Goal: Task Accomplishment & Management: Complete application form

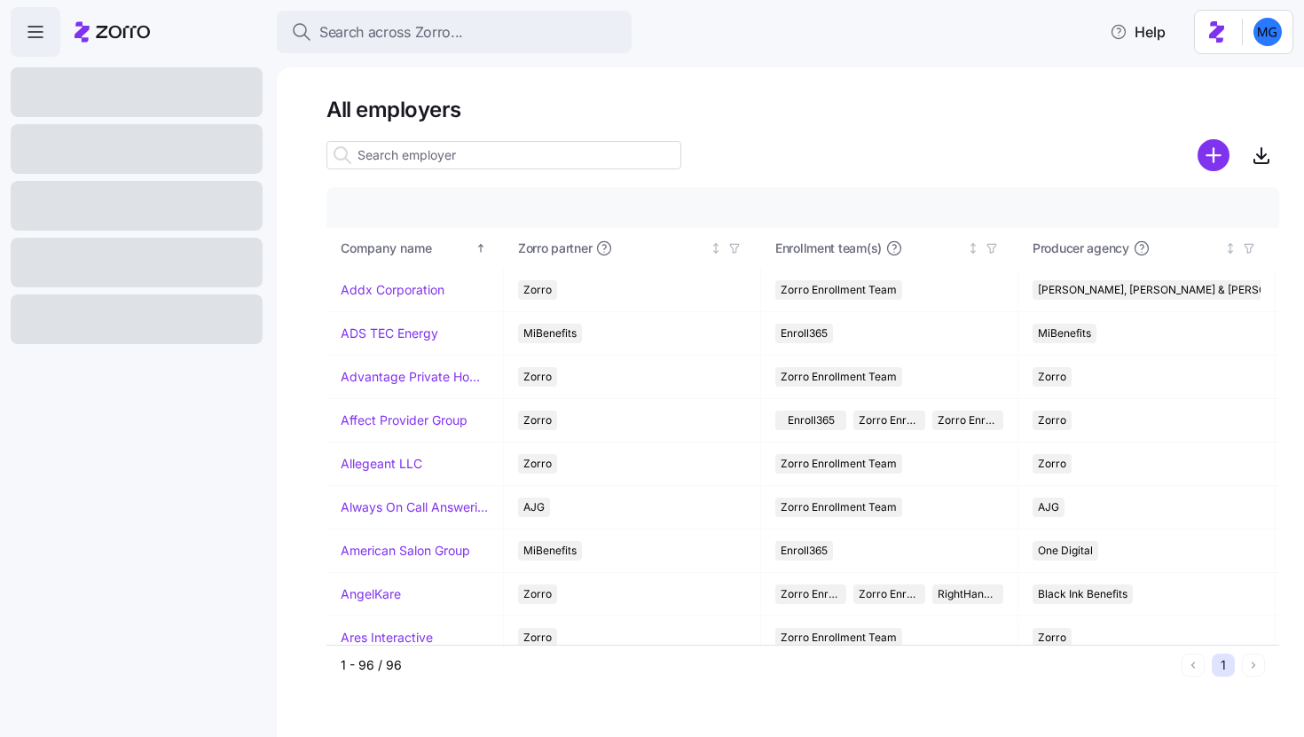
click at [508, 163] on input at bounding box center [503, 155] width 355 height 28
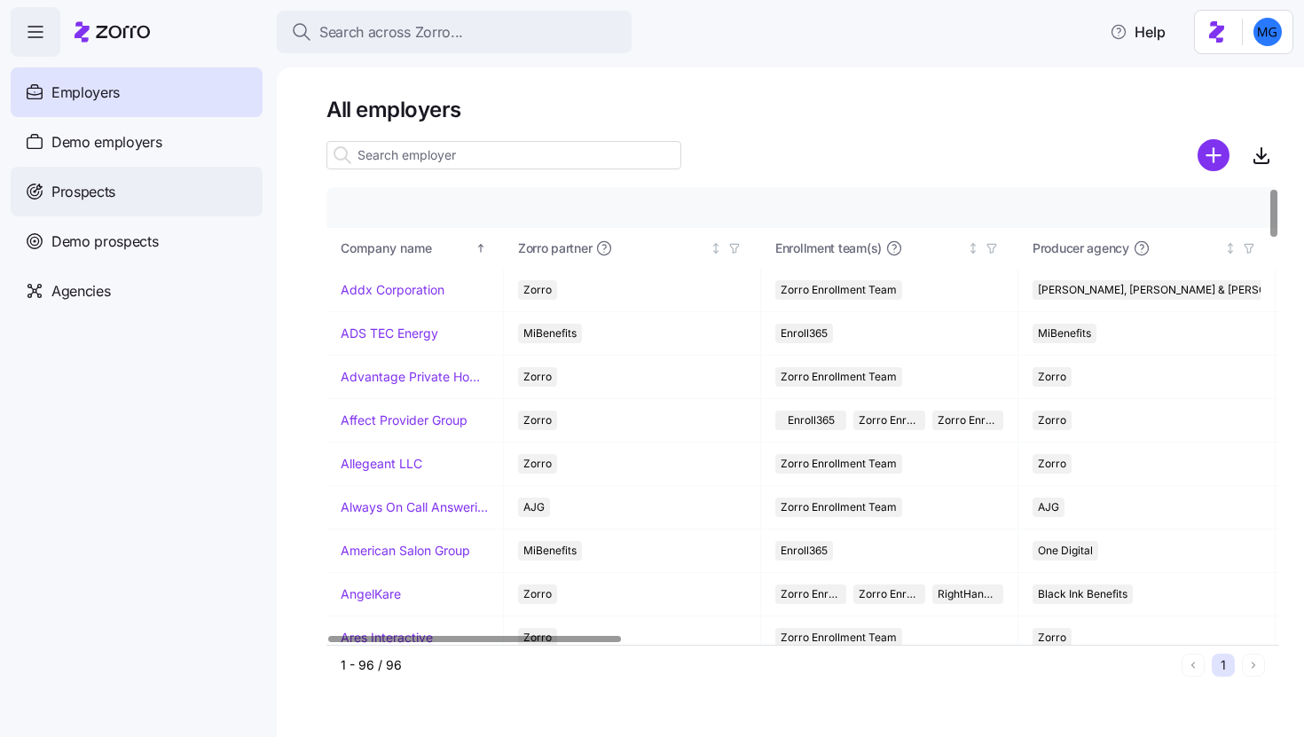
click at [164, 201] on div "Prospects" at bounding box center [137, 192] width 252 height 50
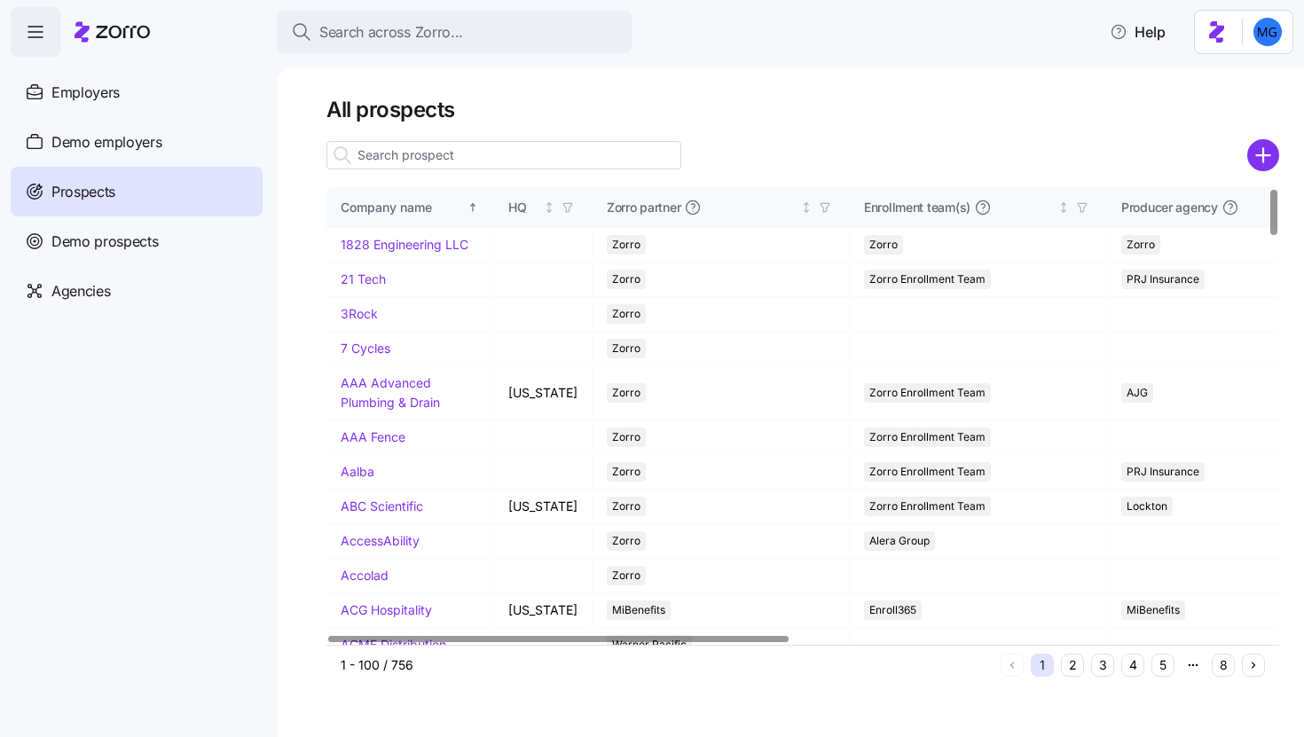
click at [523, 158] on input at bounding box center [503, 155] width 355 height 28
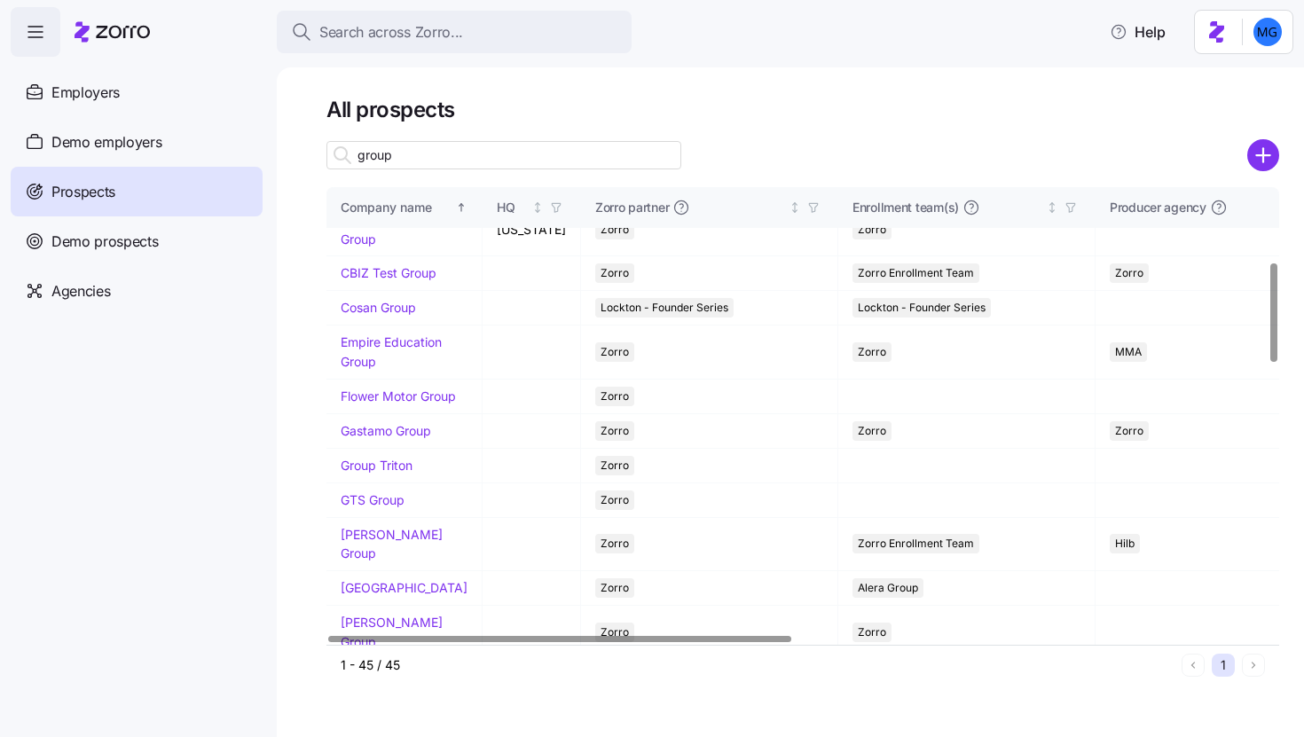
scroll to position [341, 0]
type input "group"
click at [394, 472] on link "Group Triton" at bounding box center [377, 464] width 72 height 15
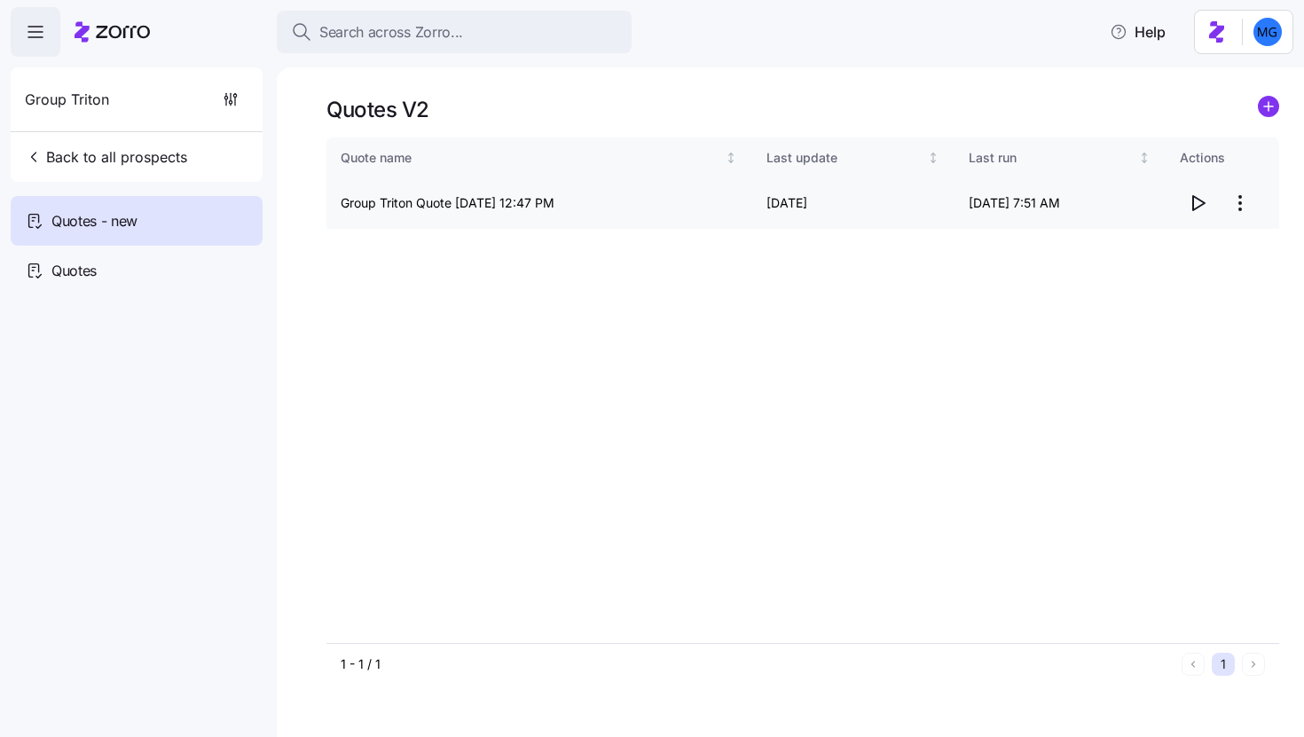
click at [1199, 201] on icon "button" at bounding box center [1197, 203] width 21 height 21
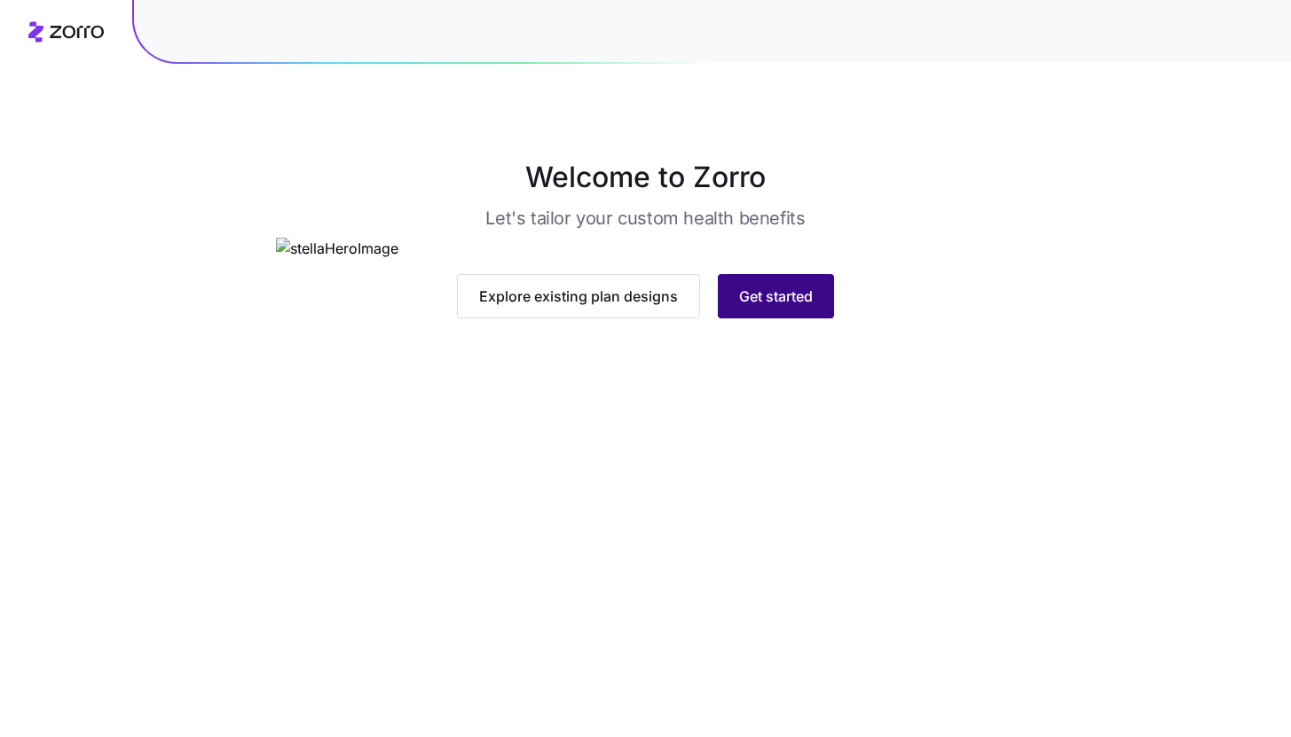
click at [810, 319] on button "Get started" at bounding box center [776, 296] width 116 height 44
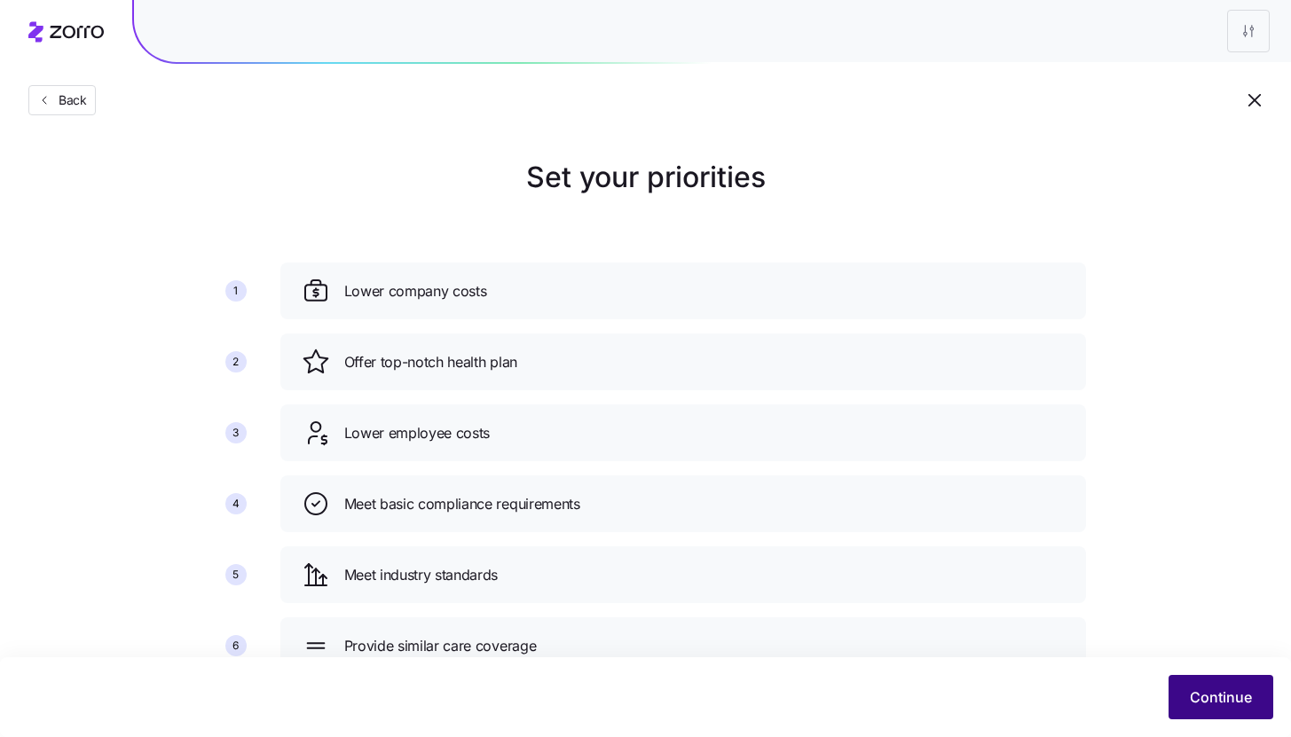
click at [1207, 695] on span "Continue" at bounding box center [1221, 697] width 62 height 21
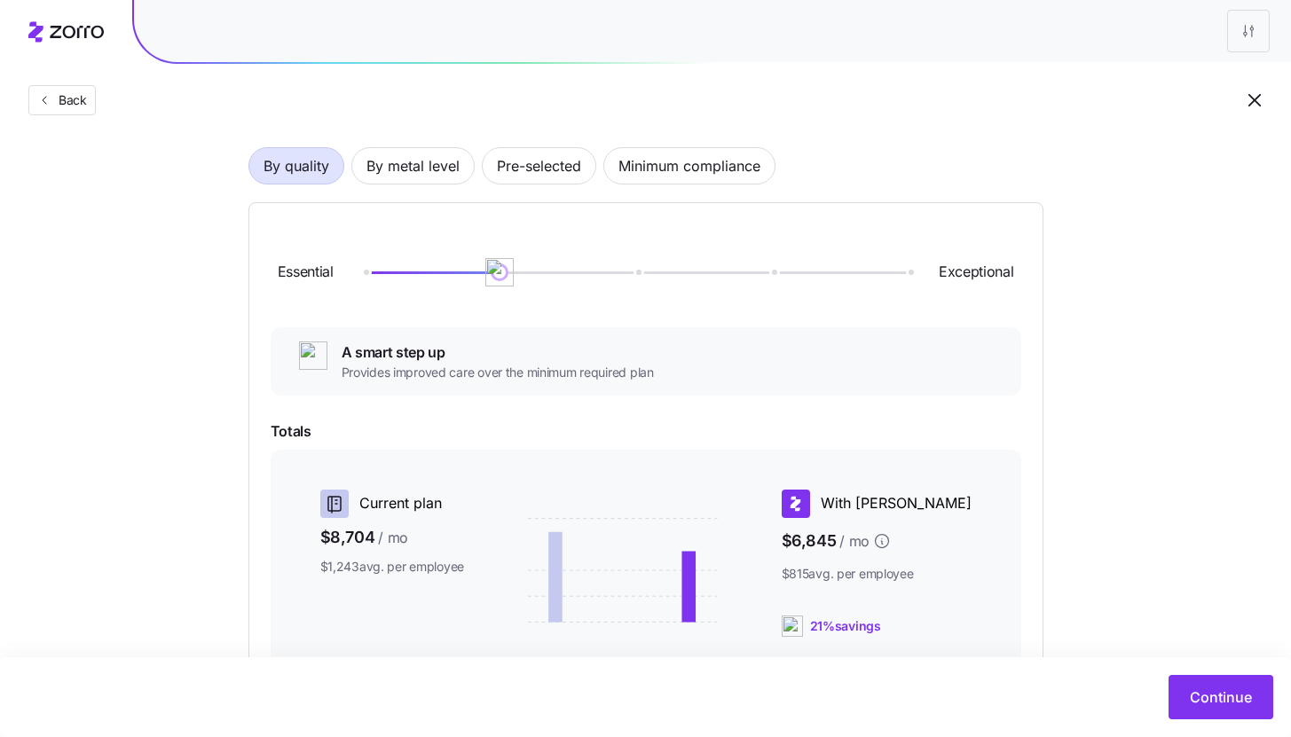
scroll to position [117, 0]
click at [377, 173] on span "By metal level" at bounding box center [412, 163] width 93 height 35
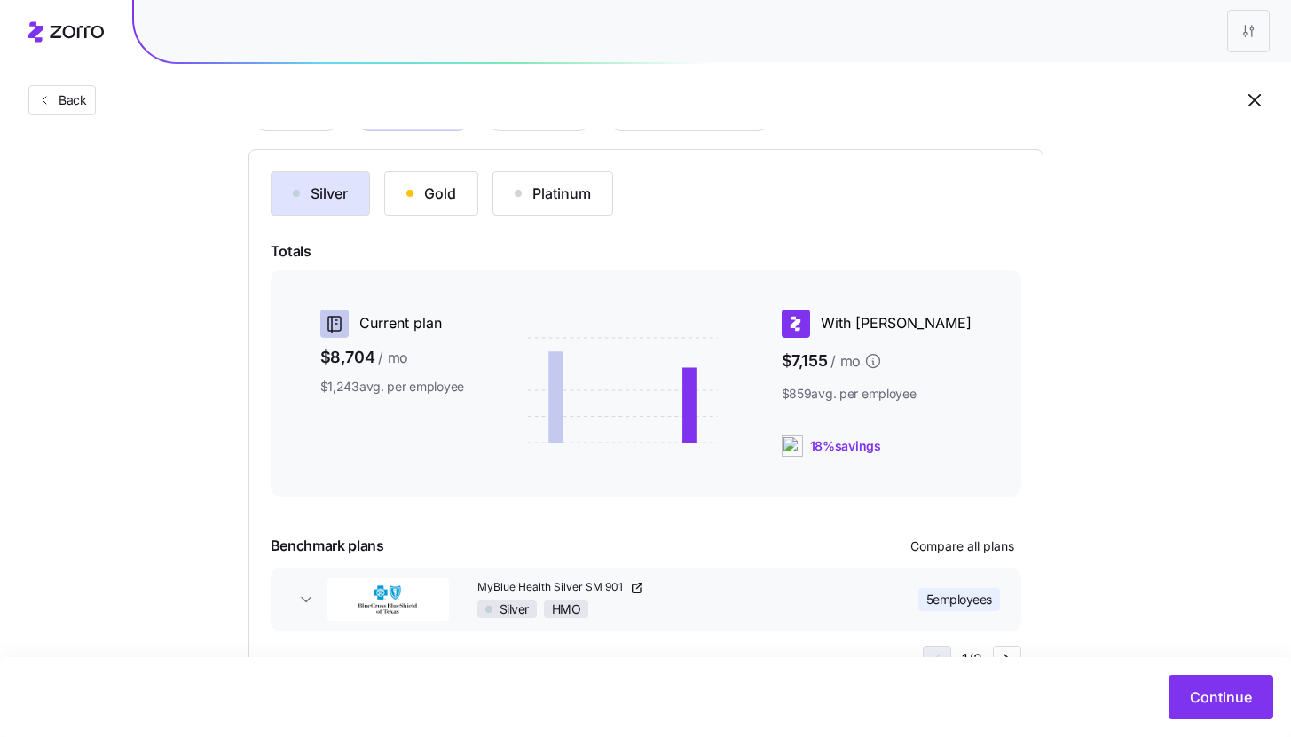
scroll to position [241, 0]
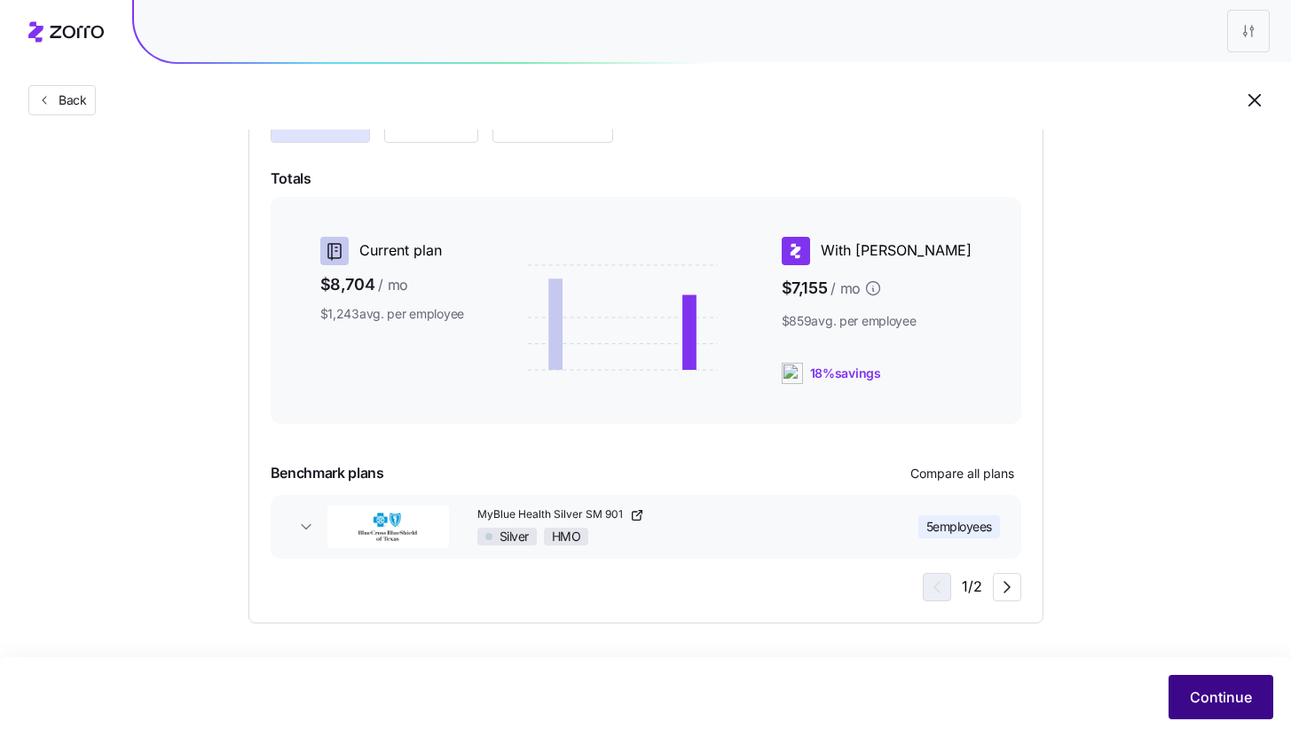
click at [1211, 694] on span "Continue" at bounding box center [1221, 697] width 62 height 21
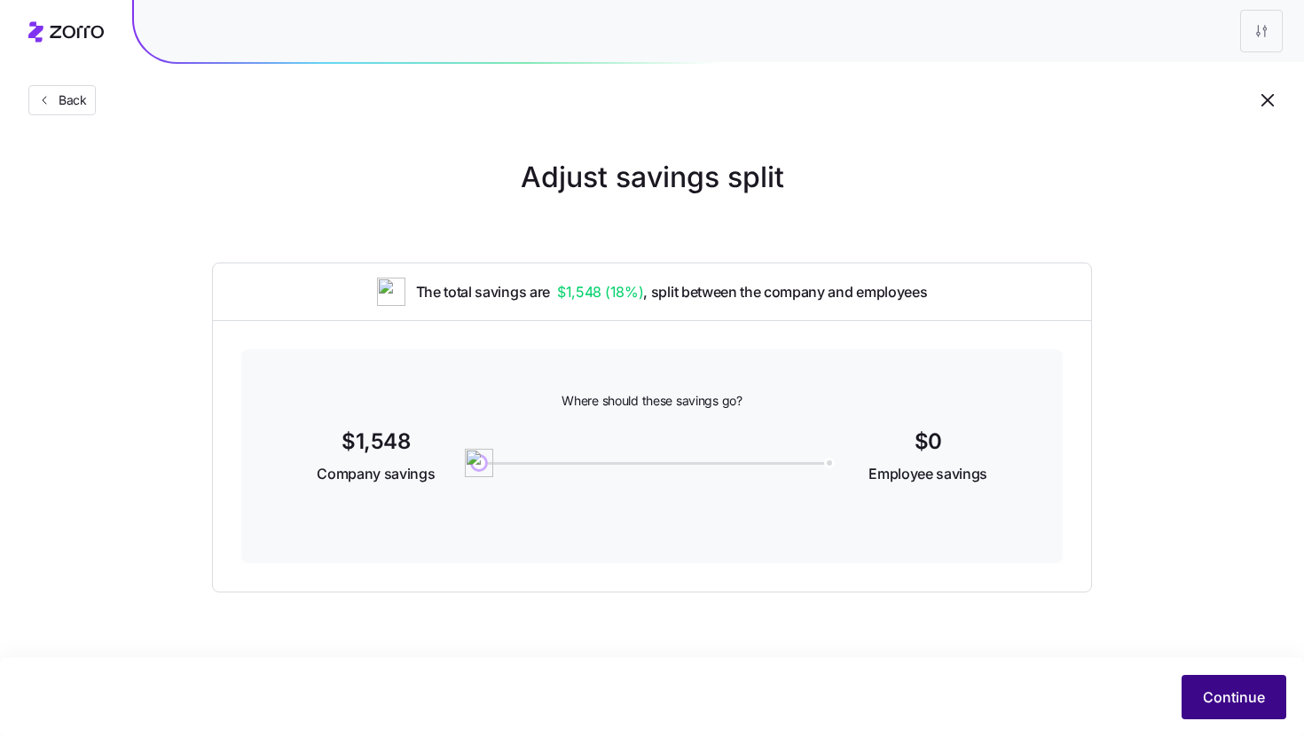
click at [1234, 706] on span "Continue" at bounding box center [1234, 697] width 62 height 21
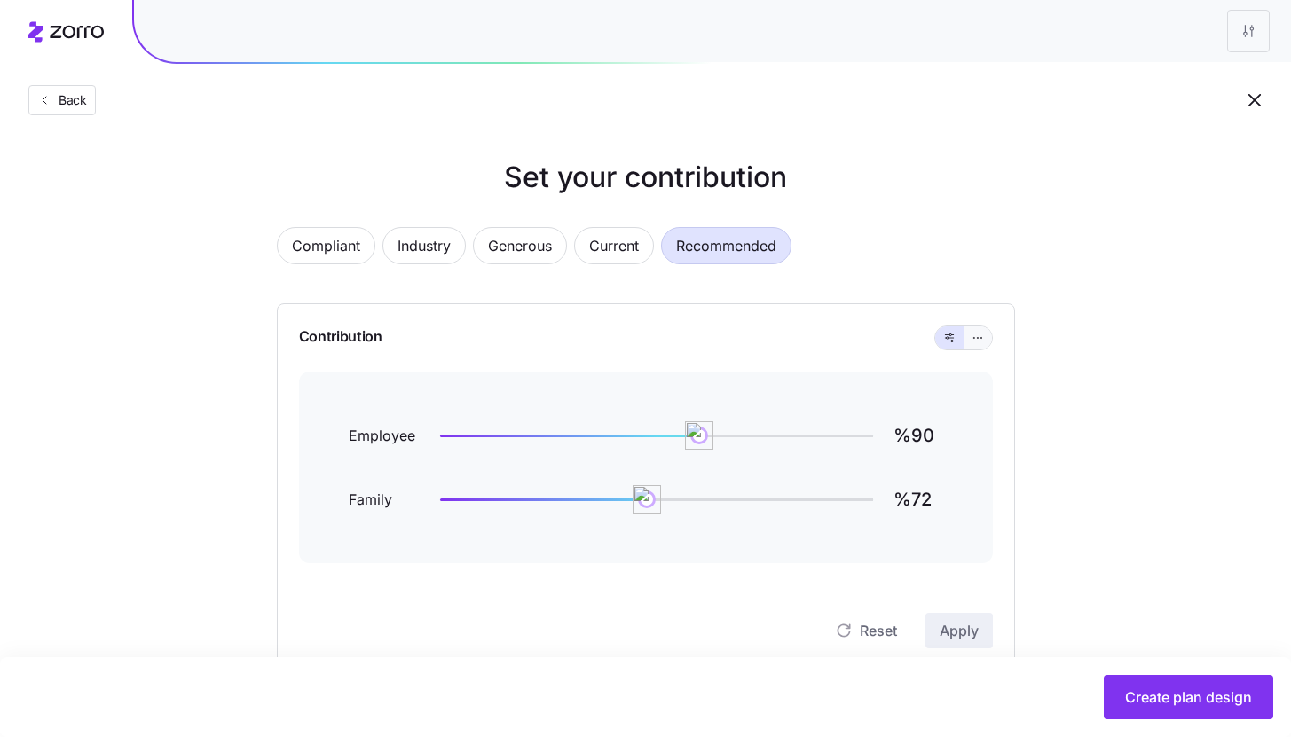
click at [986, 336] on button "button" at bounding box center [977, 337] width 28 height 23
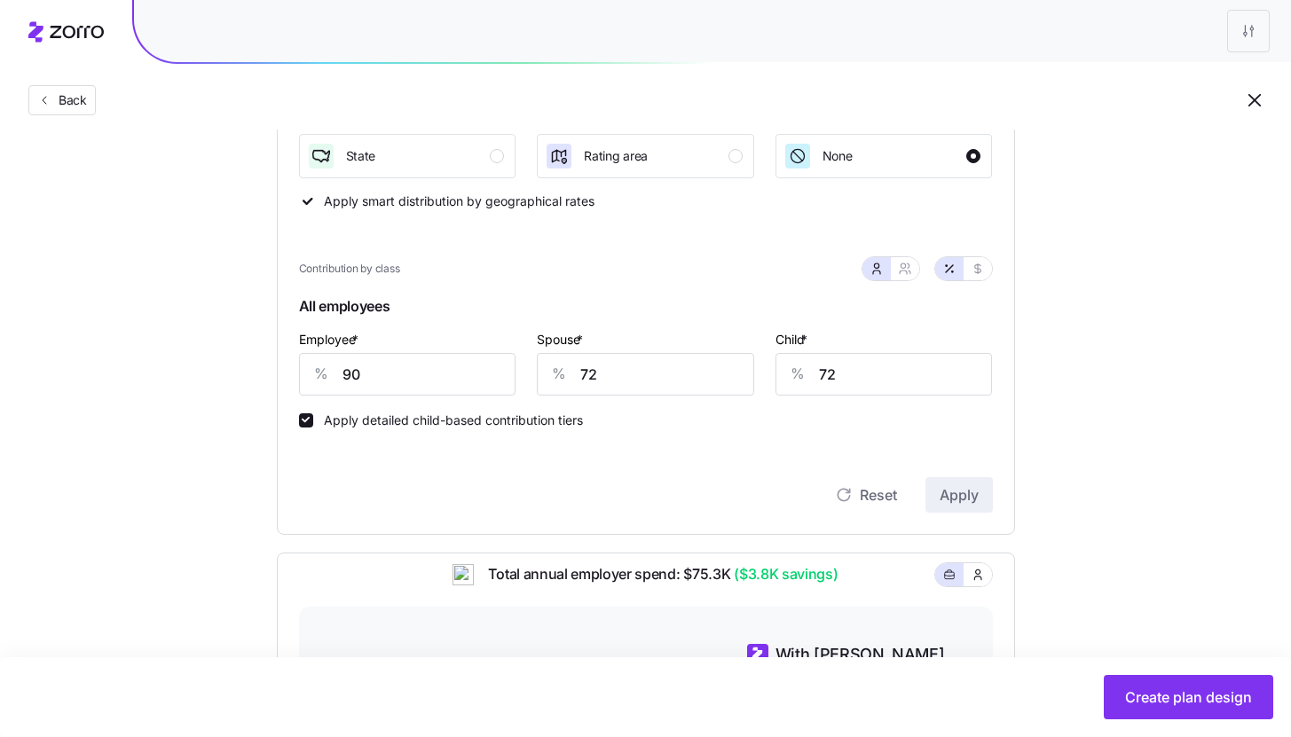
scroll to position [295, 0]
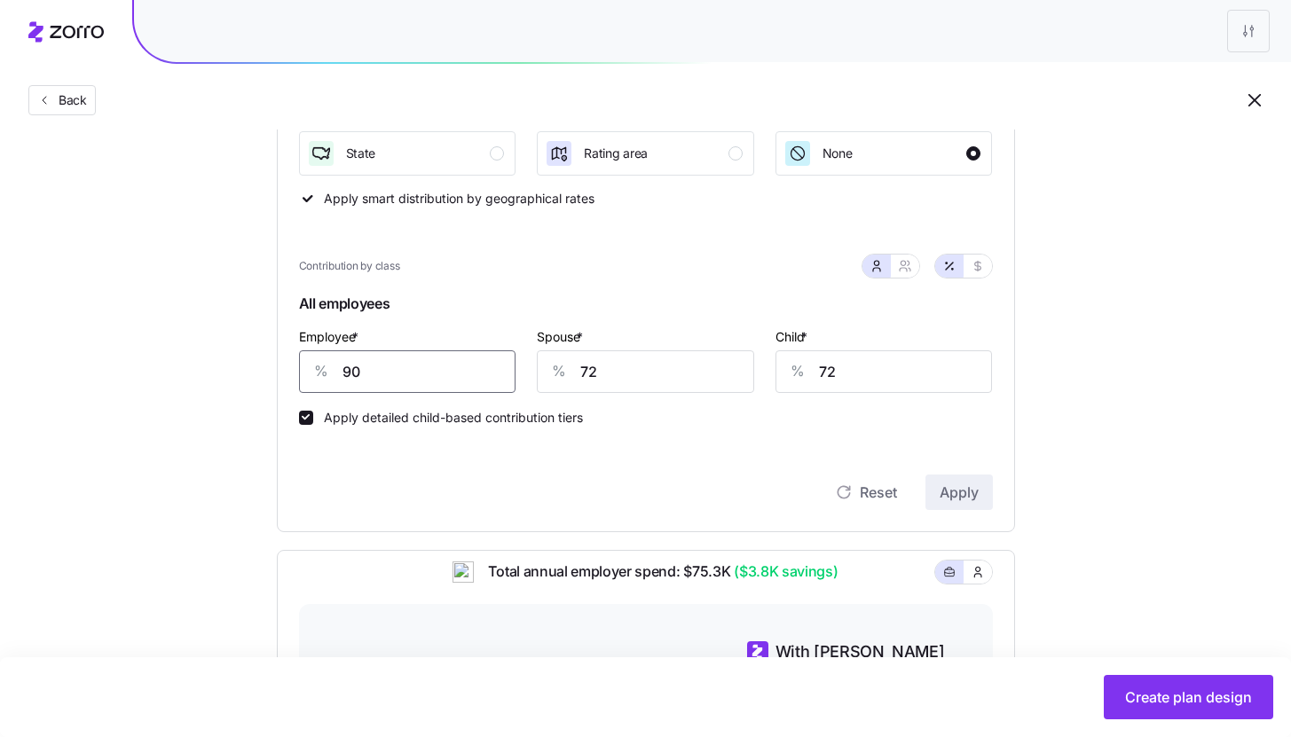
click at [446, 367] on input "90" at bounding box center [407, 371] width 217 height 43
type input "75"
type input "0"
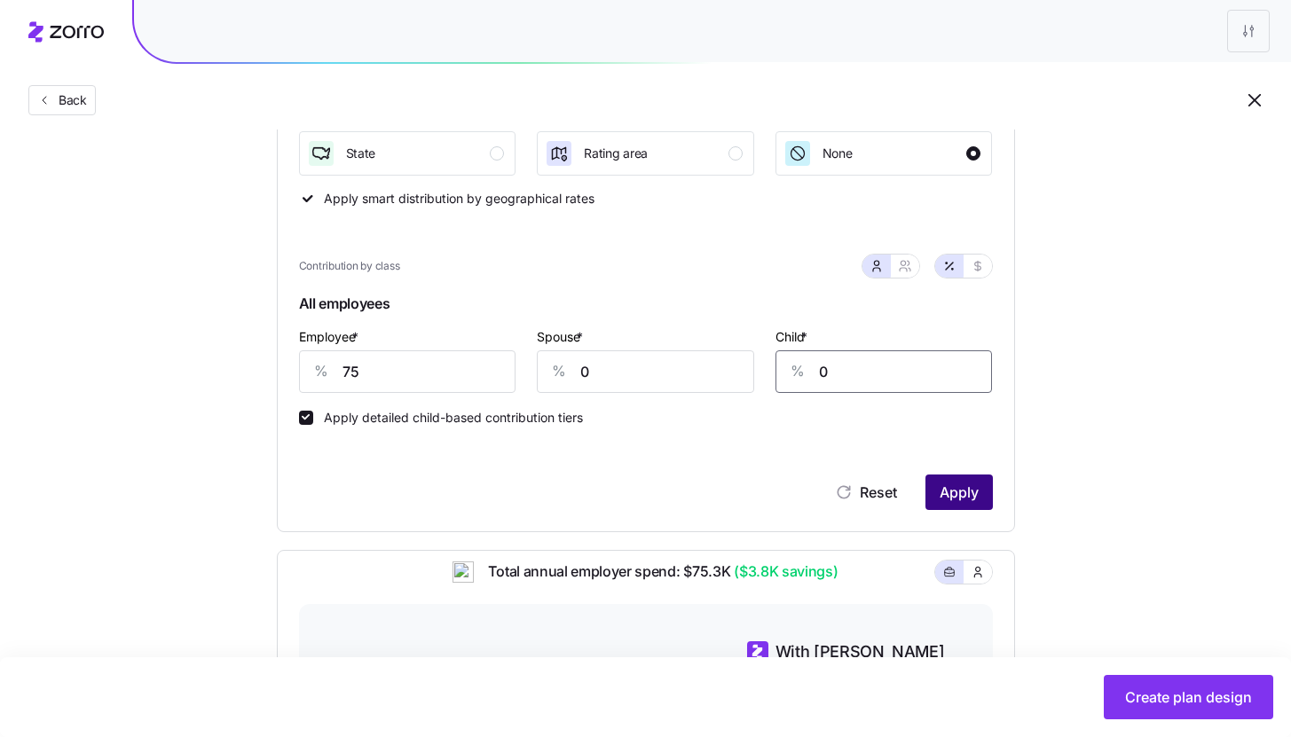
type input "0"
click at [963, 487] on span "Apply" at bounding box center [959, 492] width 39 height 21
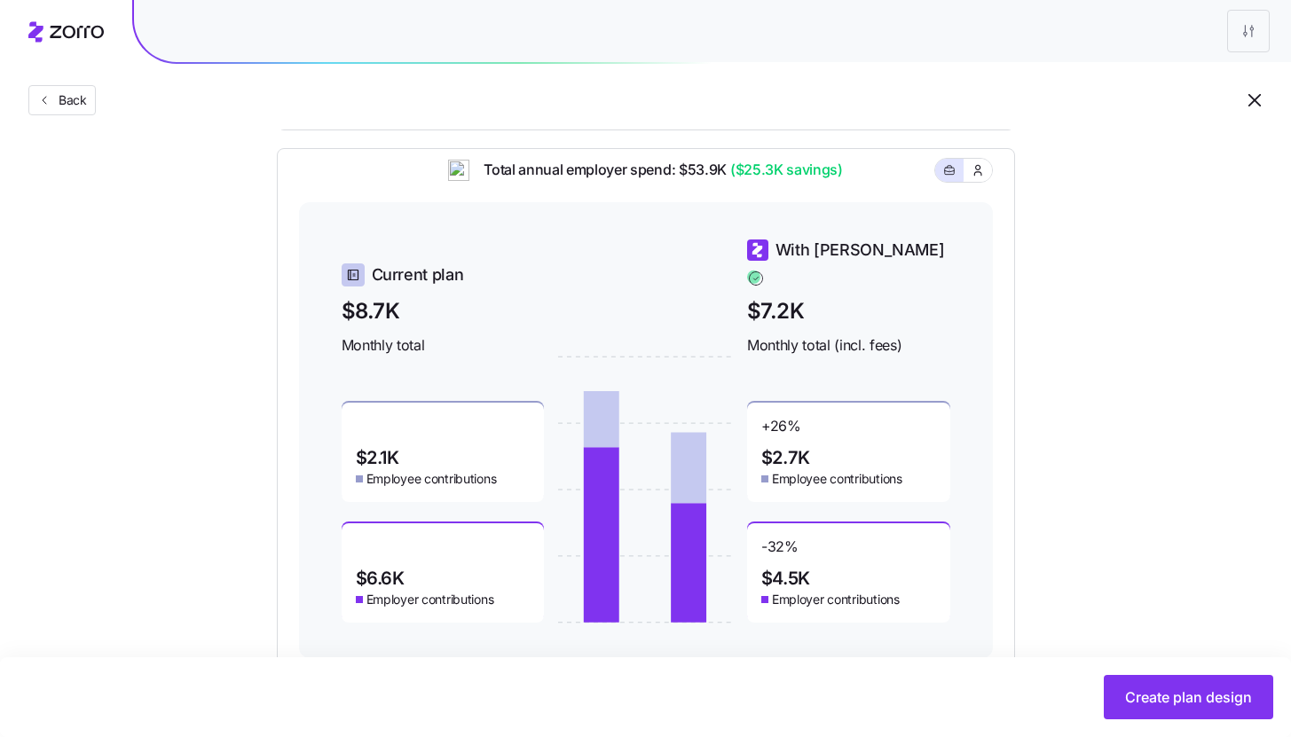
scroll to position [444, 0]
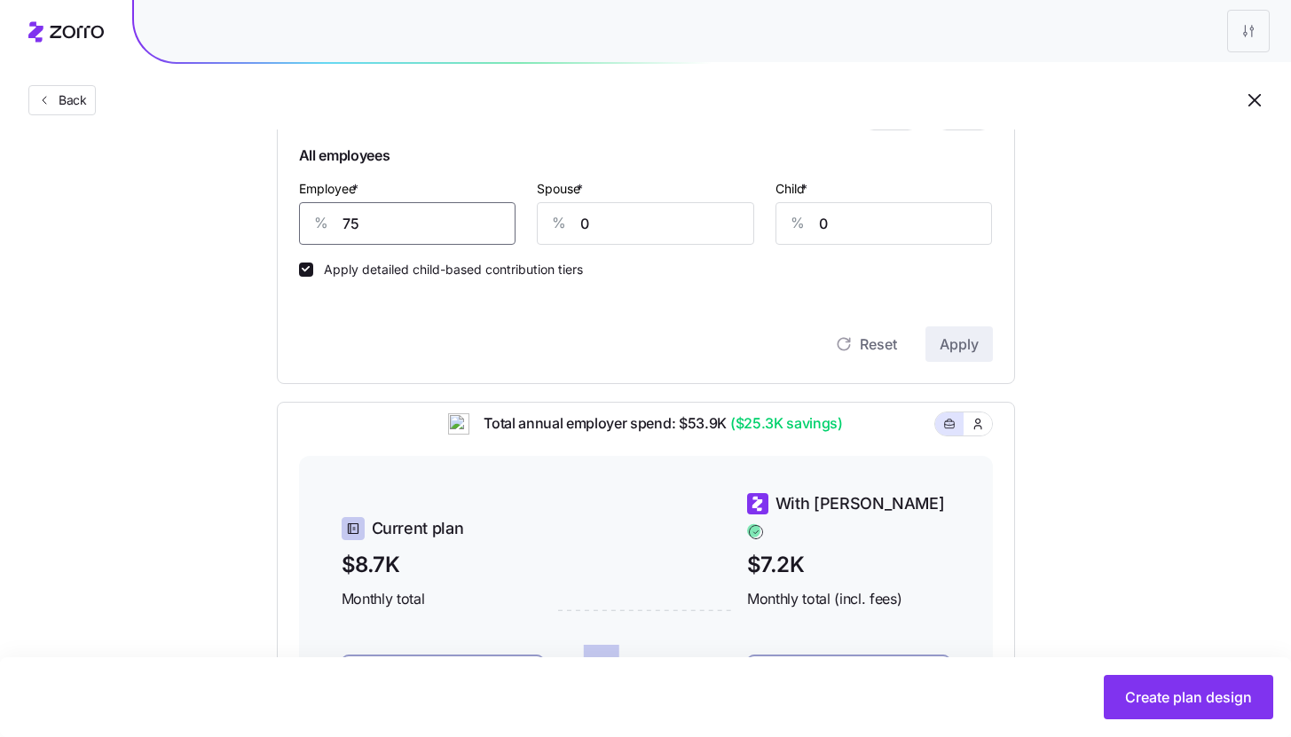
click at [350, 225] on input "75" at bounding box center [407, 223] width 217 height 43
click at [949, 340] on span "Apply" at bounding box center [959, 344] width 39 height 21
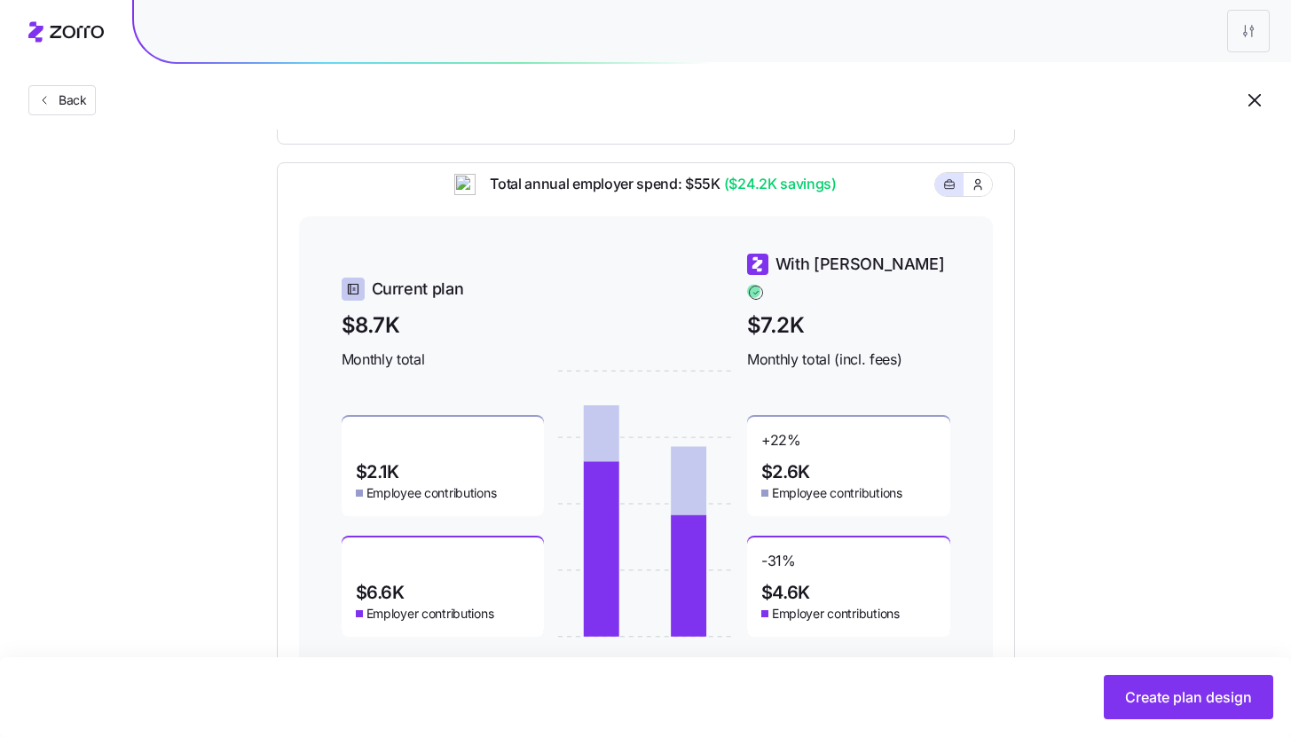
scroll to position [476, 0]
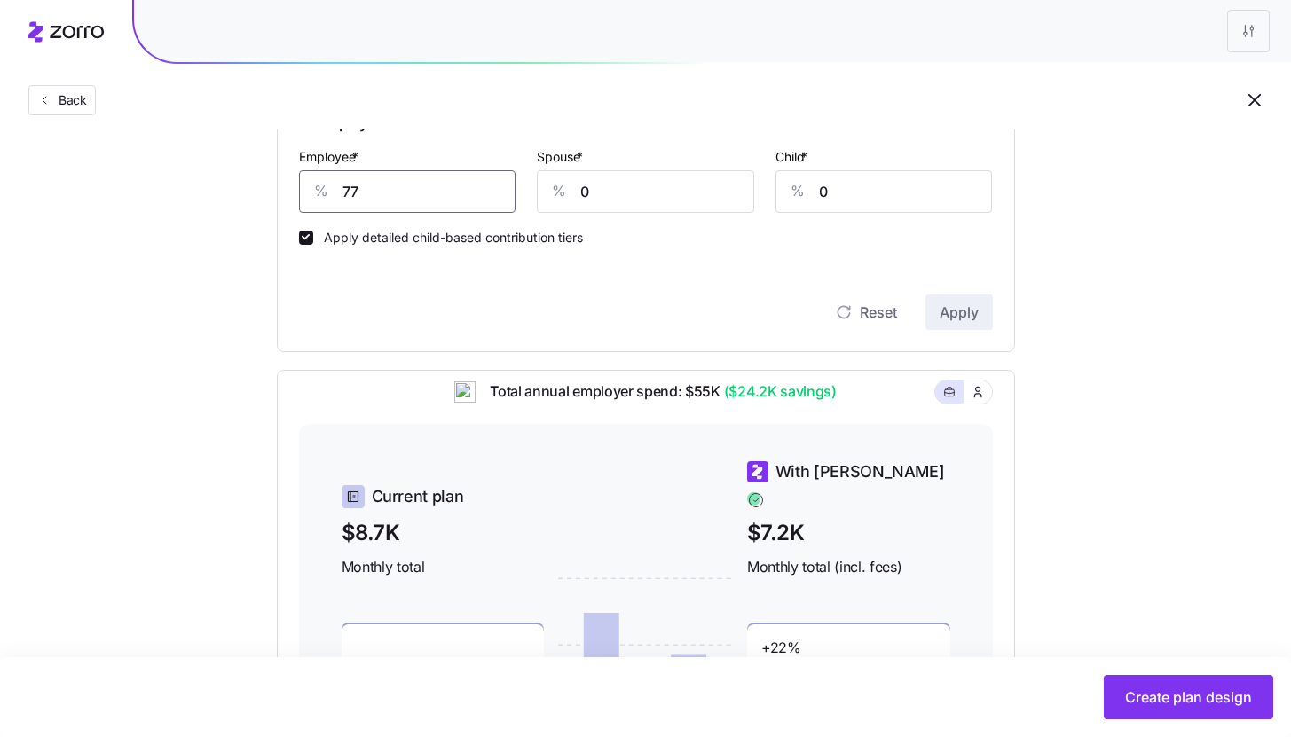
drag, startPoint x: 383, startPoint y: 198, endPoint x: 309, endPoint y: 193, distance: 74.7
click at [309, 193] on div "% 77" at bounding box center [407, 191] width 217 height 43
click at [958, 311] on span "Apply" at bounding box center [959, 312] width 39 height 21
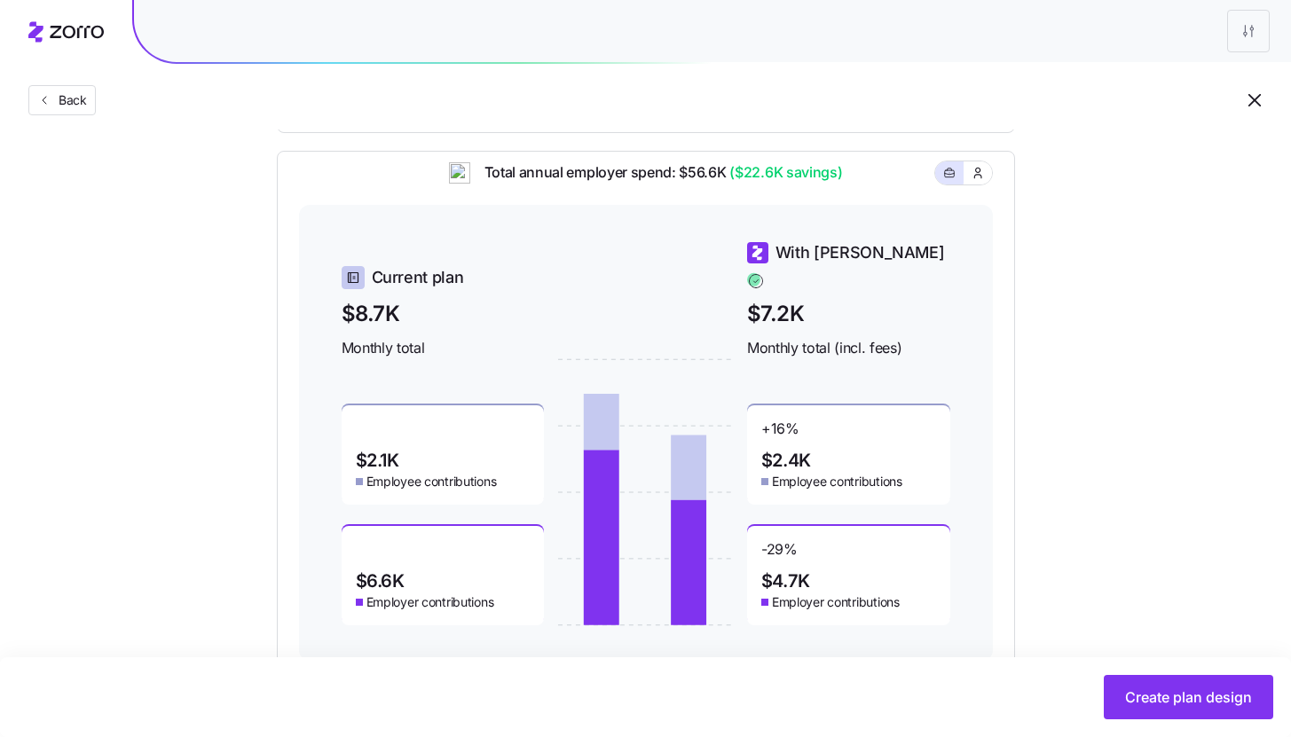
scroll to position [490, 0]
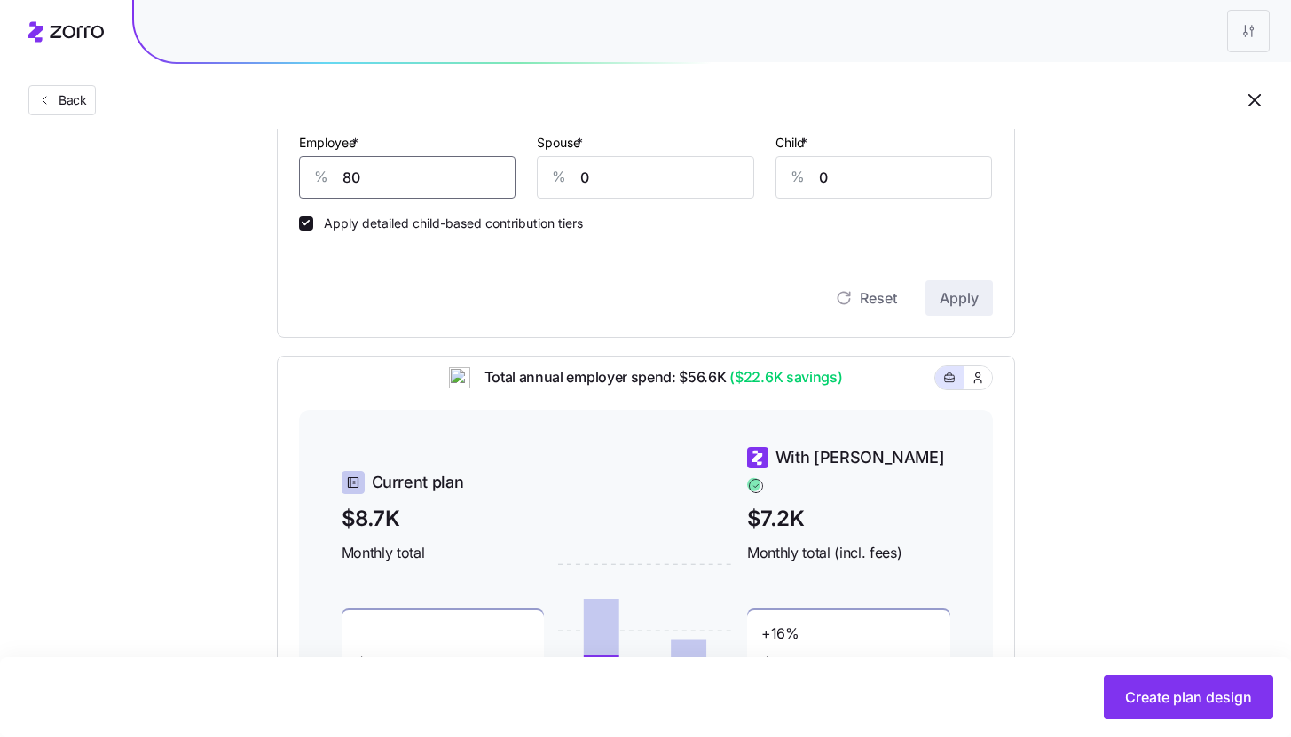
click at [364, 167] on input "80" at bounding box center [407, 177] width 217 height 43
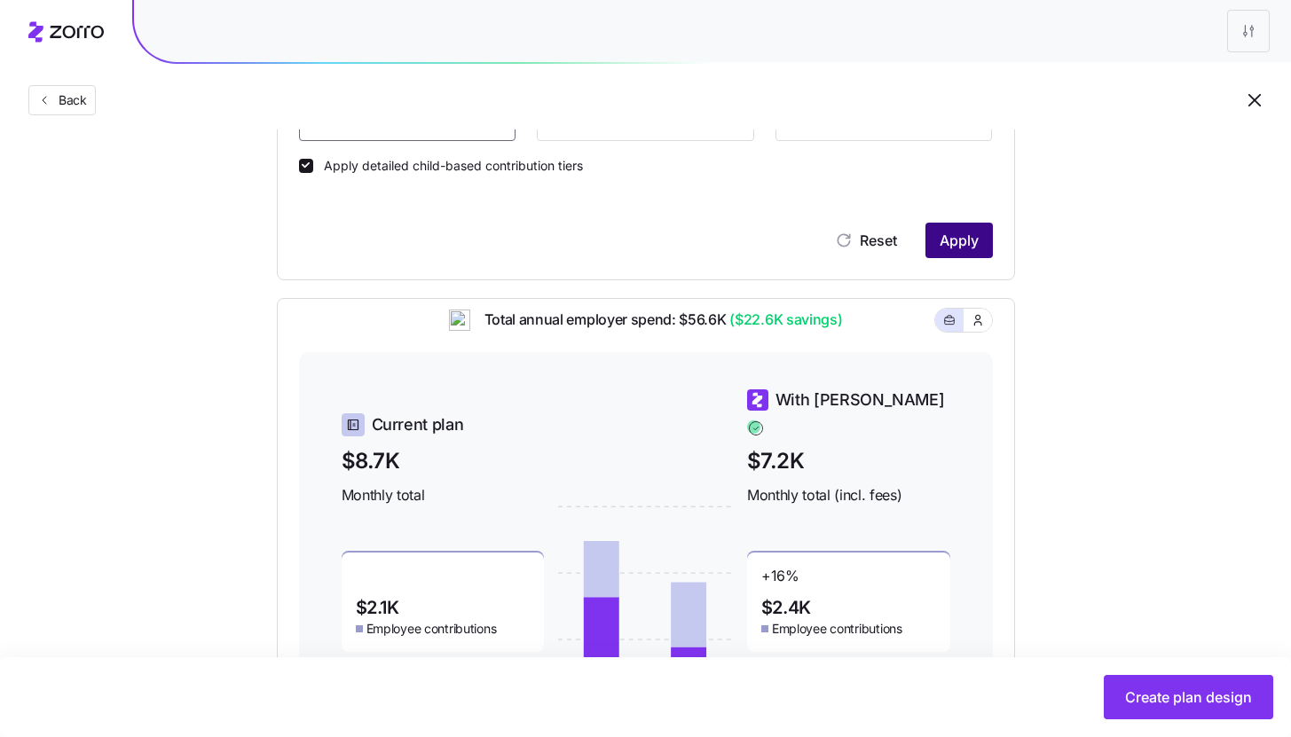
type input "90"
click at [975, 246] on span "Apply" at bounding box center [959, 240] width 39 height 21
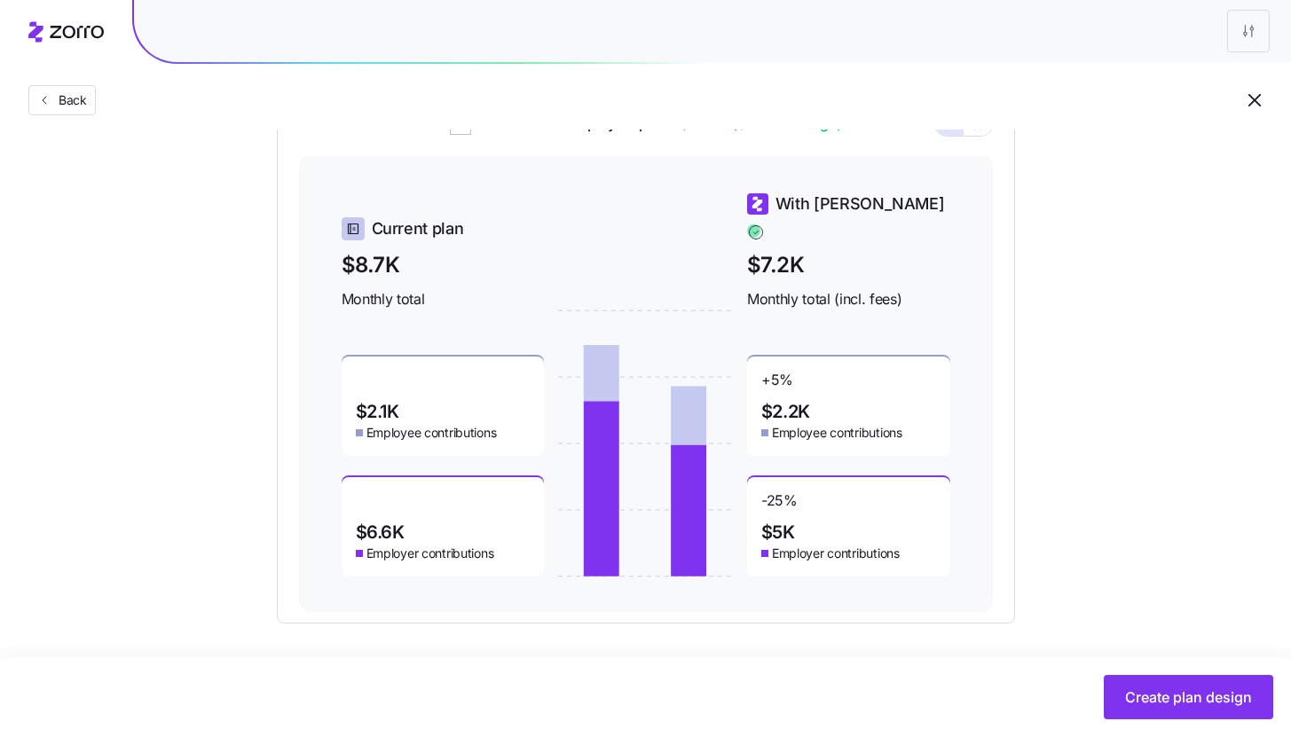
scroll to position [744, 0]
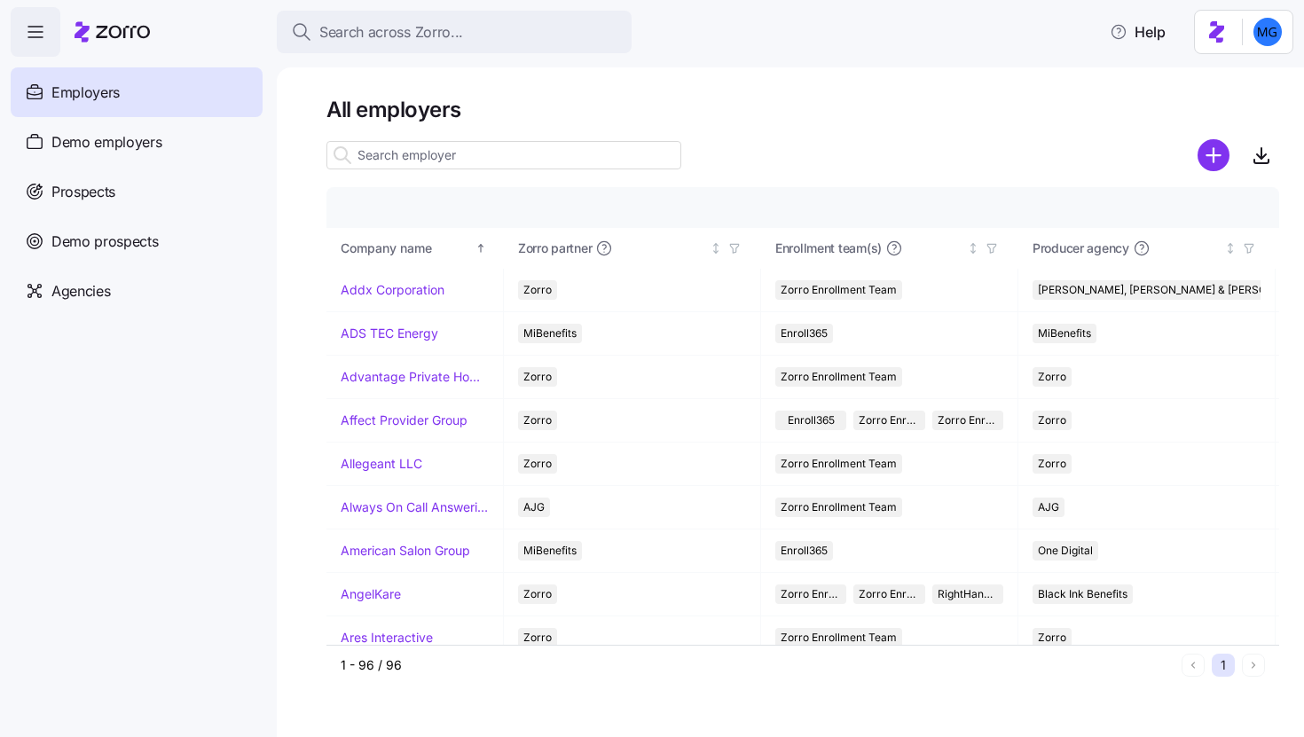
click at [430, 164] on input at bounding box center [503, 155] width 355 height 28
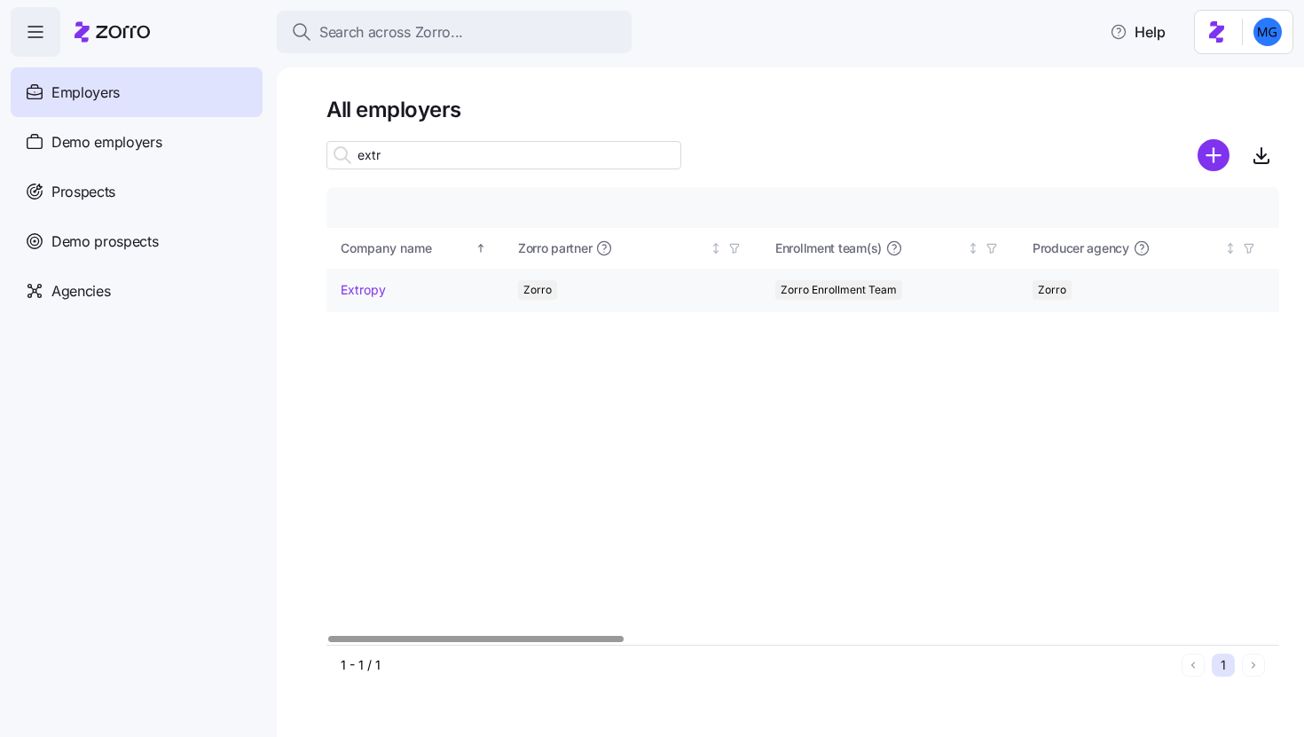
type input "extr"
click at [358, 288] on link "Extropy" at bounding box center [363, 290] width 45 height 18
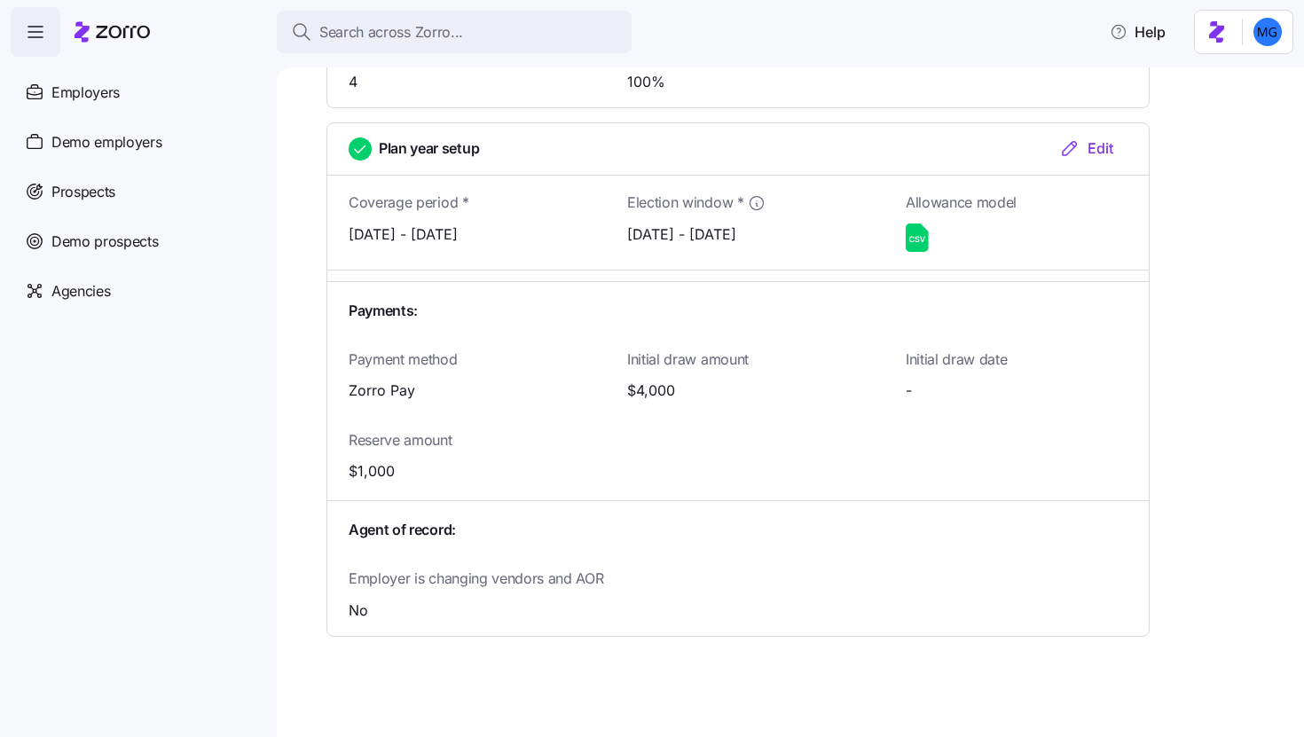
scroll to position [1905, 0]
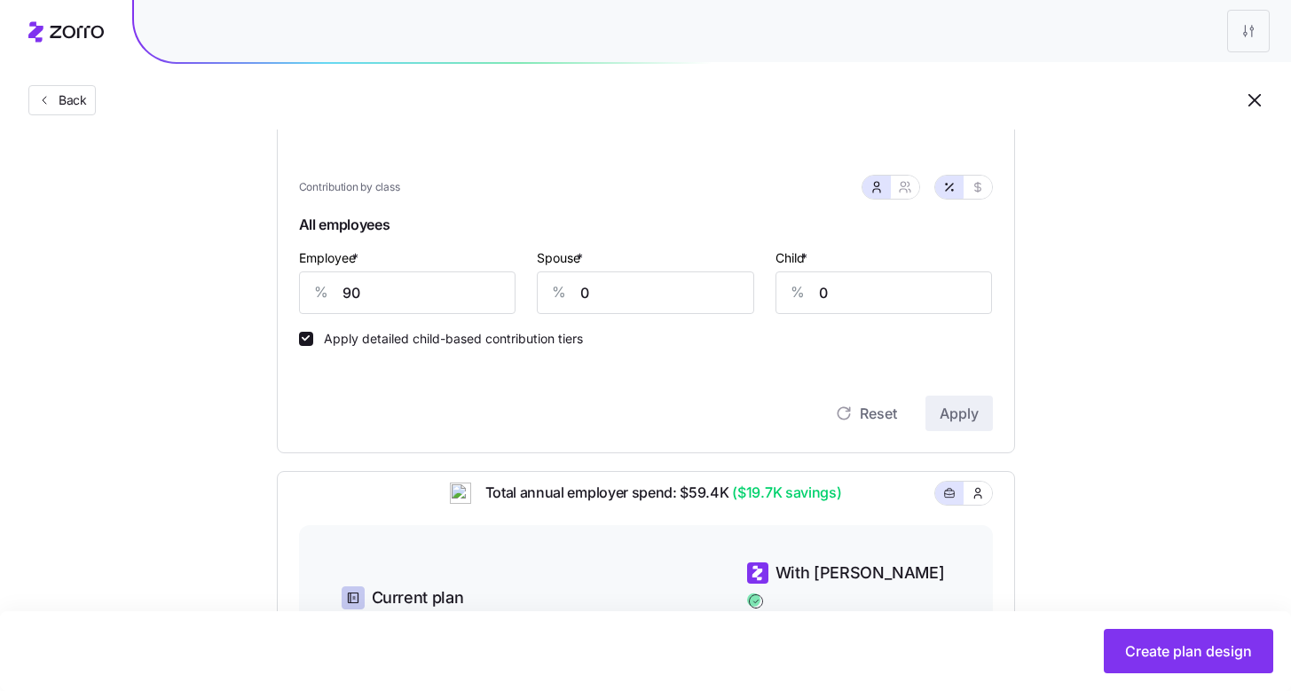
scroll to position [374, 0]
click at [470, 293] on input "90" at bounding box center [407, 293] width 217 height 43
type input "80"
click at [964, 420] on span "Apply" at bounding box center [959, 414] width 39 height 21
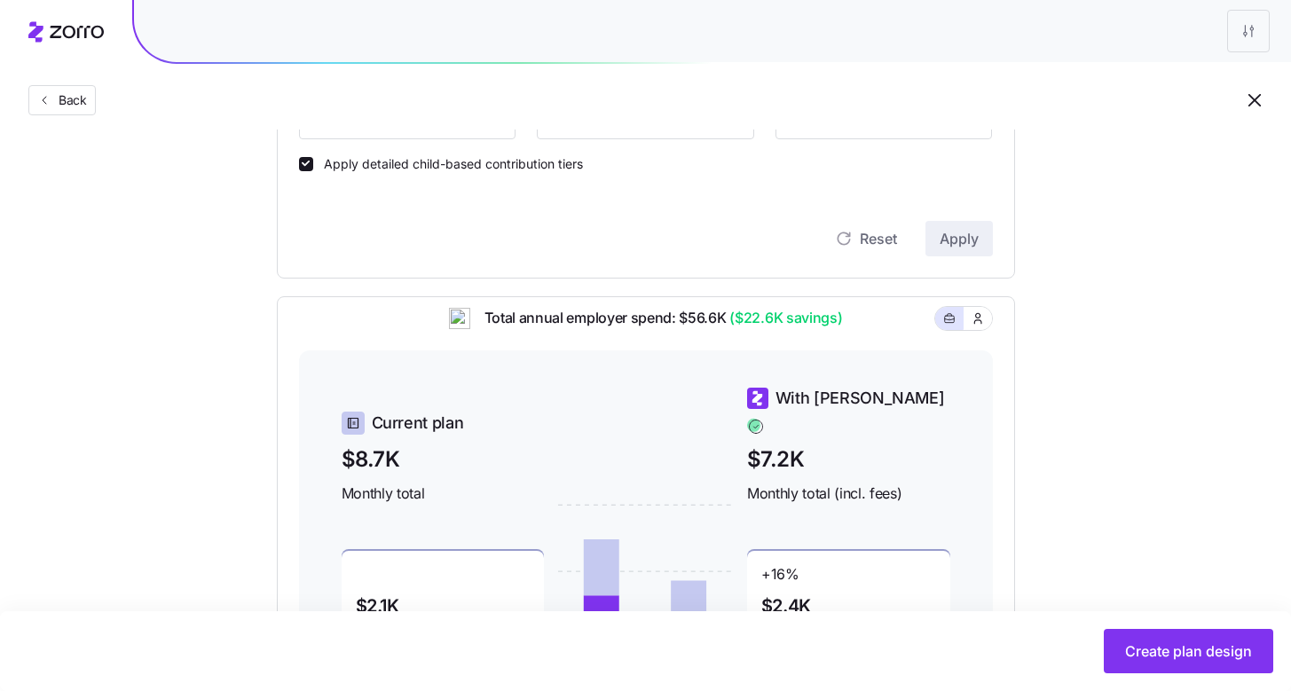
scroll to position [780, 0]
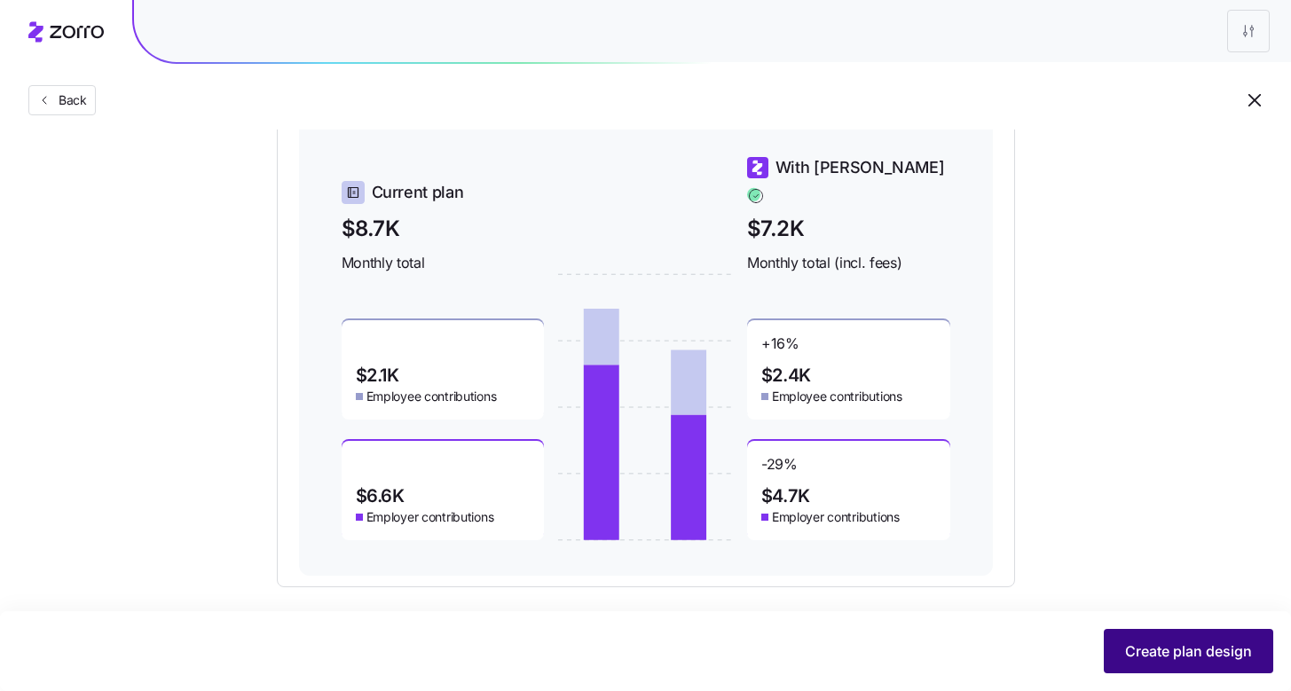
click at [1196, 651] on span "Create plan design" at bounding box center [1188, 651] width 127 height 21
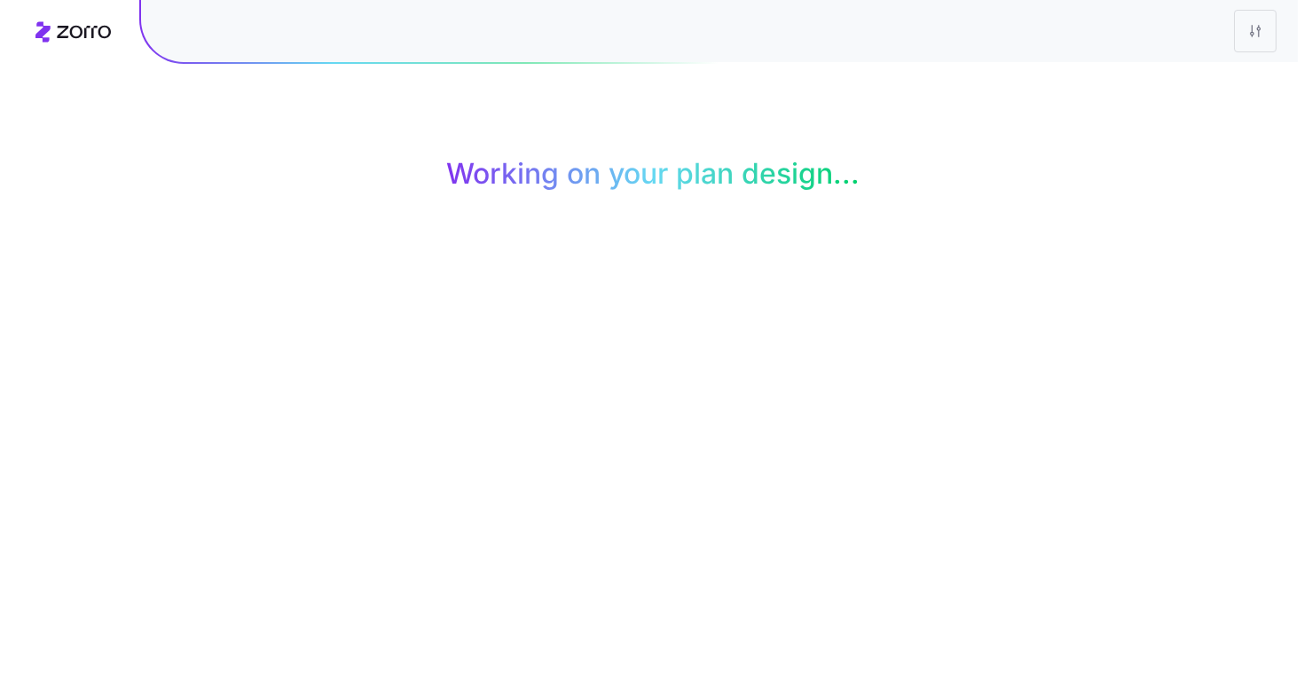
scroll to position [0, 0]
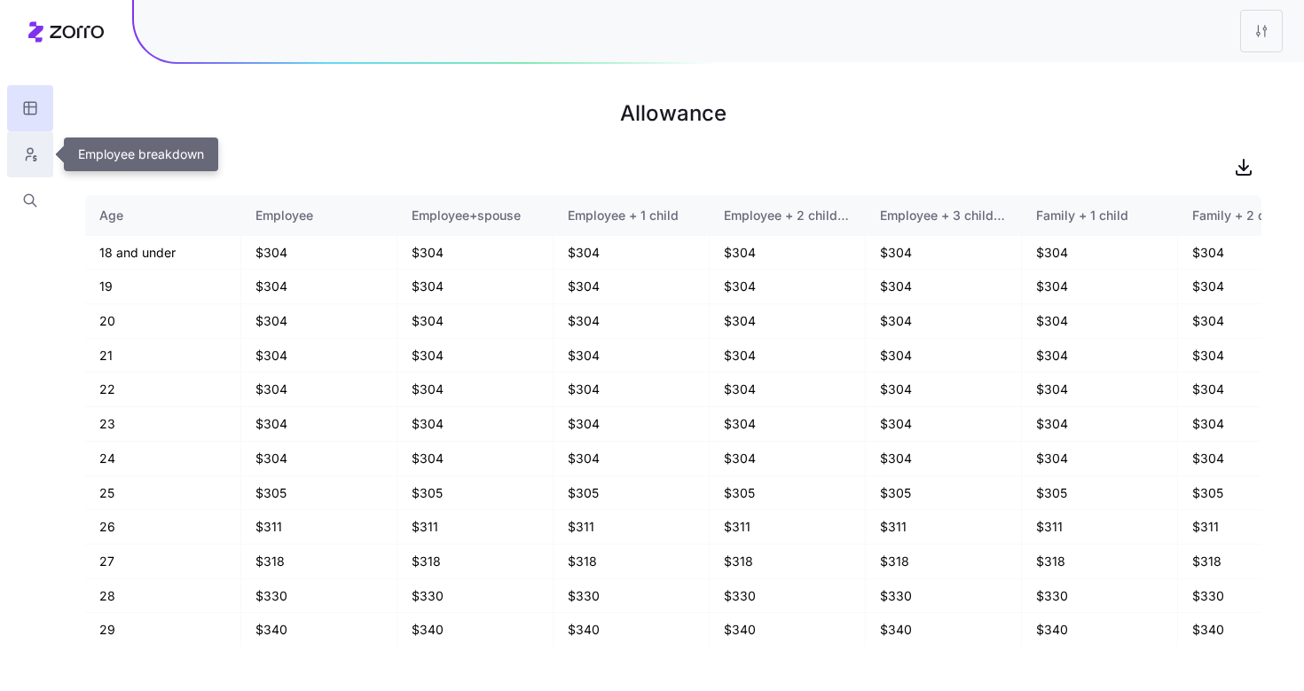
click at [20, 162] on button "button" at bounding box center [30, 154] width 46 height 46
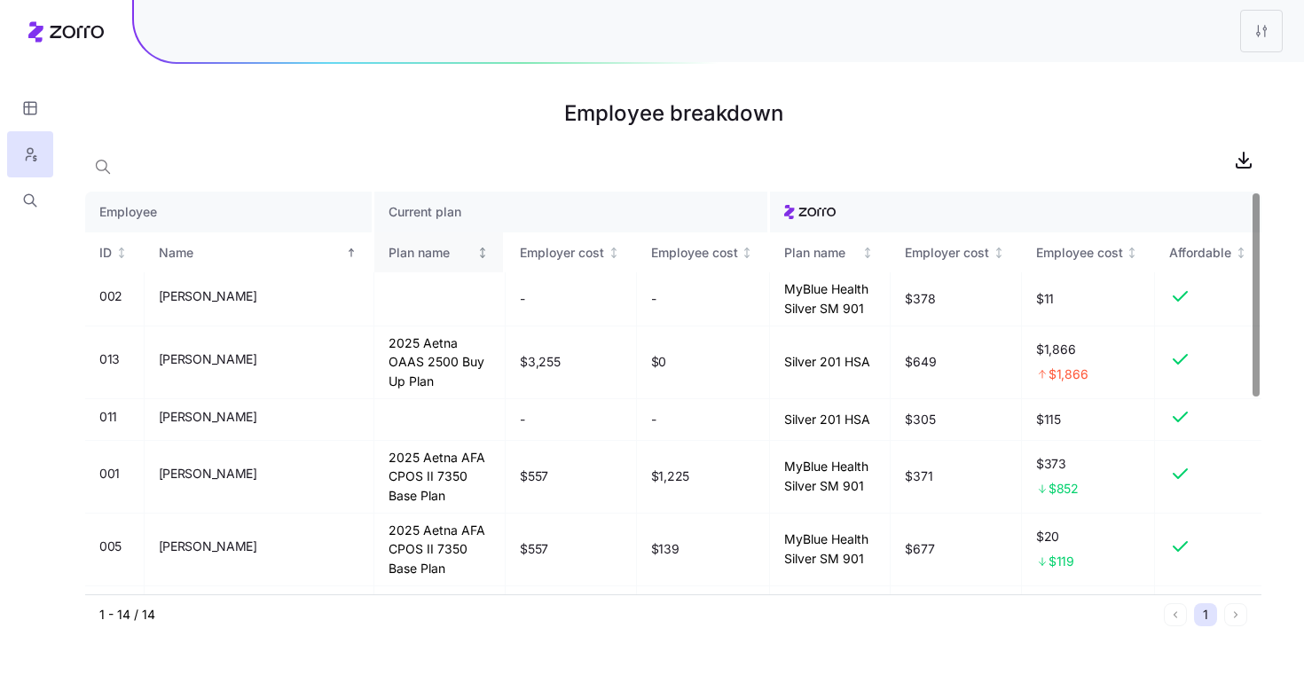
click at [476, 254] on icon "Not sorted" at bounding box center [482, 253] width 12 height 12
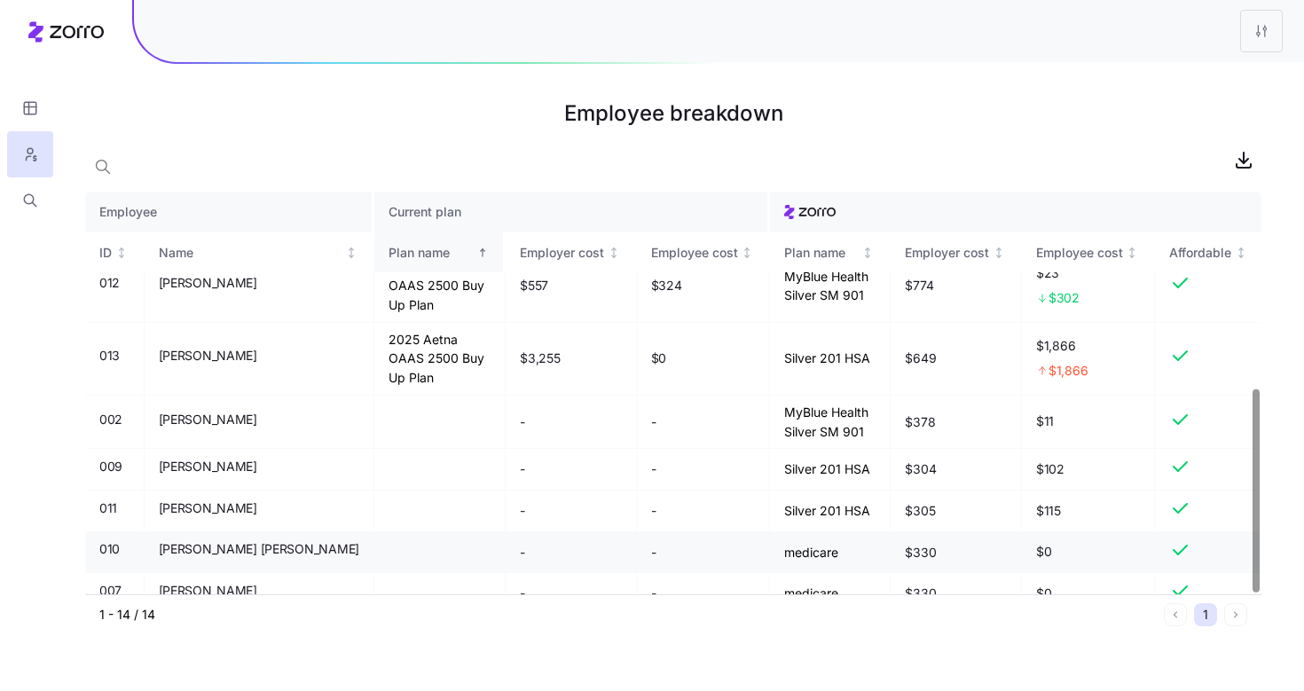
scroll to position [389, 0]
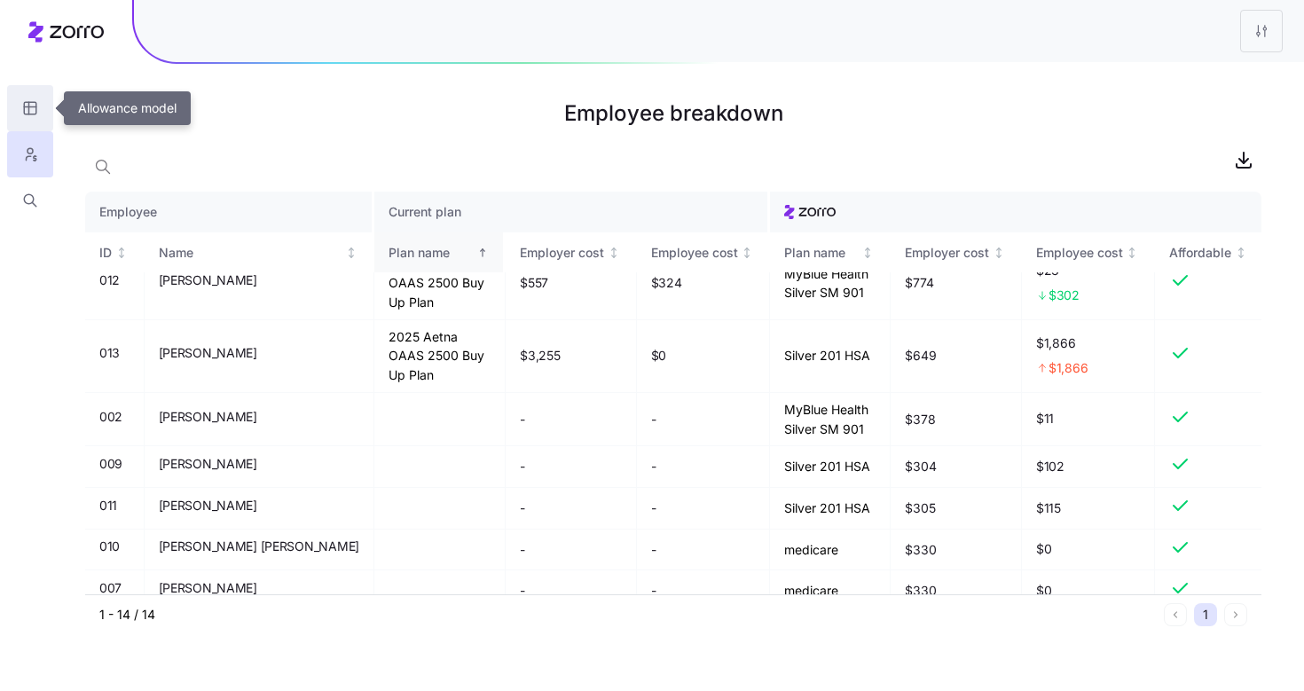
click at [37, 112] on icon "button" at bounding box center [30, 108] width 16 height 18
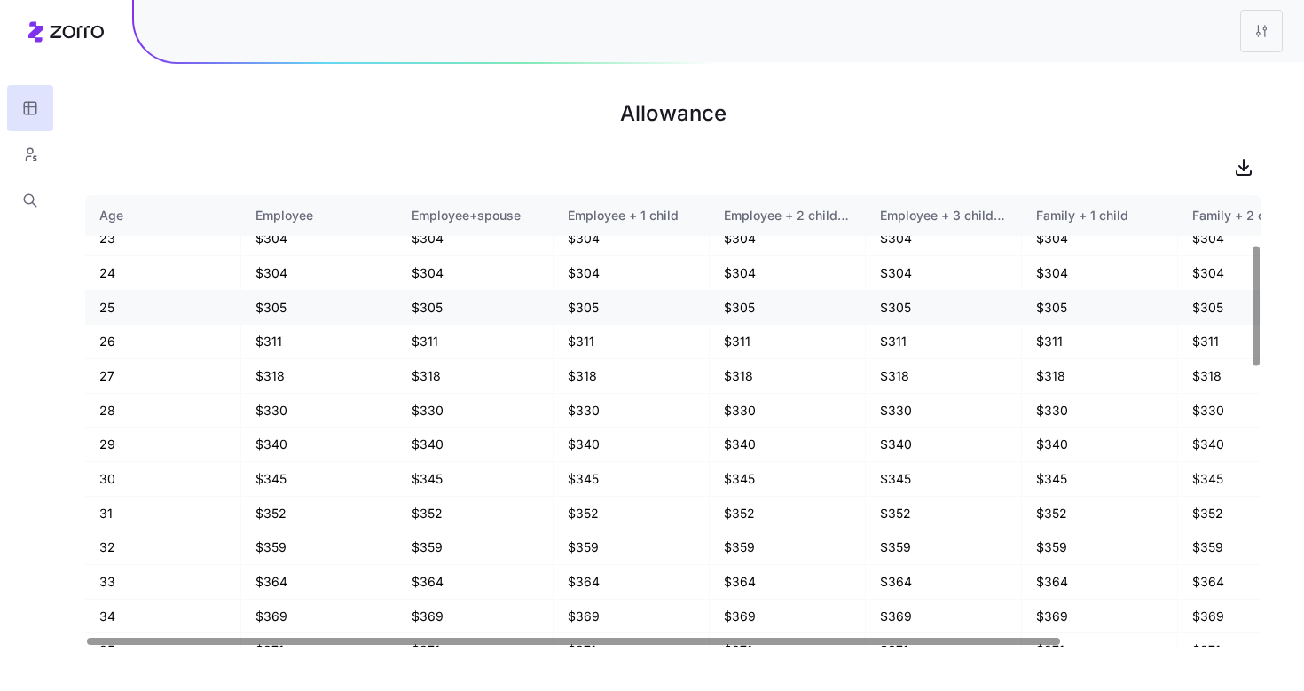
scroll to position [225, 0]
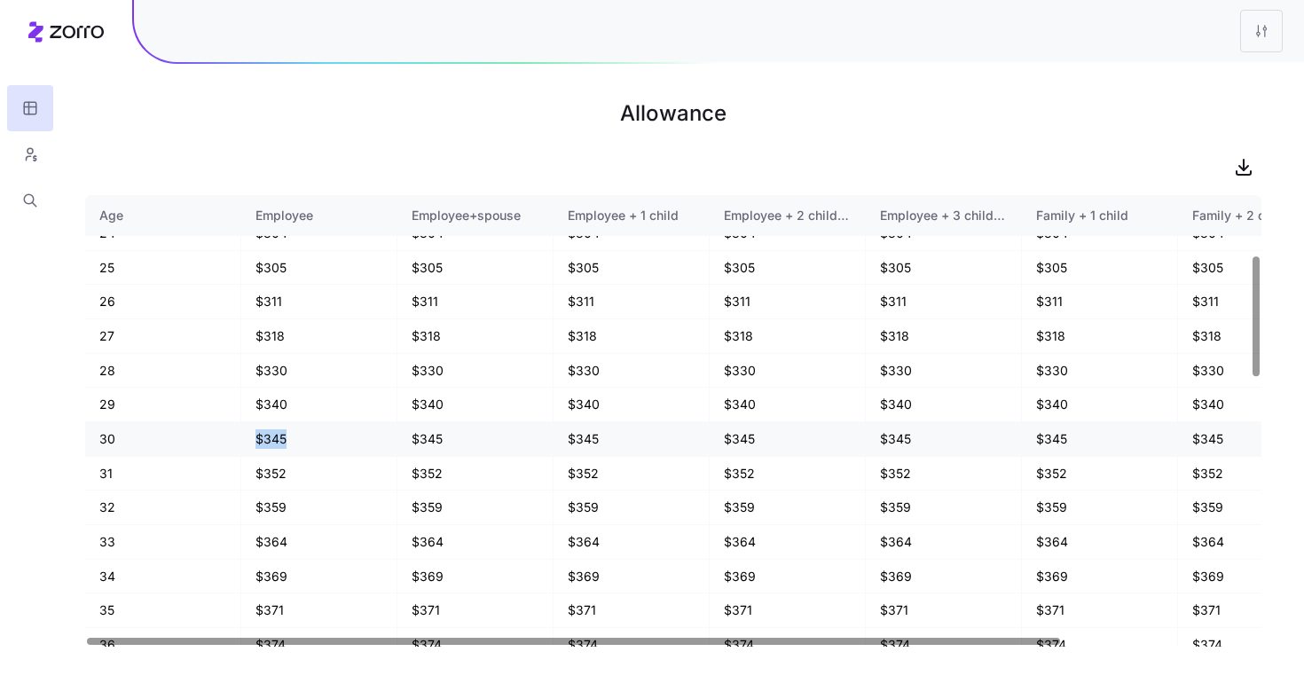
drag, startPoint x: 257, startPoint y: 434, endPoint x: 305, endPoint y: 435, distance: 47.9
click at [305, 435] on td "$345" at bounding box center [319, 439] width 156 height 35
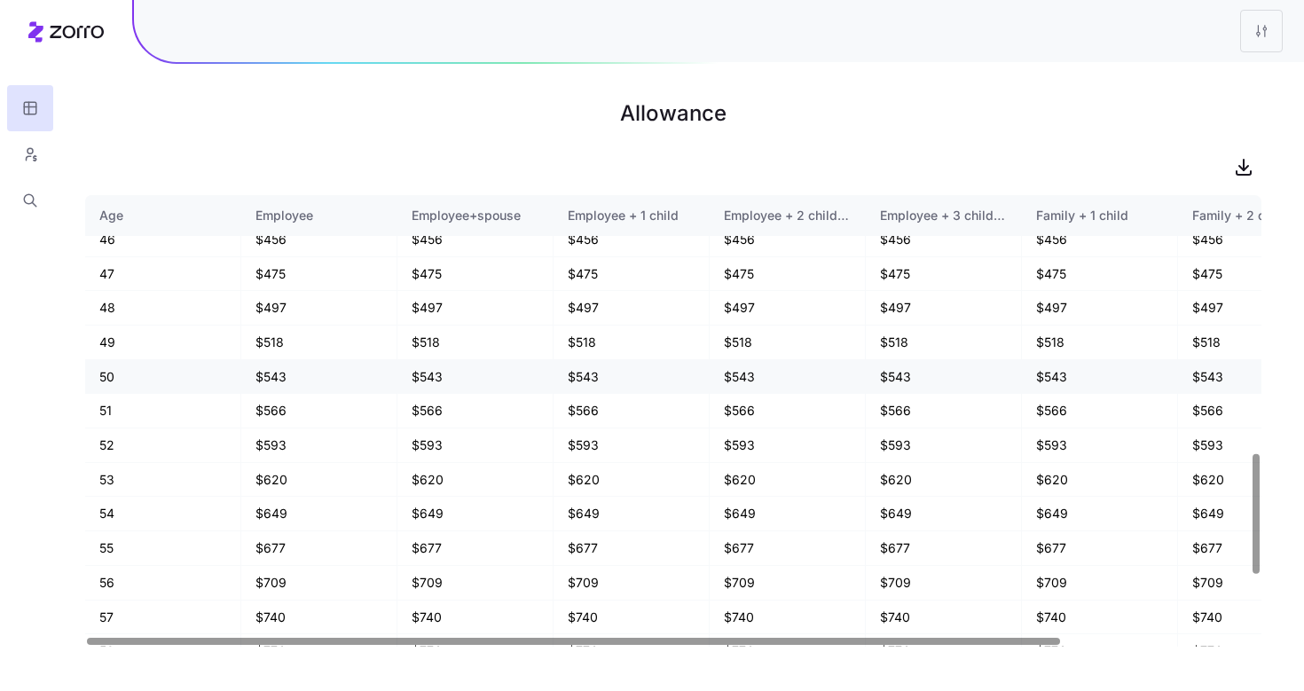
scroll to position [991, 0]
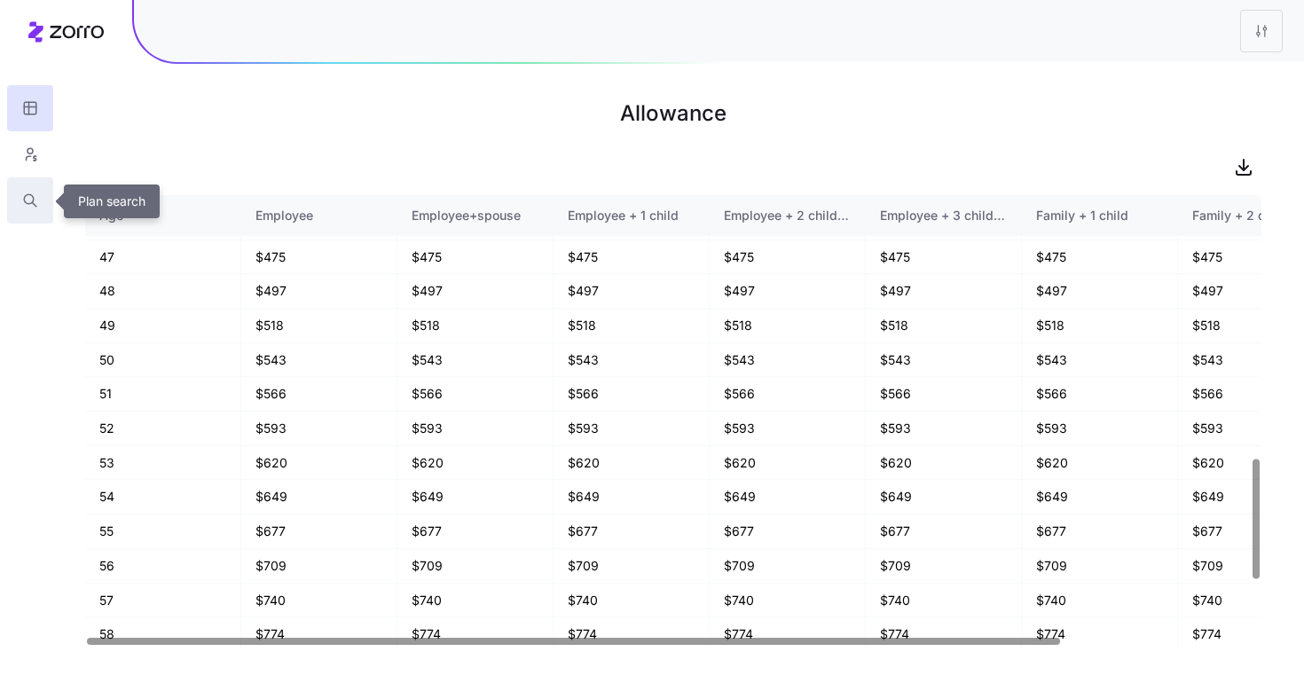
click at [27, 200] on icon "button" at bounding box center [30, 201] width 16 height 18
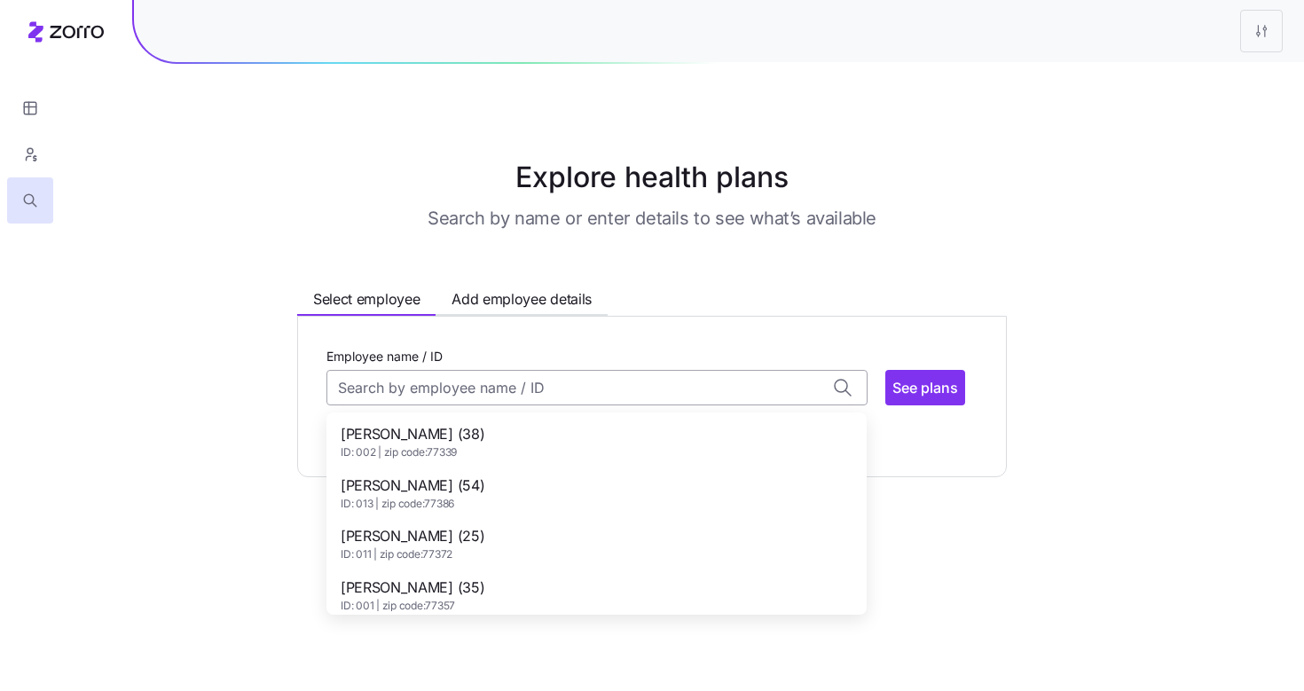
click at [409, 381] on input "Employee name / ID" at bounding box center [596, 387] width 541 height 35
click at [457, 430] on span "Desare Emigh (38)" at bounding box center [413, 434] width 144 height 22
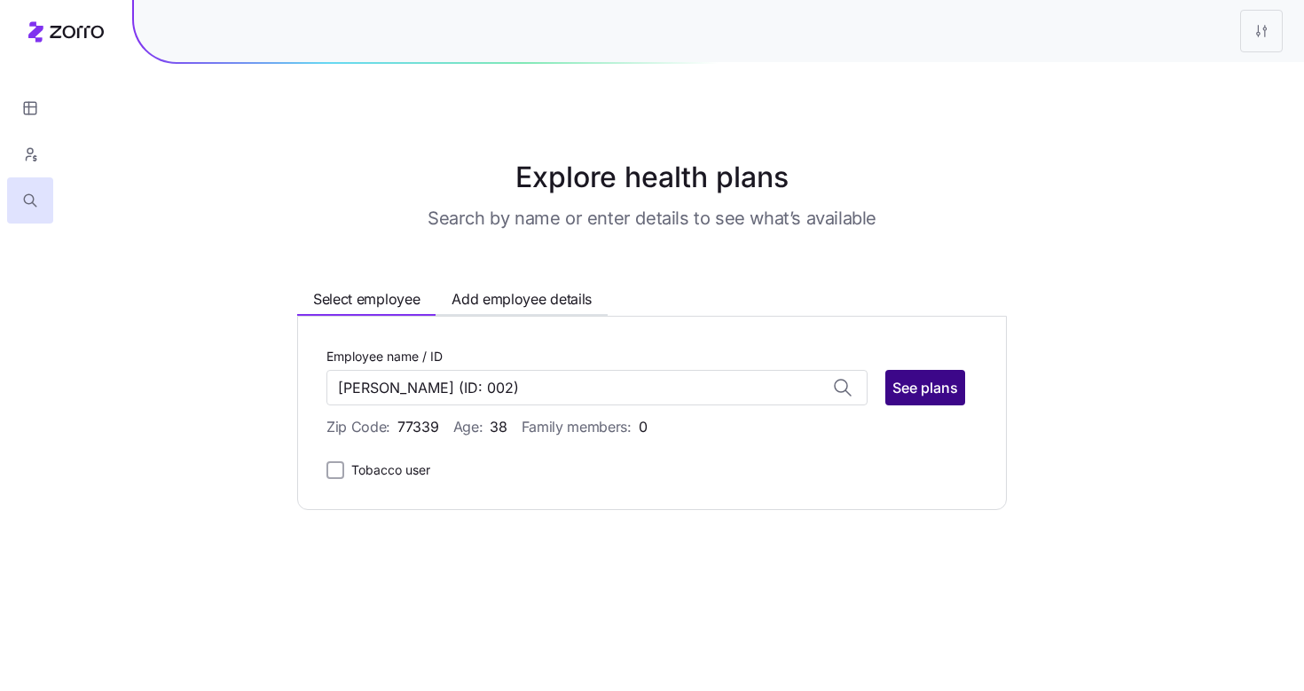
type input "Desare Emigh"
click at [919, 390] on span "See plans" at bounding box center [926, 387] width 66 height 21
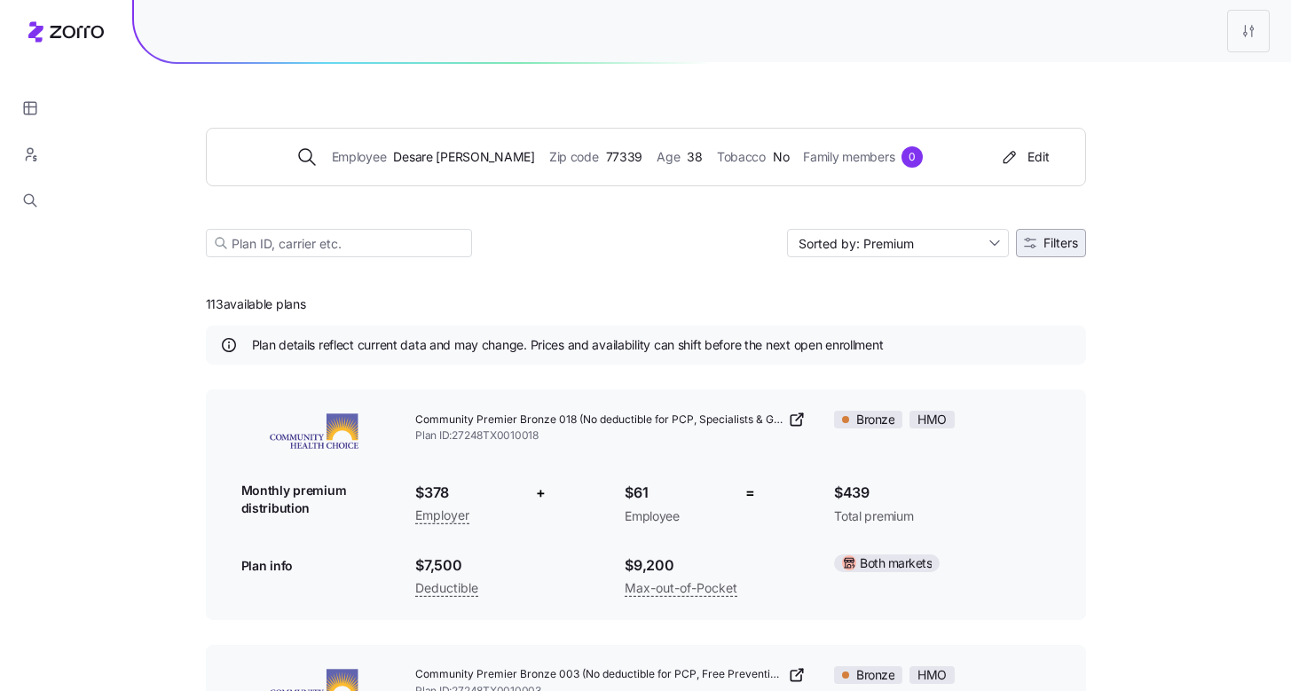
click at [1076, 252] on button "Filters" at bounding box center [1051, 243] width 70 height 28
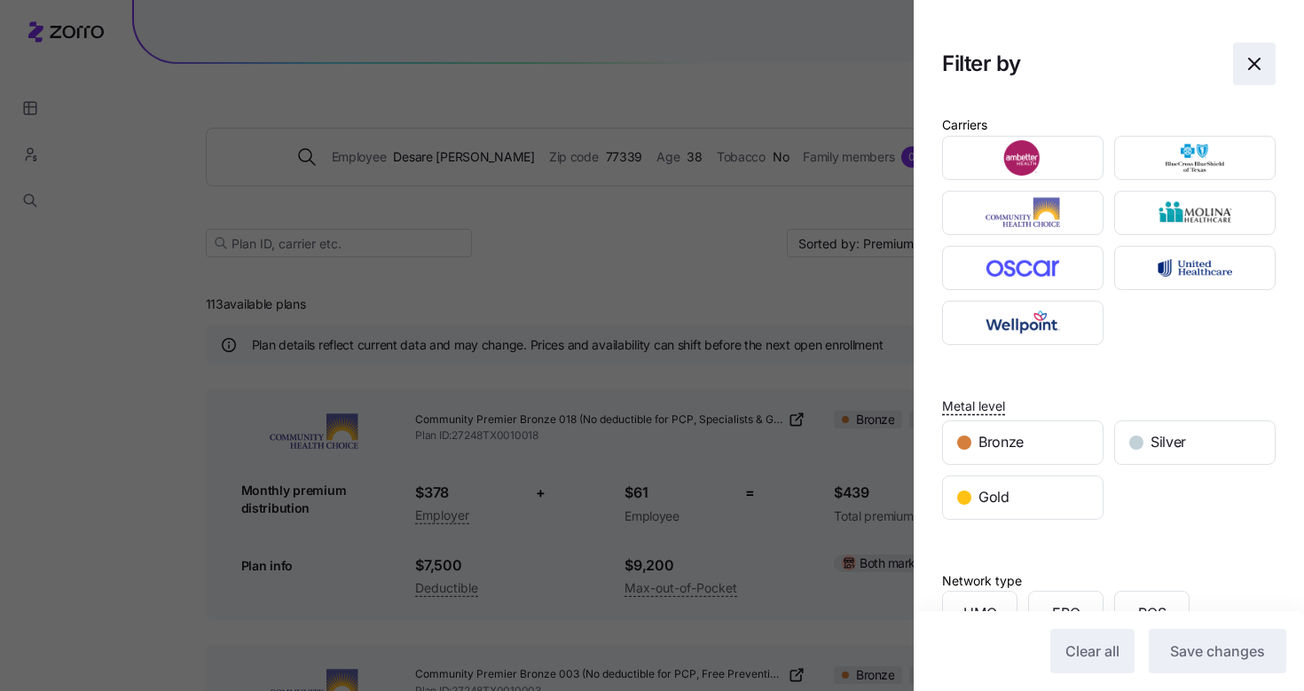
click at [1250, 77] on span "button" at bounding box center [1254, 63] width 41 height 41
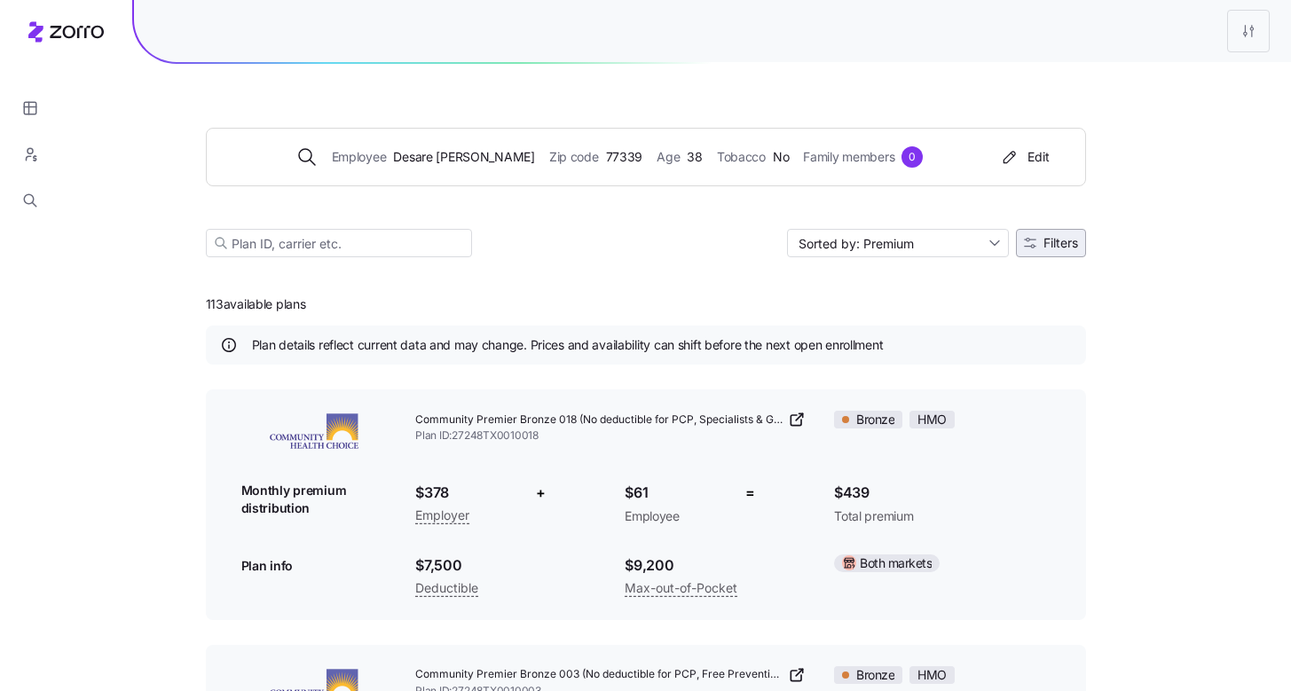
click at [1062, 249] on span "Filters" at bounding box center [1060, 243] width 35 height 12
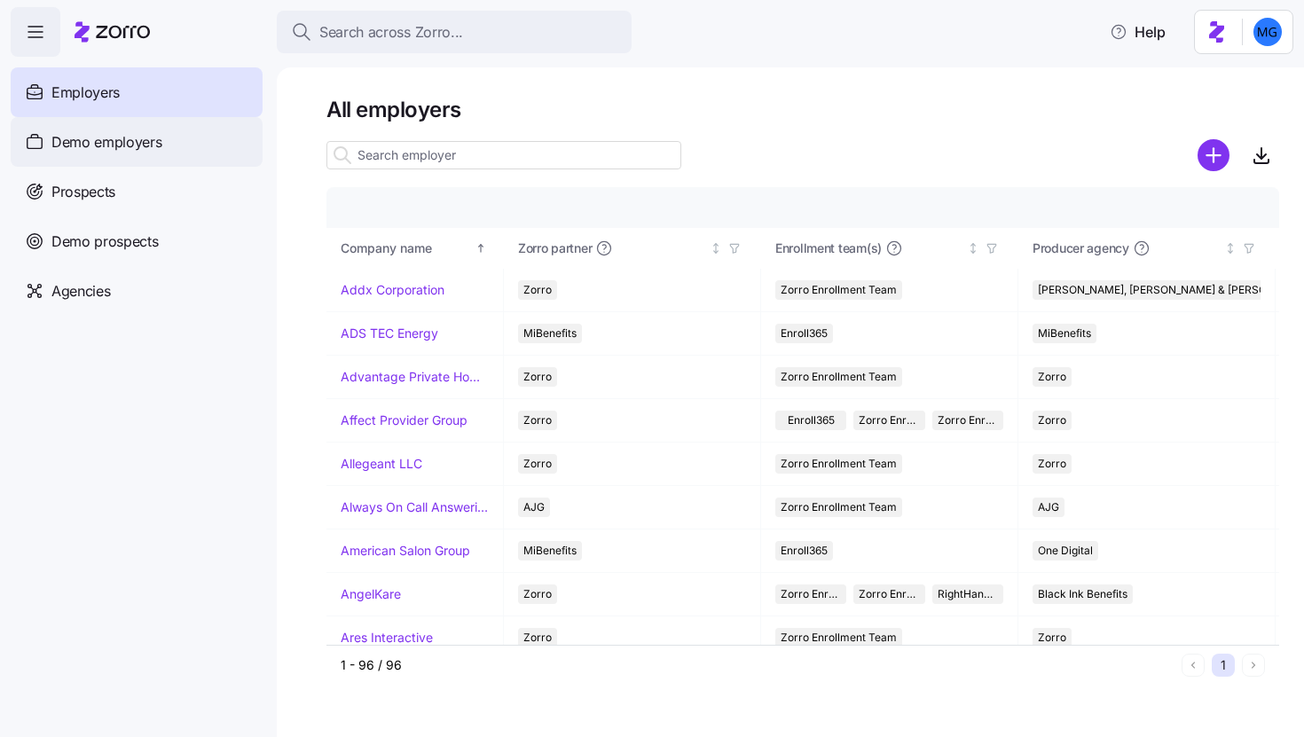
click at [140, 150] on span "Demo employers" at bounding box center [106, 142] width 111 height 22
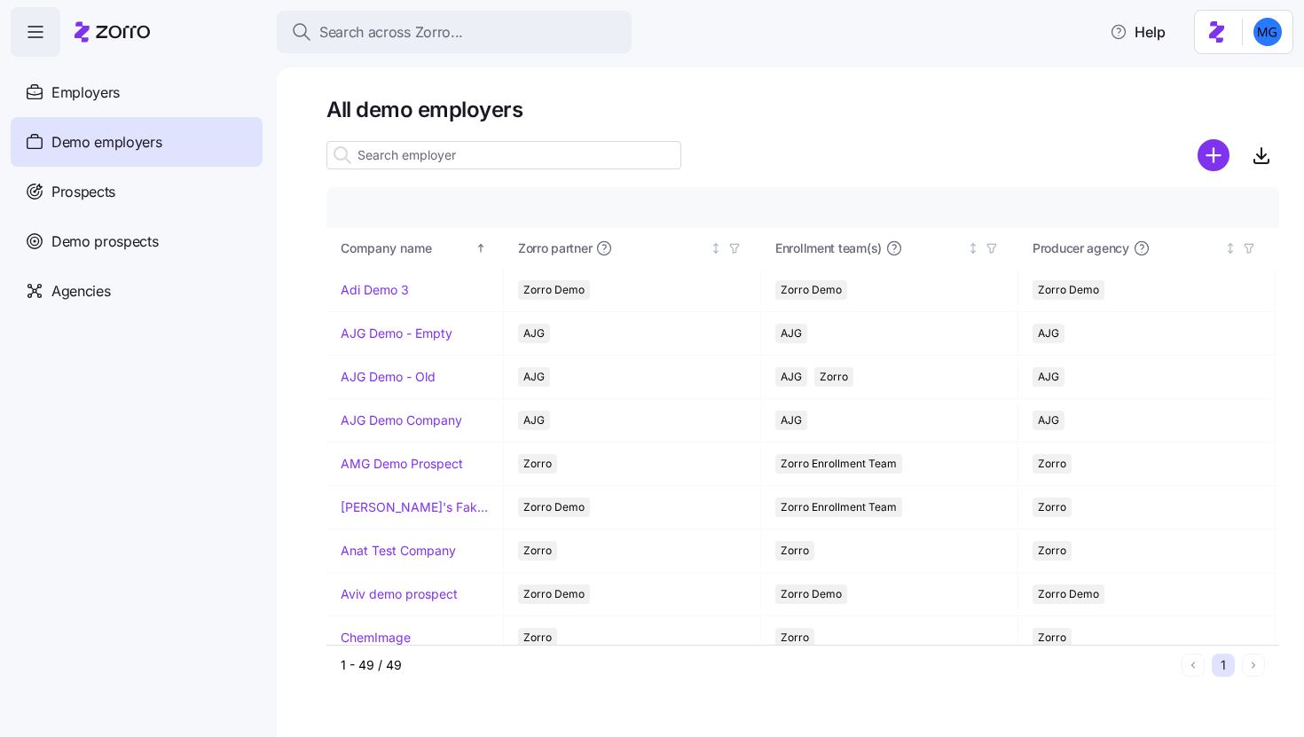
click at [543, 157] on input at bounding box center [503, 155] width 355 height 28
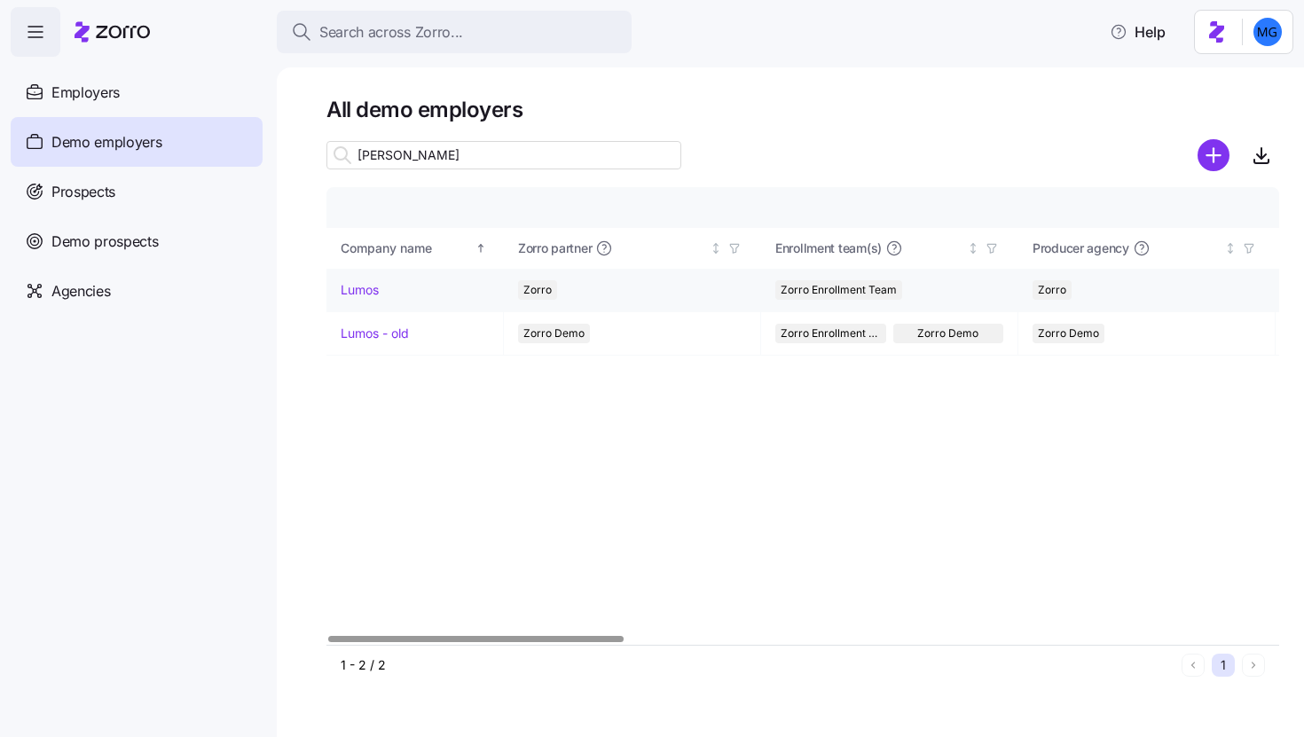
type input "lum"
click at [368, 293] on link "Lumos" at bounding box center [360, 290] width 38 height 18
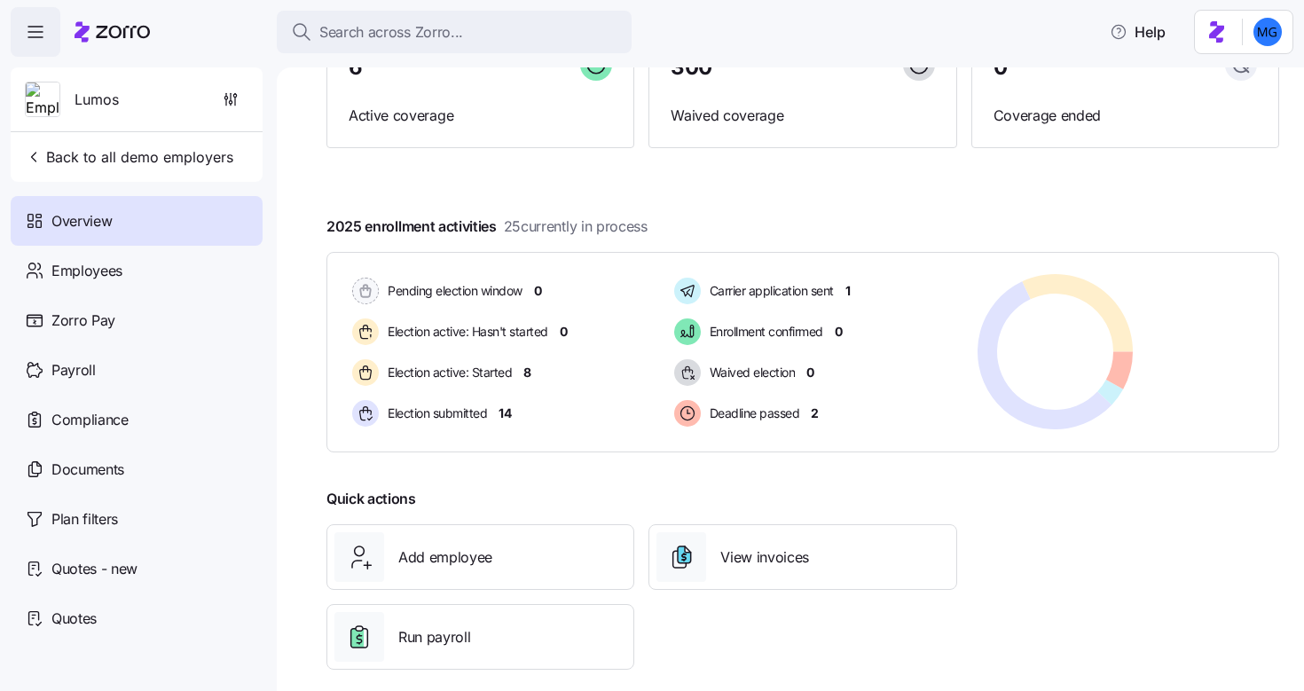
scroll to position [216, 0]
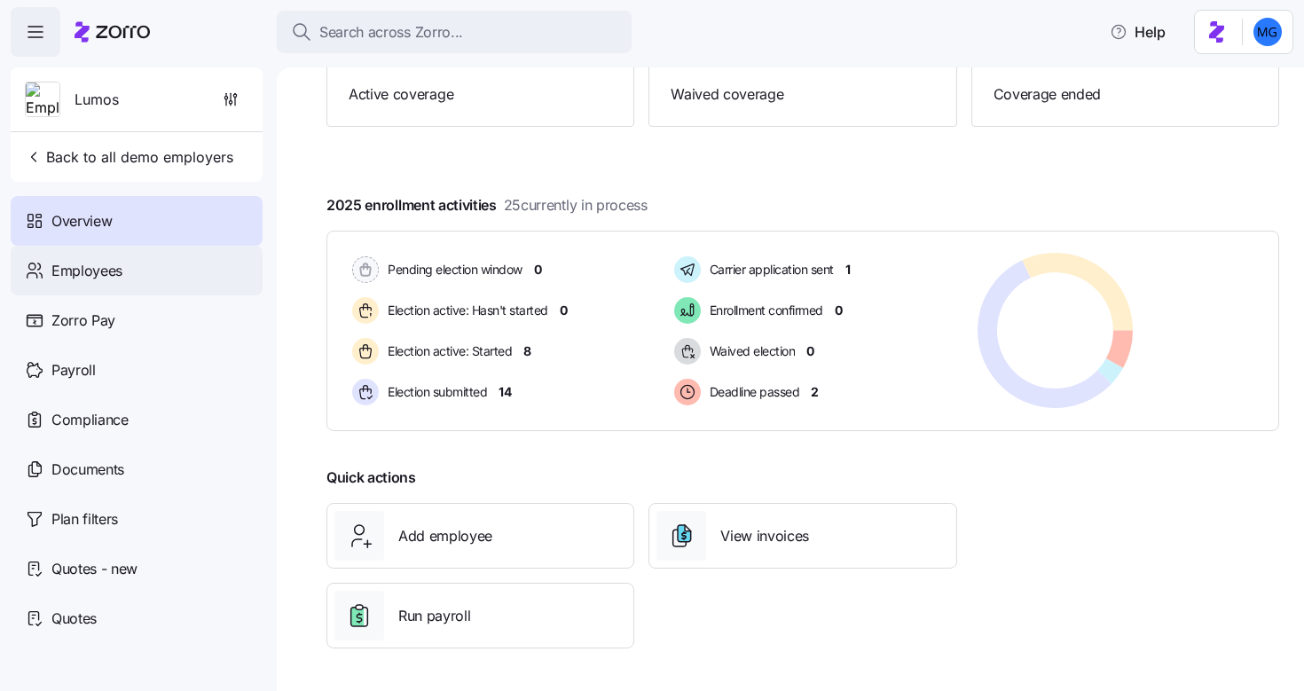
click at [164, 275] on div "Employees" at bounding box center [137, 271] width 252 height 50
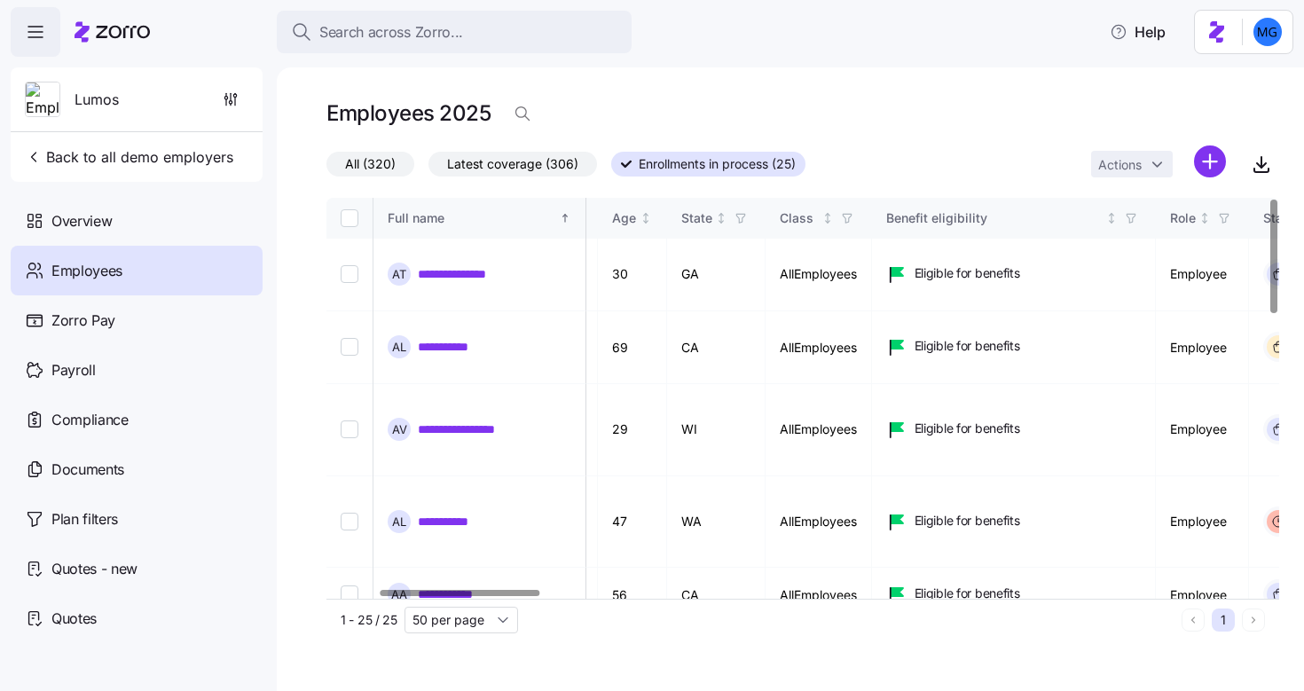
scroll to position [0, 320]
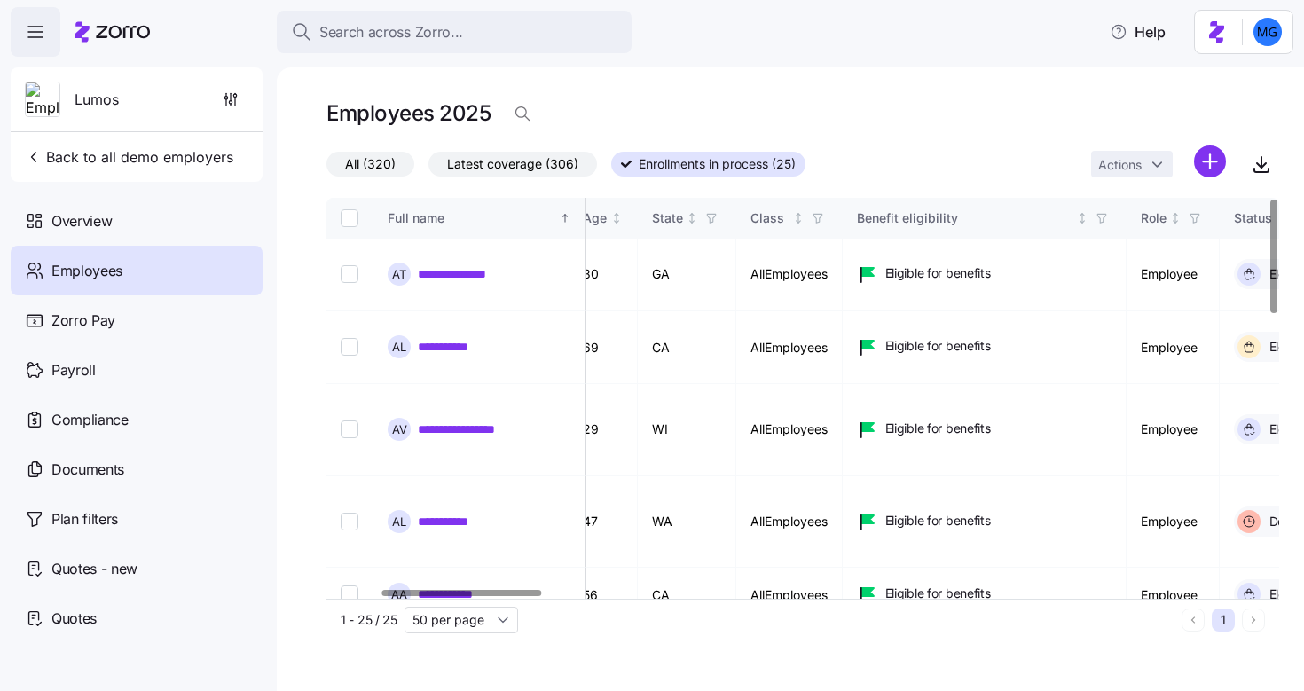
click at [462, 590] on div at bounding box center [462, 593] width 160 height 6
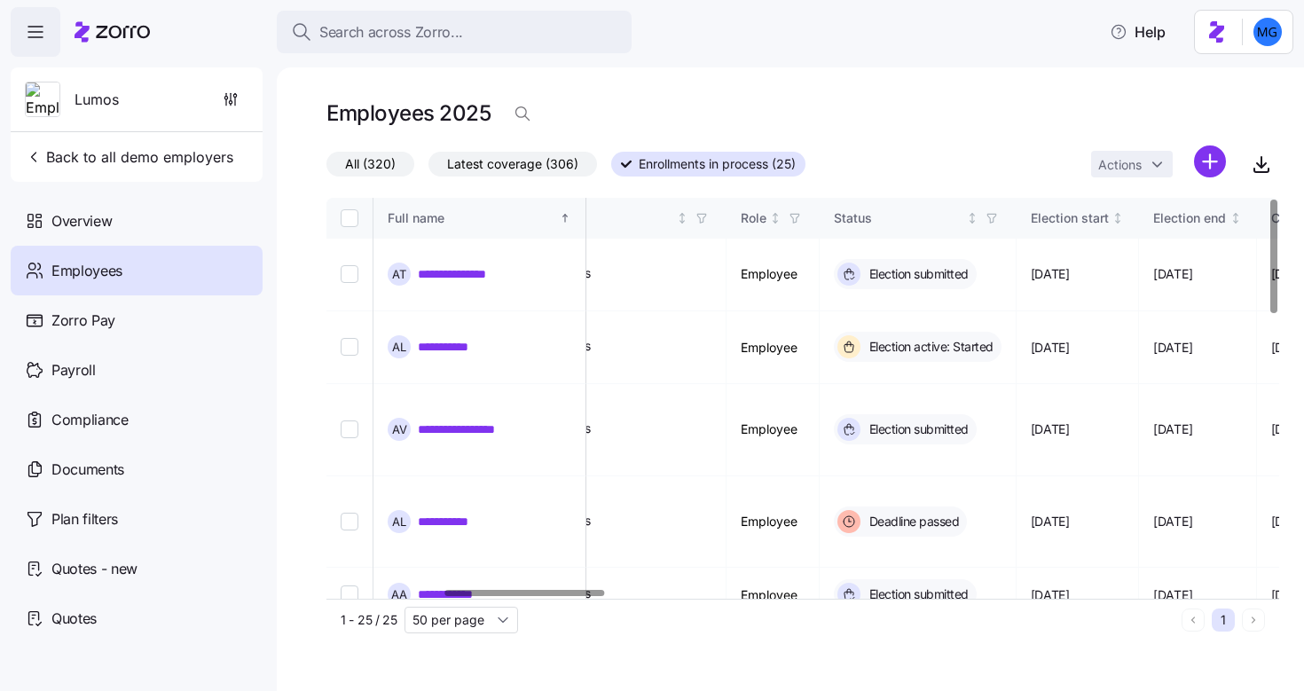
scroll to position [0, 696]
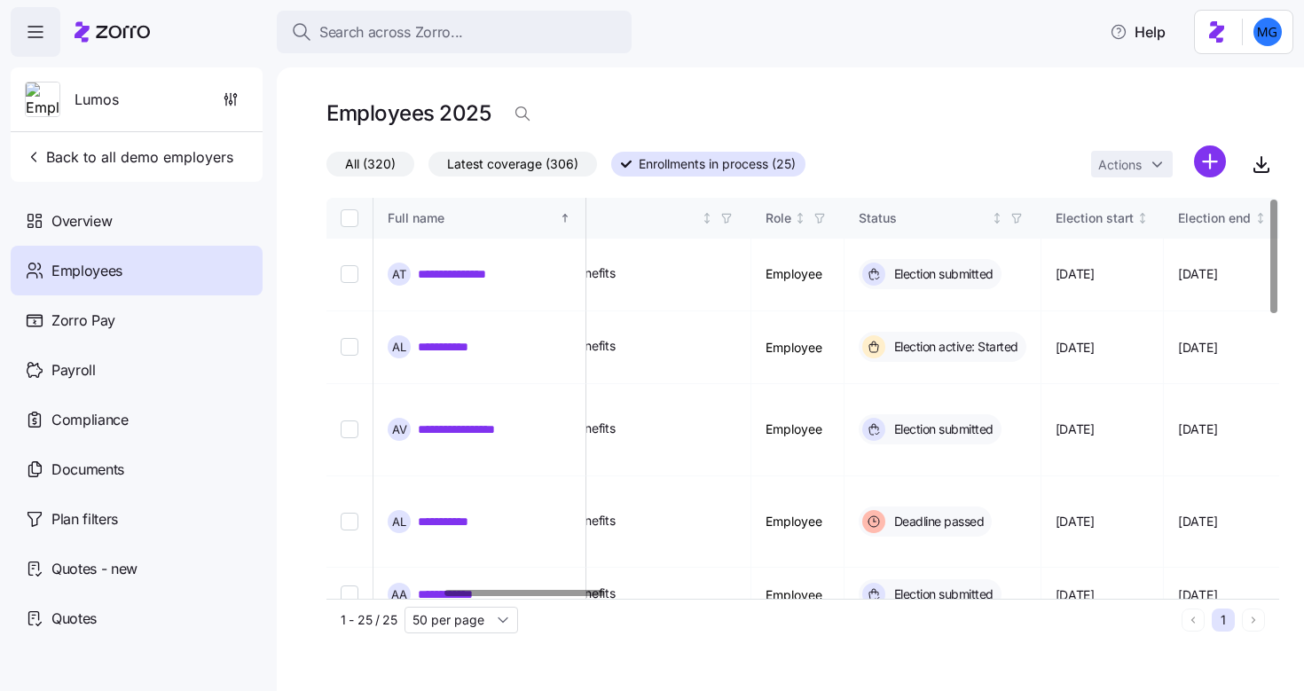
click at [485, 596] on div at bounding box center [525, 593] width 160 height 6
click at [733, 221] on icon "button" at bounding box center [726, 218] width 12 height 12
click at [751, 637] on div "1 - 25 / 25 50 per page 1" at bounding box center [802, 620] width 953 height 42
click at [1026, 210] on span "button" at bounding box center [1017, 218] width 20 height 20
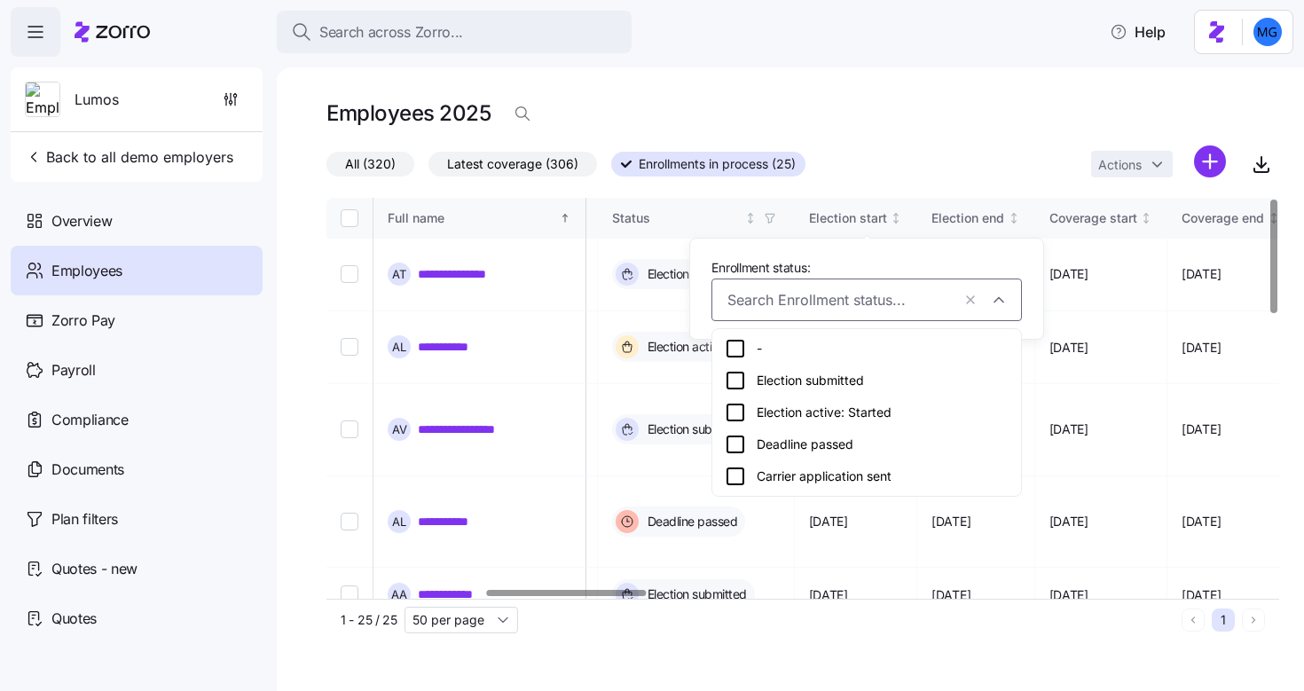
scroll to position [0, 981]
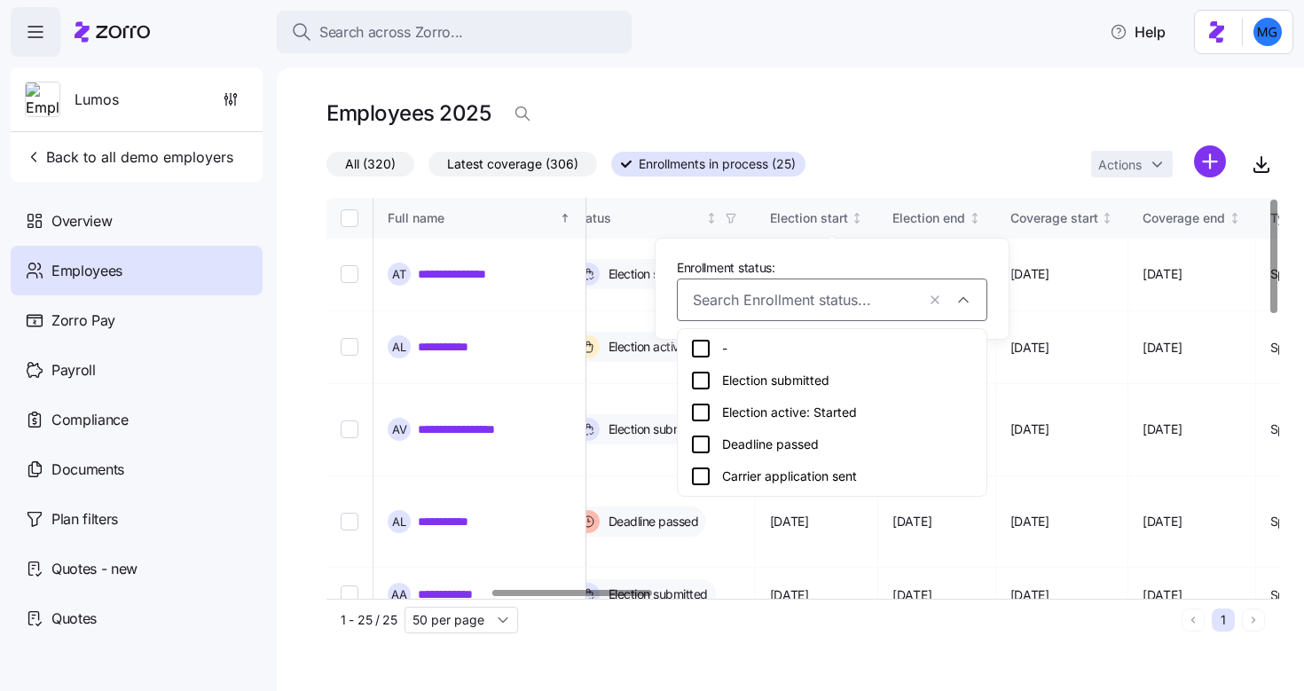
click at [614, 591] on div at bounding box center [572, 593] width 160 height 6
click at [918, 180] on div "All (320) Latest coverage (306) Enrollments in process (25) Actions" at bounding box center [802, 164] width 953 height 38
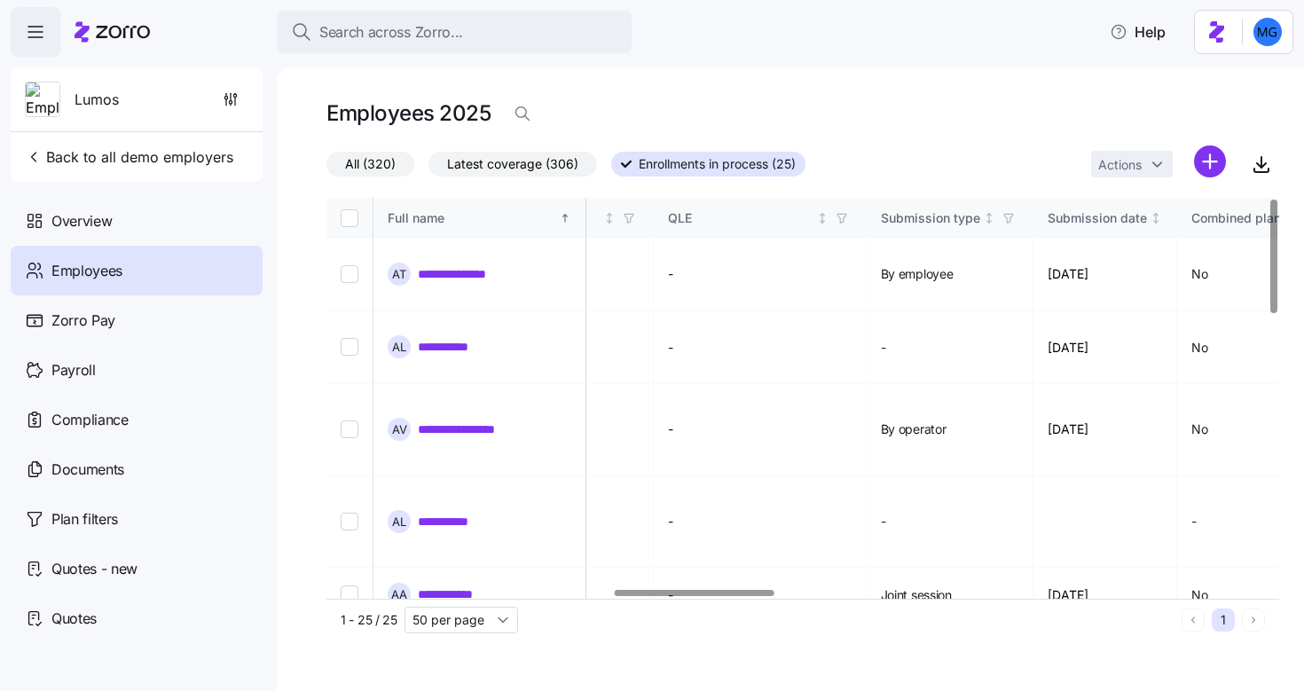
scroll to position [0, 1715]
click at [734, 596] on div at bounding box center [695, 593] width 160 height 6
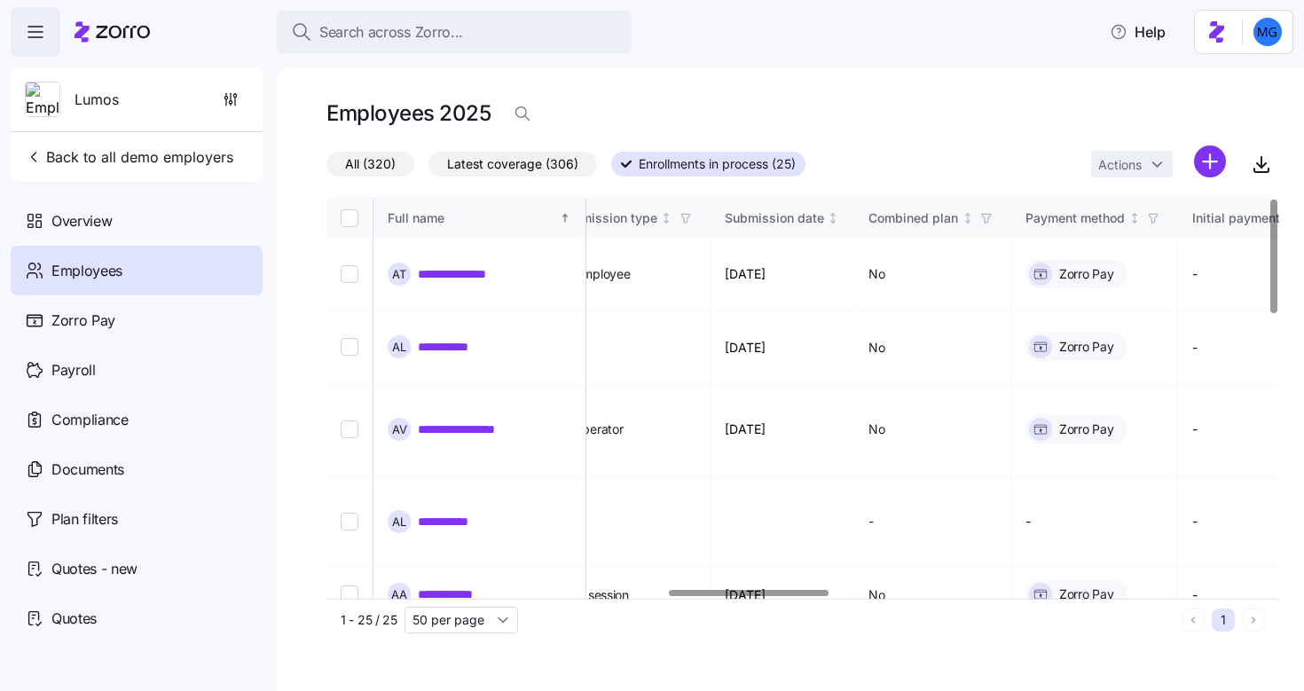
click at [806, 596] on div at bounding box center [749, 593] width 160 height 6
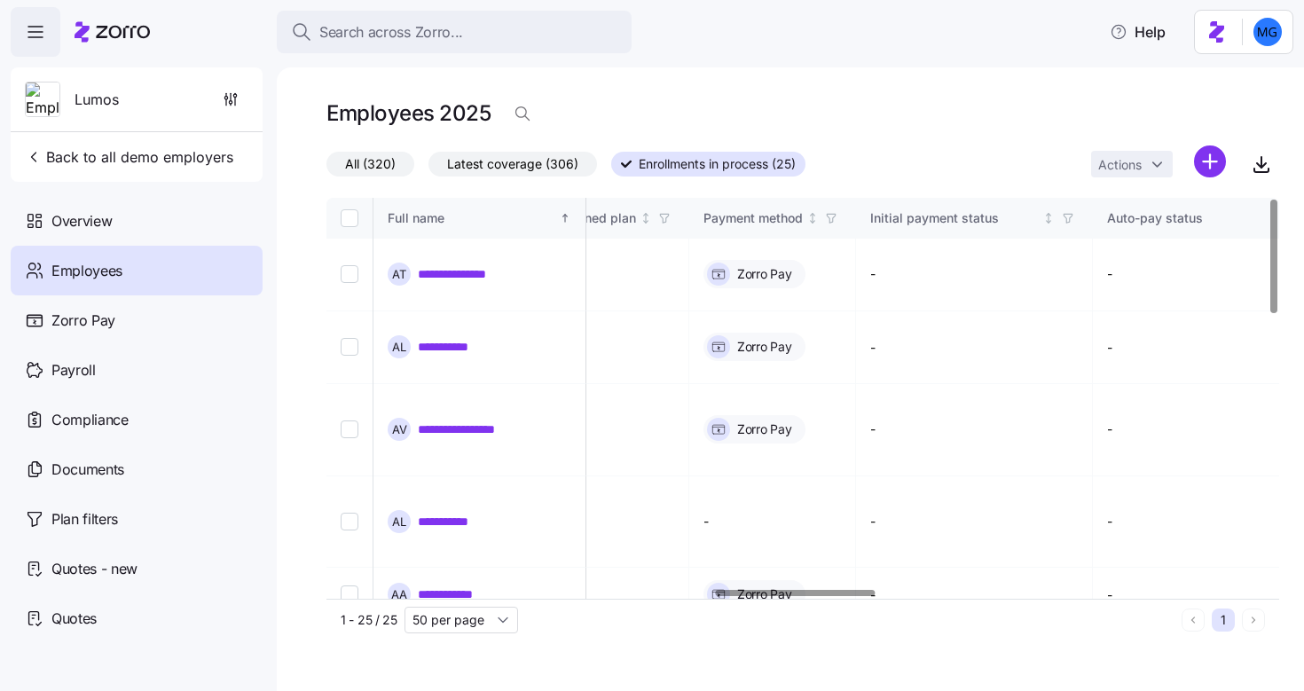
scroll to position [0, 2519]
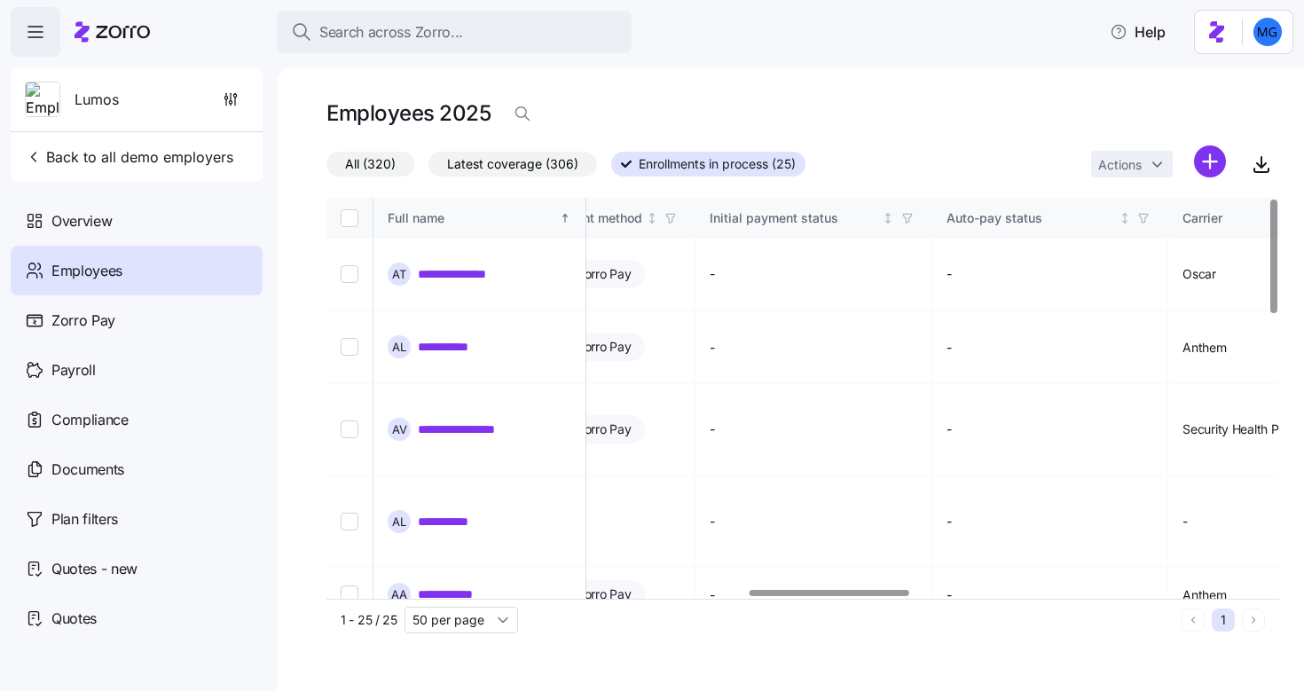
click at [832, 594] on div at bounding box center [830, 593] width 160 height 6
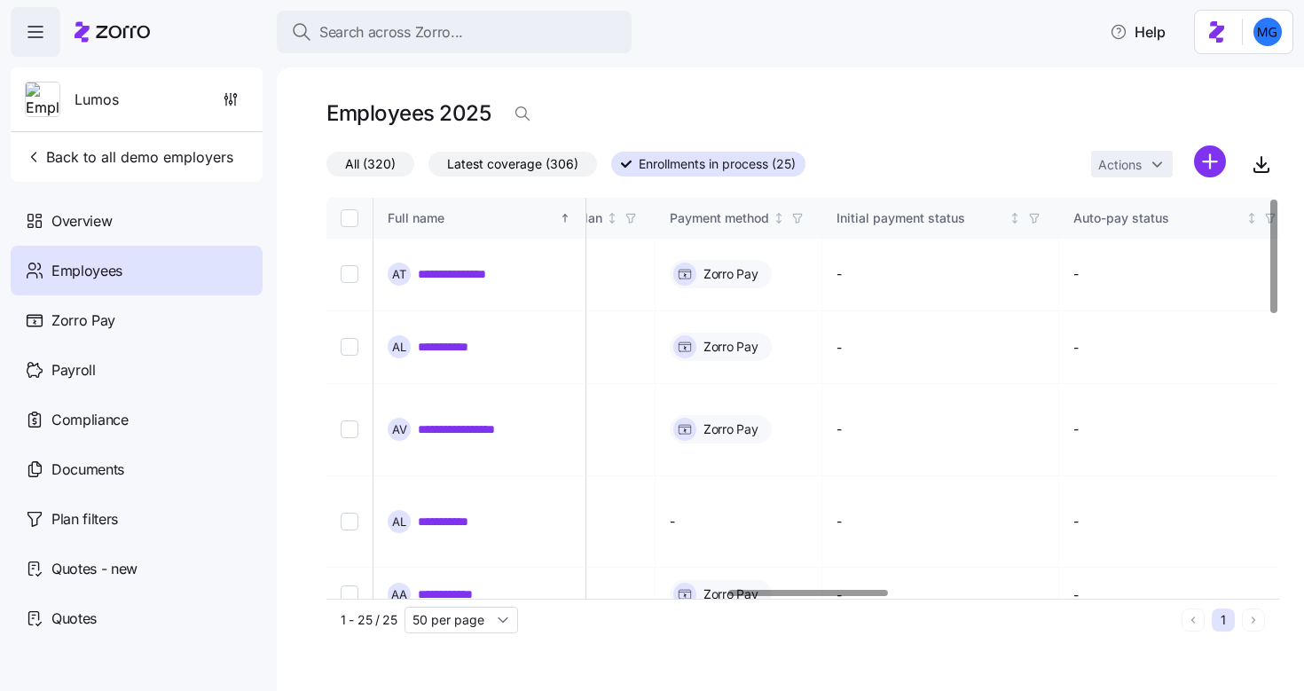
scroll to position [0, 2397]
click at [808, 596] on div at bounding box center [797, 593] width 942 height 11
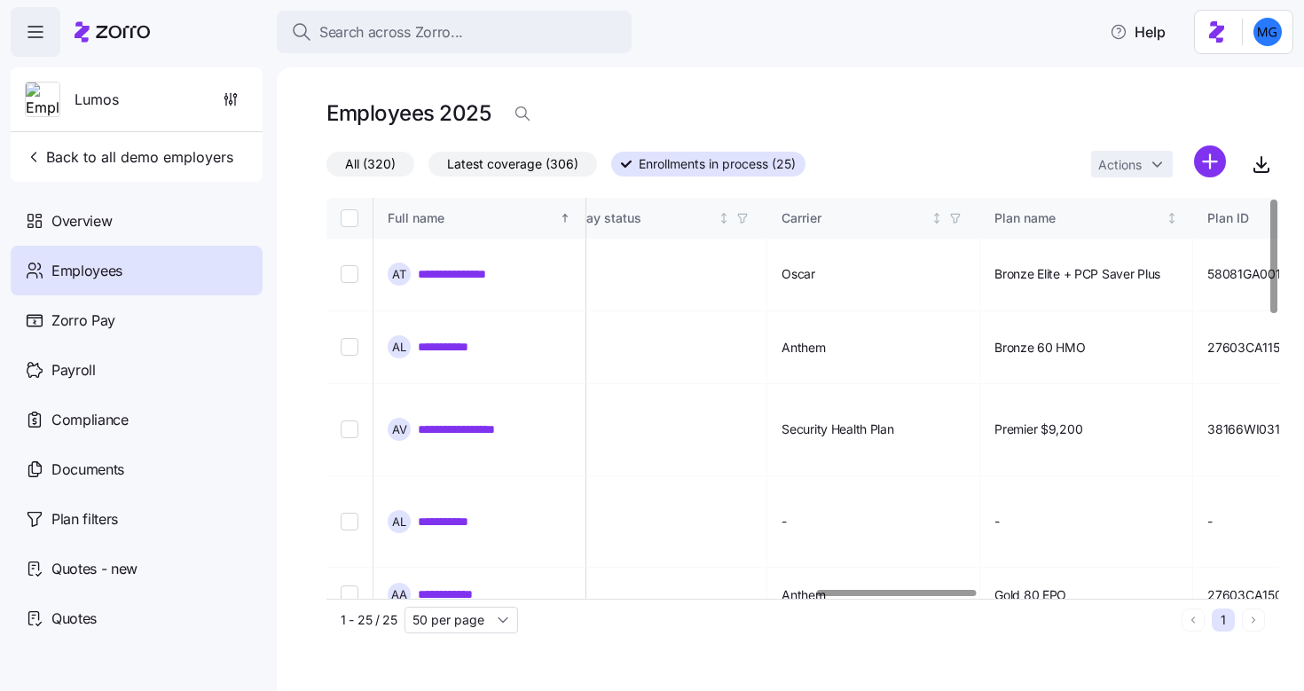
scroll to position [0, 2921]
click at [909, 596] on div at bounding box center [897, 593] width 160 height 6
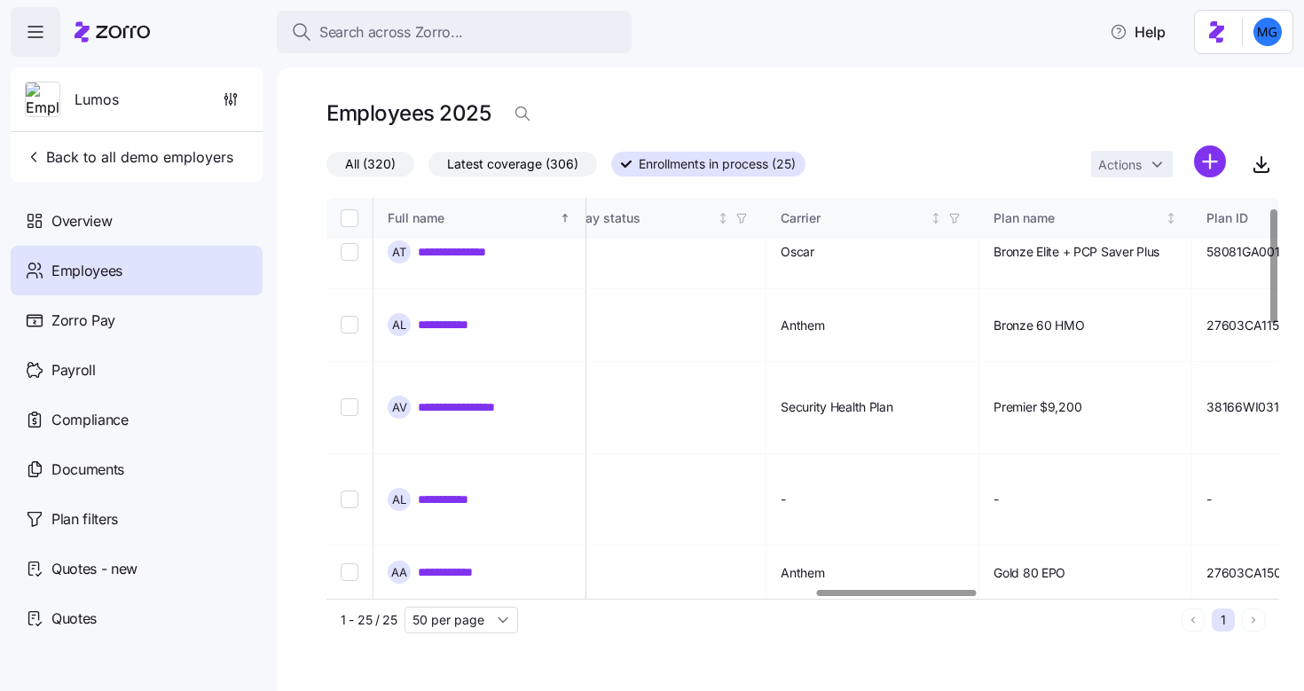
scroll to position [35, 2921]
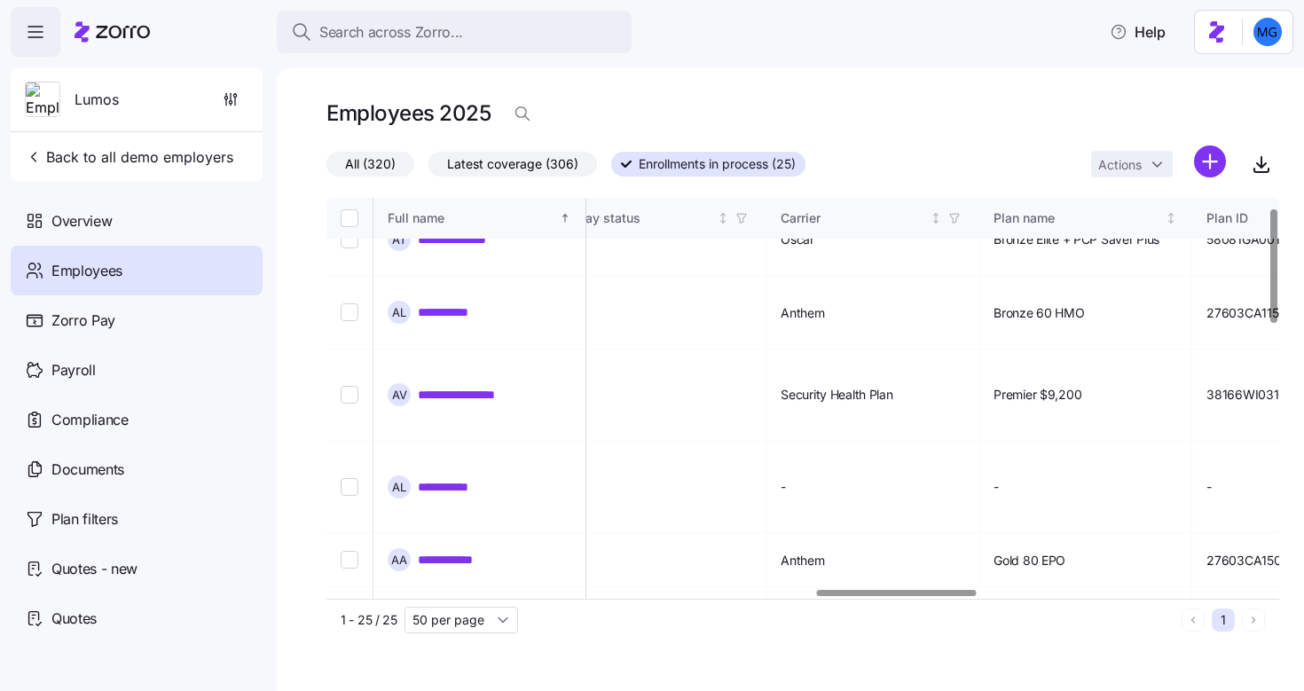
drag, startPoint x: 879, startPoint y: 599, endPoint x: 813, endPoint y: 597, distance: 66.6
click at [813, 597] on div "**********" at bounding box center [802, 419] width 953 height 443
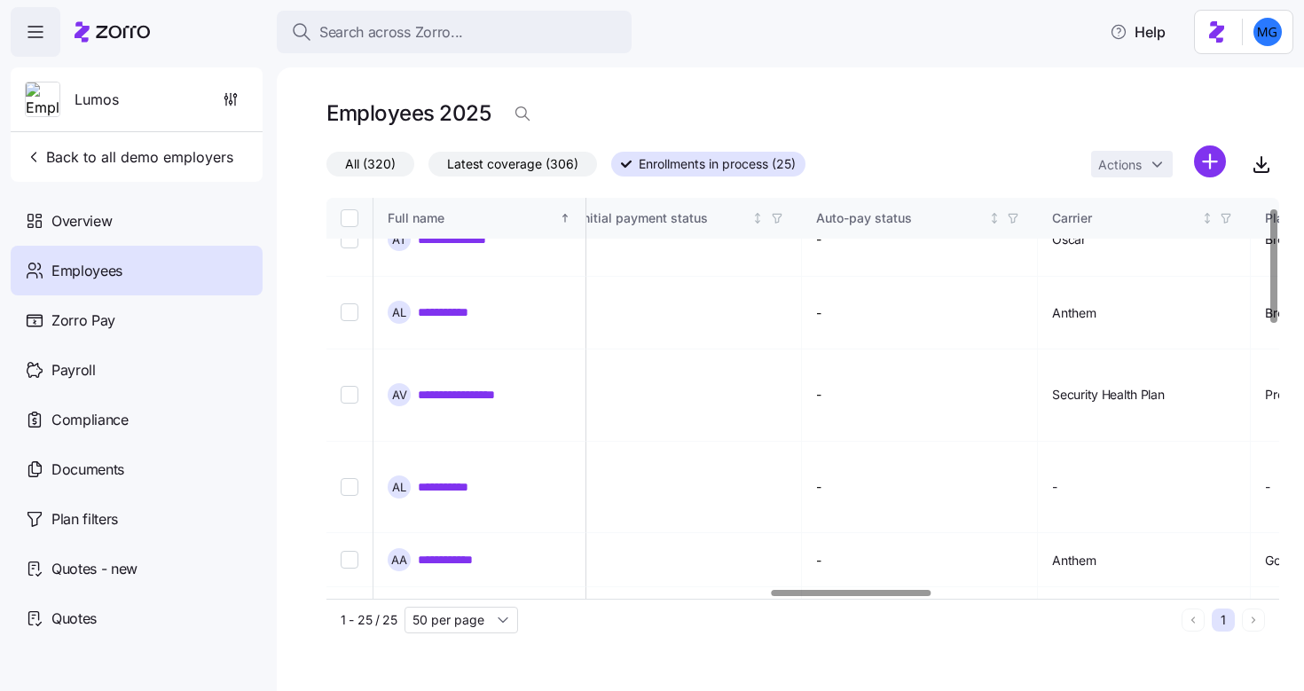
click at [794, 595] on div at bounding box center [852, 593] width 160 height 6
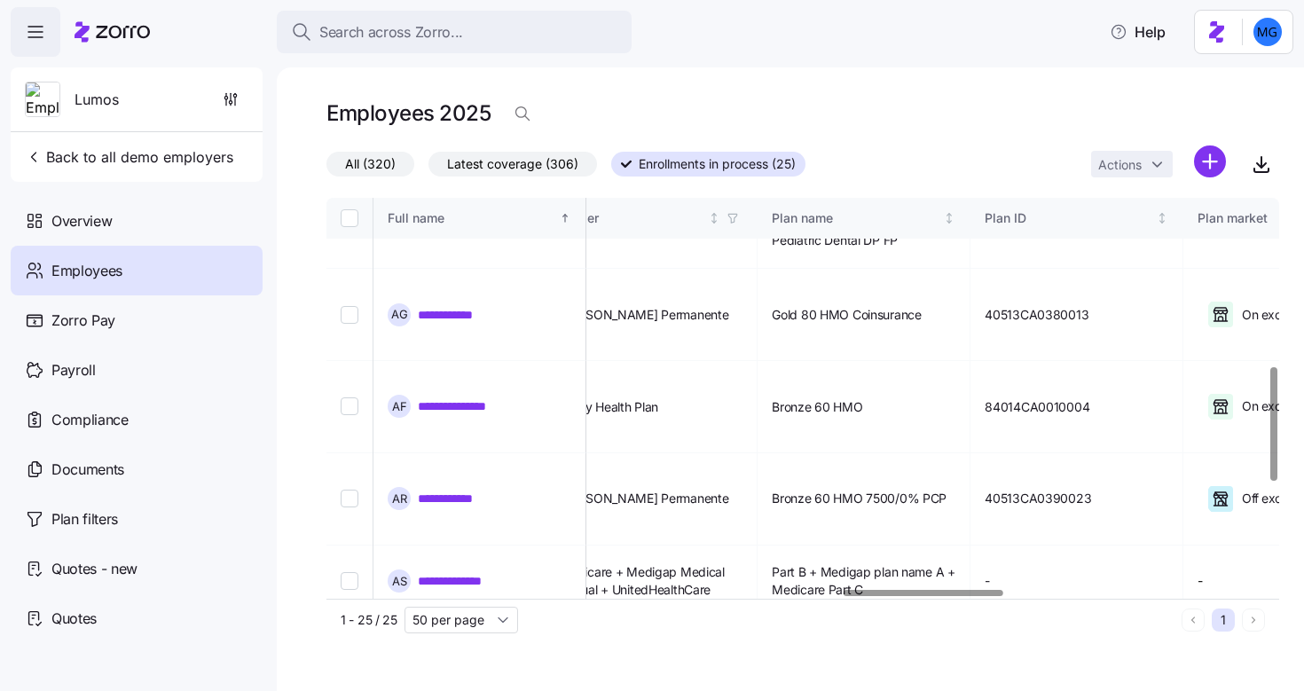
scroll to position [591, 3167]
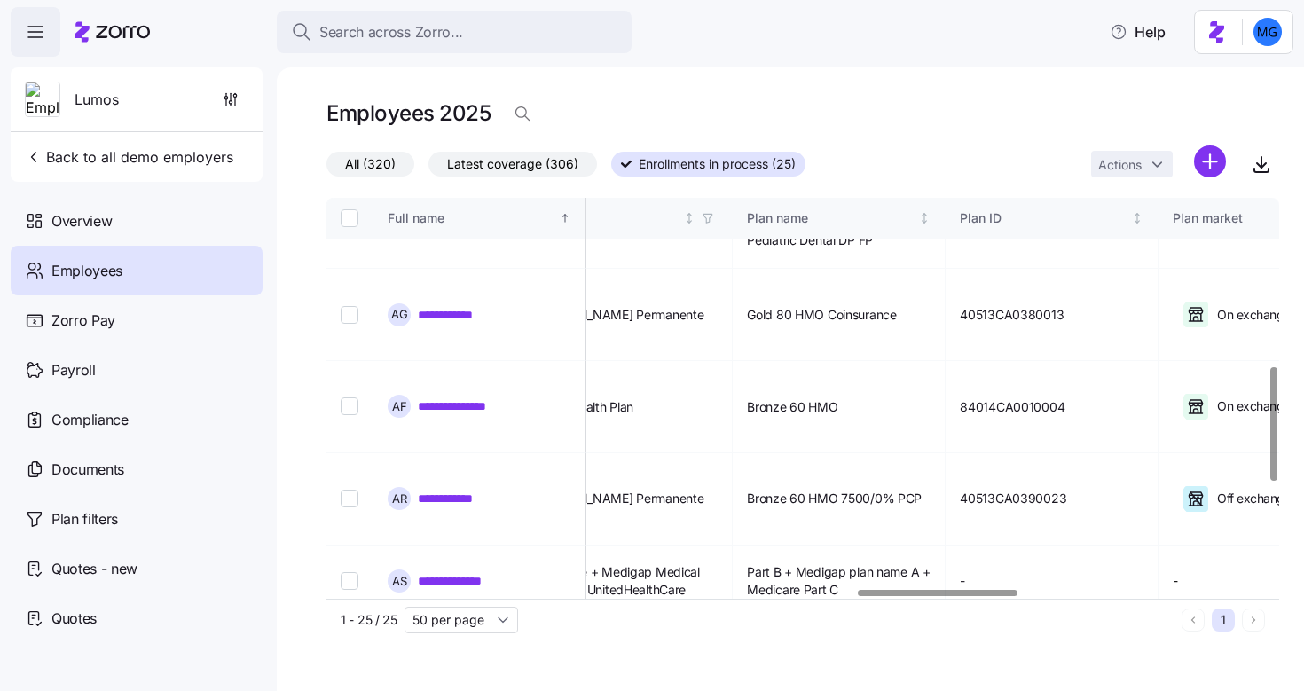
click at [993, 596] on div at bounding box center [938, 593] width 160 height 6
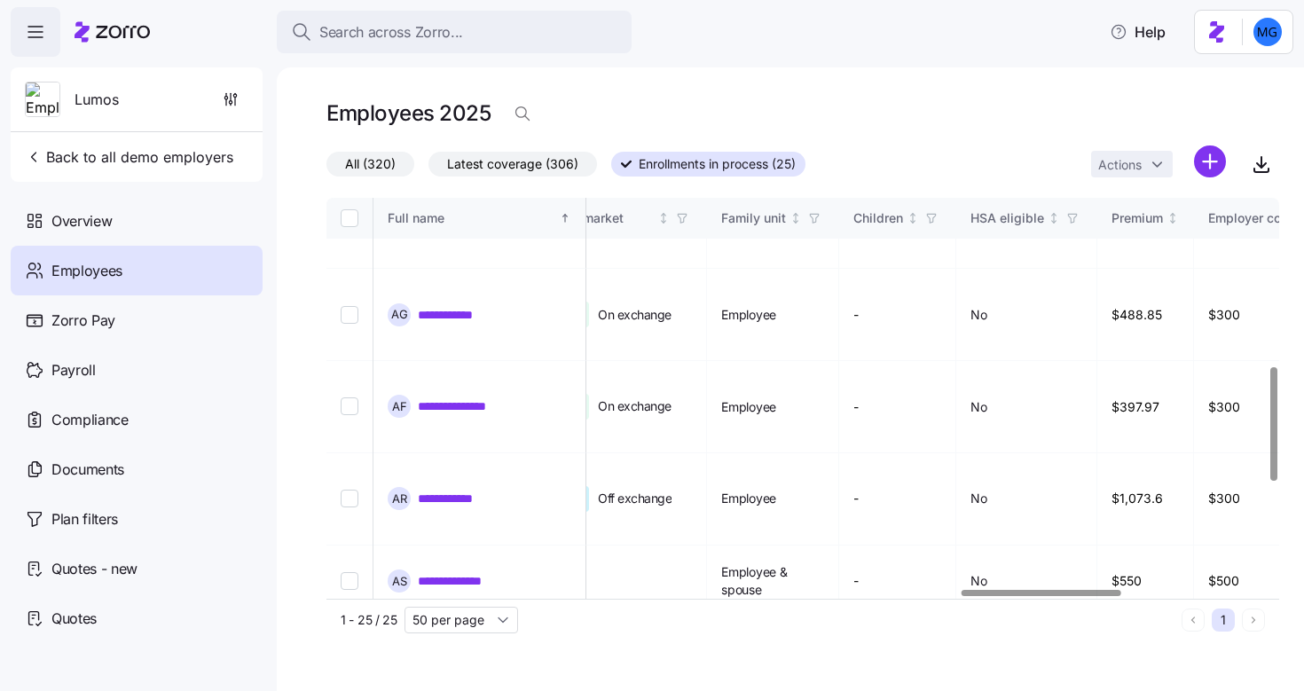
scroll to position [591, 3810]
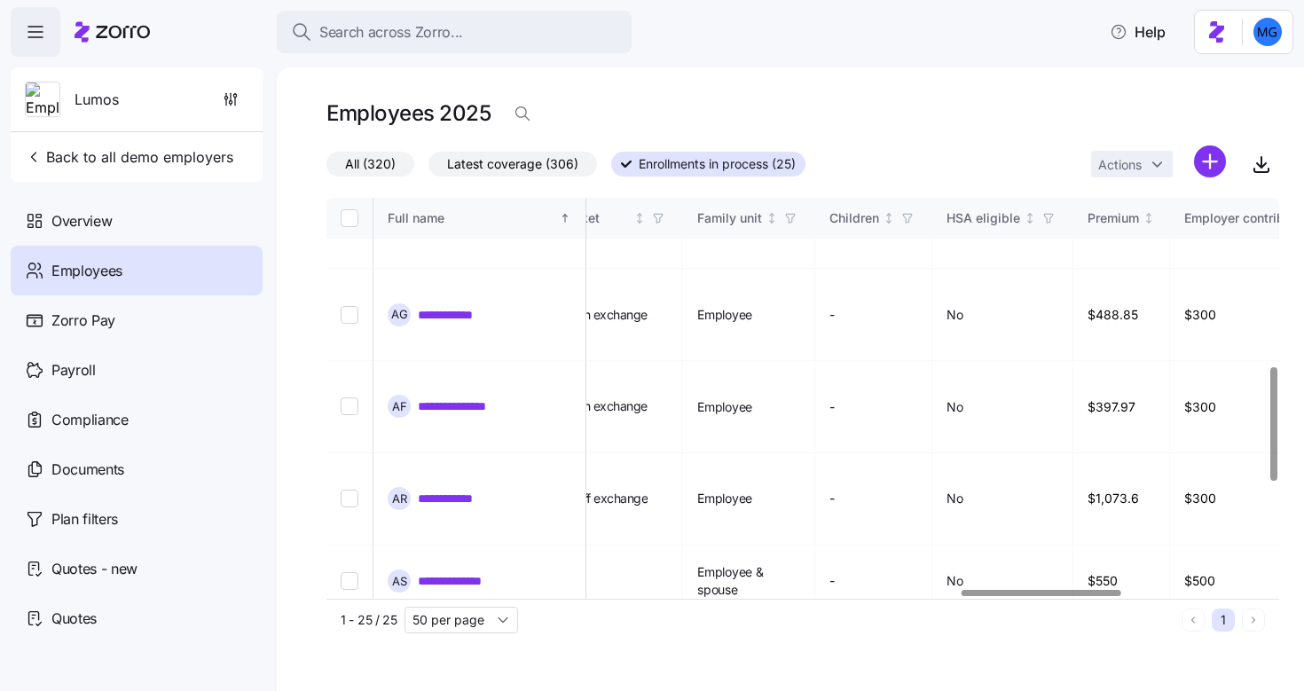
click at [1083, 596] on div at bounding box center [1042, 593] width 160 height 6
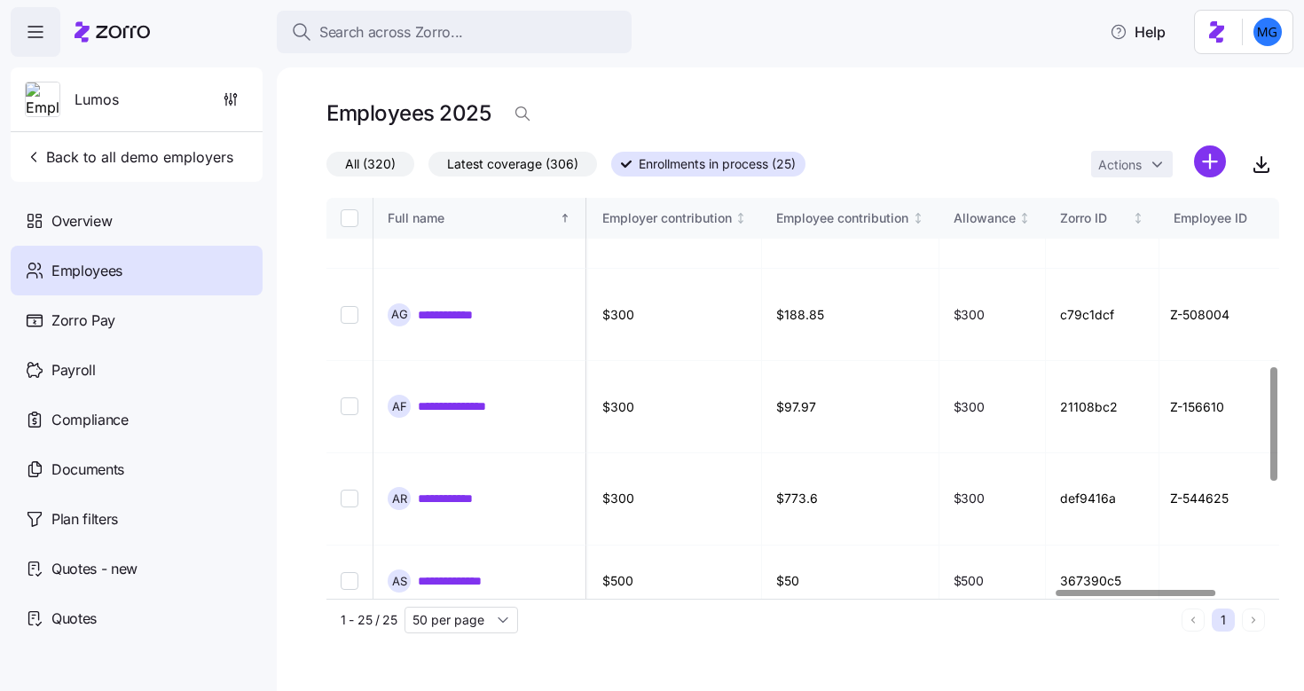
click at [1168, 595] on div at bounding box center [1137, 593] width 160 height 6
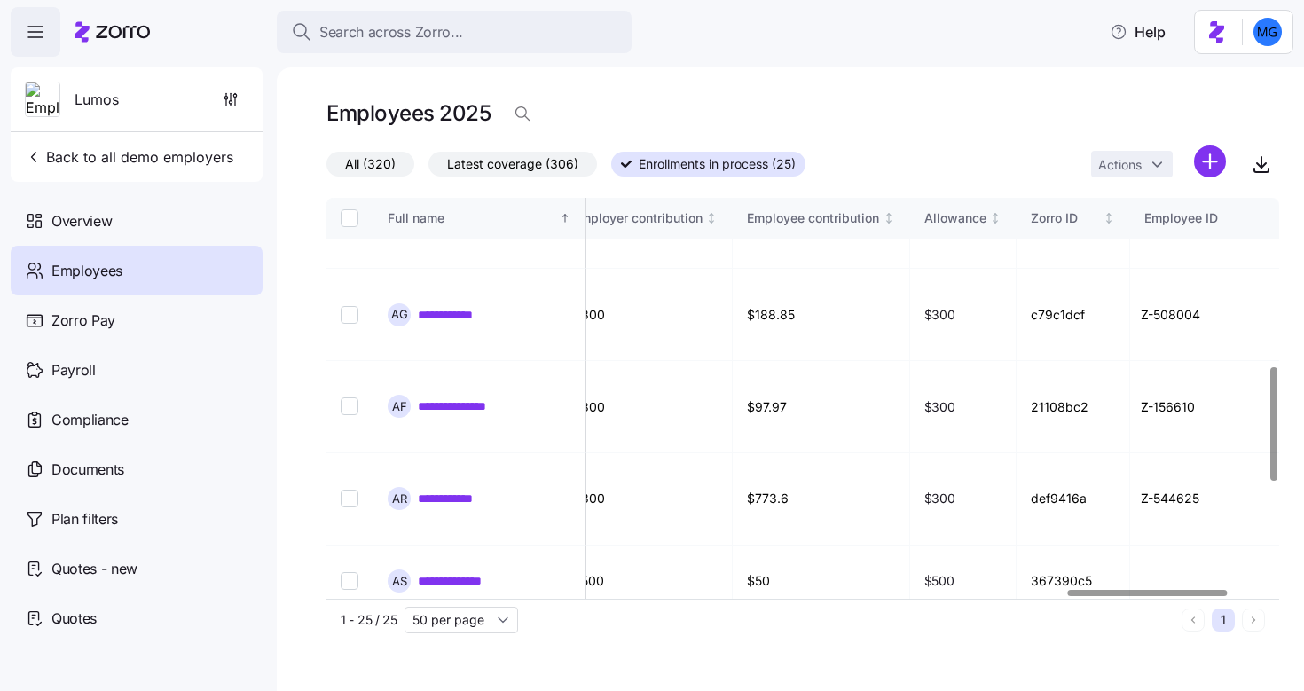
scroll to position [591, 4660]
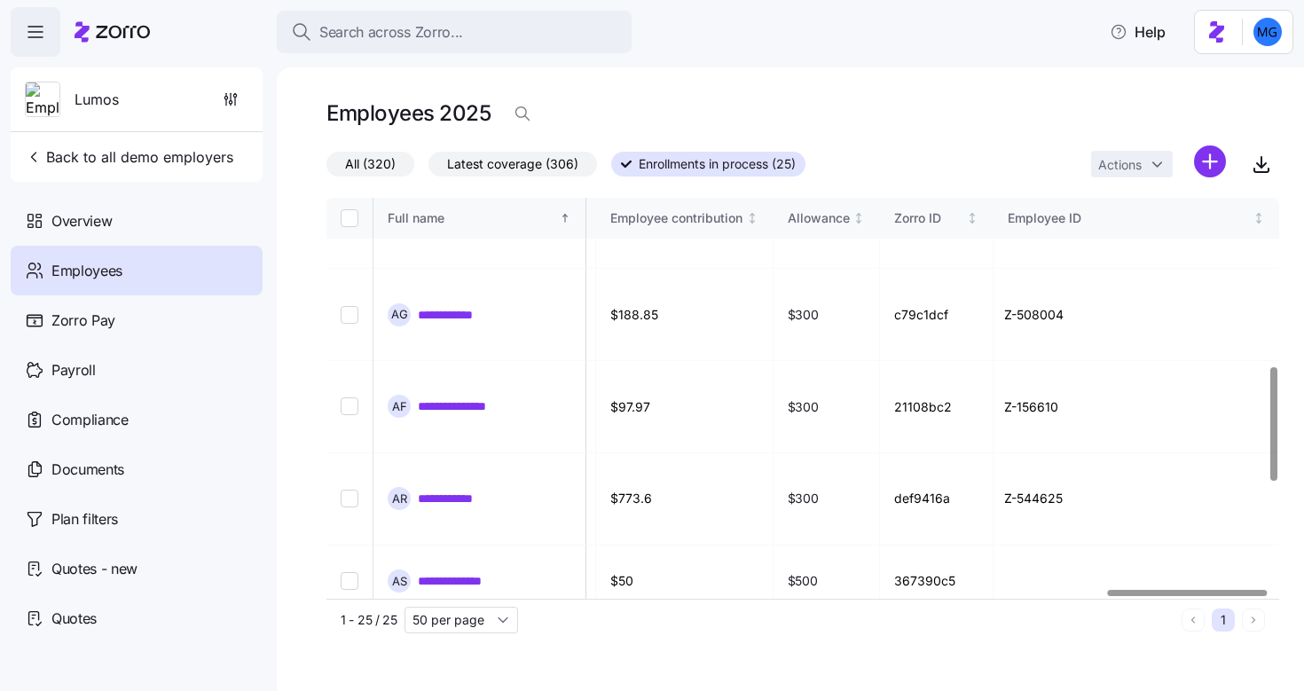
click at [1240, 593] on div at bounding box center [1188, 593] width 160 height 6
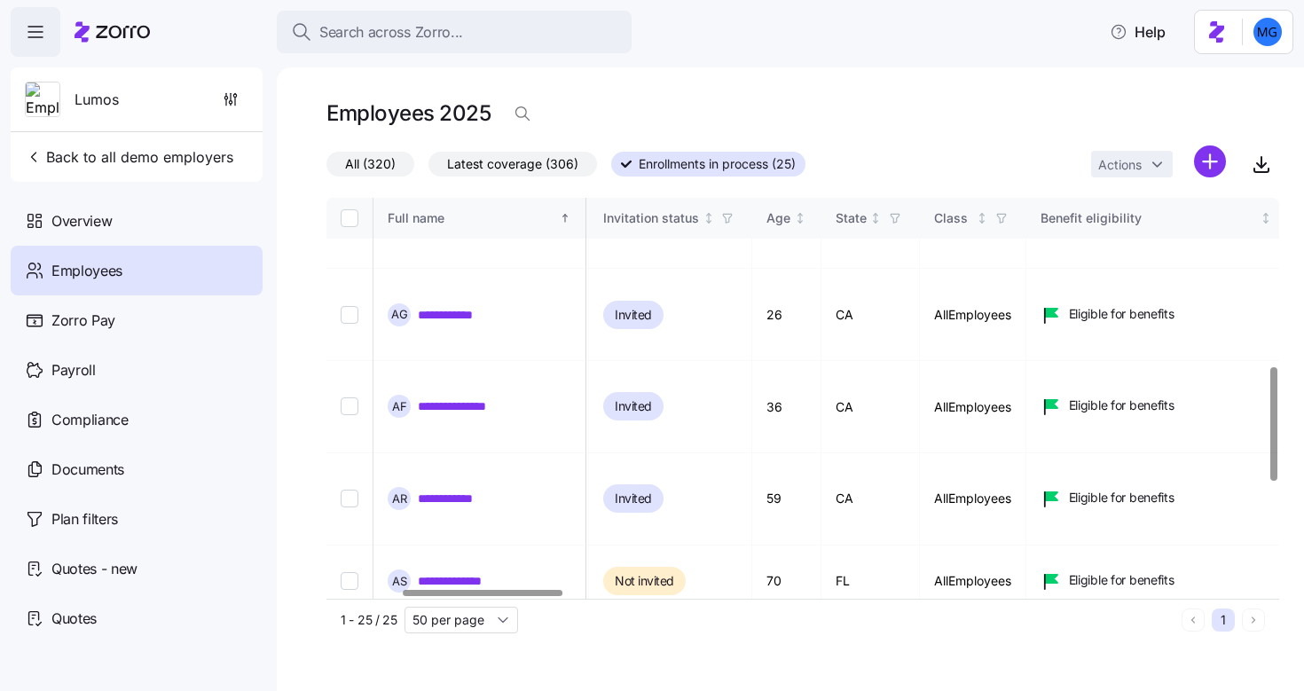
scroll to position [591, 0]
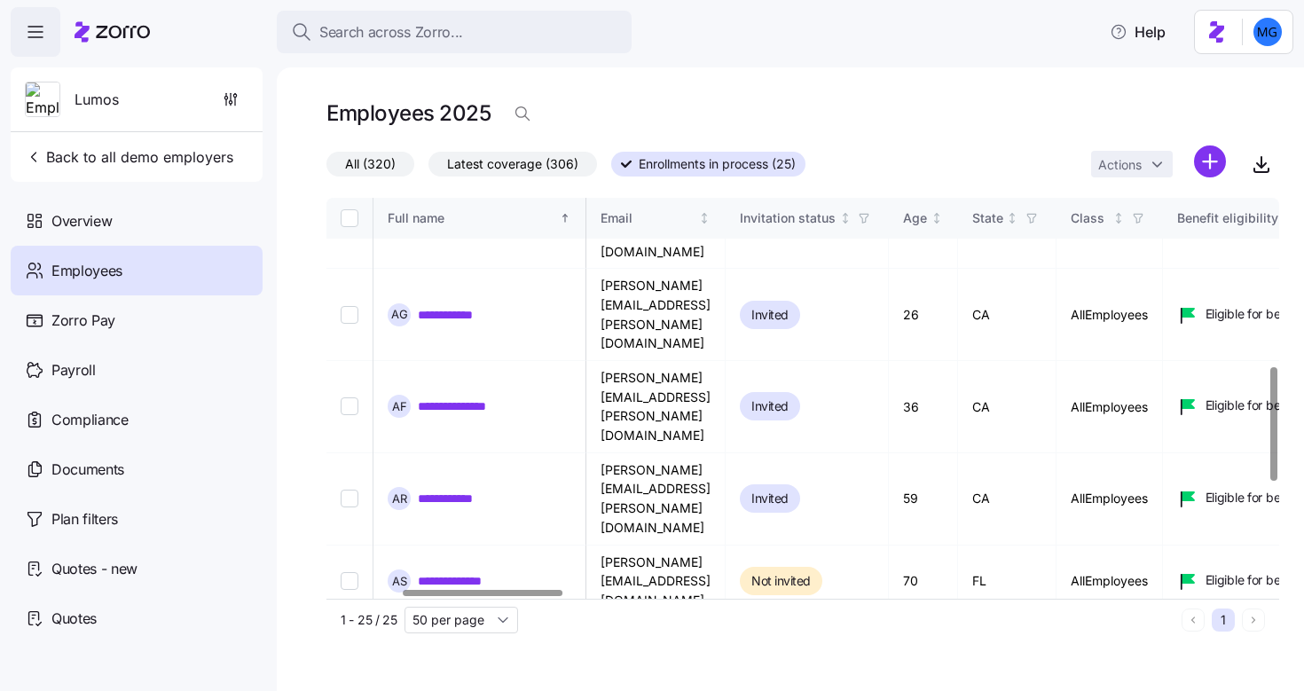
click at [403, 590] on div at bounding box center [483, 593] width 160 height 6
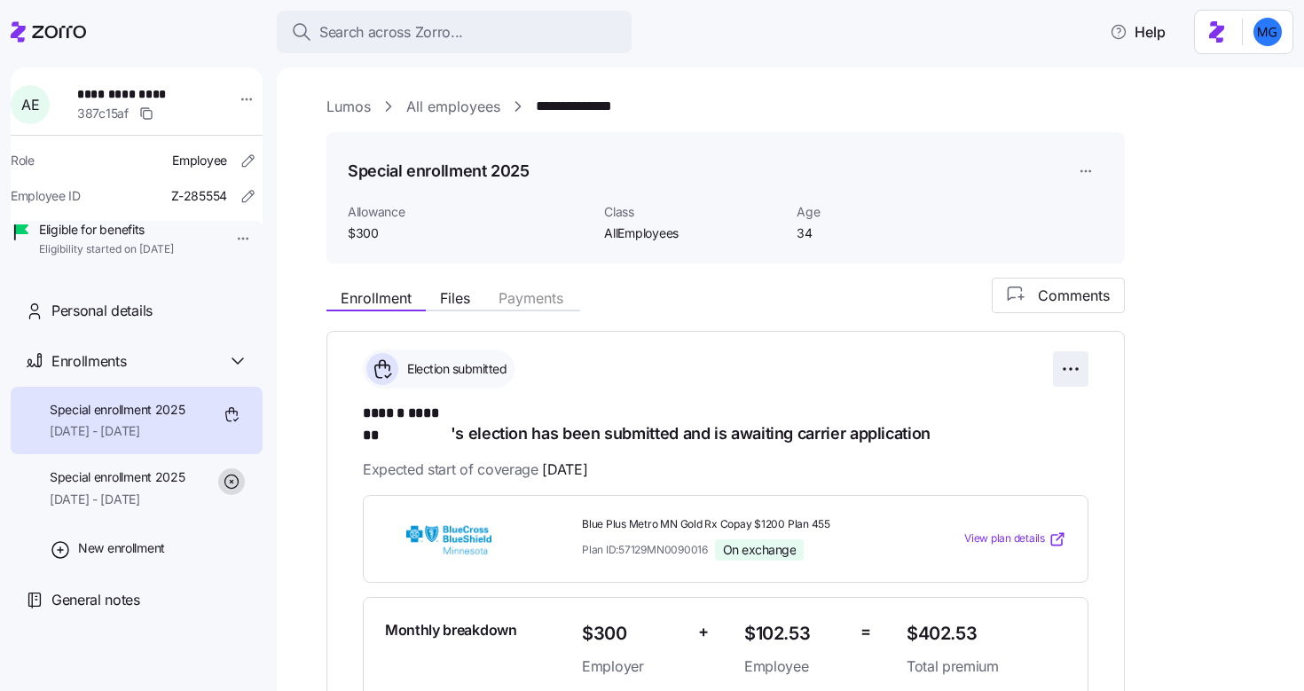
click at [1079, 368] on html "**********" at bounding box center [652, 340] width 1304 height 680
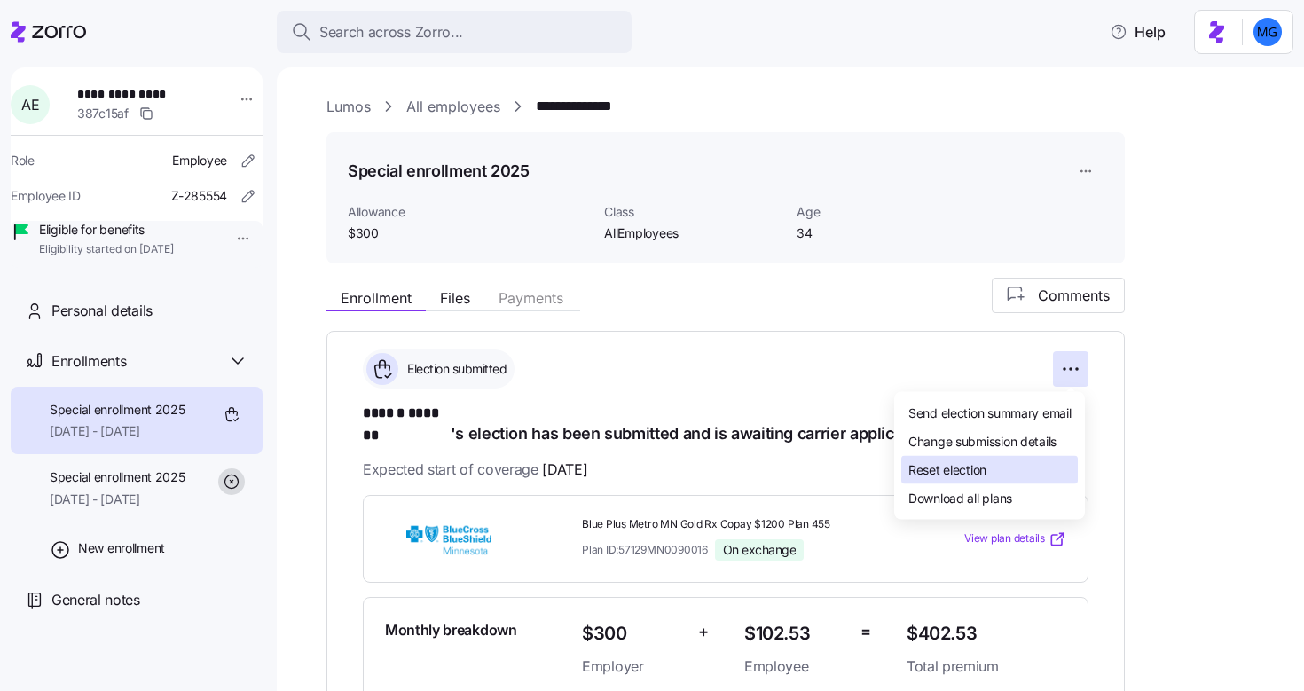
click at [995, 469] on div "Reset election" at bounding box center [989, 470] width 177 height 28
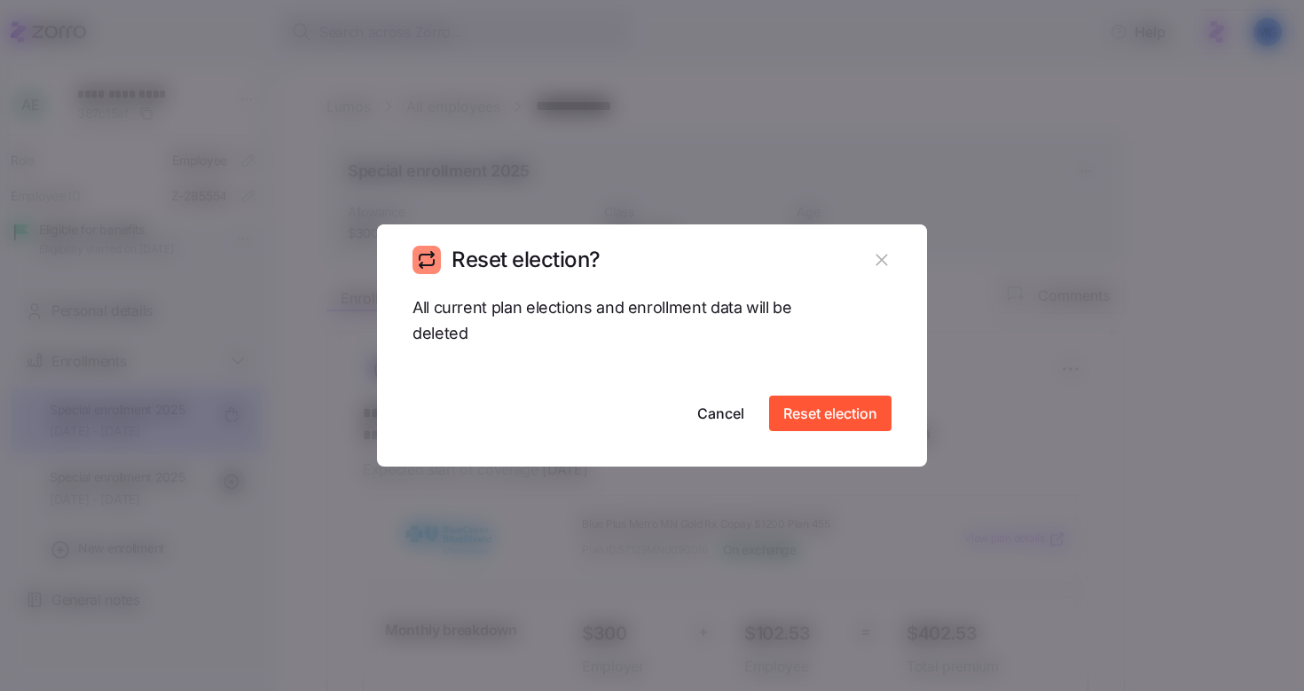
click at [824, 392] on div "All current plan elections and enrollment data will be deleted Cancel Reset ele…" at bounding box center [652, 363] width 479 height 137
click at [818, 417] on span "Reset election" at bounding box center [830, 413] width 94 height 21
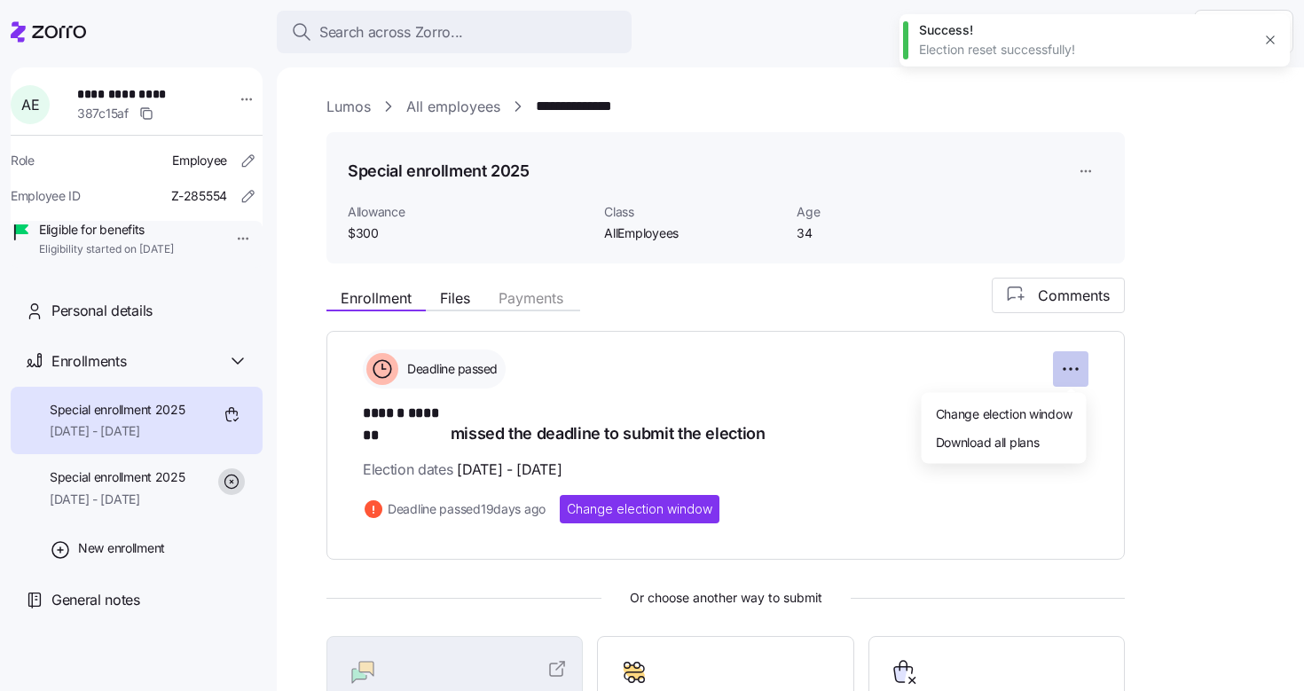
click at [1076, 362] on html "**********" at bounding box center [652, 340] width 1304 height 680
click at [1040, 407] on span "Change election window" at bounding box center [1004, 413] width 137 height 18
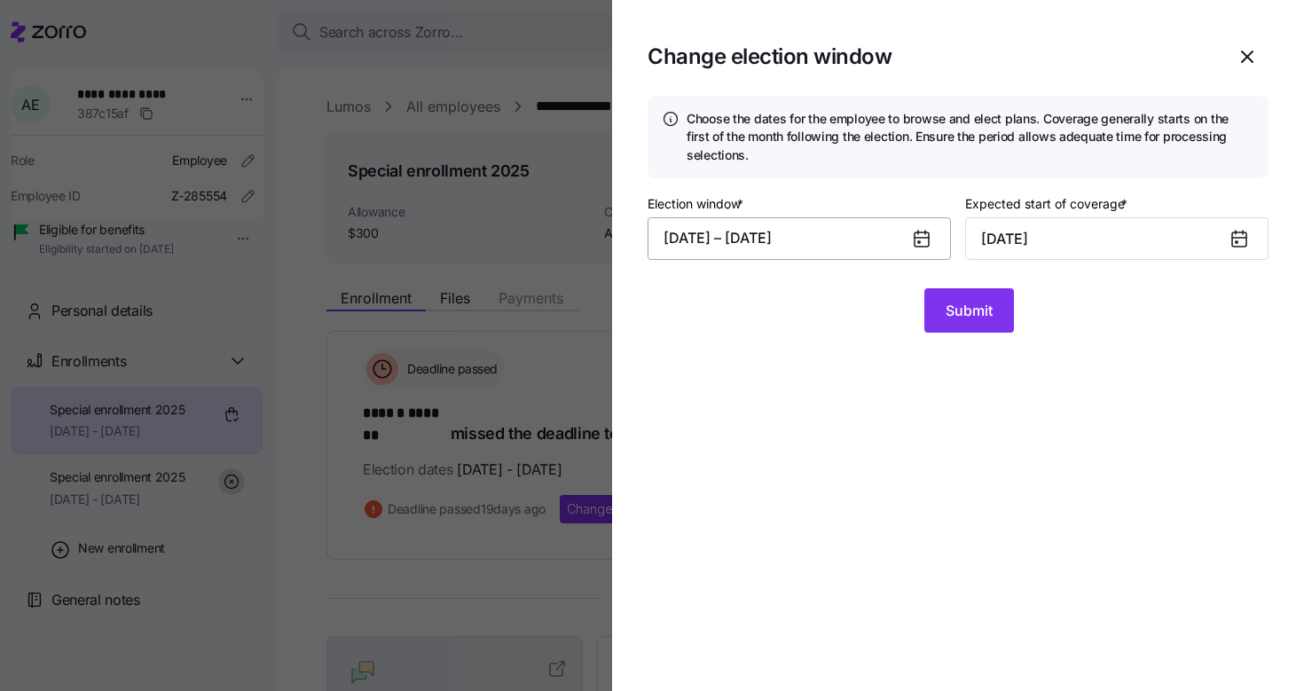
click at [904, 239] on button "08/19/2025 – 09/13/2025" at bounding box center [799, 238] width 303 height 43
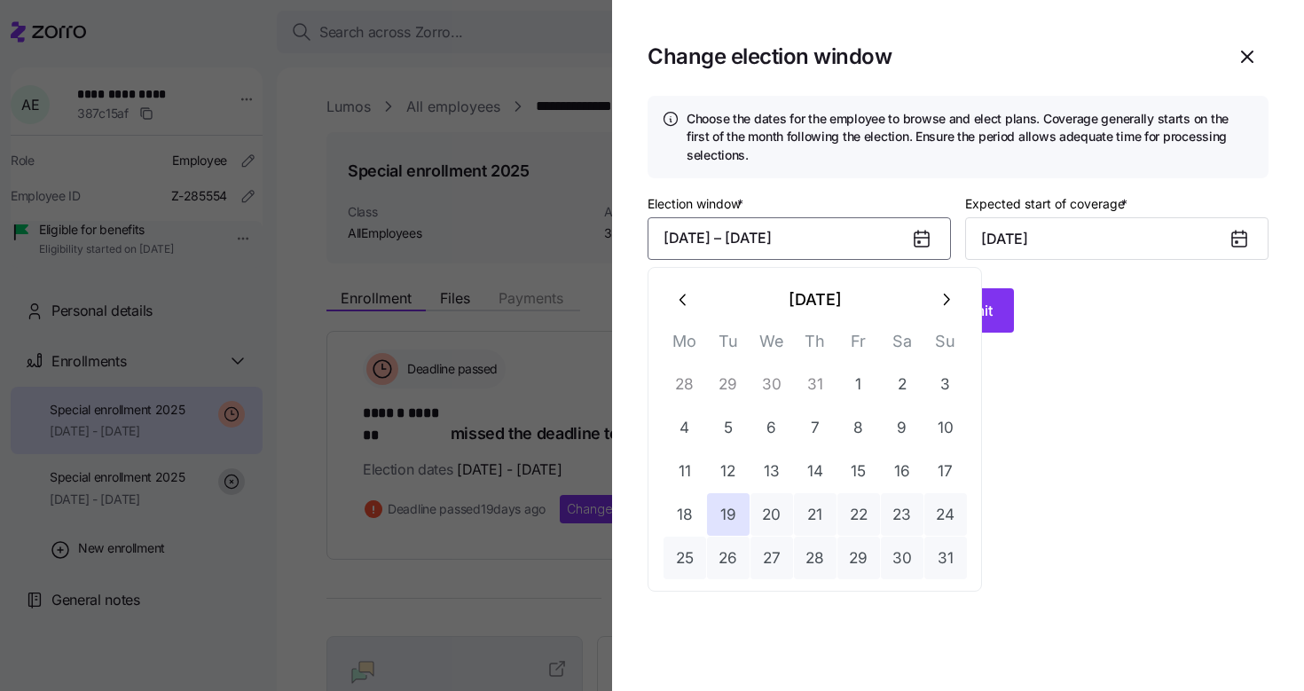
click at [942, 307] on icon "button" at bounding box center [946, 300] width 20 height 20
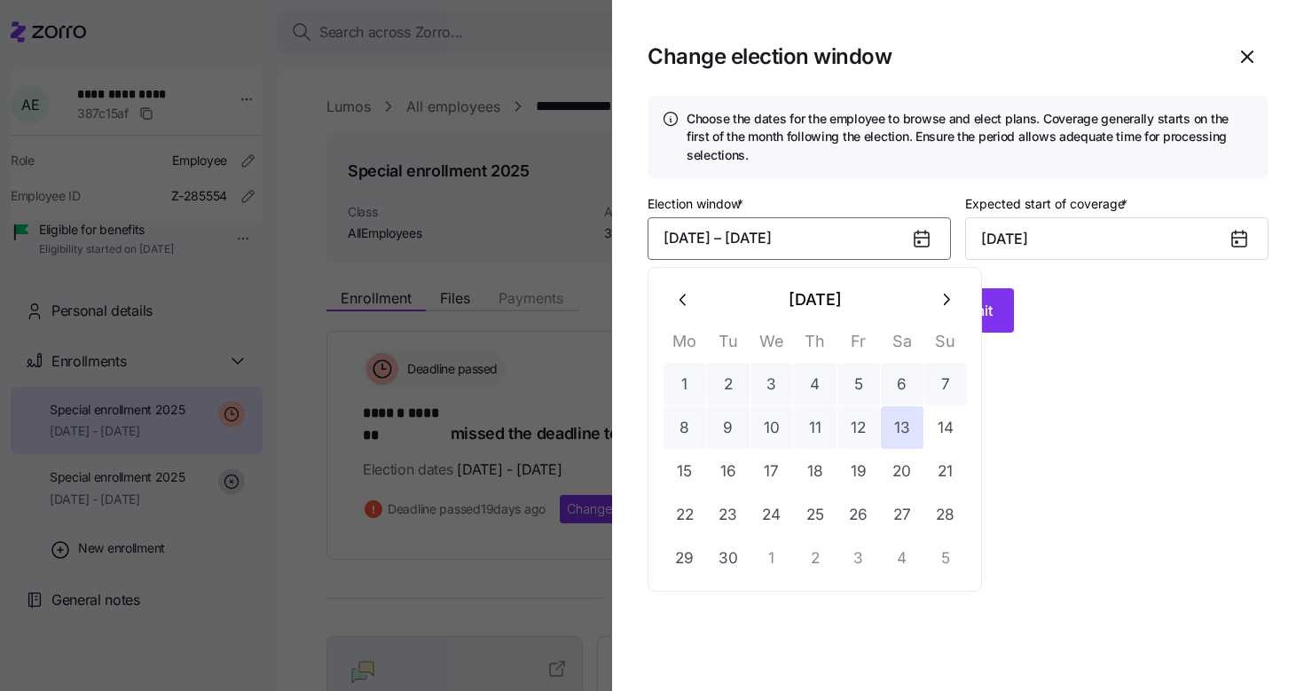
click at [938, 295] on icon "button" at bounding box center [946, 300] width 20 height 20
click at [785, 389] on button "1" at bounding box center [772, 384] width 43 height 43
click at [905, 479] on button "18" at bounding box center [902, 471] width 43 height 43
type input "November 1, 2025"
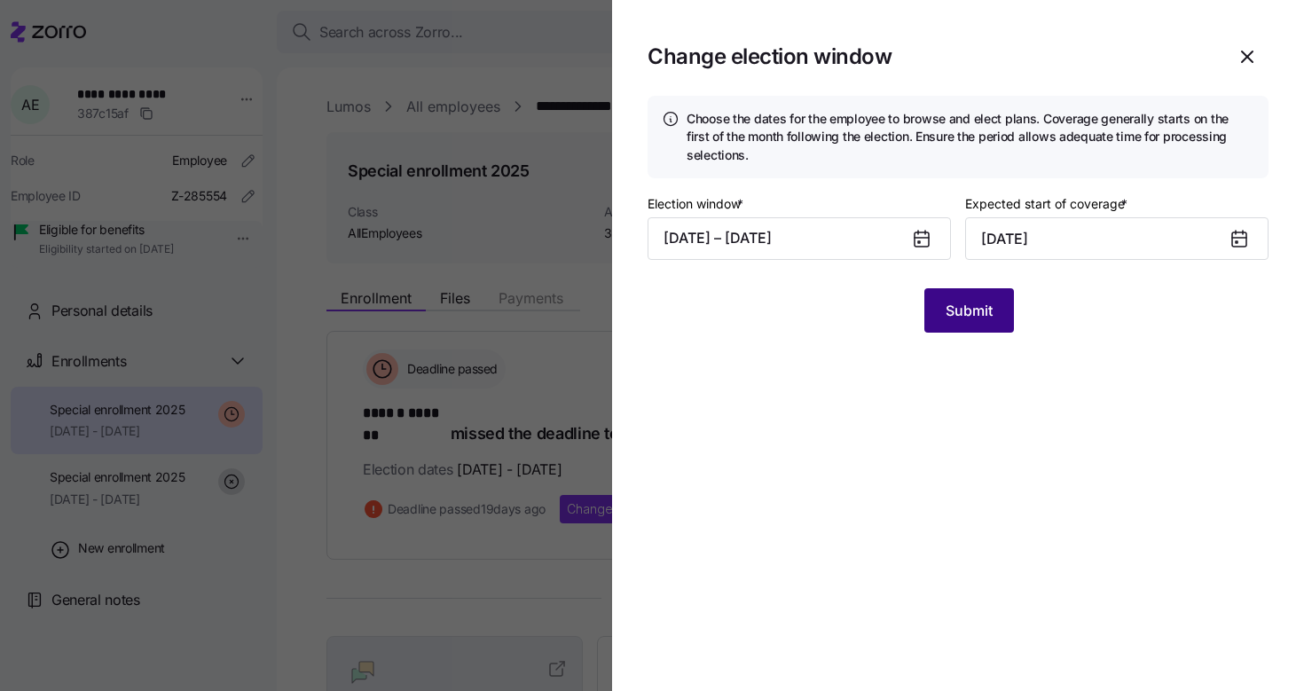
click at [985, 316] on span "Submit" at bounding box center [969, 310] width 47 height 21
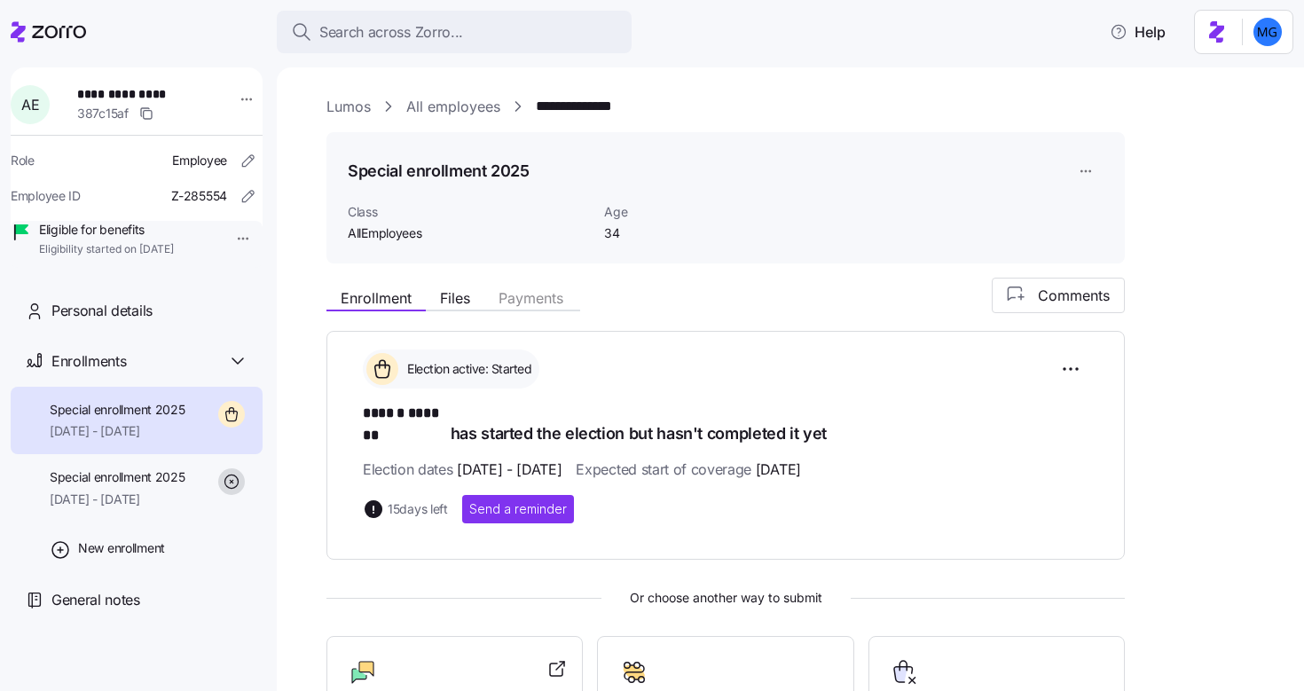
click at [346, 108] on link "Lumos" at bounding box center [348, 107] width 44 height 22
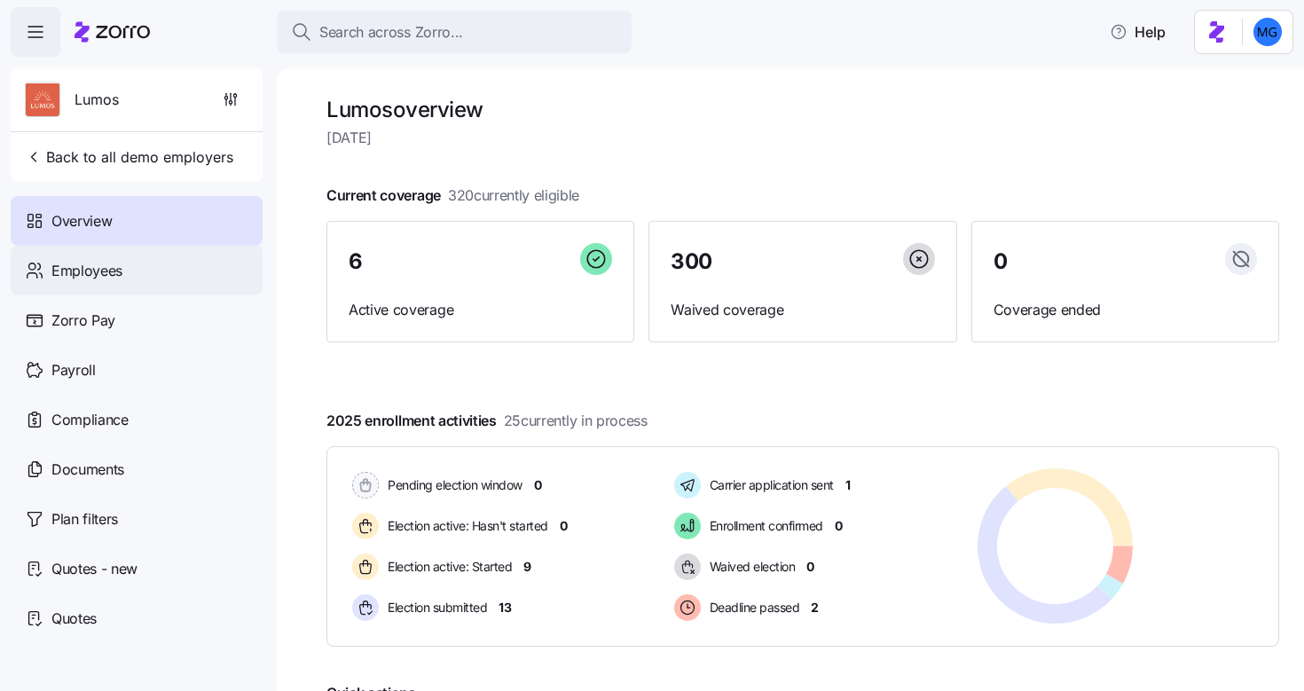
click at [137, 279] on div "Employees" at bounding box center [137, 271] width 252 height 50
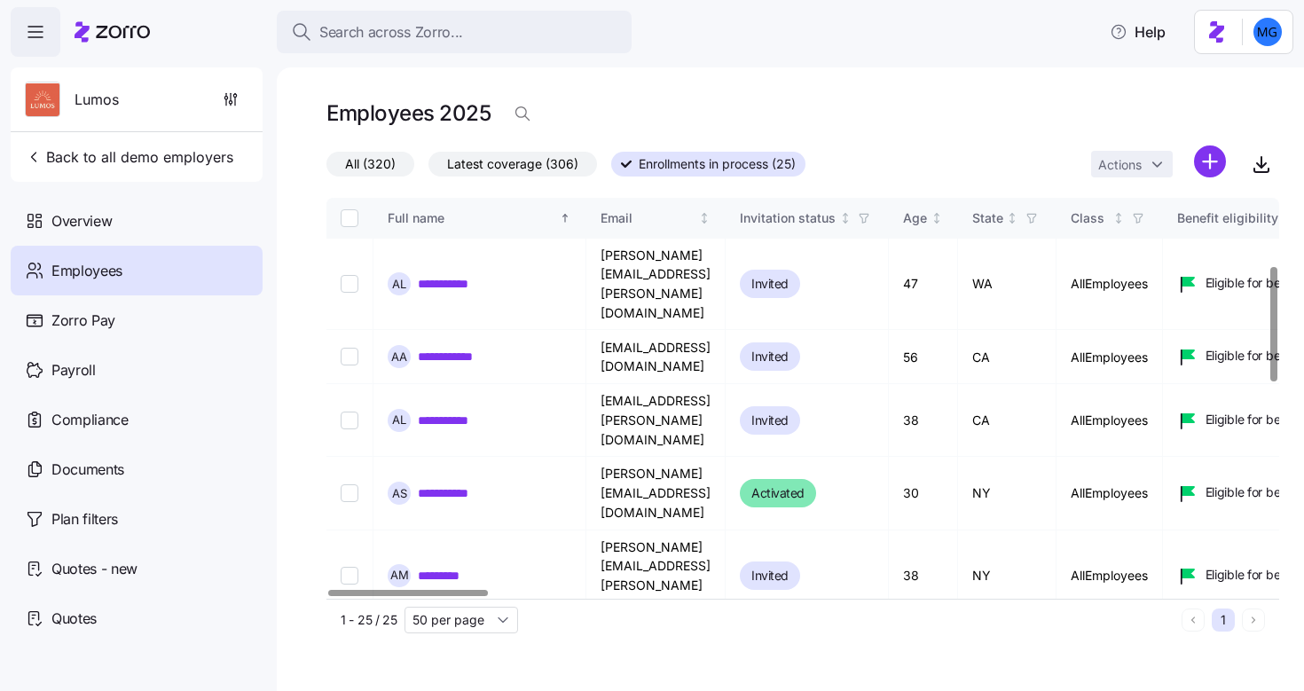
scroll to position [236, 0]
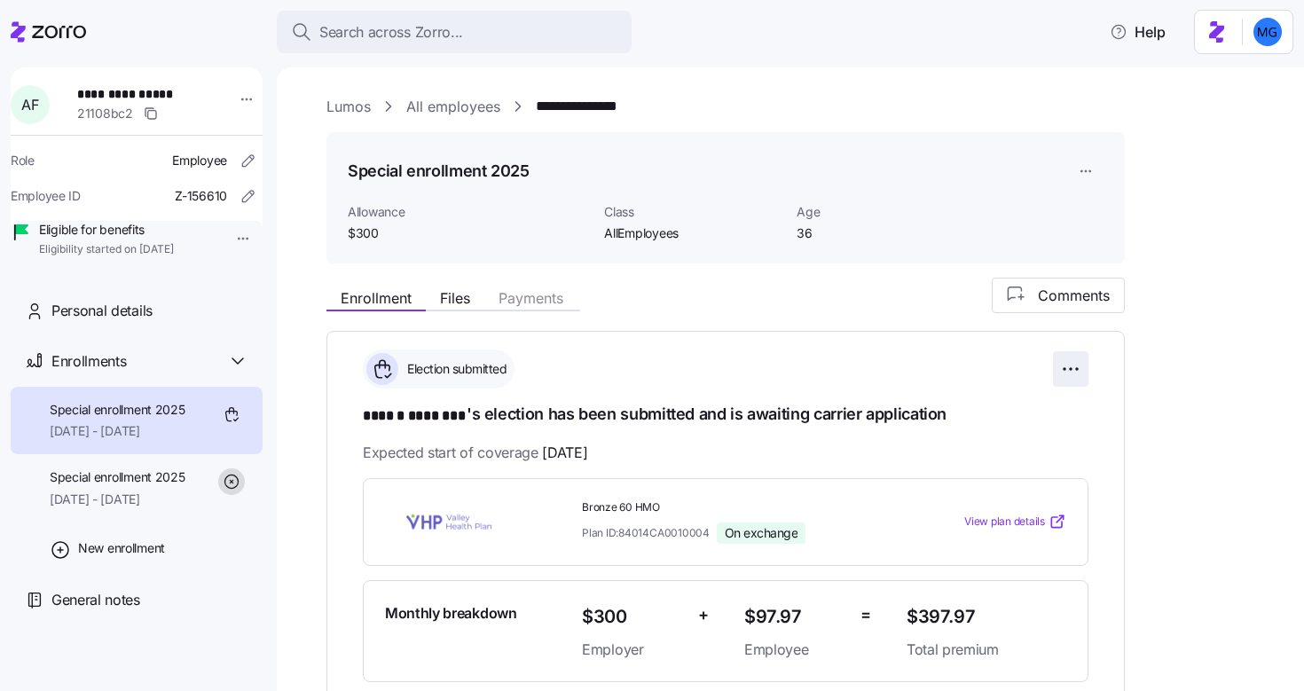
click at [1066, 376] on html "**********" at bounding box center [652, 340] width 1304 height 680
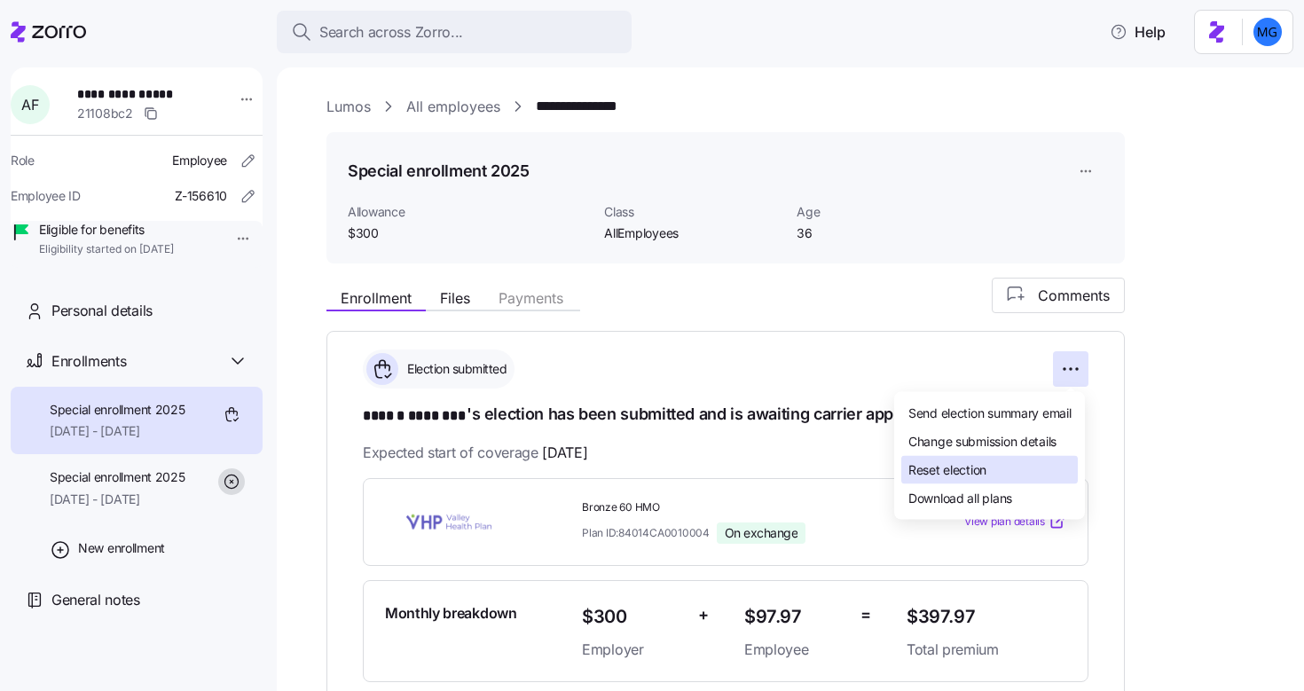
click at [999, 466] on div "Reset election" at bounding box center [989, 470] width 177 height 28
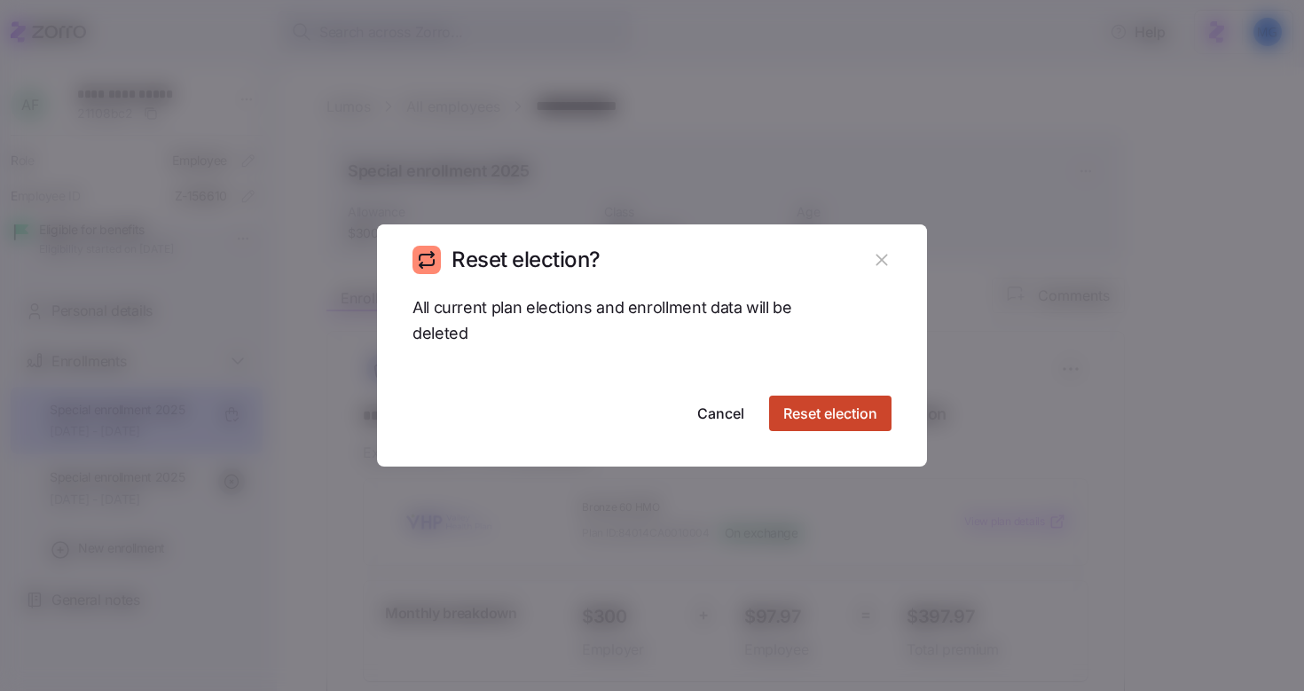
click at [843, 422] on span "Reset election" at bounding box center [830, 413] width 94 height 21
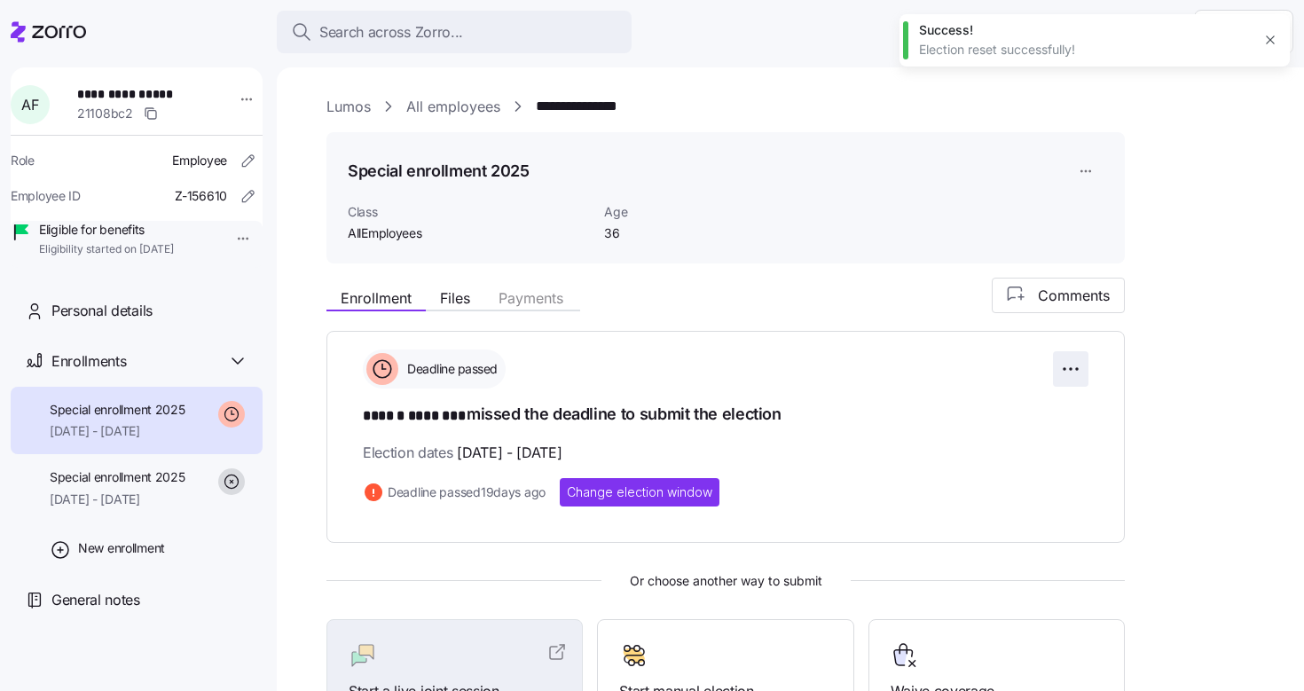
click at [1069, 372] on html "**********" at bounding box center [652, 340] width 1304 height 680
click at [1006, 422] on div "Change election window" at bounding box center [1004, 413] width 151 height 28
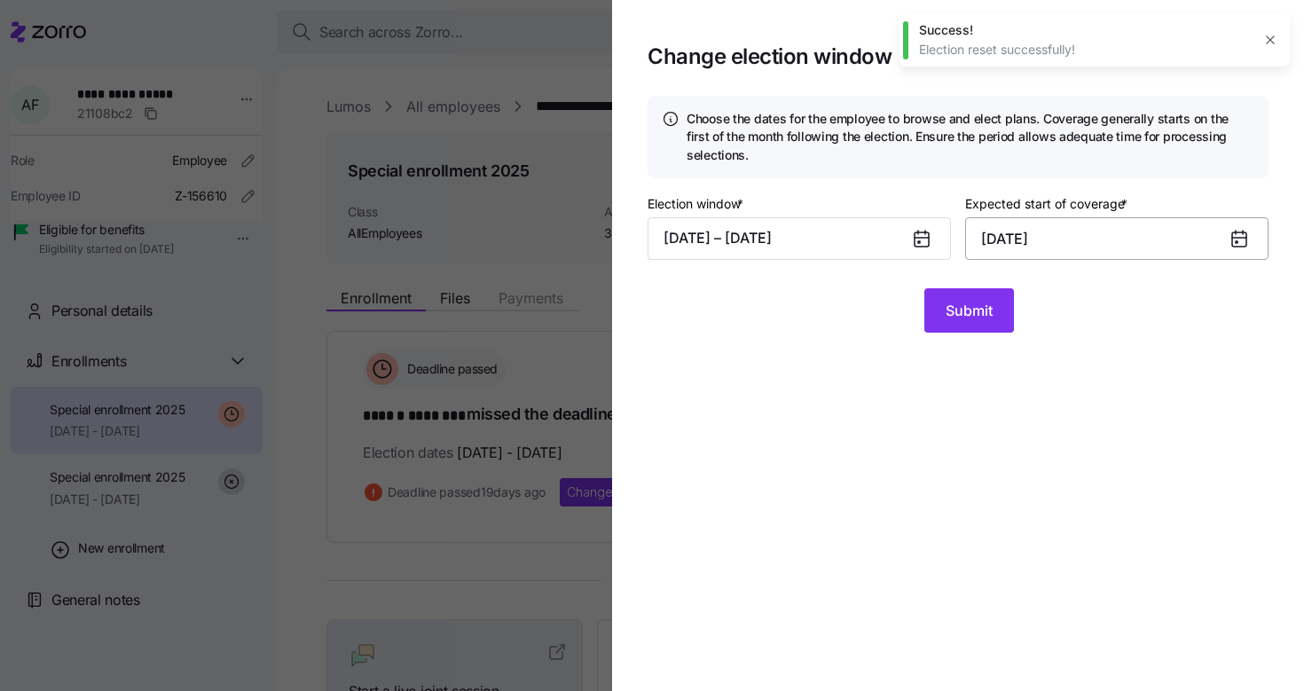
click at [1058, 248] on input "October 1, 2025" at bounding box center [1116, 238] width 303 height 43
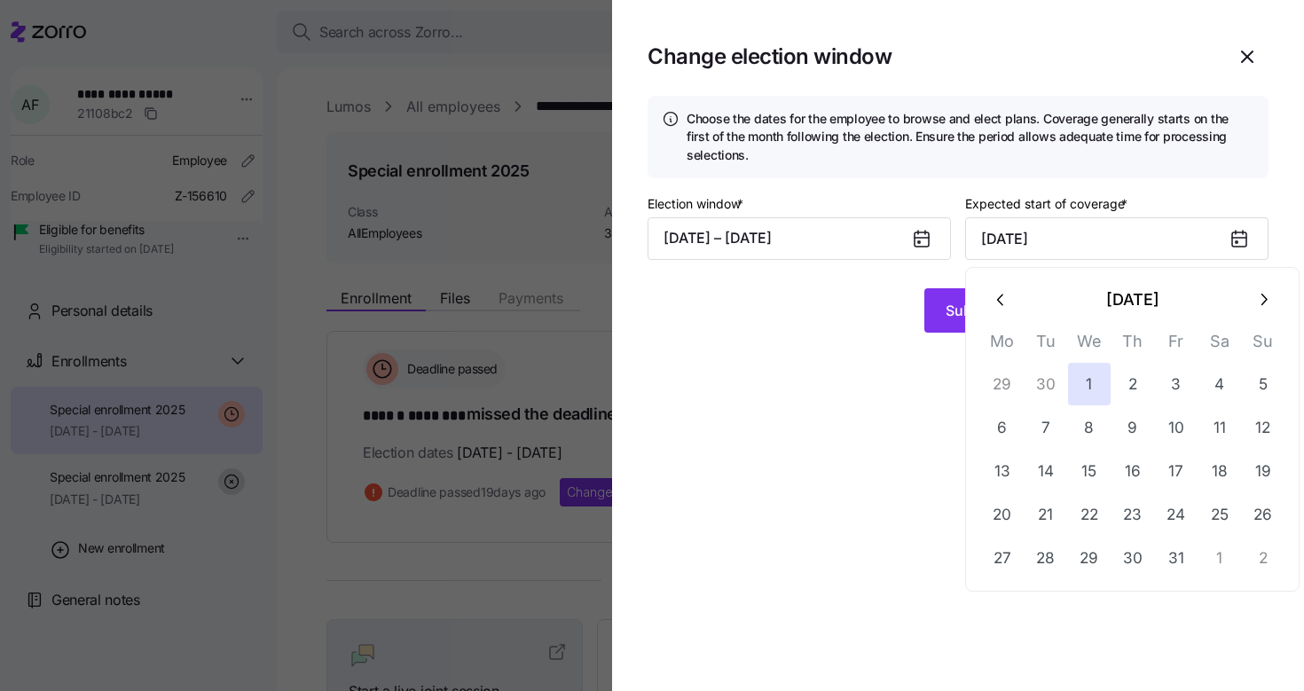
click at [1252, 305] on button "button" at bounding box center [1263, 300] width 43 height 43
click at [1216, 389] on button "1" at bounding box center [1220, 384] width 43 height 43
type input "November 1, 2025"
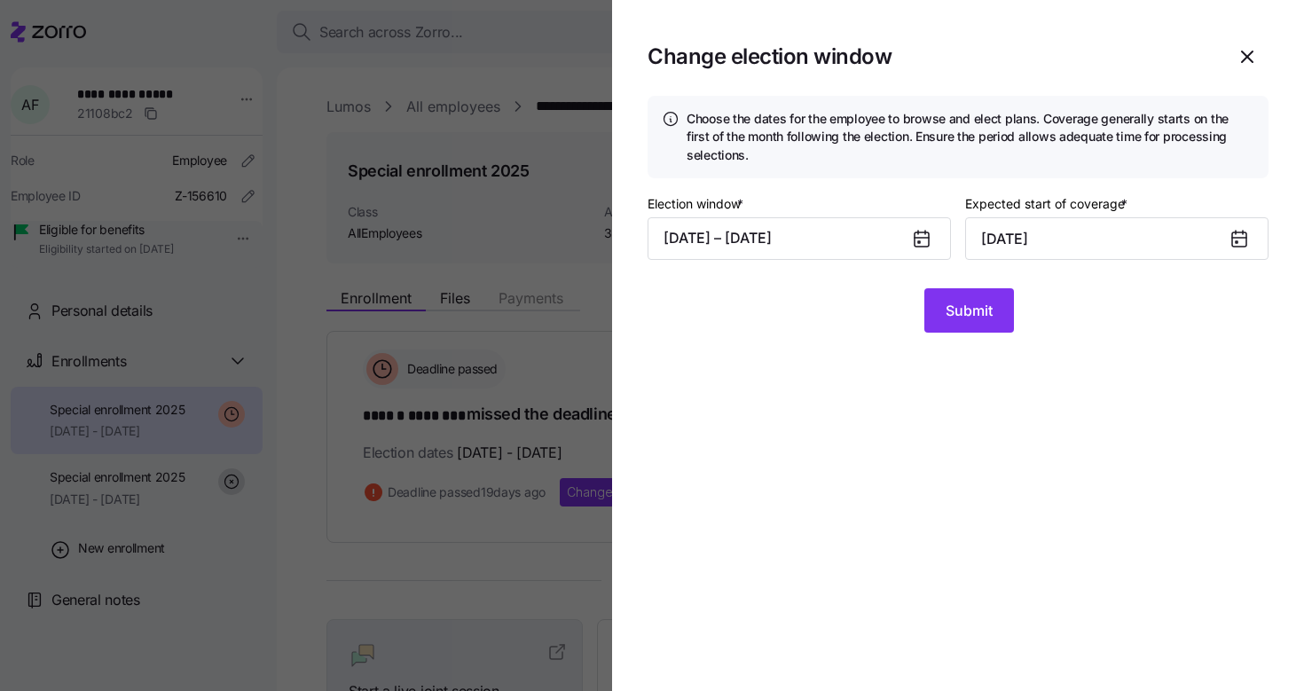
click at [937, 249] on div at bounding box center [929, 238] width 43 height 41
click at [904, 241] on button "08/19/2025 – 09/13/2025" at bounding box center [799, 238] width 303 height 43
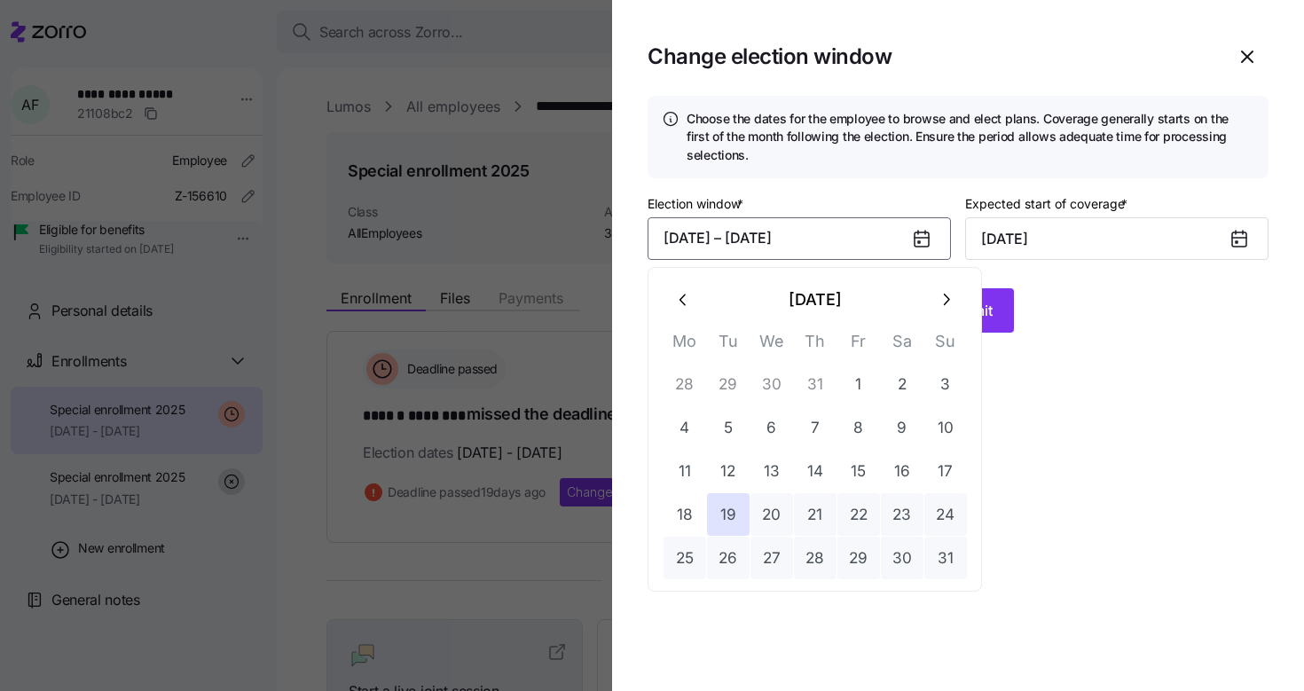
click at [933, 287] on button "button" at bounding box center [945, 300] width 43 height 43
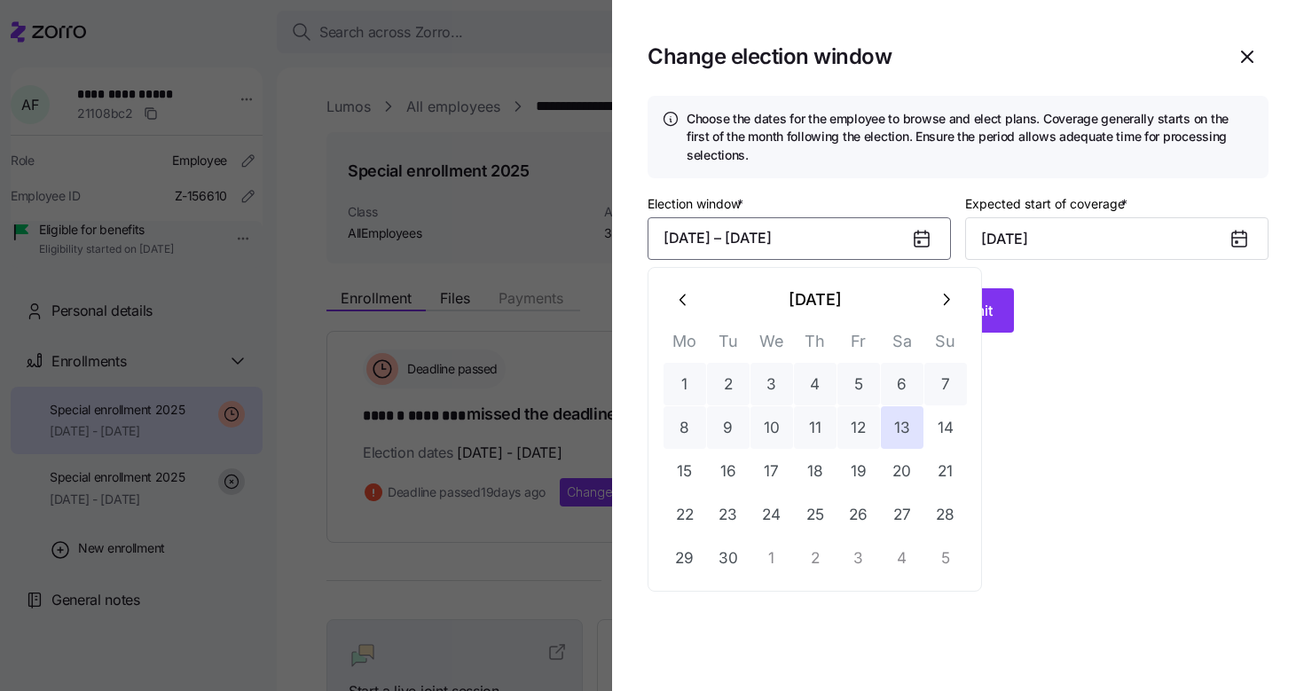
click at [938, 299] on icon "button" at bounding box center [946, 300] width 20 height 20
click at [758, 374] on button "1" at bounding box center [772, 384] width 43 height 43
click at [884, 476] on button "18" at bounding box center [902, 471] width 43 height 43
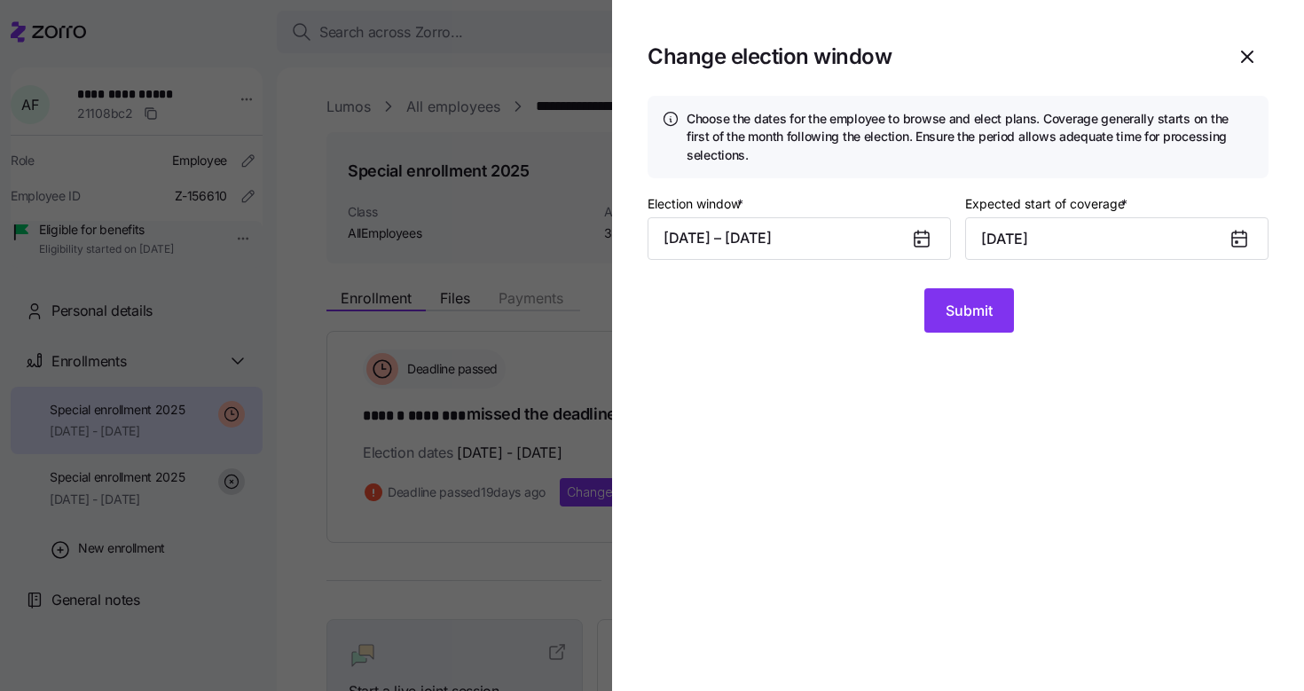
click at [974, 284] on div "Election window * 10/01/2025 – 10/18/2025 Expected start of coverage * November…" at bounding box center [958, 241] width 621 height 96
click at [971, 321] on span "Submit" at bounding box center [969, 310] width 47 height 21
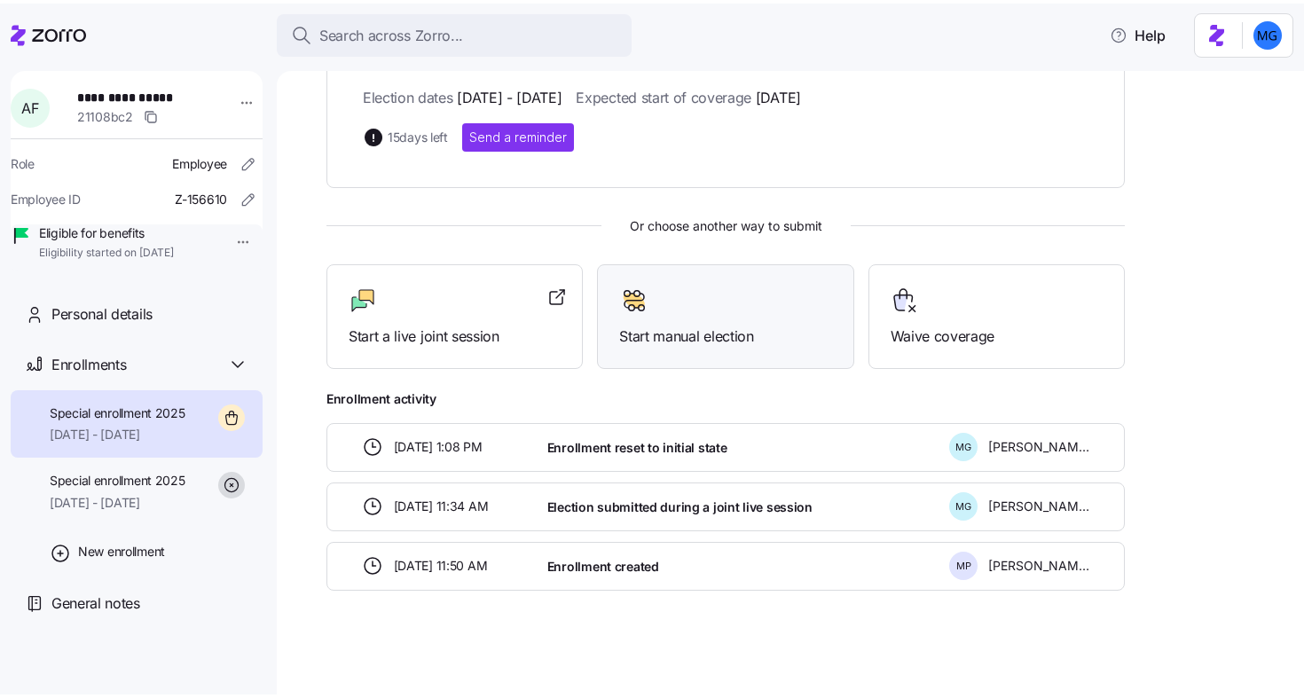
scroll to position [359, 0]
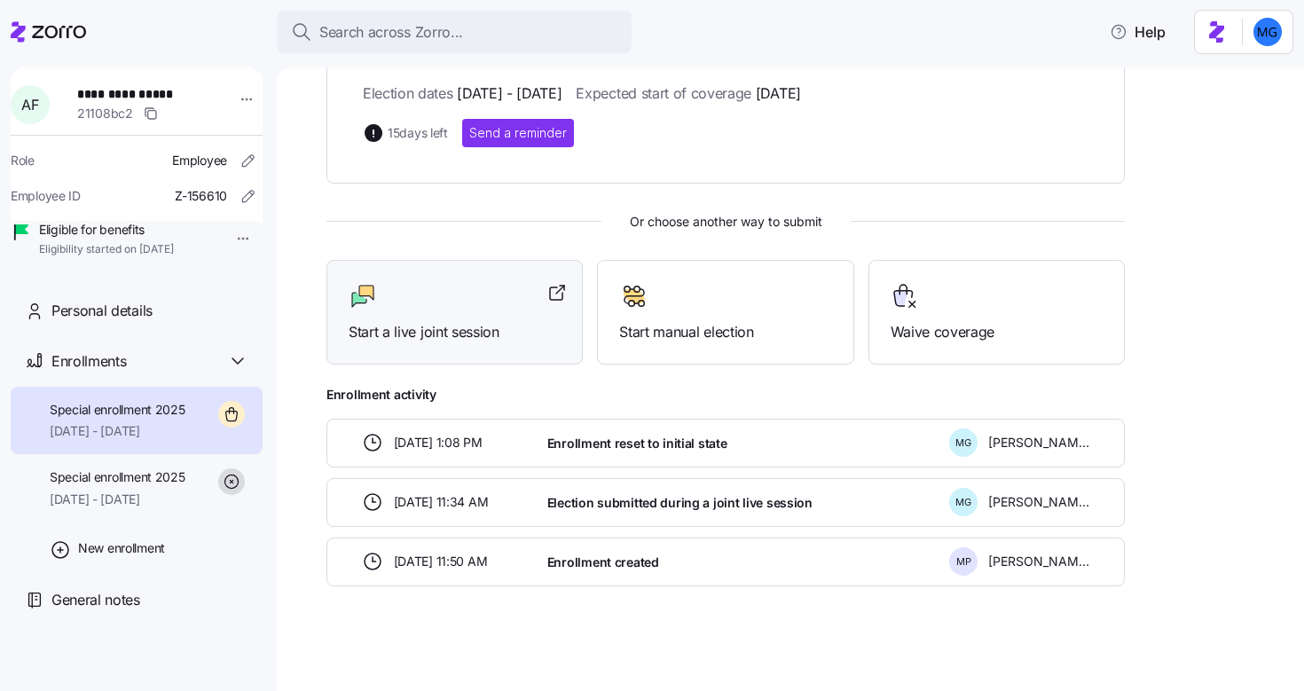
click at [442, 327] on span "Start a live joint session" at bounding box center [455, 332] width 212 height 22
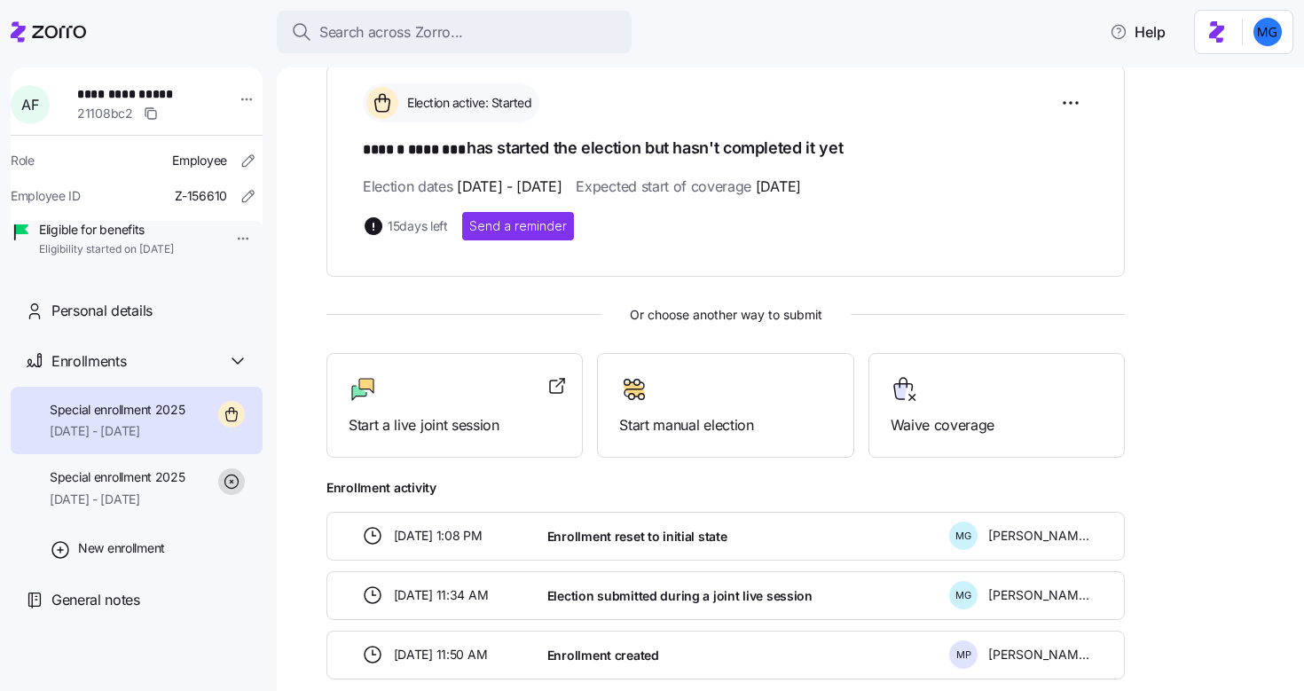
scroll to position [0, 0]
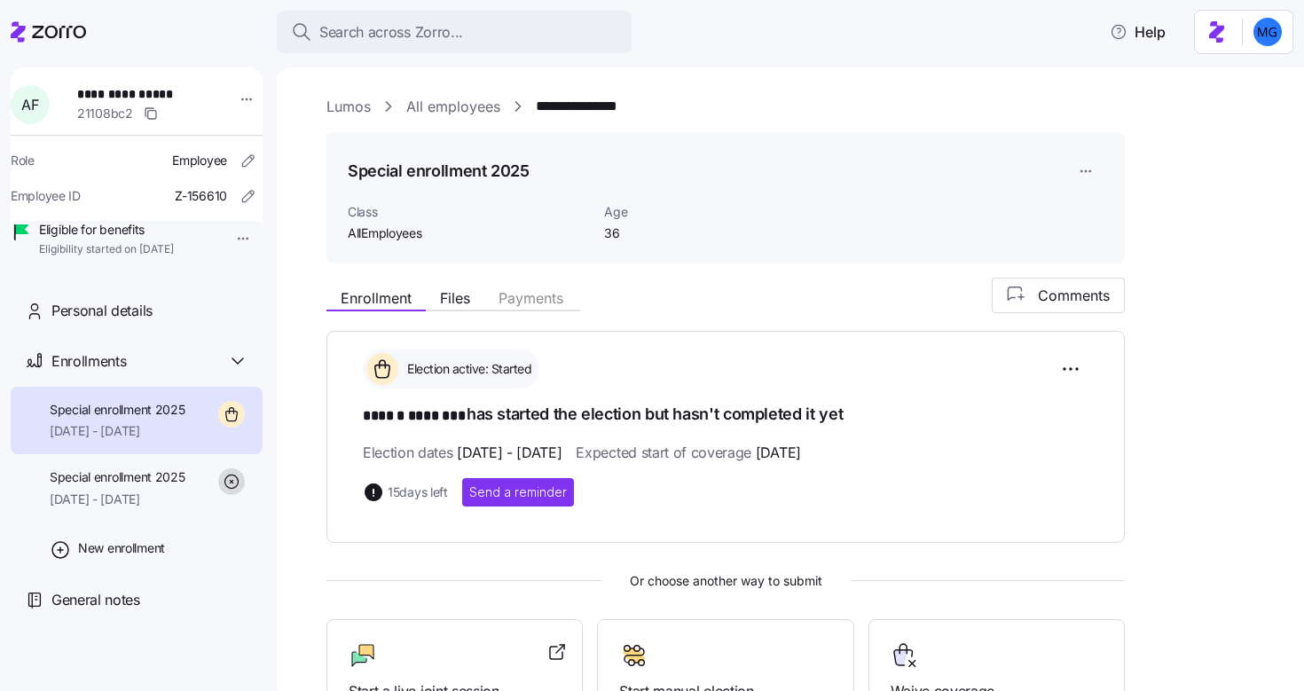
click at [356, 107] on link "Lumos" at bounding box center [348, 107] width 44 height 22
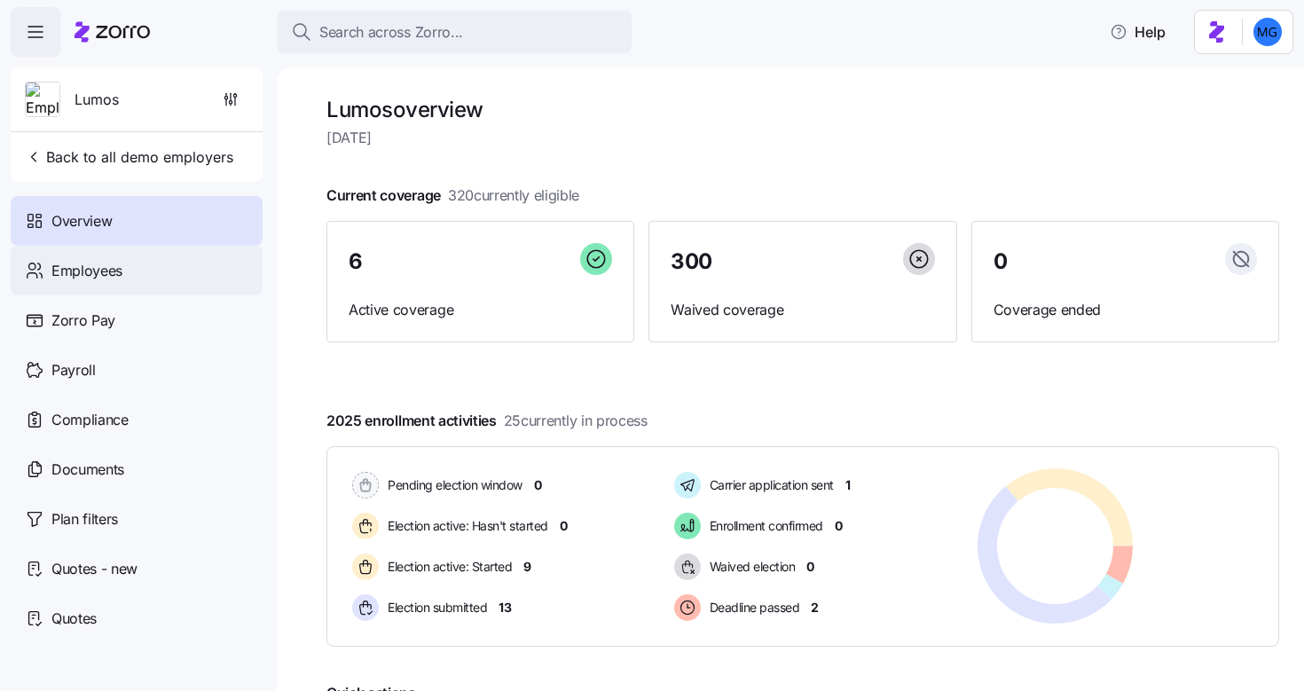
click at [150, 270] on div "Employees" at bounding box center [137, 271] width 252 height 50
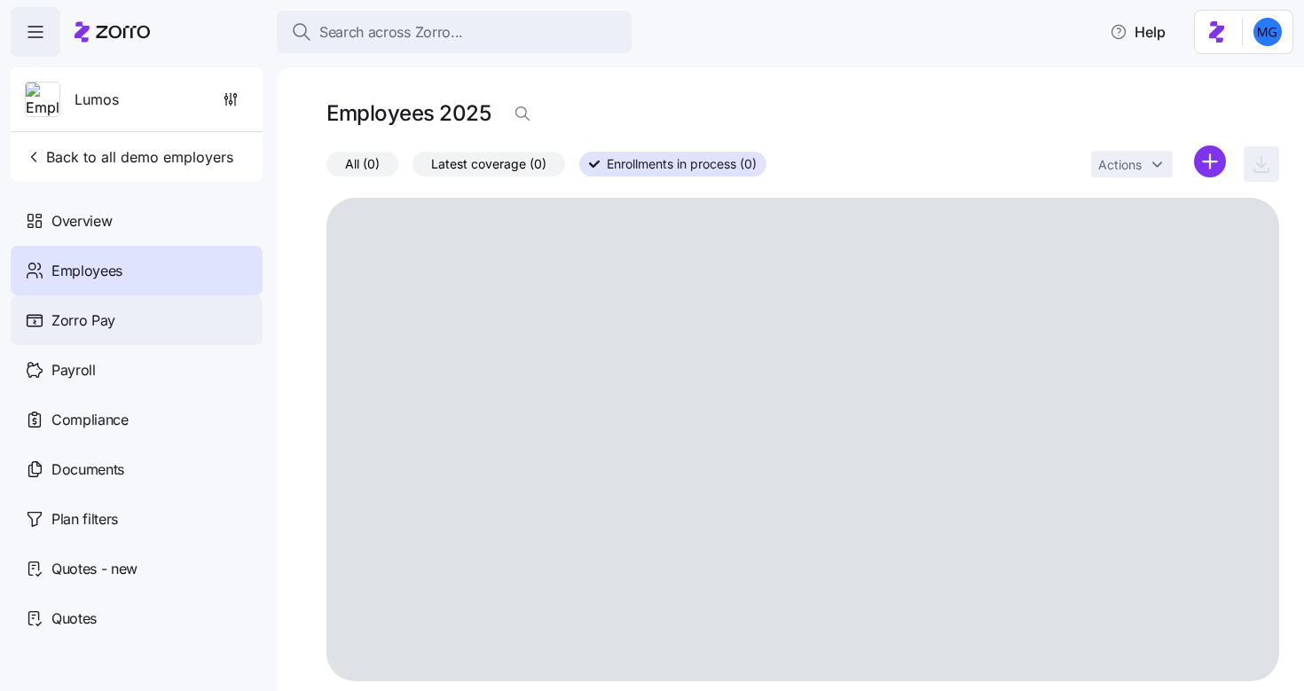
click at [119, 324] on div "Zorro Pay" at bounding box center [137, 320] width 252 height 50
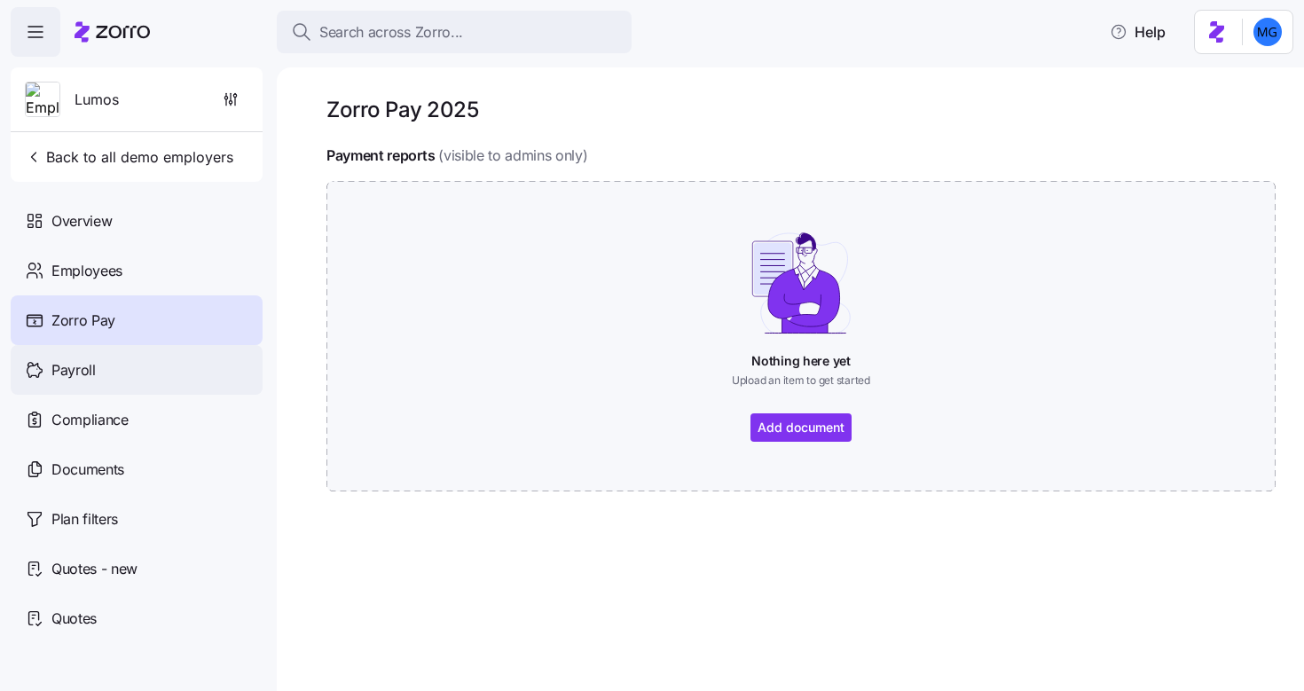
click at [105, 366] on div "Payroll" at bounding box center [137, 370] width 252 height 50
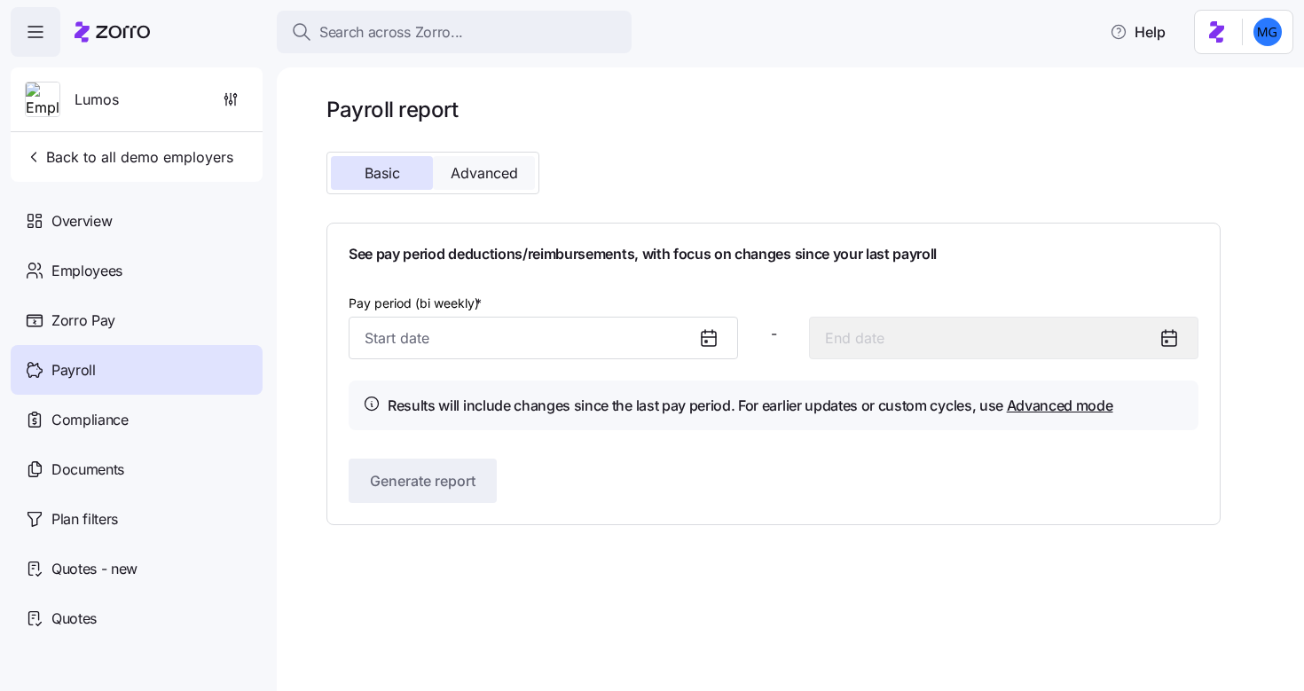
click at [512, 180] on span "Advanced" at bounding box center [484, 173] width 67 height 14
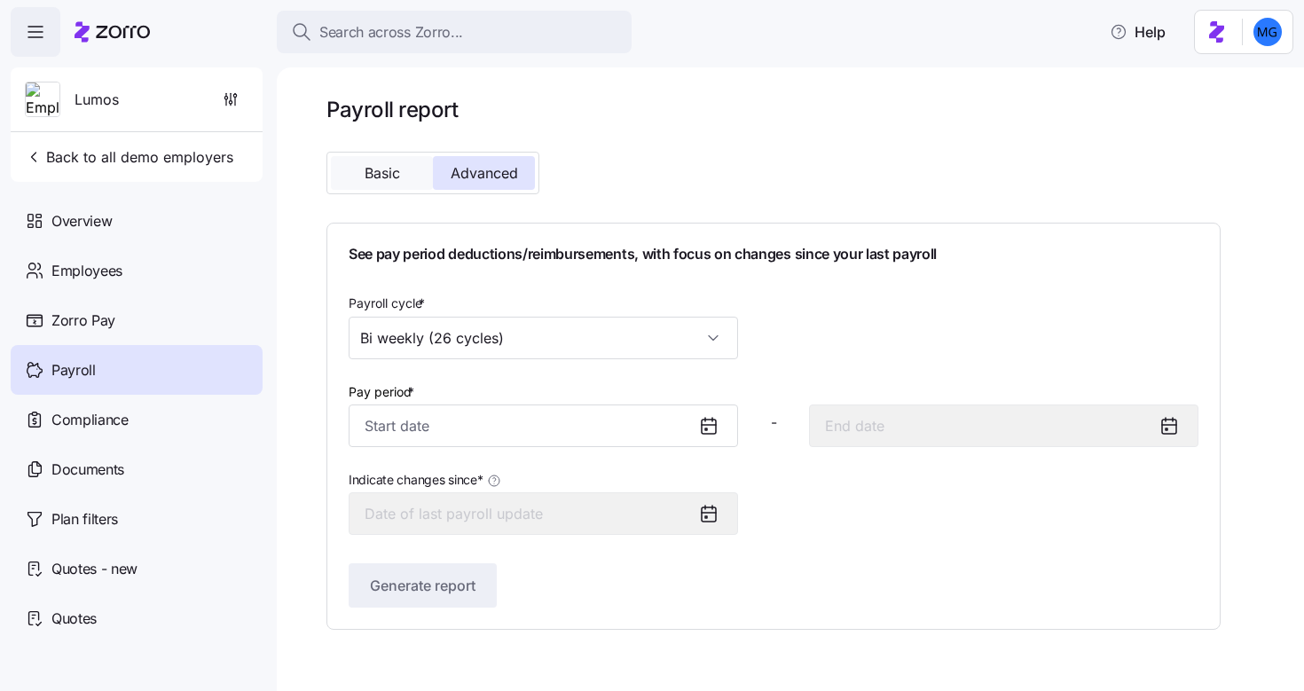
click at [395, 177] on span "Basic" at bounding box center [382, 173] width 35 height 14
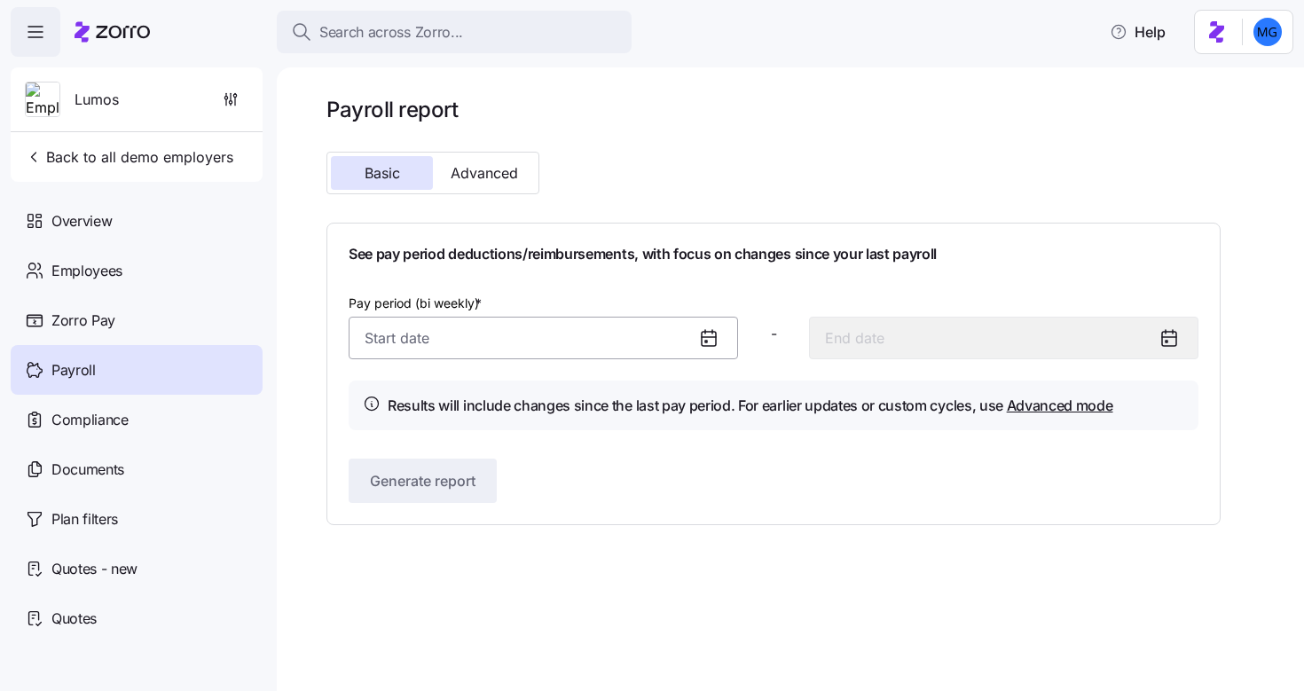
click at [473, 348] on input "Pay period (bi weekly) *" at bounding box center [543, 338] width 389 height 43
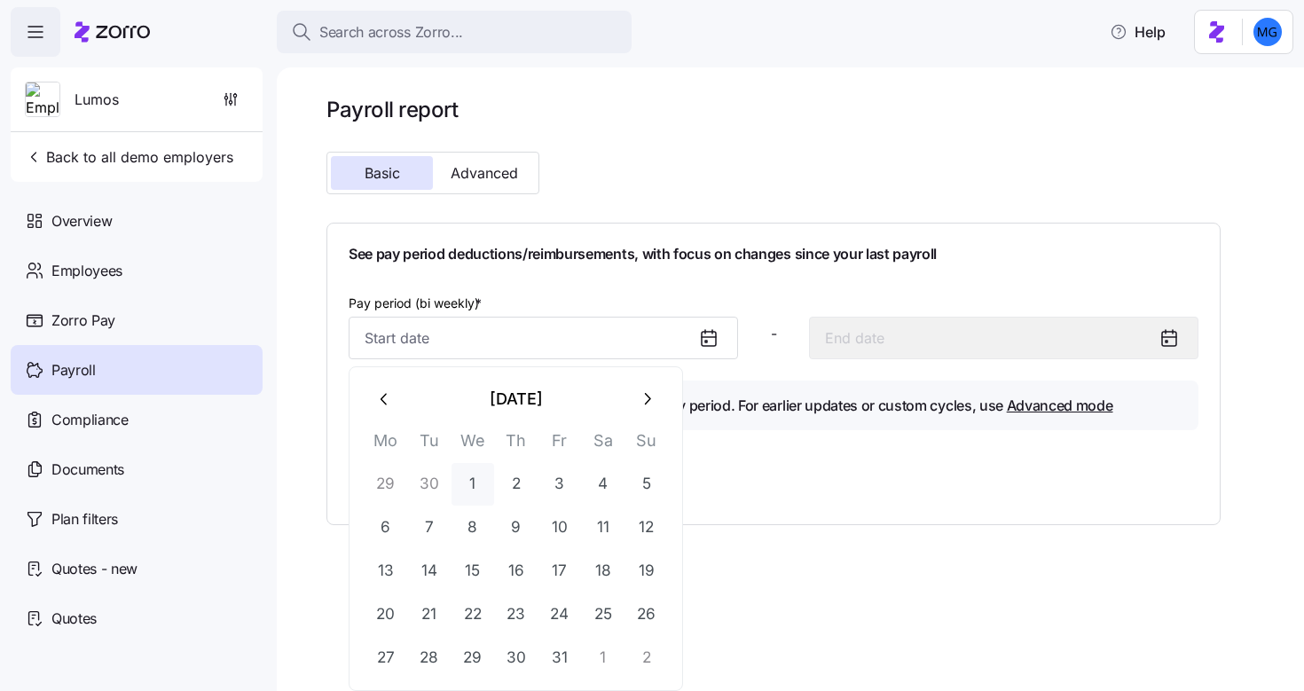
click at [476, 488] on button "1" at bounding box center [473, 484] width 43 height 43
type input "October 1, 2025"
type input "October 14, 2025"
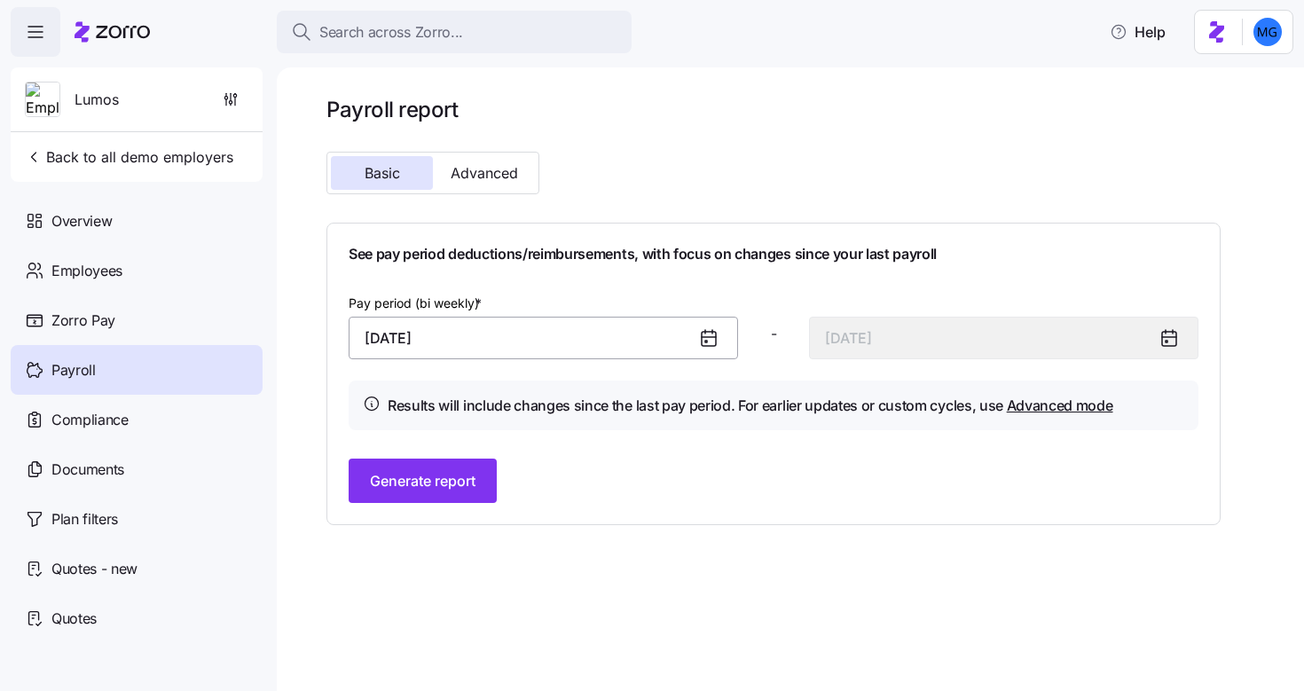
click at [423, 331] on input "October 1, 2025" at bounding box center [543, 338] width 389 height 43
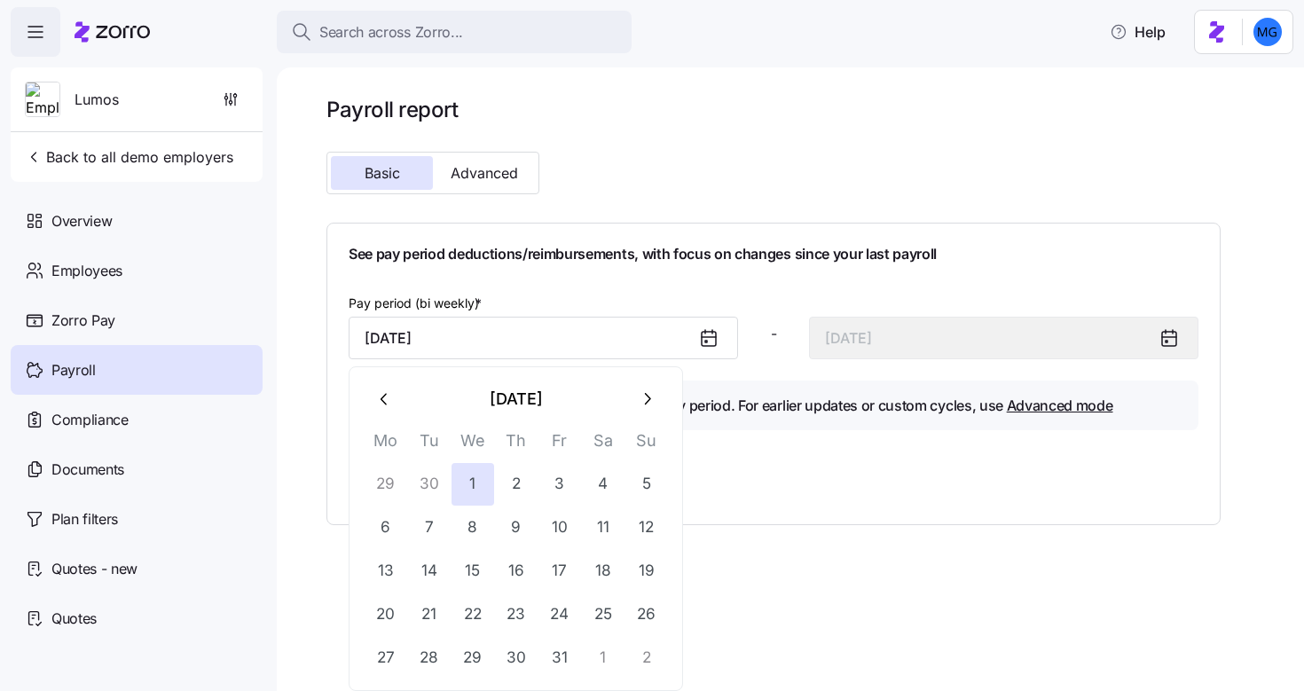
click at [402, 404] on button "button" at bounding box center [385, 399] width 43 height 43
click at [385, 484] on button "1" at bounding box center [386, 484] width 43 height 43
type input "September 1, 2025"
type input "September 14, 2025"
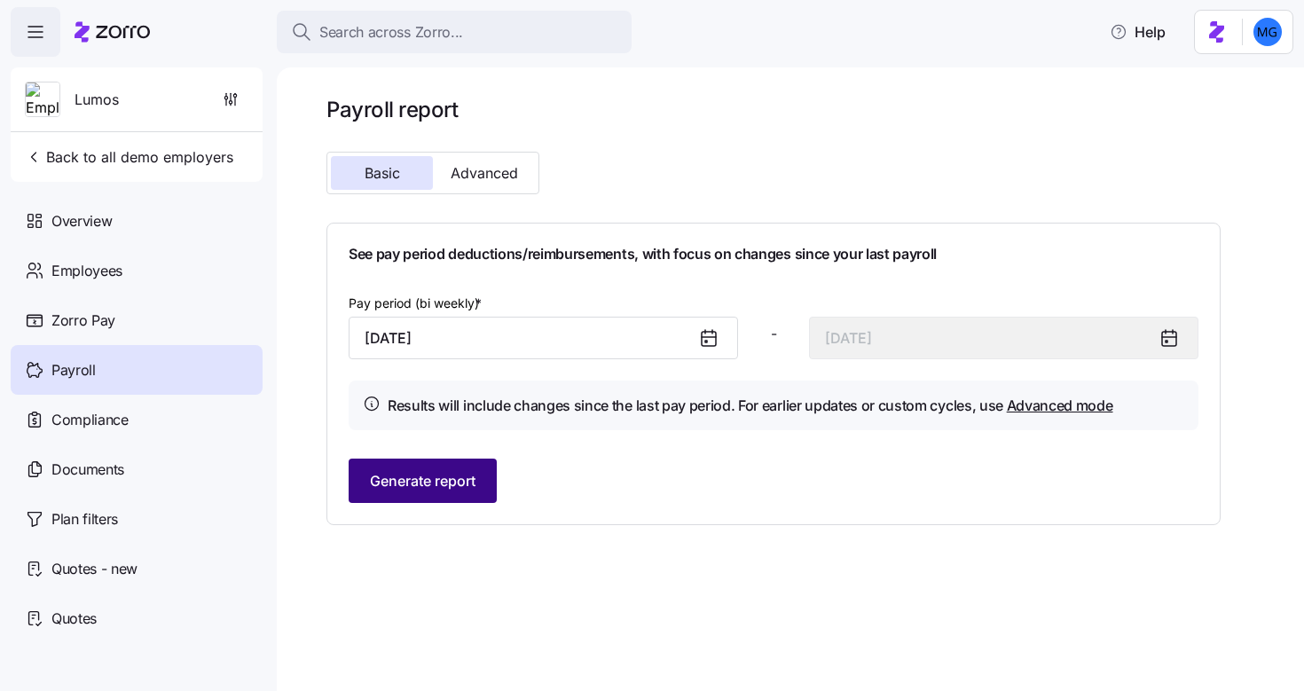
click at [470, 495] on button "Generate report" at bounding box center [423, 481] width 148 height 44
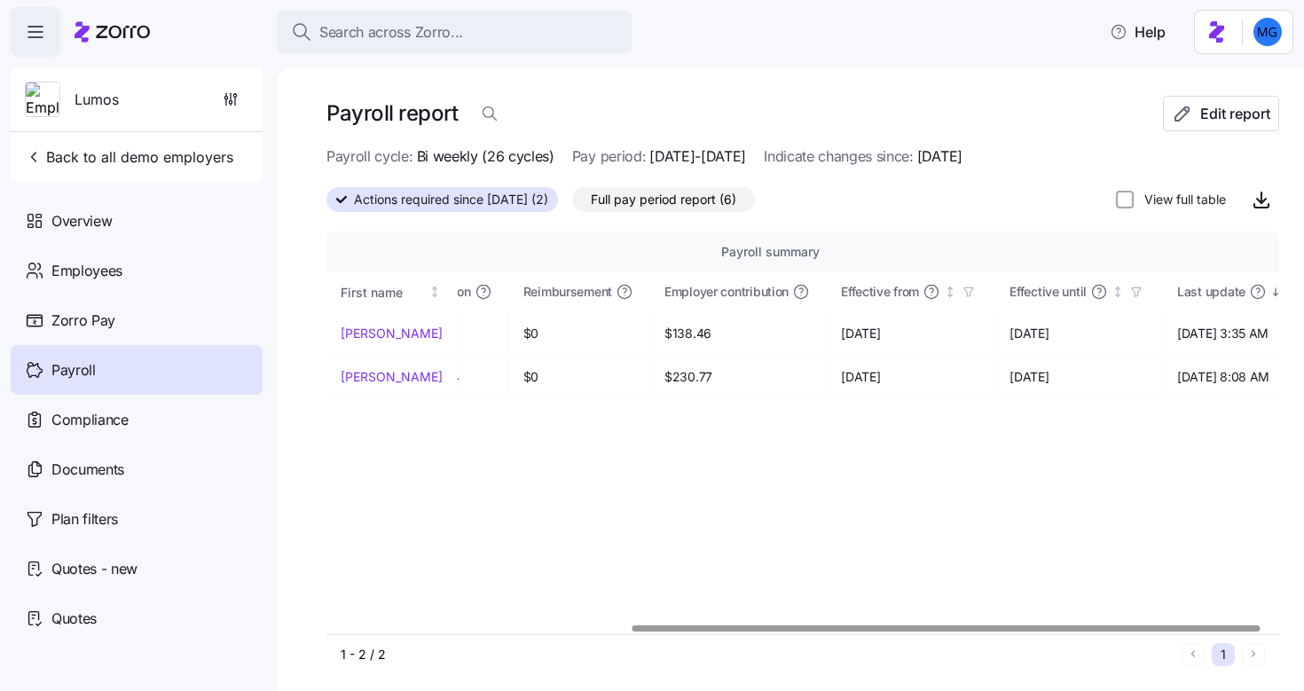
scroll to position [0, 461]
click at [1094, 625] on div at bounding box center [951, 628] width 628 height 6
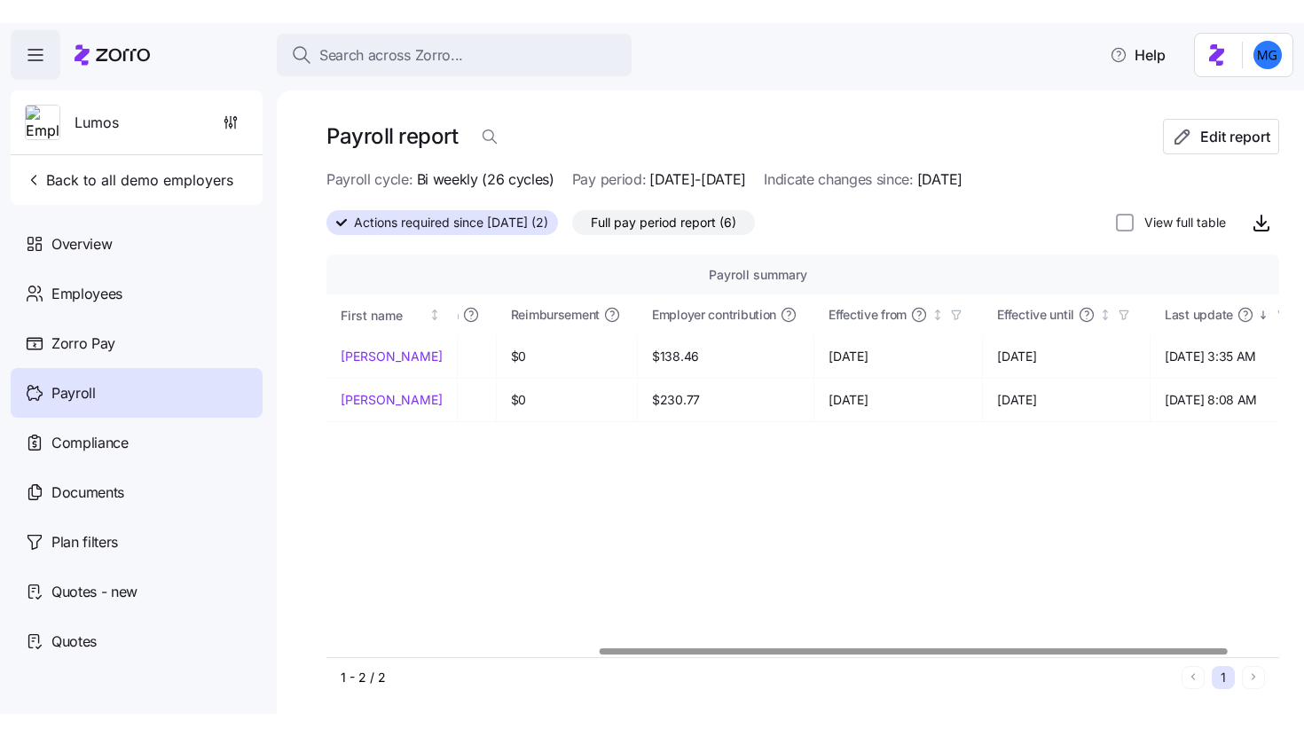
scroll to position [0, 0]
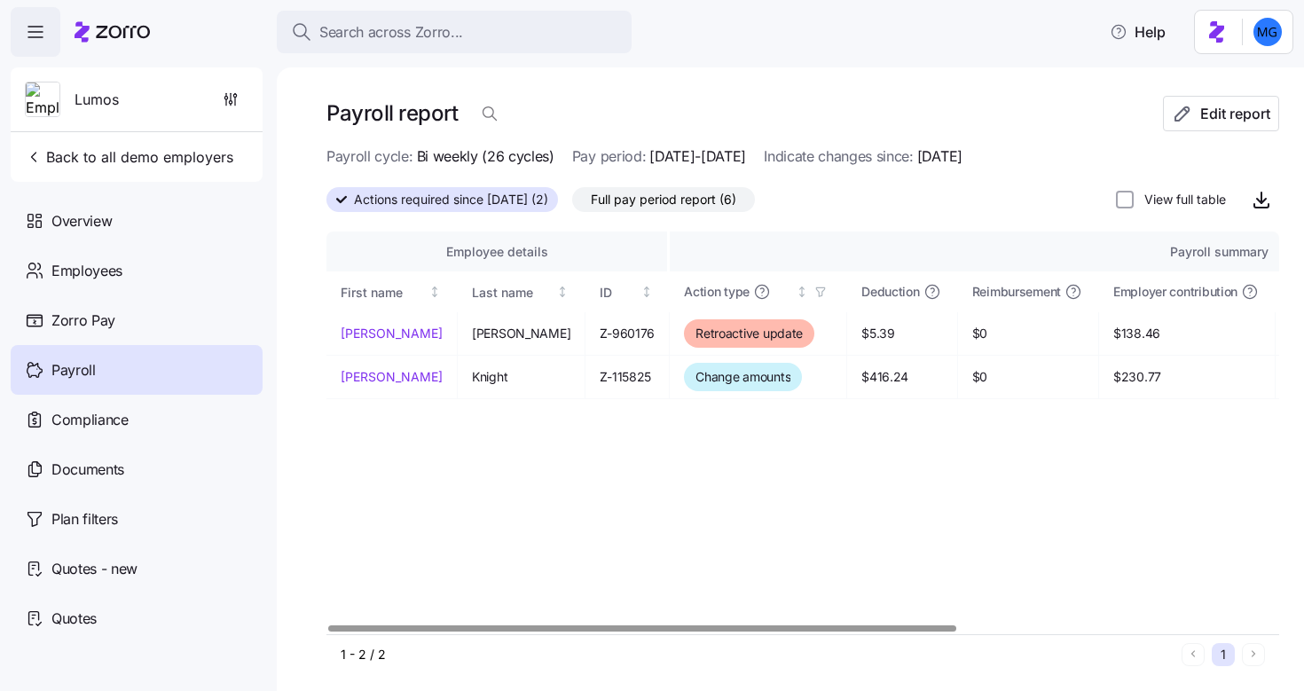
click at [405, 632] on div at bounding box center [642, 628] width 628 height 6
click at [136, 418] on div "Compliance" at bounding box center [137, 420] width 252 height 50
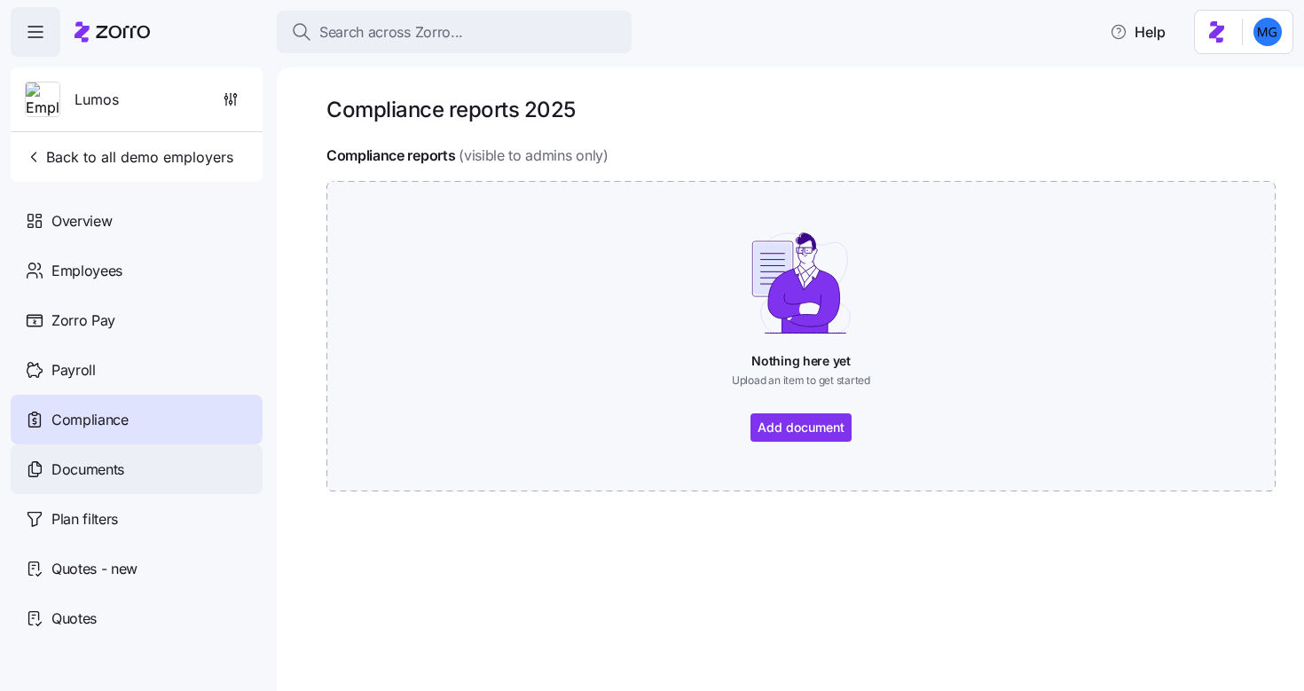
click at [138, 477] on div "Documents" at bounding box center [137, 469] width 252 height 50
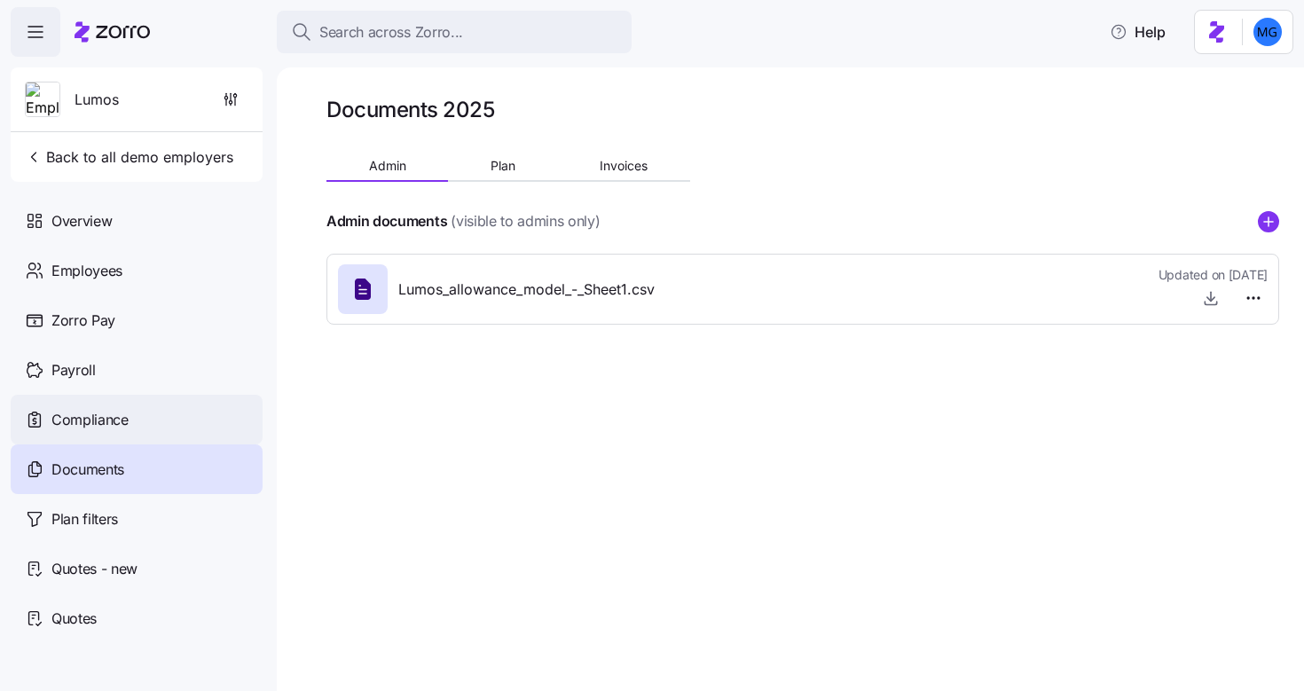
click at [127, 430] on div "Compliance" at bounding box center [137, 420] width 252 height 50
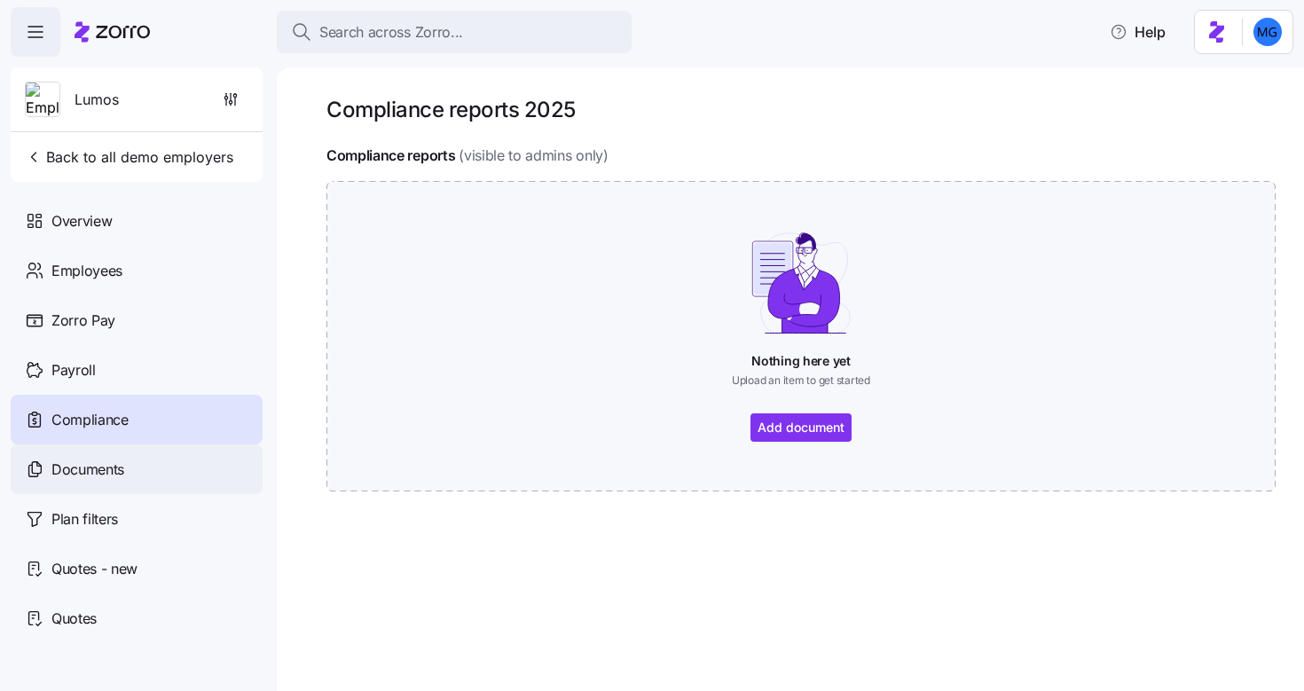
click at [143, 458] on div "Documents" at bounding box center [137, 469] width 252 height 50
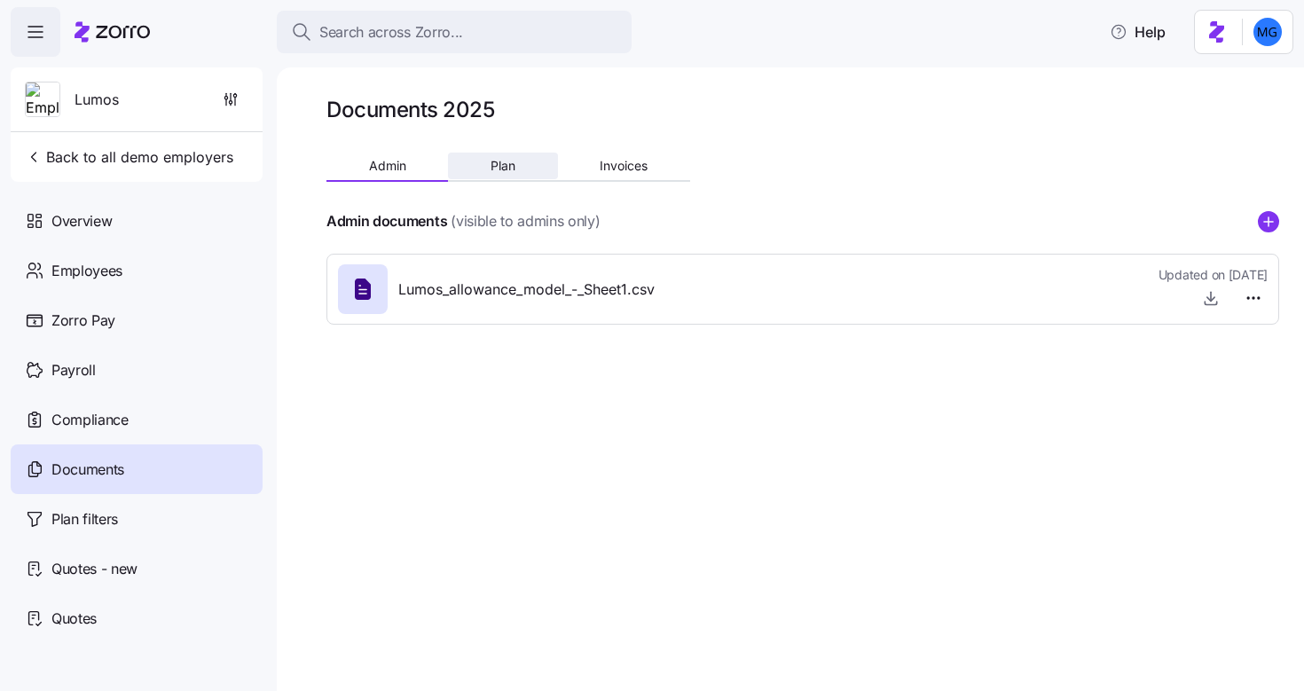
click at [518, 171] on button "Plan" at bounding box center [502, 166] width 109 height 27
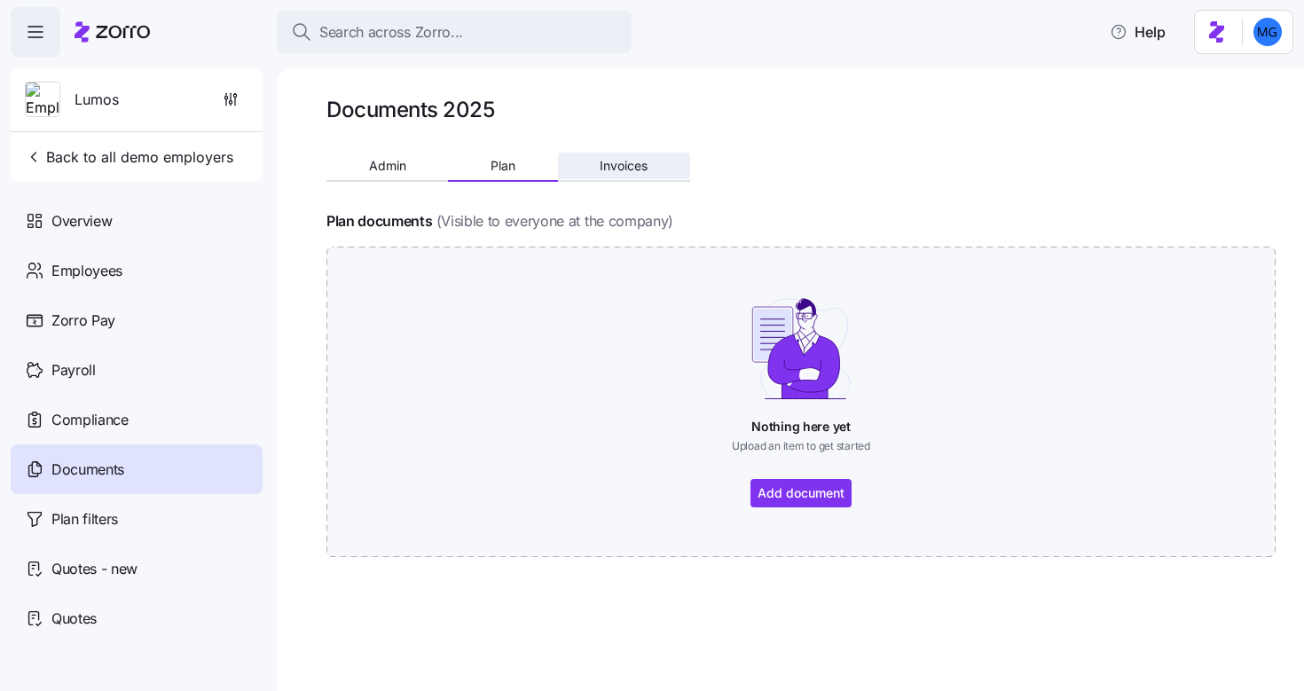
click at [642, 177] on button "Invoices" at bounding box center [624, 166] width 132 height 27
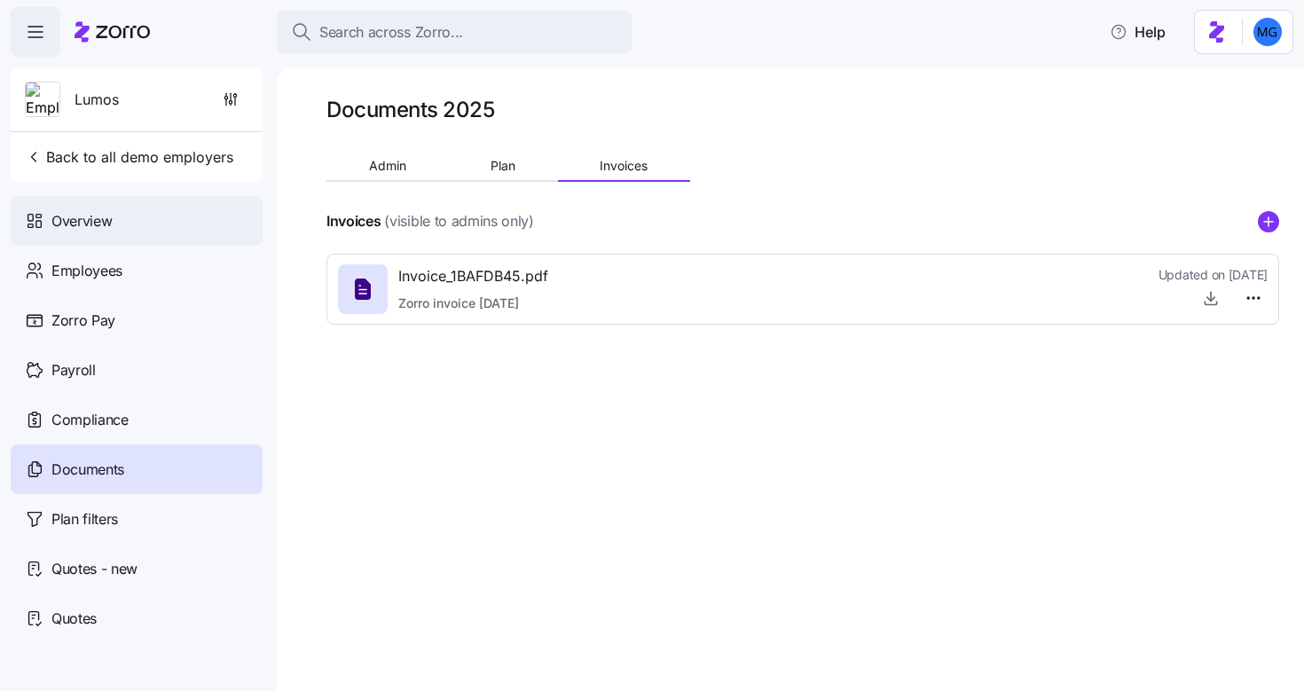
click at [184, 217] on div "Overview" at bounding box center [137, 221] width 252 height 50
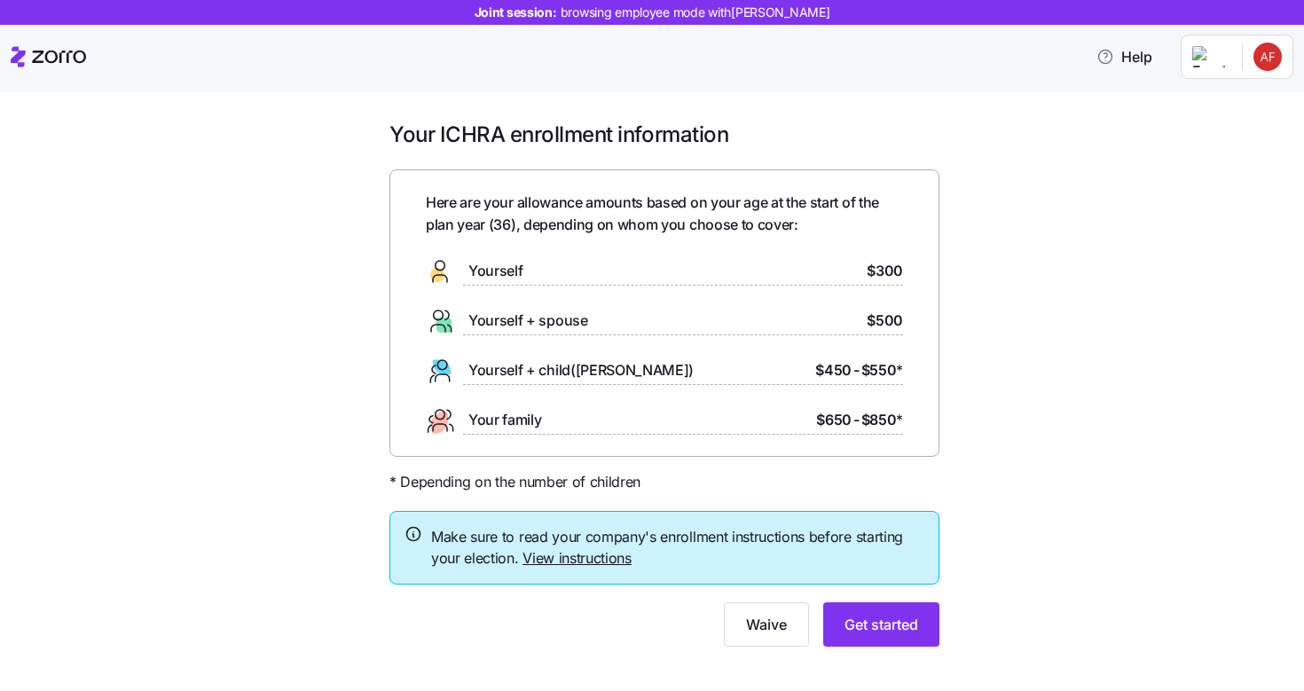
click at [585, 556] on link "View instructions" at bounding box center [577, 558] width 109 height 18
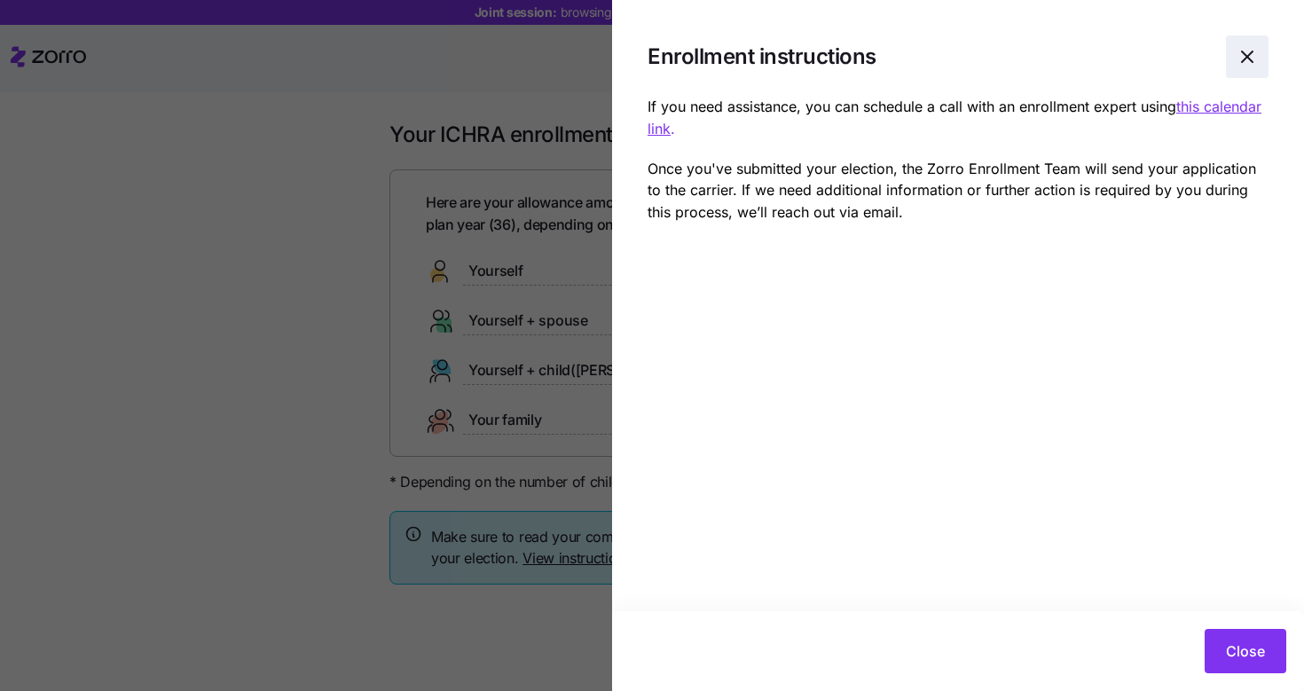
click at [1242, 61] on icon "button" at bounding box center [1247, 56] width 11 height 11
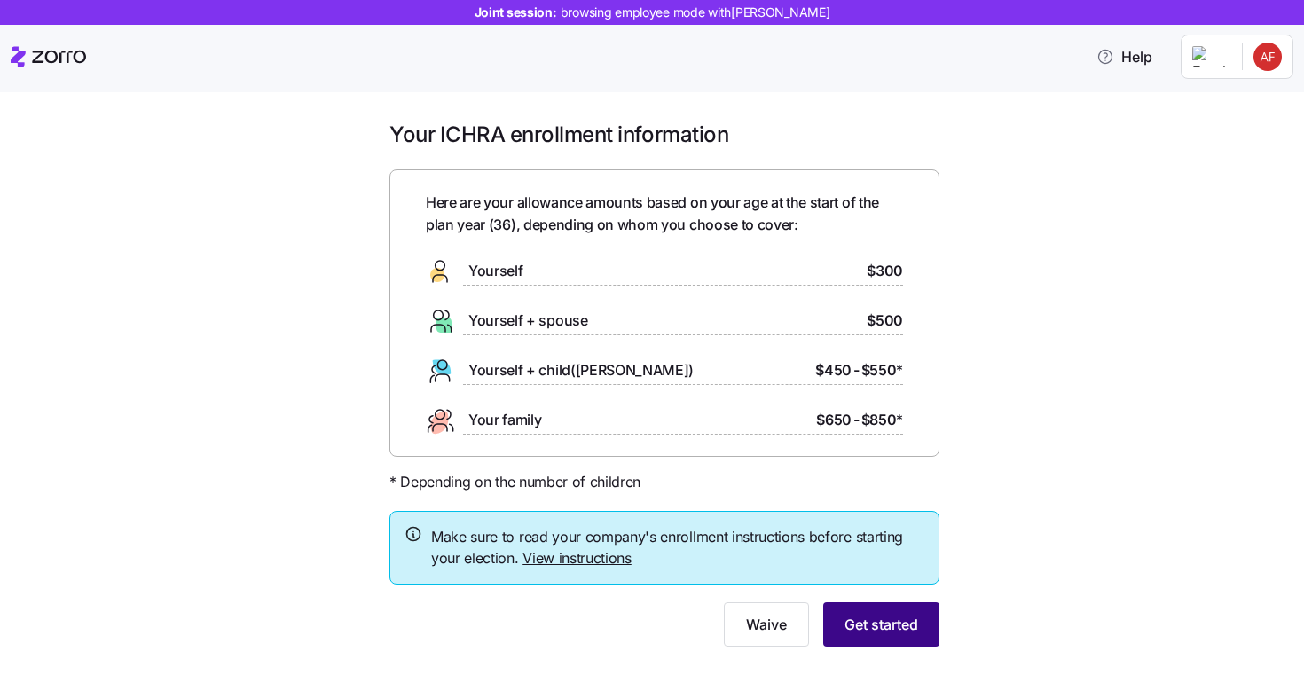
click at [888, 626] on span "Get started" at bounding box center [882, 624] width 74 height 21
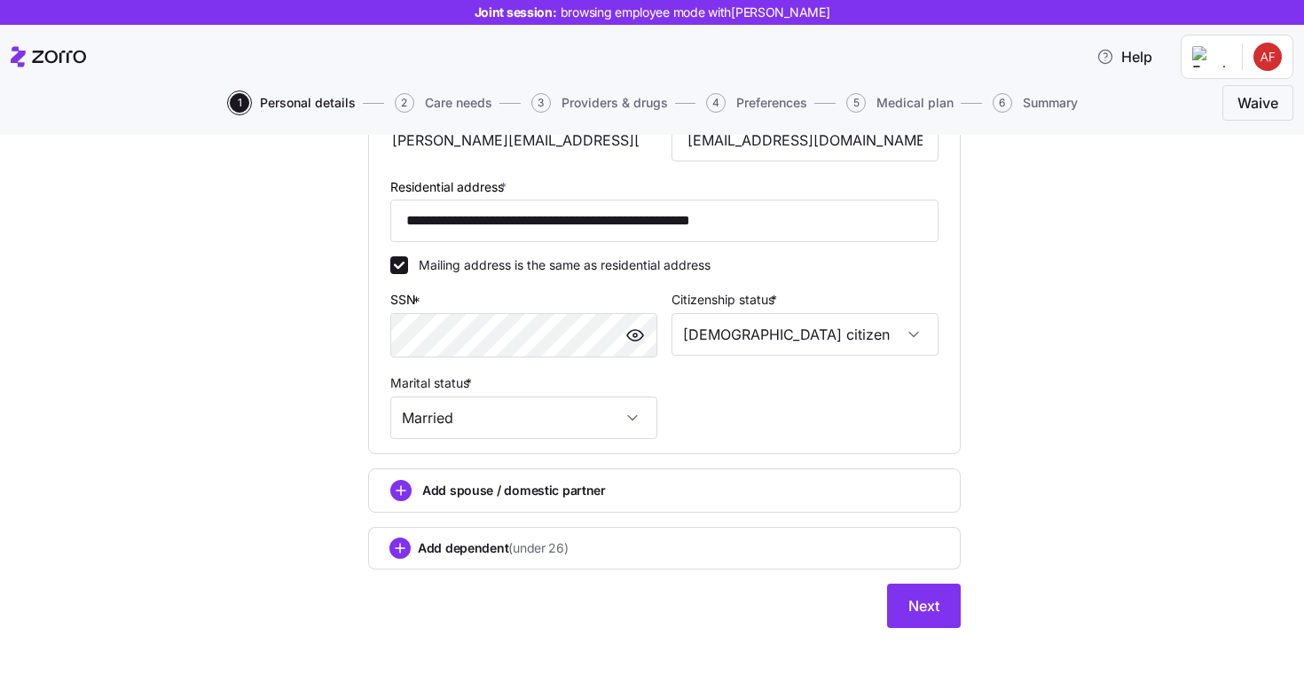
scroll to position [478, 0]
click at [893, 608] on button "Next" at bounding box center [924, 605] width 74 height 44
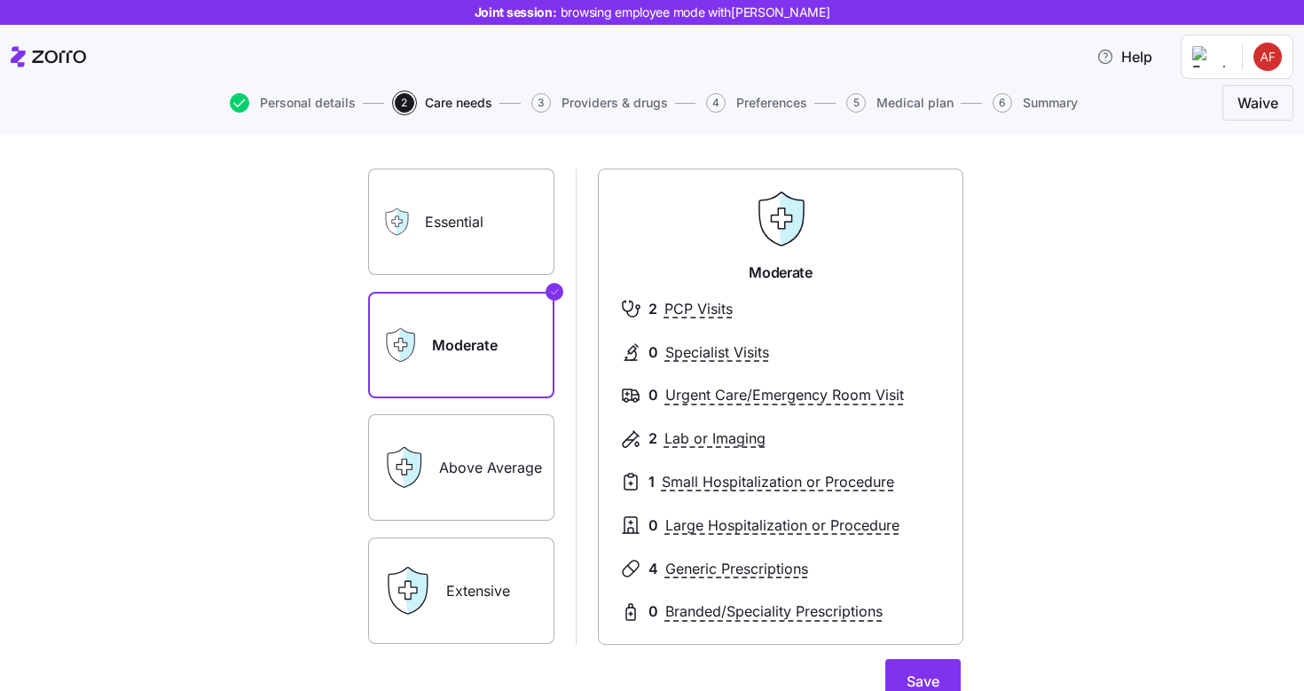
scroll to position [93, 0]
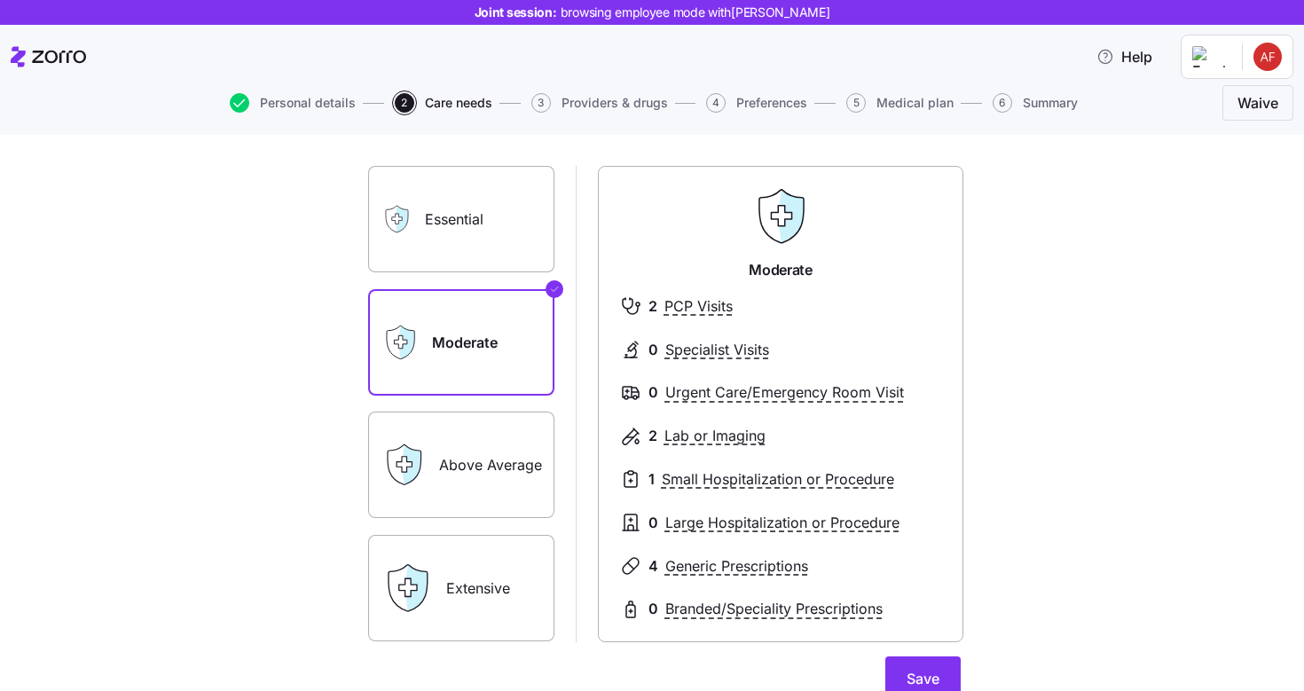
click at [446, 579] on label "Extensive" at bounding box center [461, 588] width 186 height 106
click at [0, 0] on input "Extensive" at bounding box center [0, 0] width 0 height 0
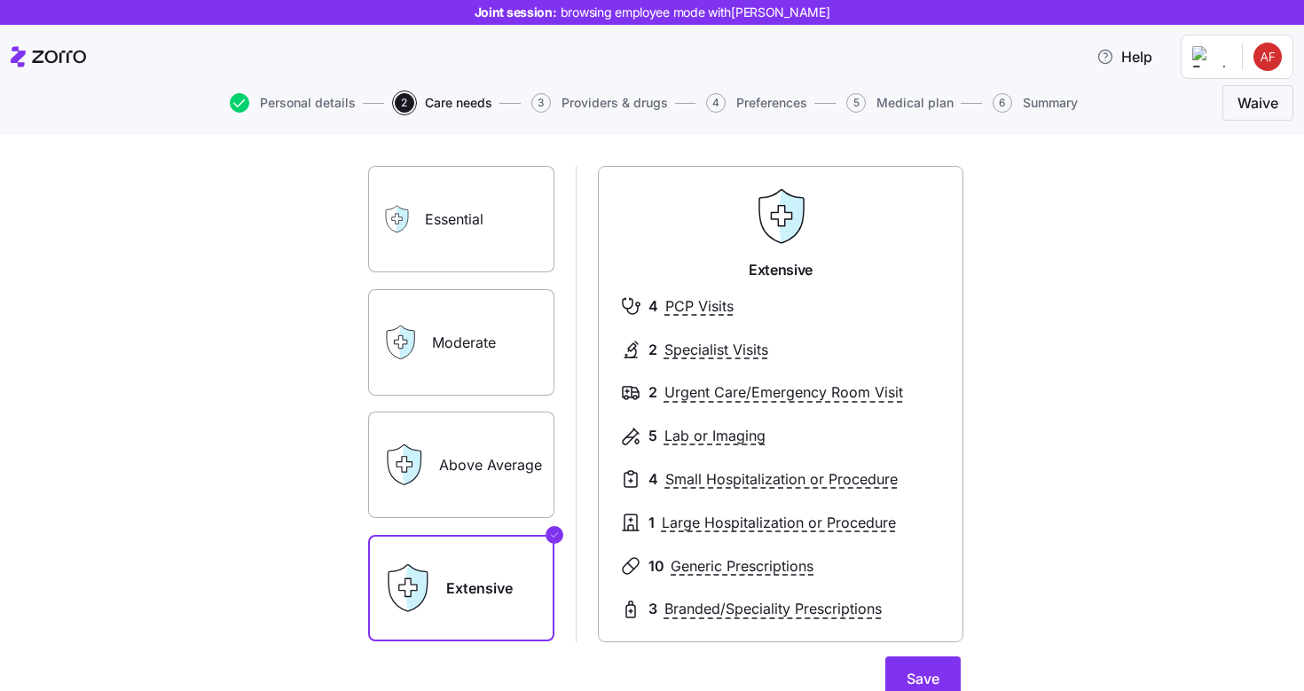
click at [487, 257] on label "Essential" at bounding box center [461, 219] width 186 height 106
click at [0, 0] on input "Essential" at bounding box center [0, 0] width 0 height 0
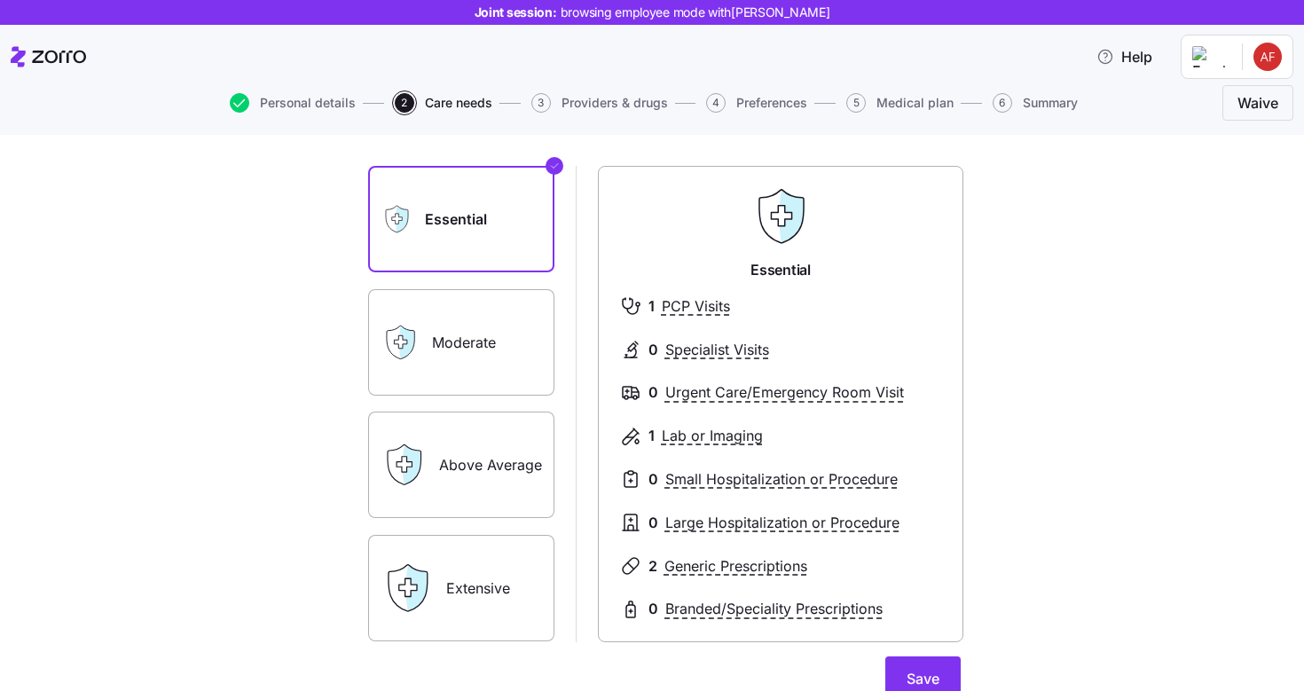
click at [507, 453] on label "Above Average" at bounding box center [461, 465] width 186 height 106
click at [0, 0] on input "Above Average" at bounding box center [0, 0] width 0 height 0
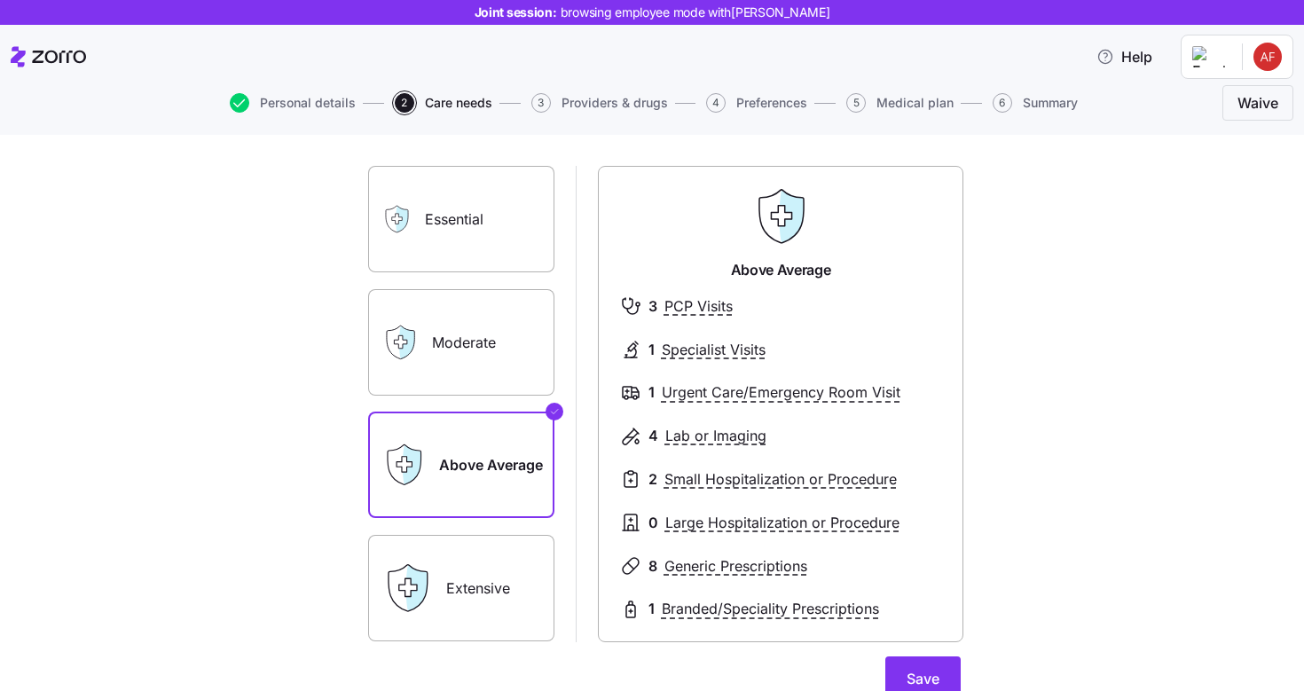
scroll to position [263, 0]
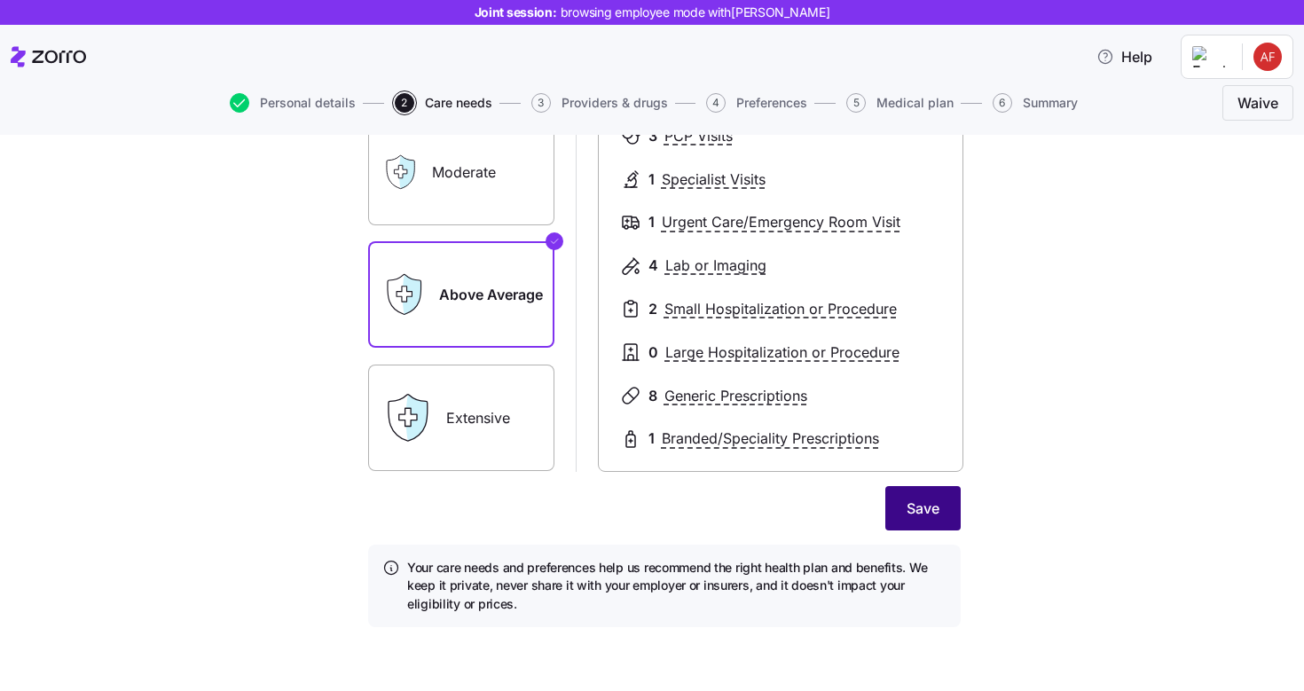
click at [911, 522] on button "Save" at bounding box center [922, 508] width 75 height 44
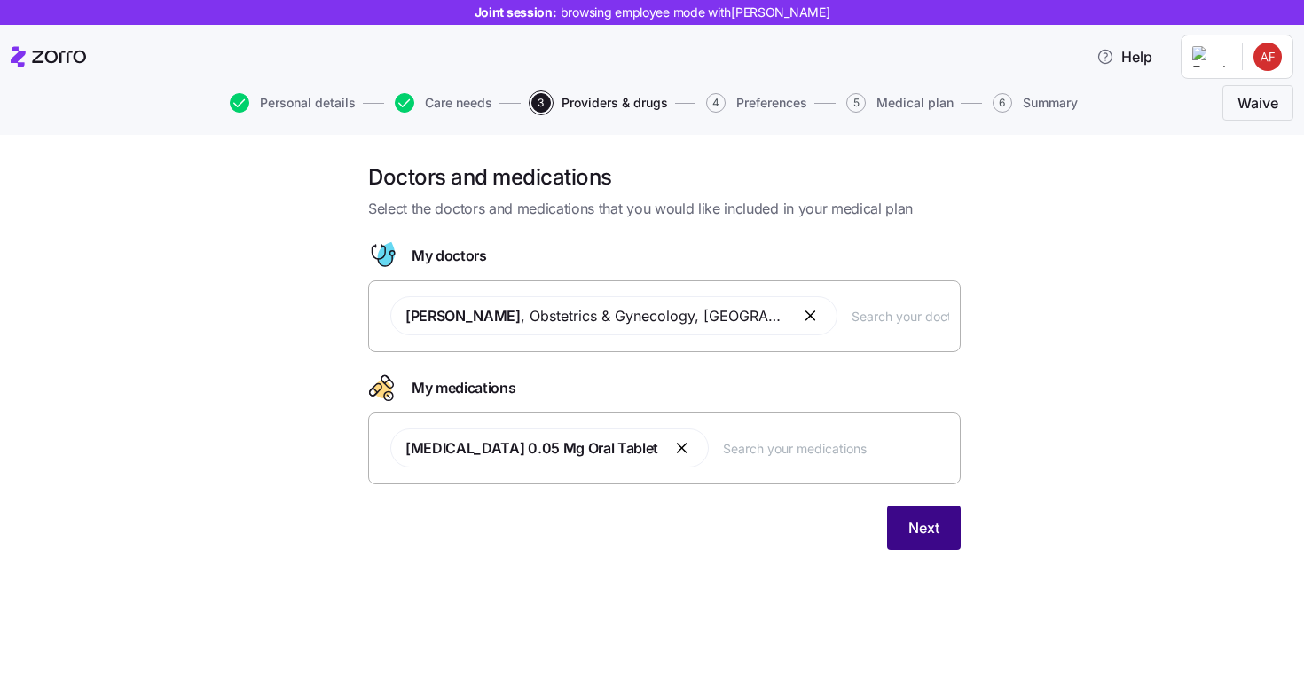
click at [950, 538] on button "Next" at bounding box center [924, 528] width 74 height 44
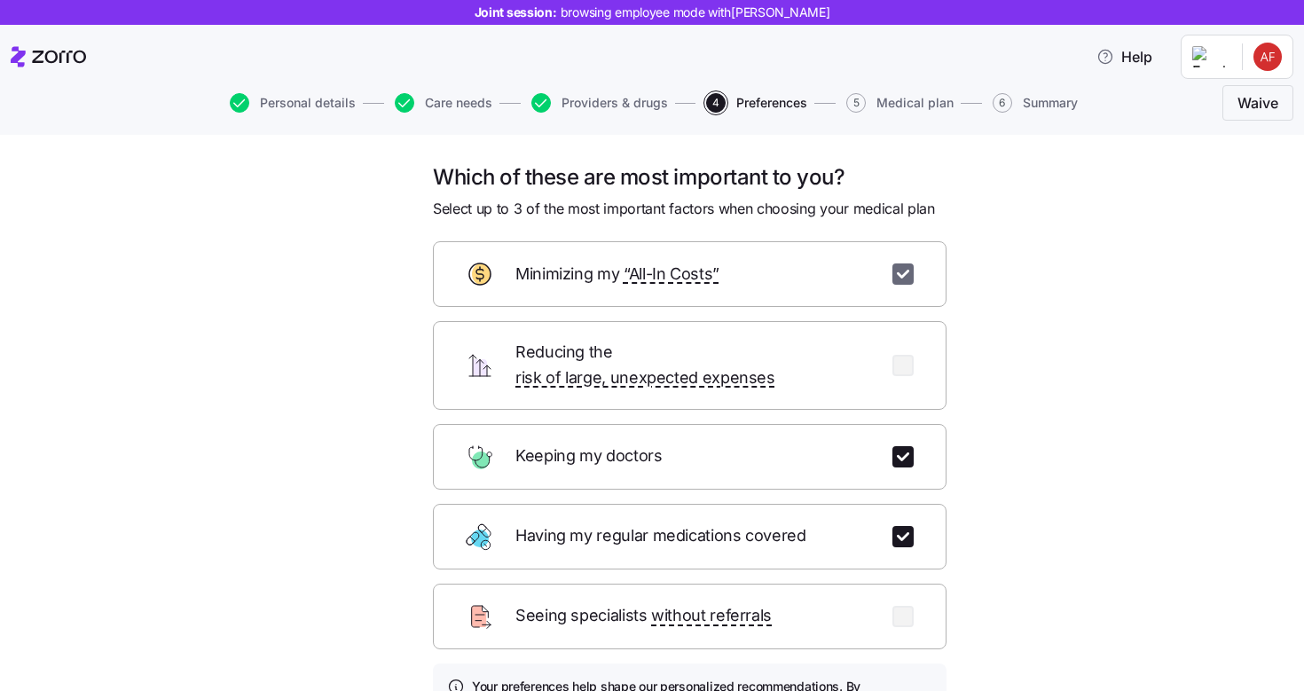
click at [900, 273] on input "checkbox" at bounding box center [903, 273] width 21 height 21
checkbox input "false"
click at [897, 606] on input "checkbox" at bounding box center [903, 616] width 21 height 21
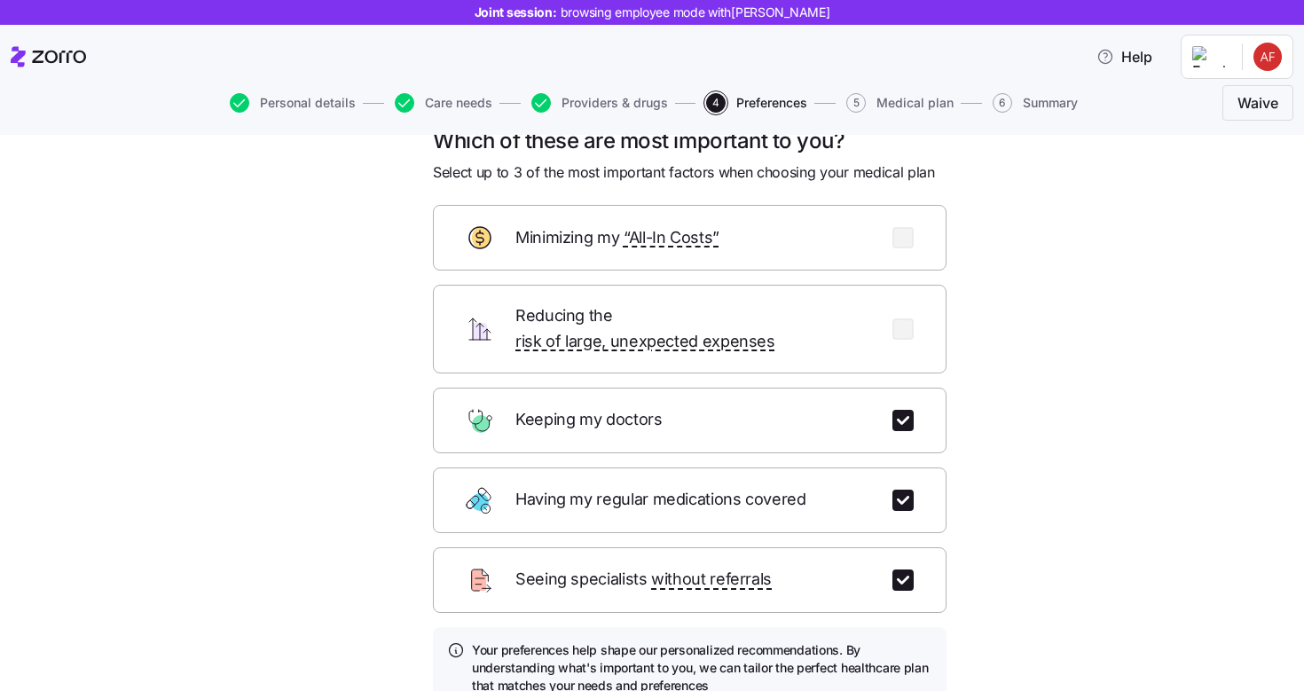
scroll to position [61, 0]
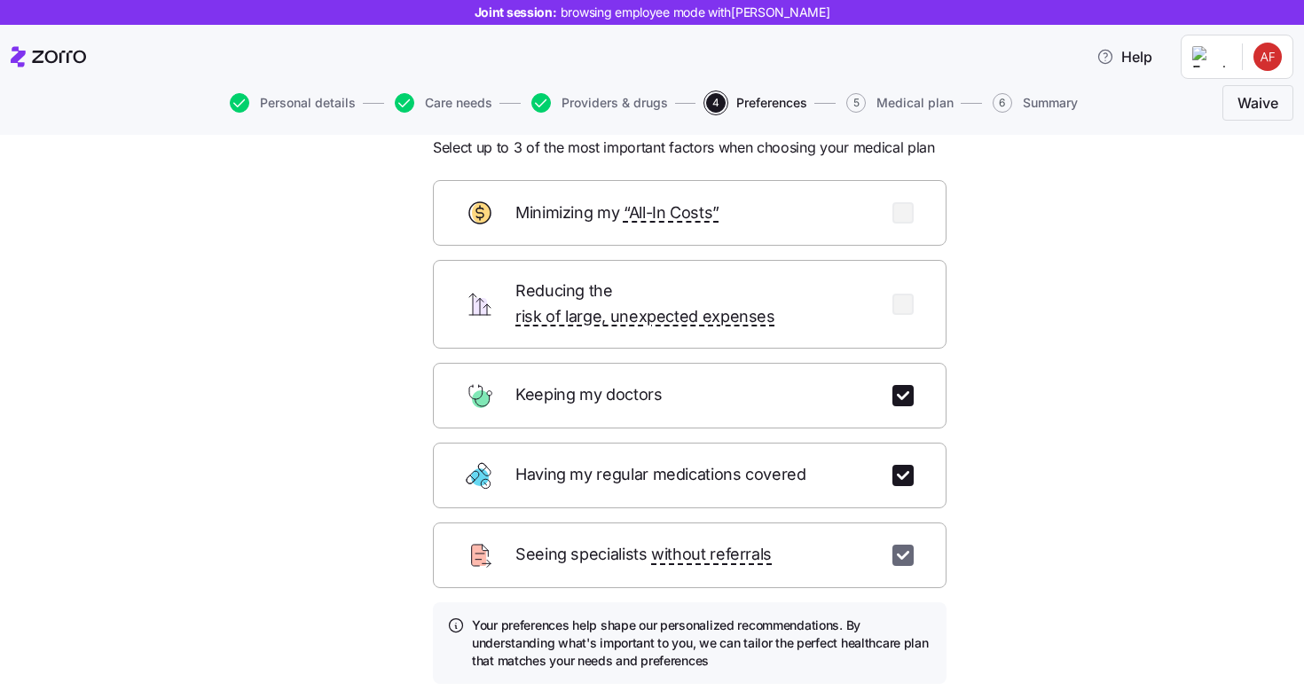
click at [893, 545] on input "checkbox" at bounding box center [903, 555] width 21 height 21
checkbox input "false"
click at [893, 212] on input "checkbox" at bounding box center [903, 212] width 21 height 21
checkbox input "true"
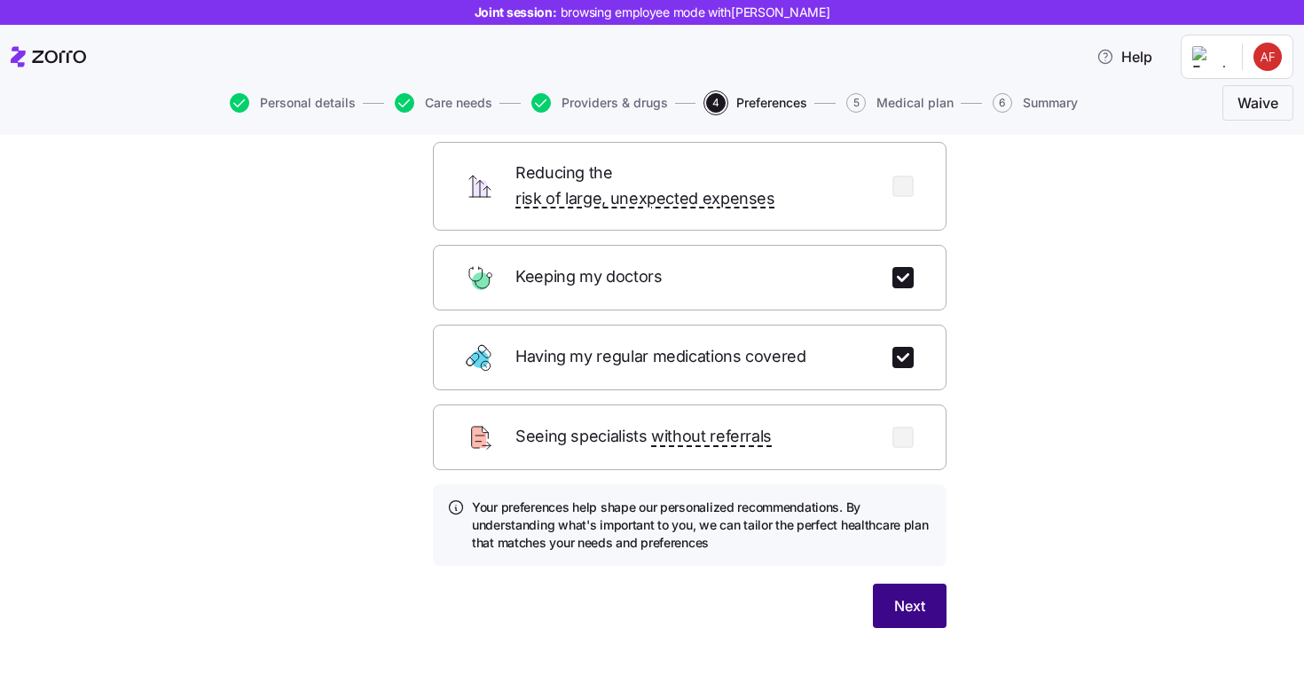
click at [910, 599] on button "Next" at bounding box center [910, 606] width 74 height 44
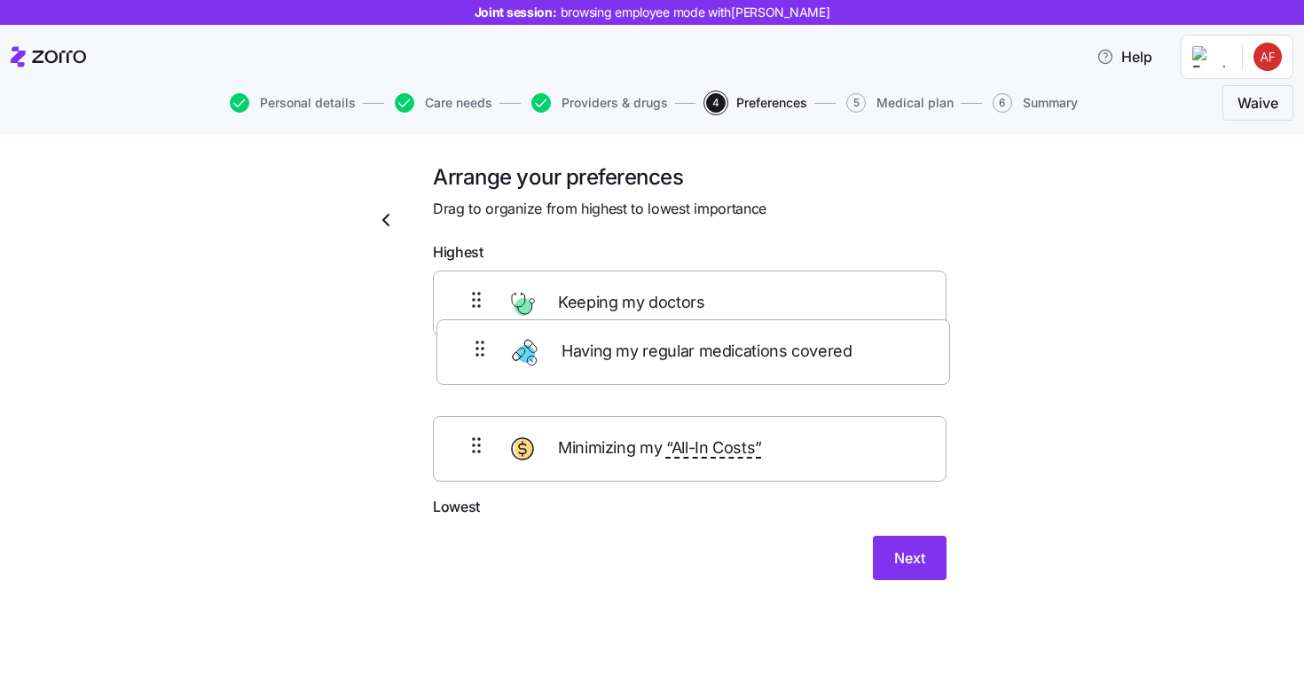
drag, startPoint x: 783, startPoint y: 381, endPoint x: 776, endPoint y: 355, distance: 26.7
click at [787, 286] on div "Keeping my doctors Having my regular medications covered Minimizing my “All-In …" at bounding box center [690, 383] width 514 height 225
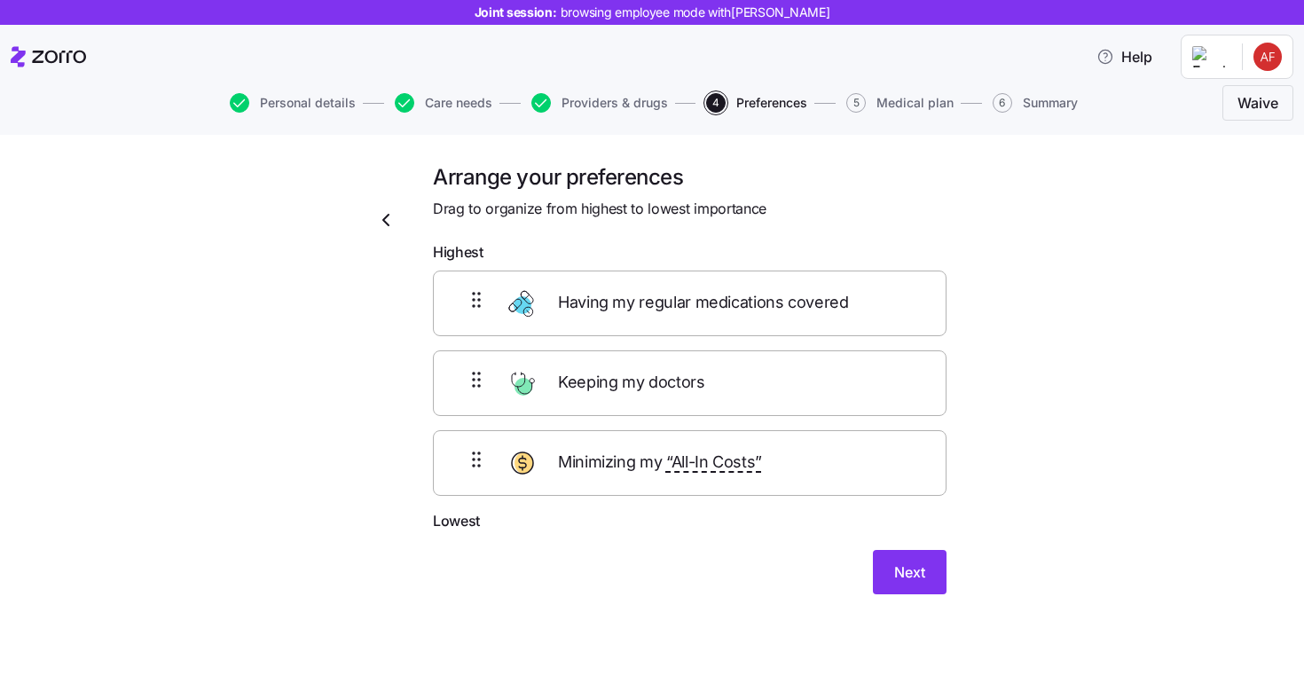
drag, startPoint x: 771, startPoint y: 456, endPoint x: 773, endPoint y: 357, distance: 99.4
click at [773, 375] on div "Having my regular medications covered Keeping my doctors Minimizing my “All-In …" at bounding box center [690, 383] width 514 height 225
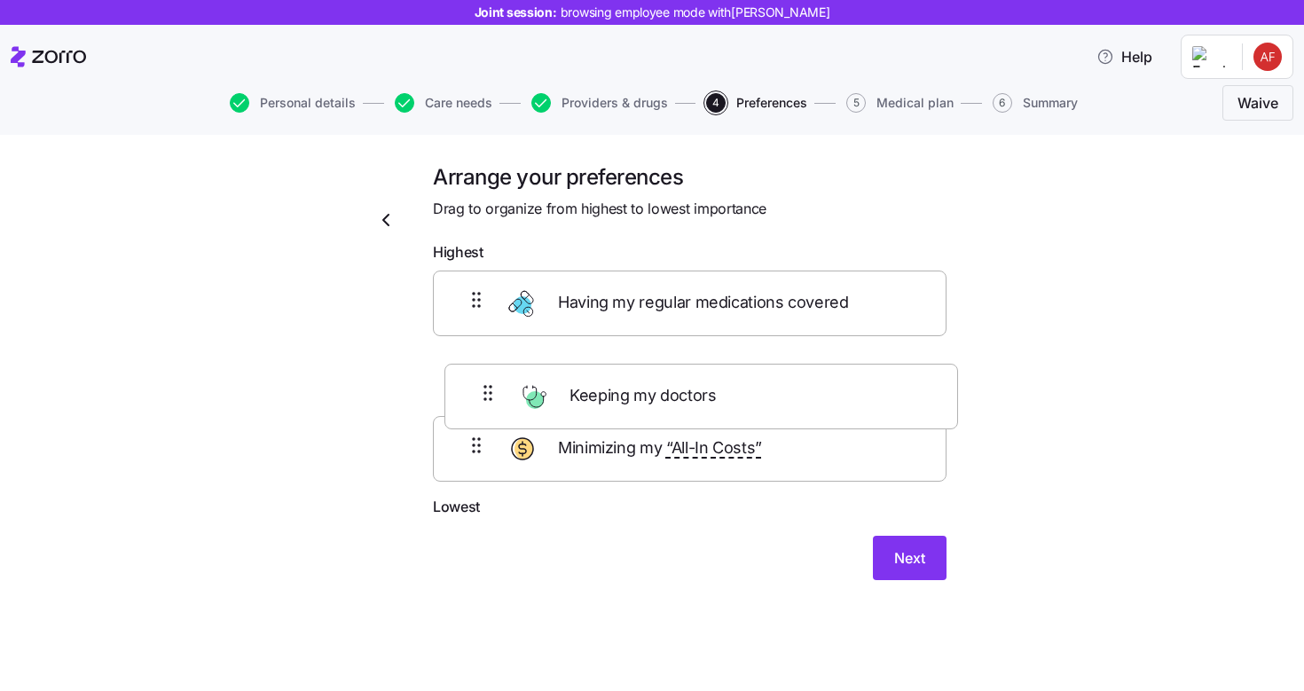
drag, startPoint x: 751, startPoint y: 459, endPoint x: 767, endPoint y: 303, distance: 156.9
click at [767, 305] on div "Having my regular medications covered Minimizing my “All-In Costs” Keeping my d…" at bounding box center [690, 383] width 514 height 225
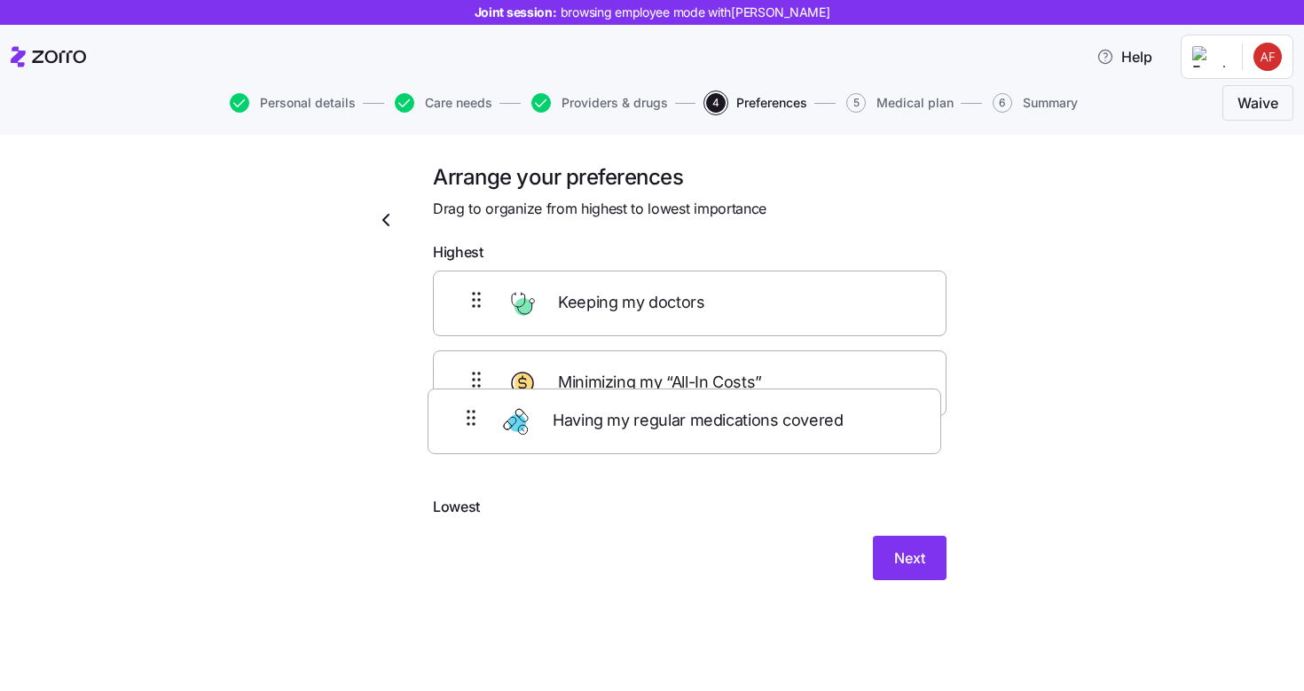
drag, startPoint x: 785, startPoint y: 459, endPoint x: 778, endPoint y: 397, distance: 61.6
click at [778, 397] on div "Keeping my doctors Minimizing my “All-In Costs” Having my regular medications c…" at bounding box center [690, 383] width 514 height 225
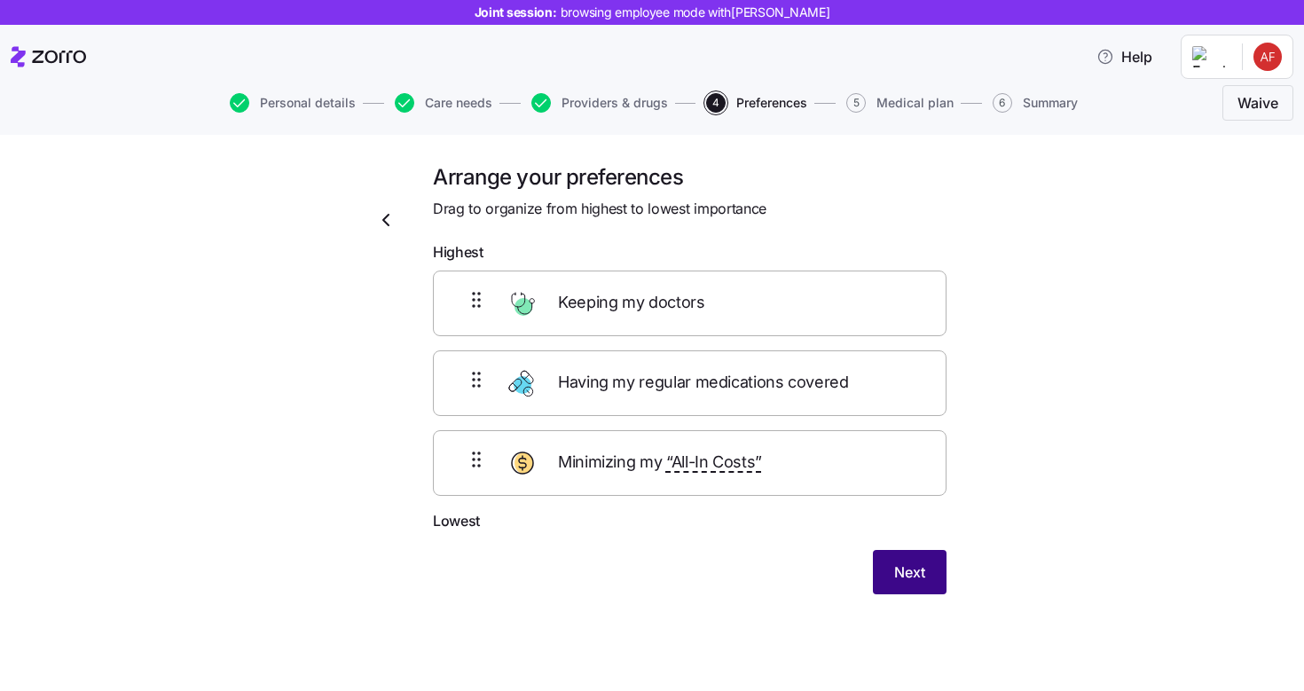
click at [944, 579] on button "Next" at bounding box center [910, 572] width 74 height 44
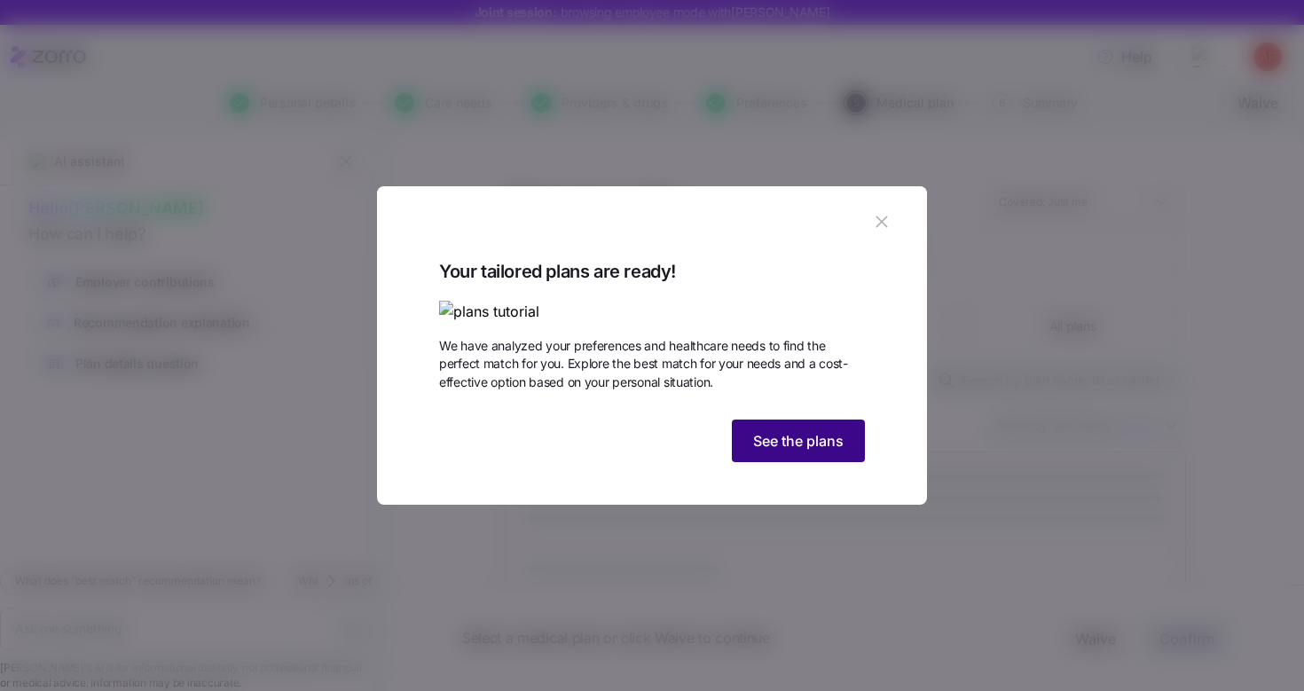
click at [807, 462] on button "See the plans" at bounding box center [798, 441] width 133 height 43
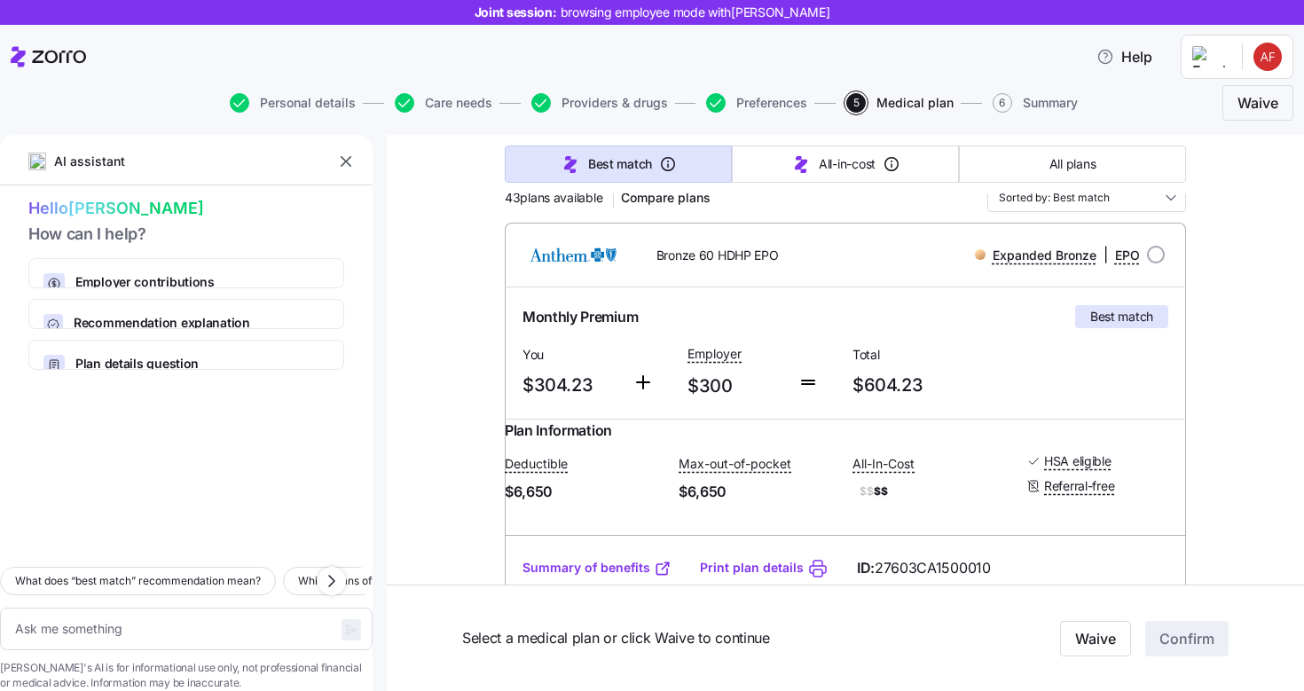
scroll to position [237, 0]
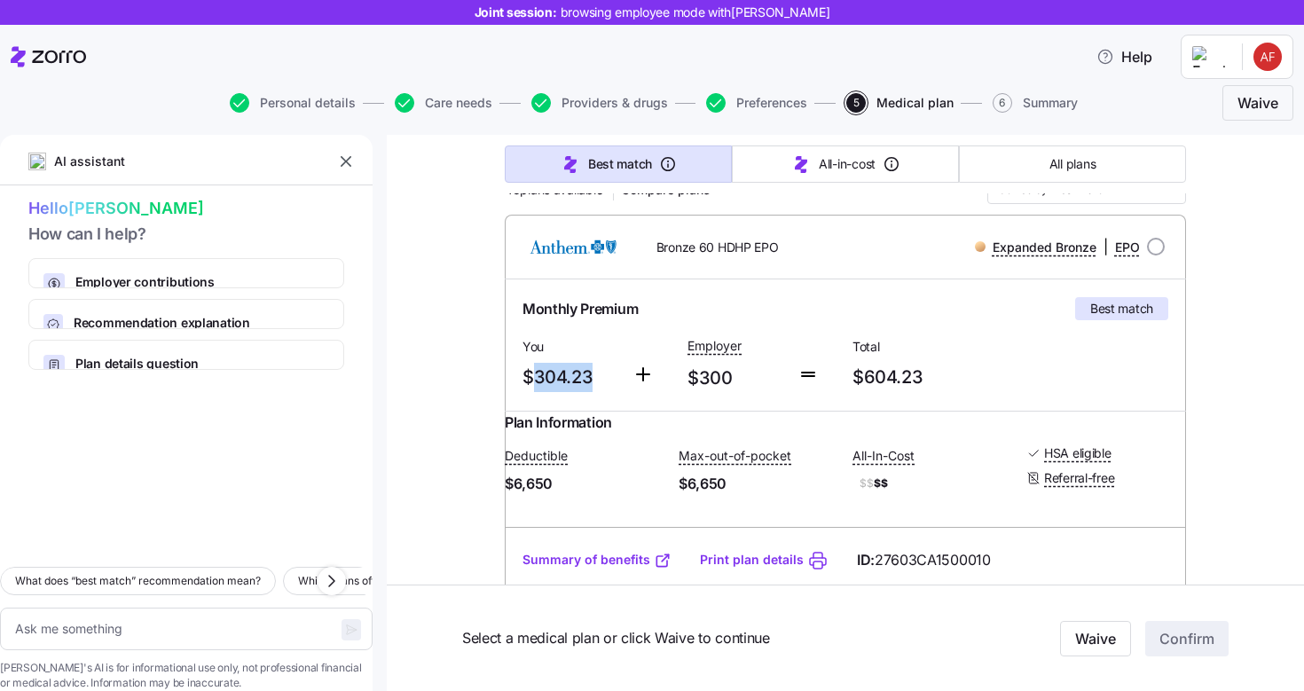
drag, startPoint x: 522, startPoint y: 377, endPoint x: 587, endPoint y: 376, distance: 65.7
click at [587, 376] on span "$304.23" at bounding box center [571, 377] width 96 height 29
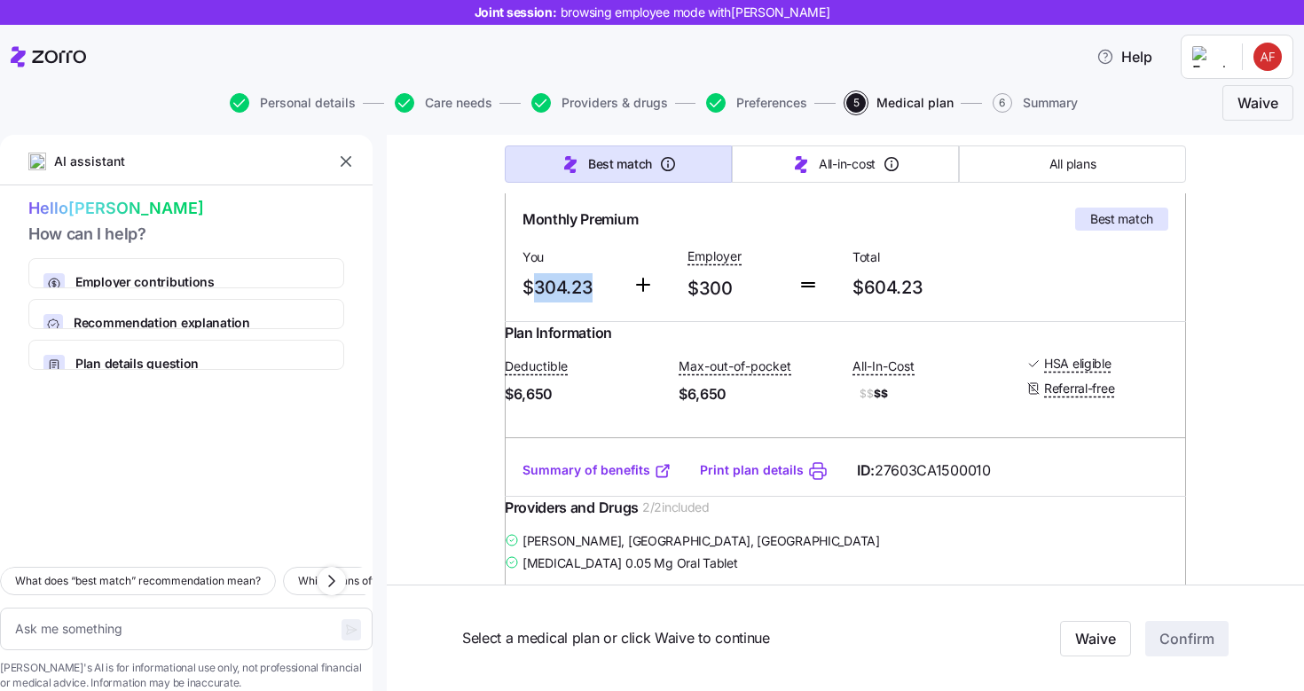
scroll to position [411, 0]
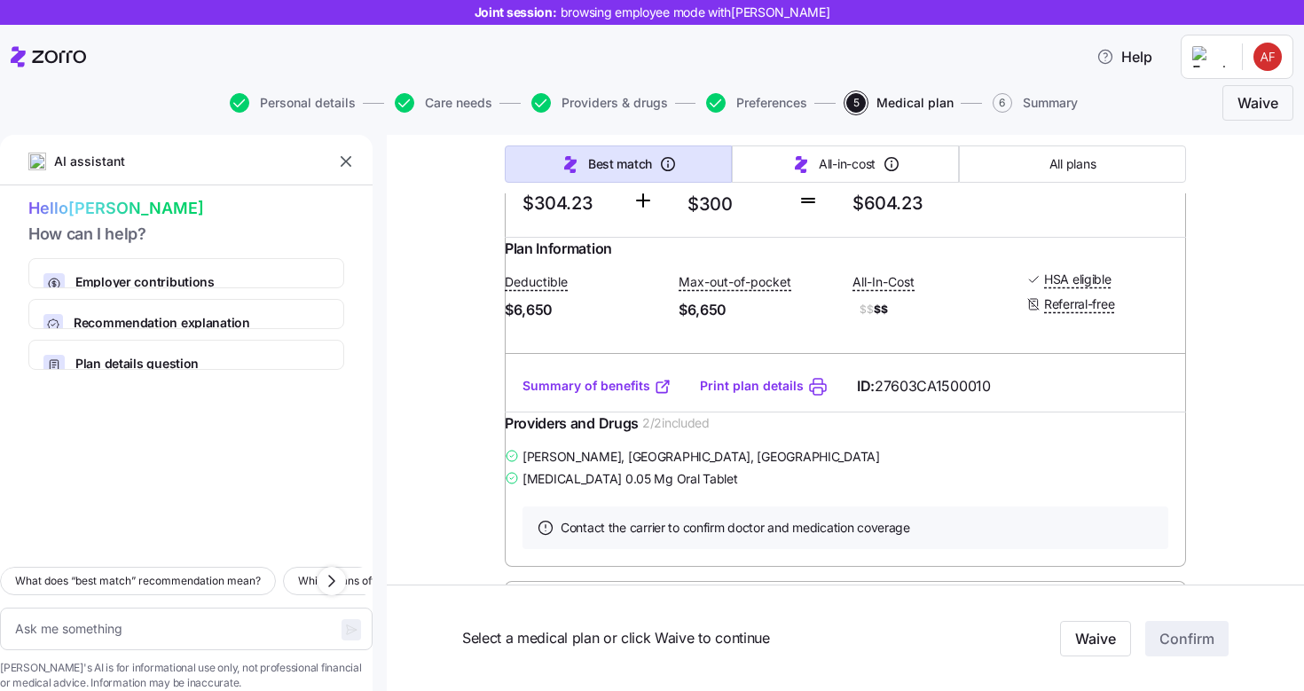
click at [637, 355] on div "Plan Information Deductible $6,650 Max-out-of-pocket $6,650 All-In-Cost $$ $$ H…" at bounding box center [845, 299] width 681 height 123
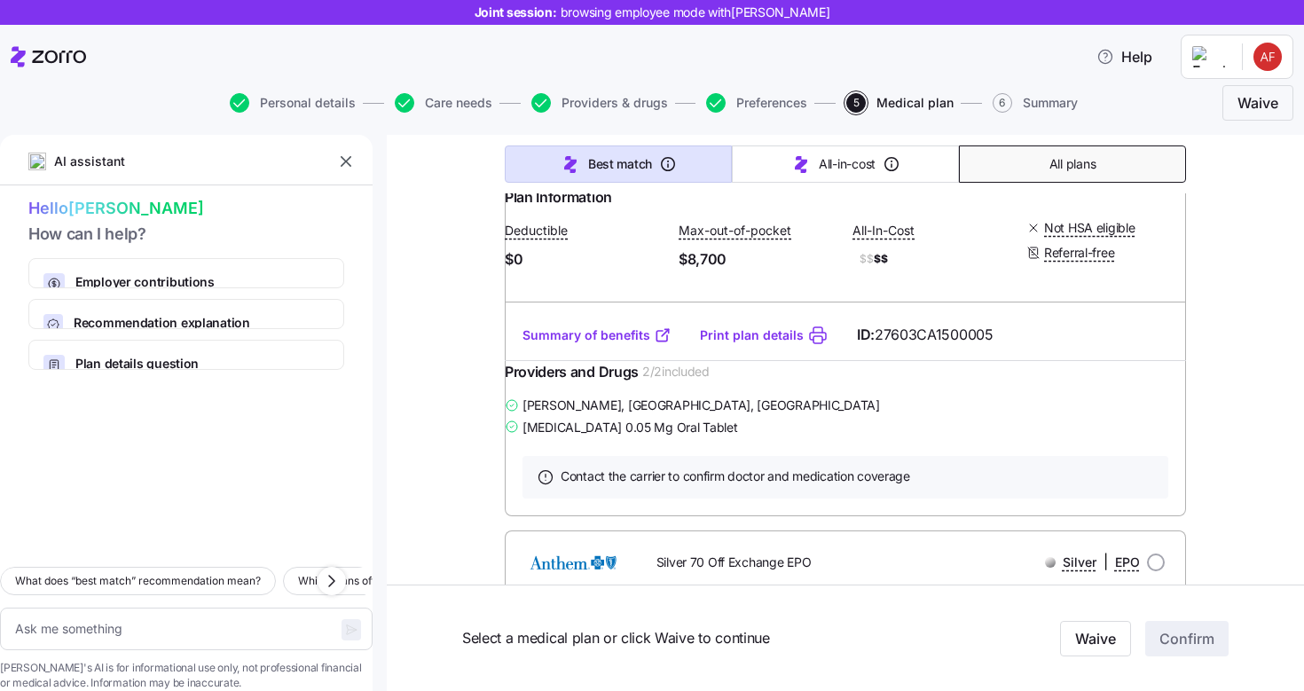
scroll to position [990, 0]
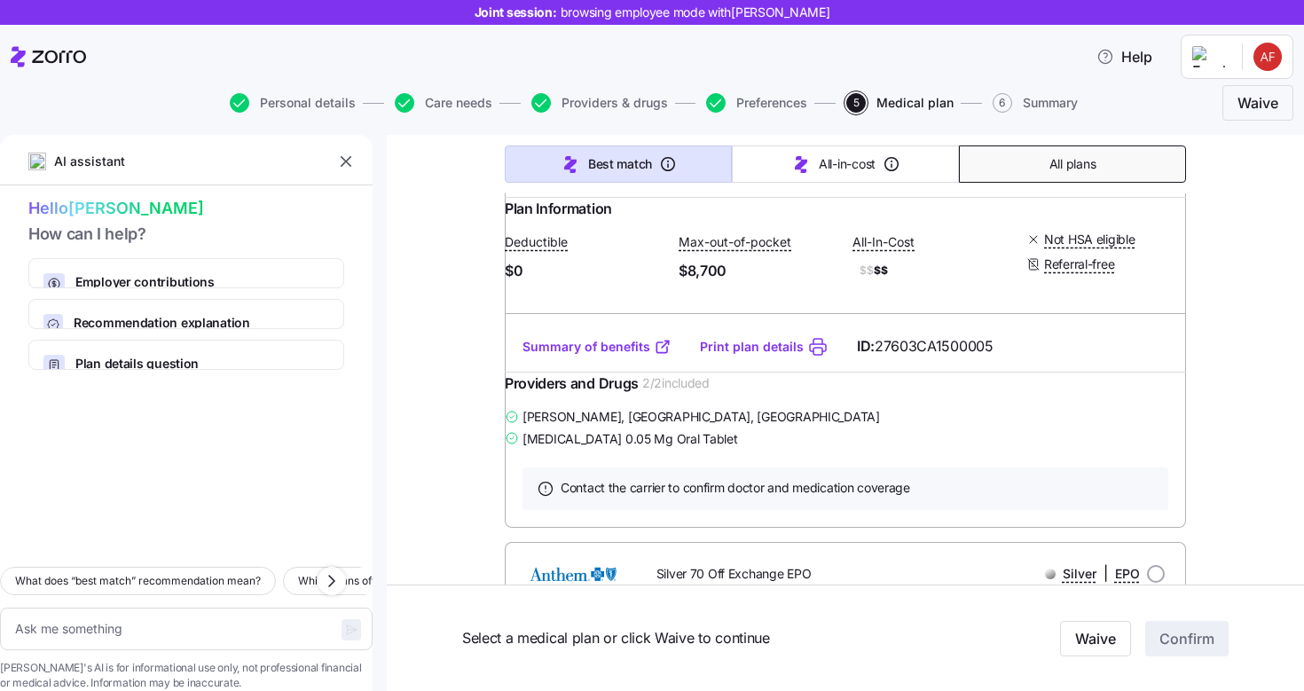
click at [1053, 169] on span "All plans" at bounding box center [1073, 164] width 46 height 18
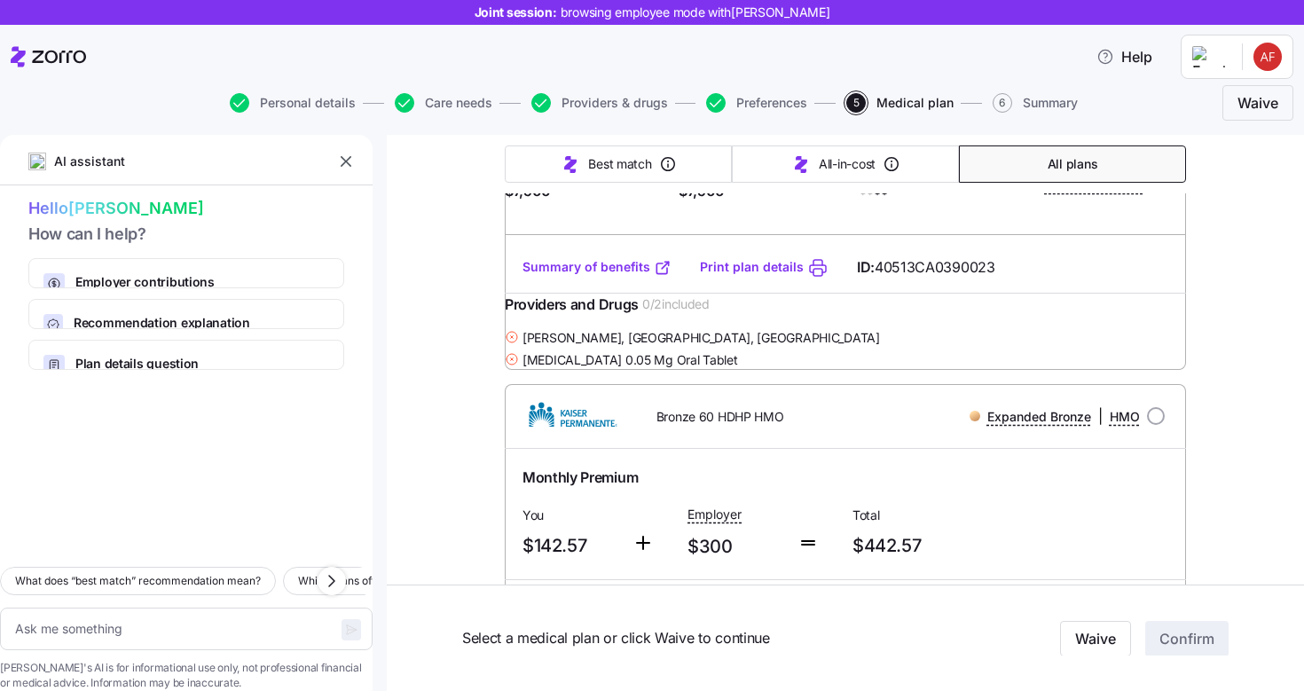
type textarea "x"
type input "Sorted by: Premium"
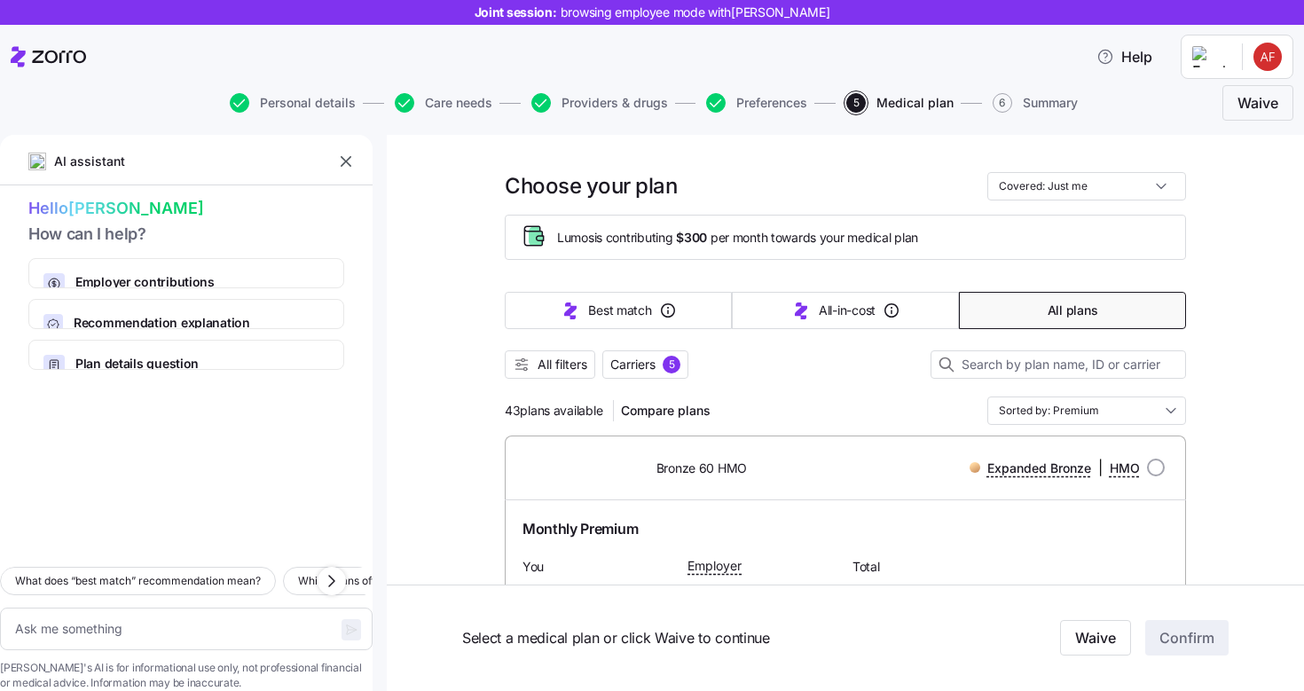
scroll to position [0, 0]
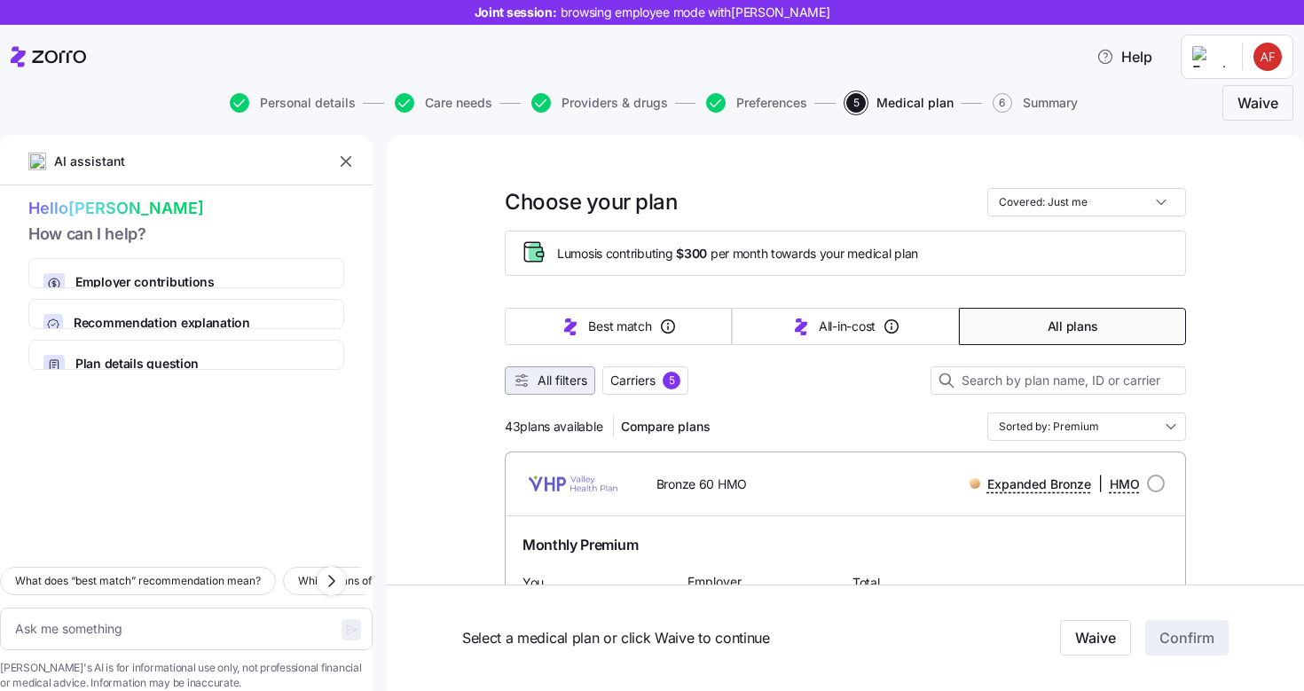
click at [554, 393] on button "All filters" at bounding box center [550, 380] width 90 height 28
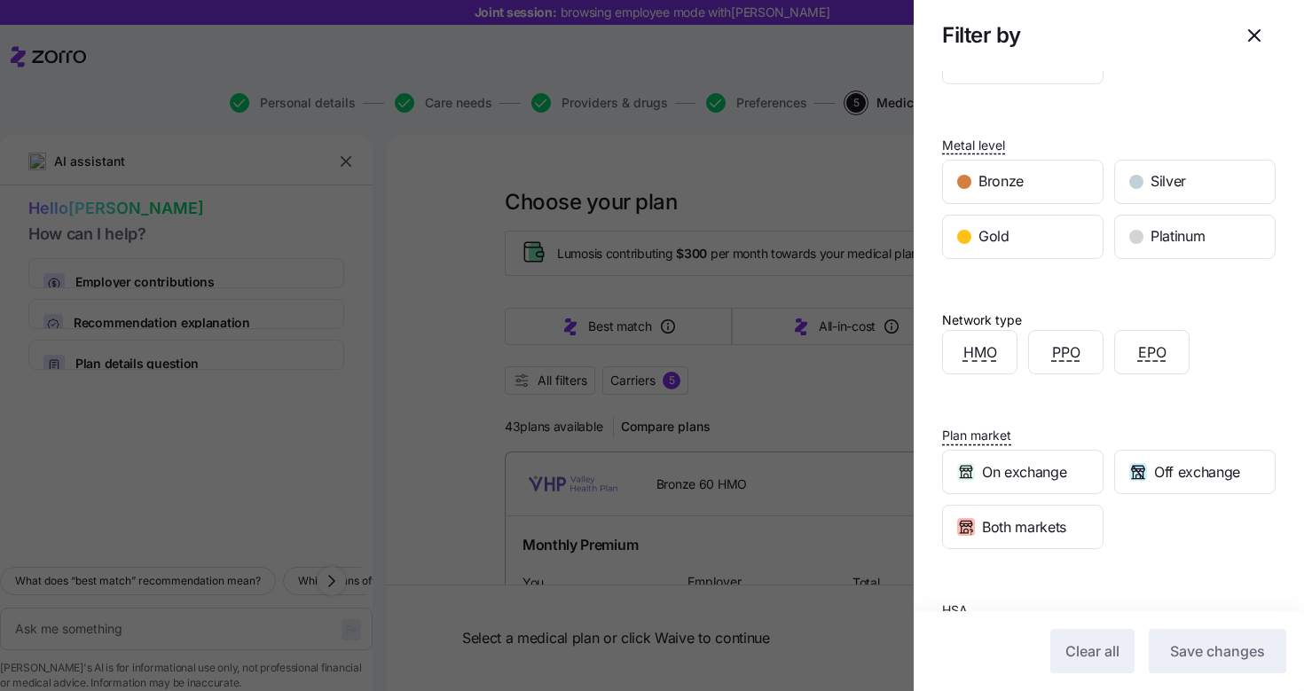
scroll to position [263, 0]
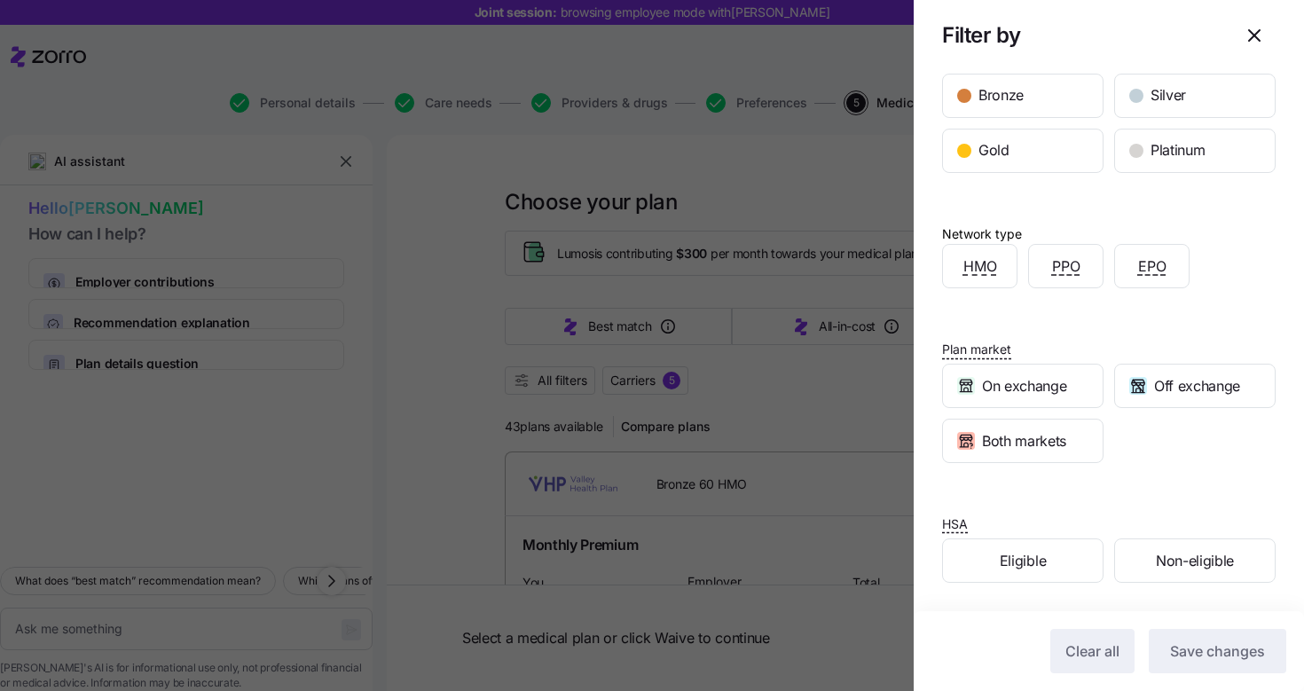
click at [815, 407] on div at bounding box center [652, 345] width 1304 height 691
type textarea "x"
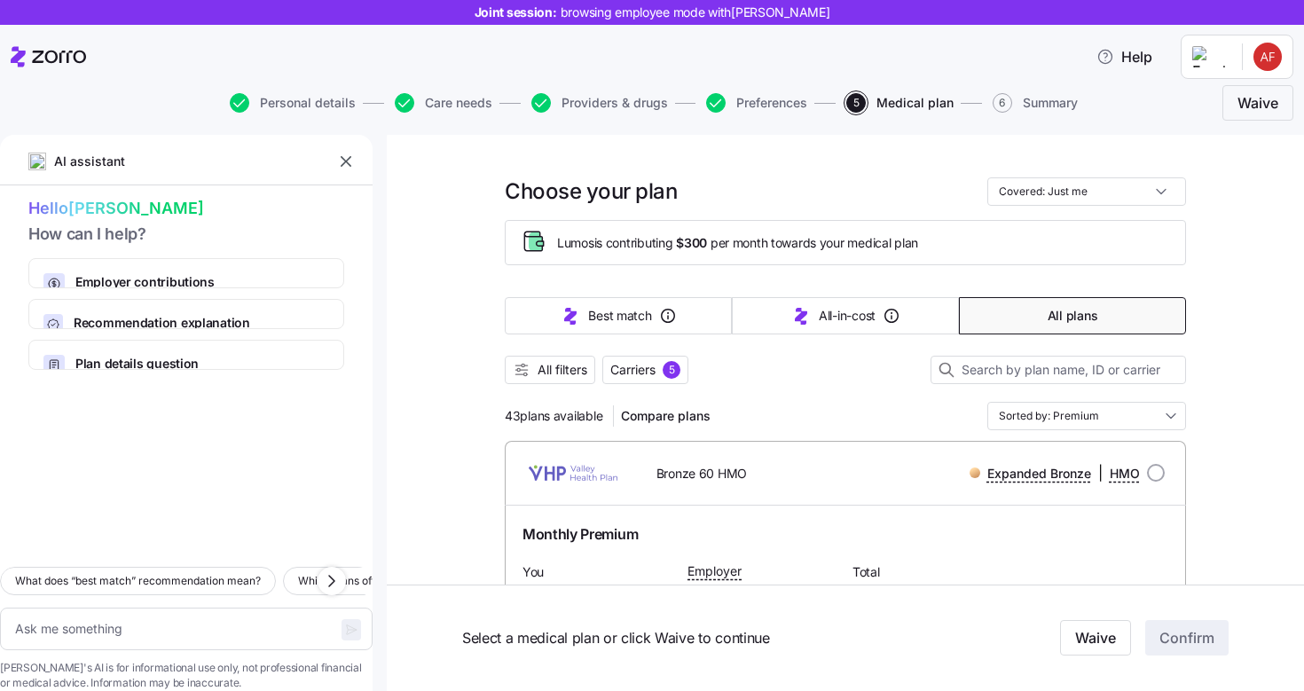
scroll to position [0, 0]
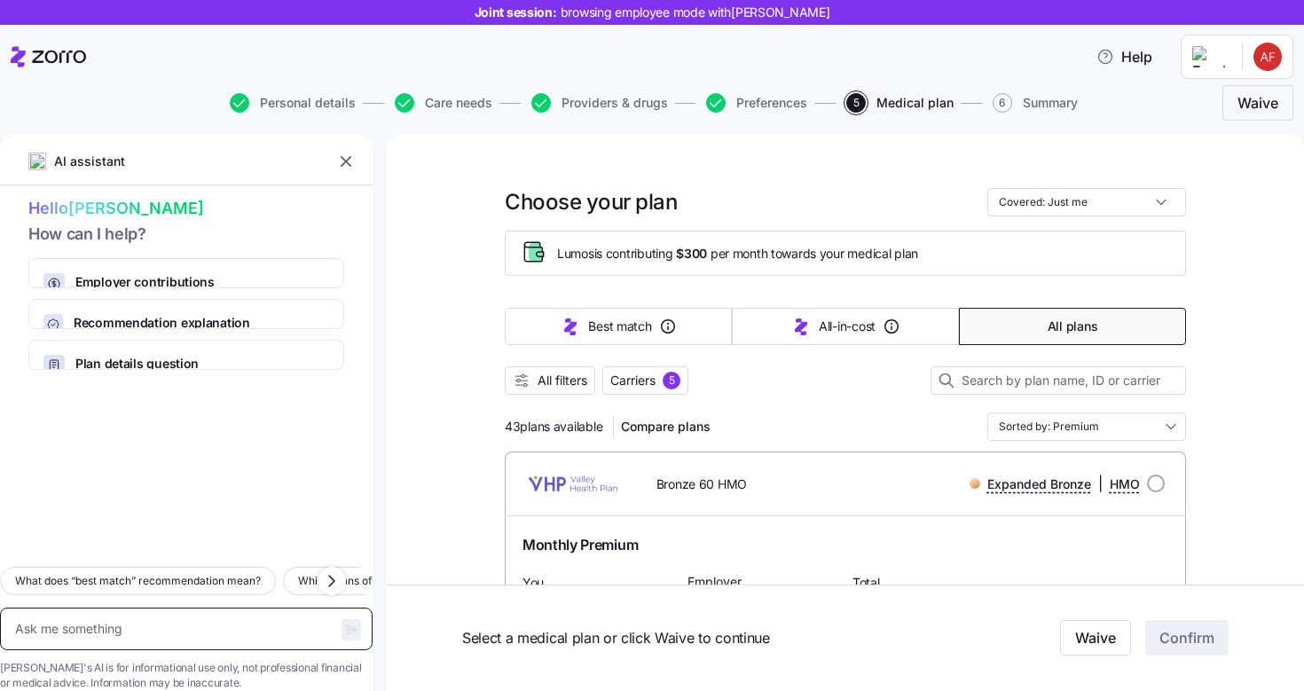
click at [205, 608] on textarea at bounding box center [186, 629] width 373 height 43
click at [342, 165] on icon "button" at bounding box center [346, 161] width 11 height 11
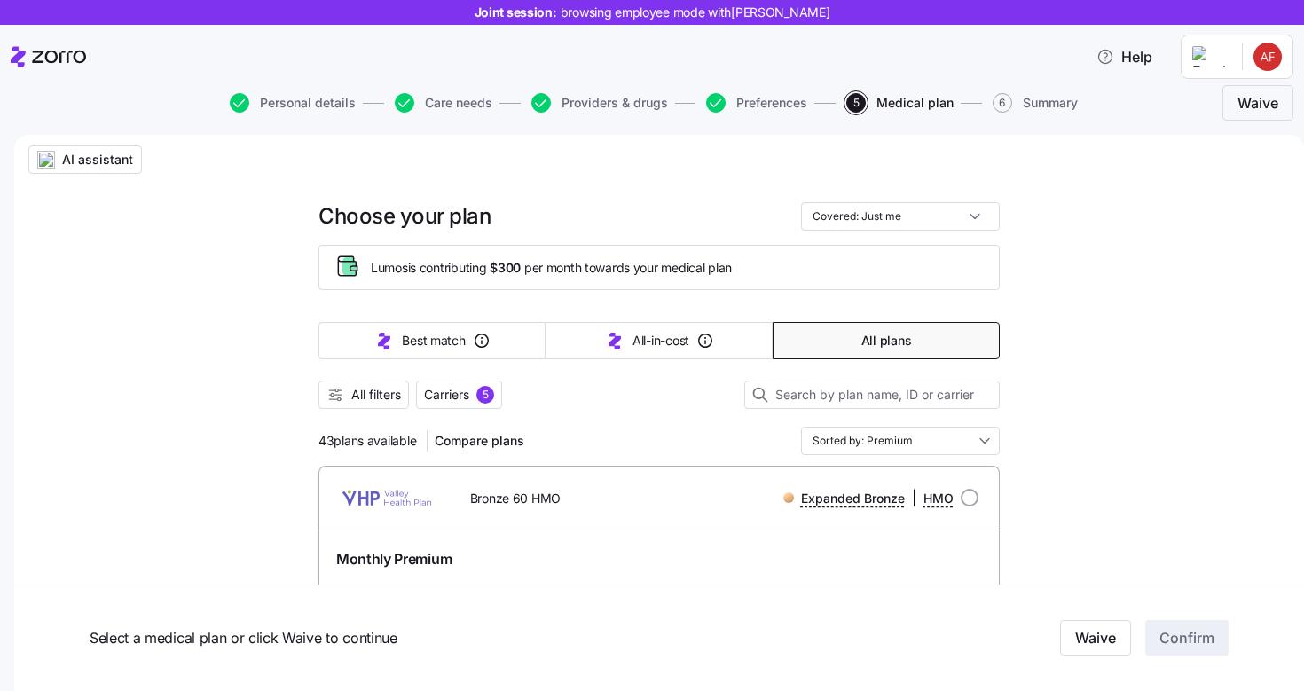
scroll to position [138, 0]
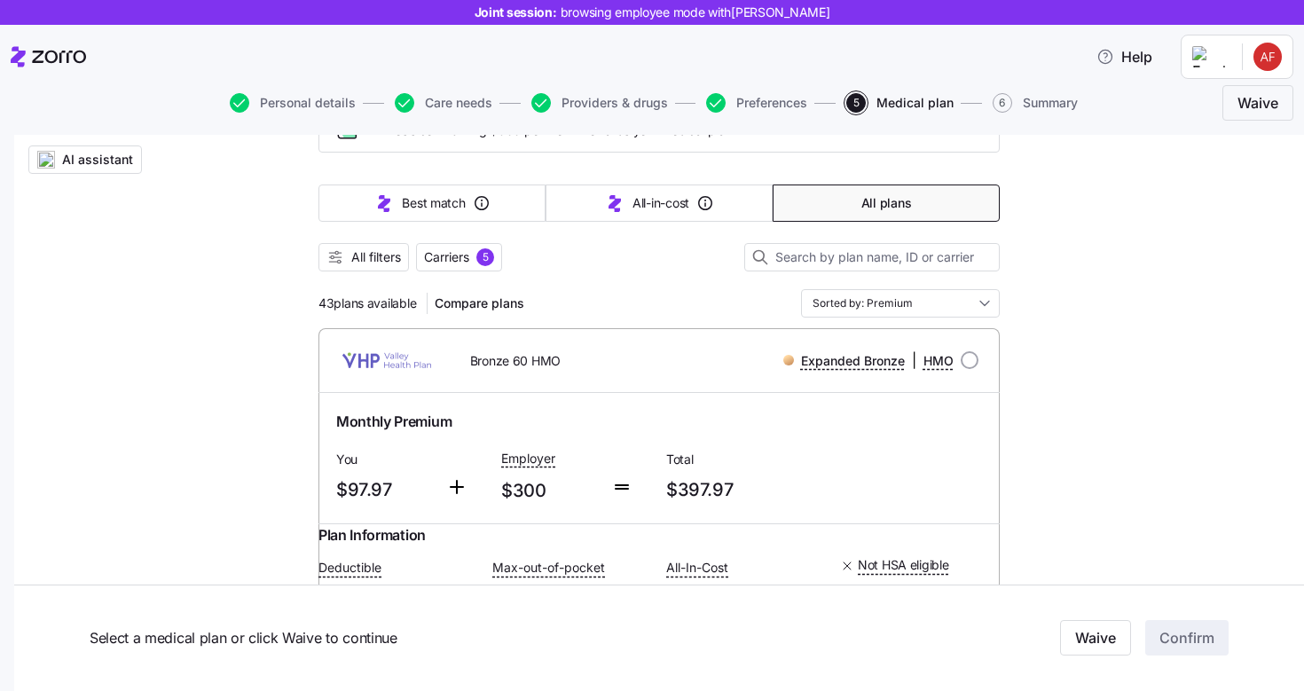
click at [964, 368] on div at bounding box center [970, 360] width 18 height 18
click at [962, 362] on input "radio" at bounding box center [970, 360] width 18 height 18
radio input "true"
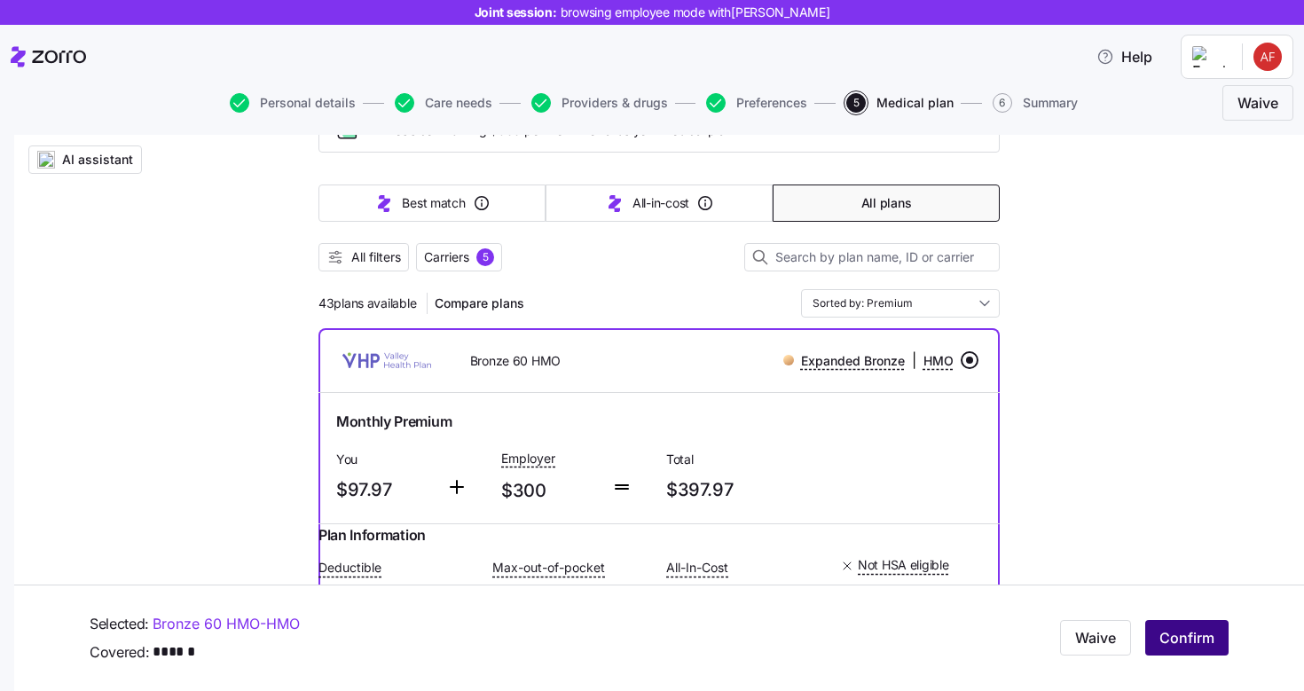
click at [1160, 646] on span "Confirm" at bounding box center [1187, 638] width 55 height 21
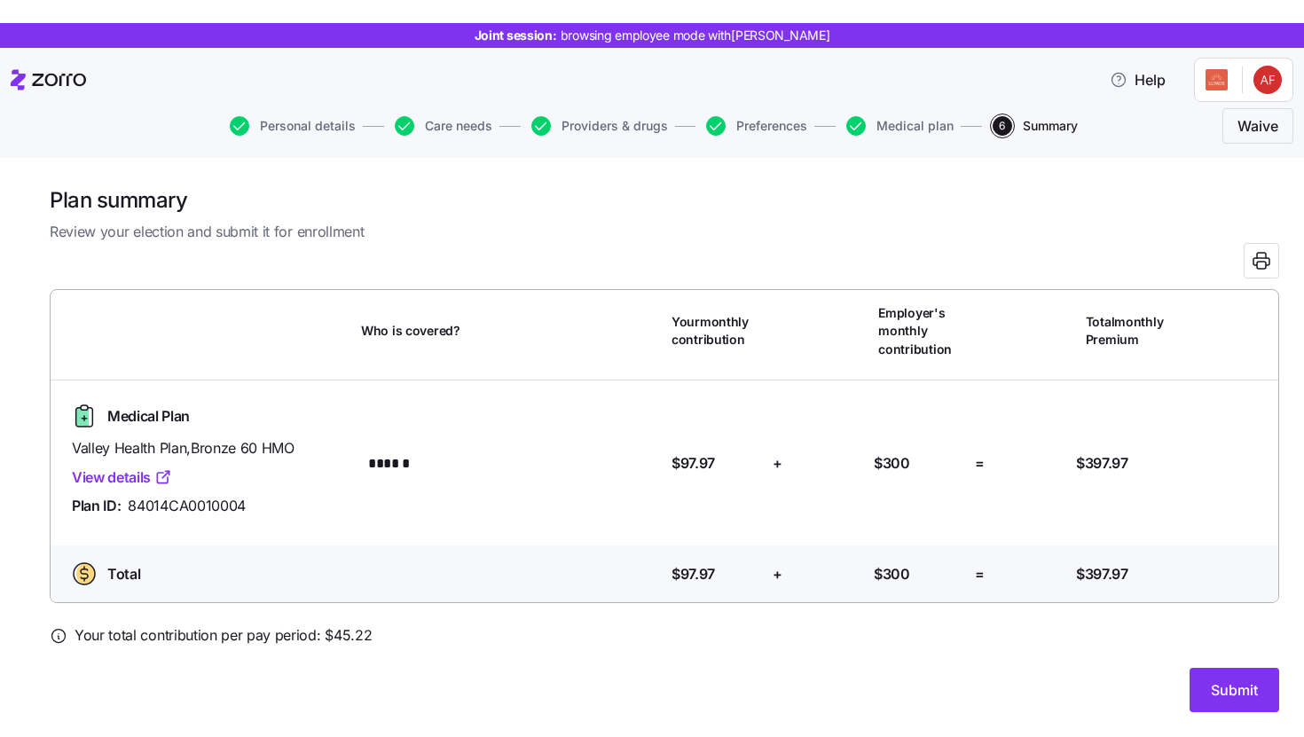
scroll to position [20, 0]
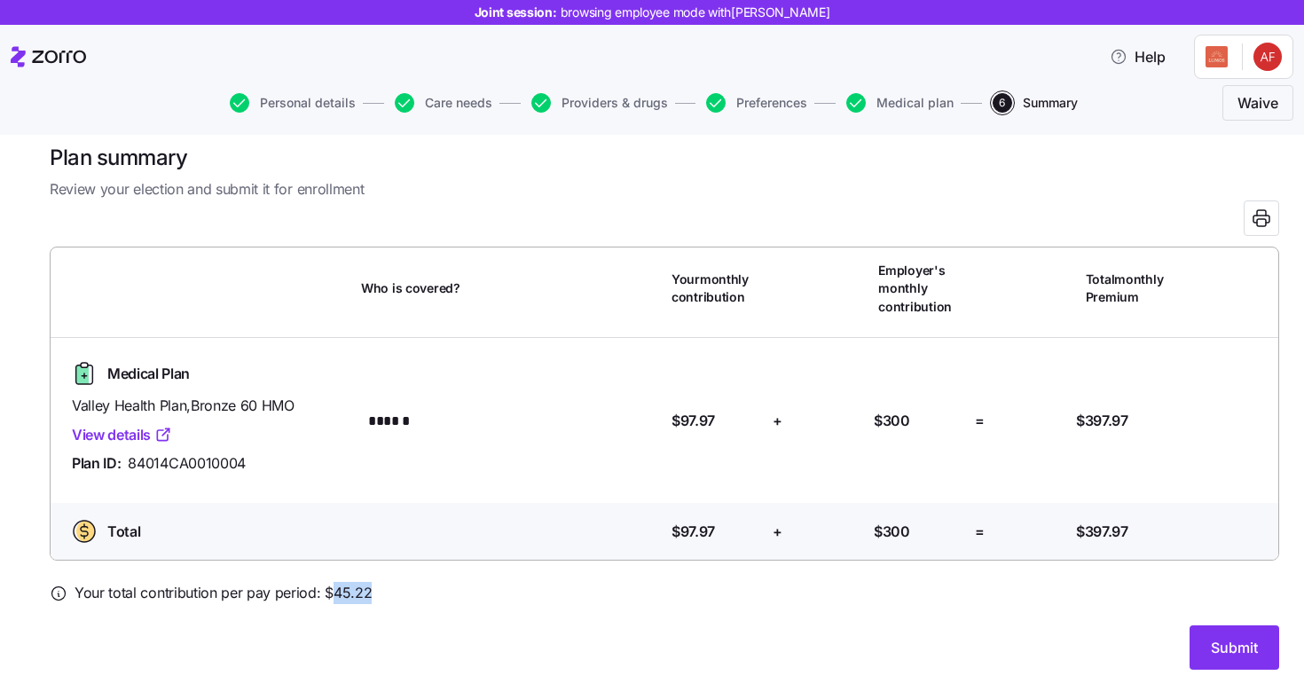
drag, startPoint x: 374, startPoint y: 591, endPoint x: 327, endPoint y: 594, distance: 46.2
click at [327, 594] on div "Your total contribution per pay period: $ 45.22" at bounding box center [665, 593] width 1230 height 22
click at [446, 602] on div "Your total contribution per pay period: $ 45.22" at bounding box center [665, 593] width 1230 height 22
click at [1211, 656] on span "Submit" at bounding box center [1234, 647] width 47 height 21
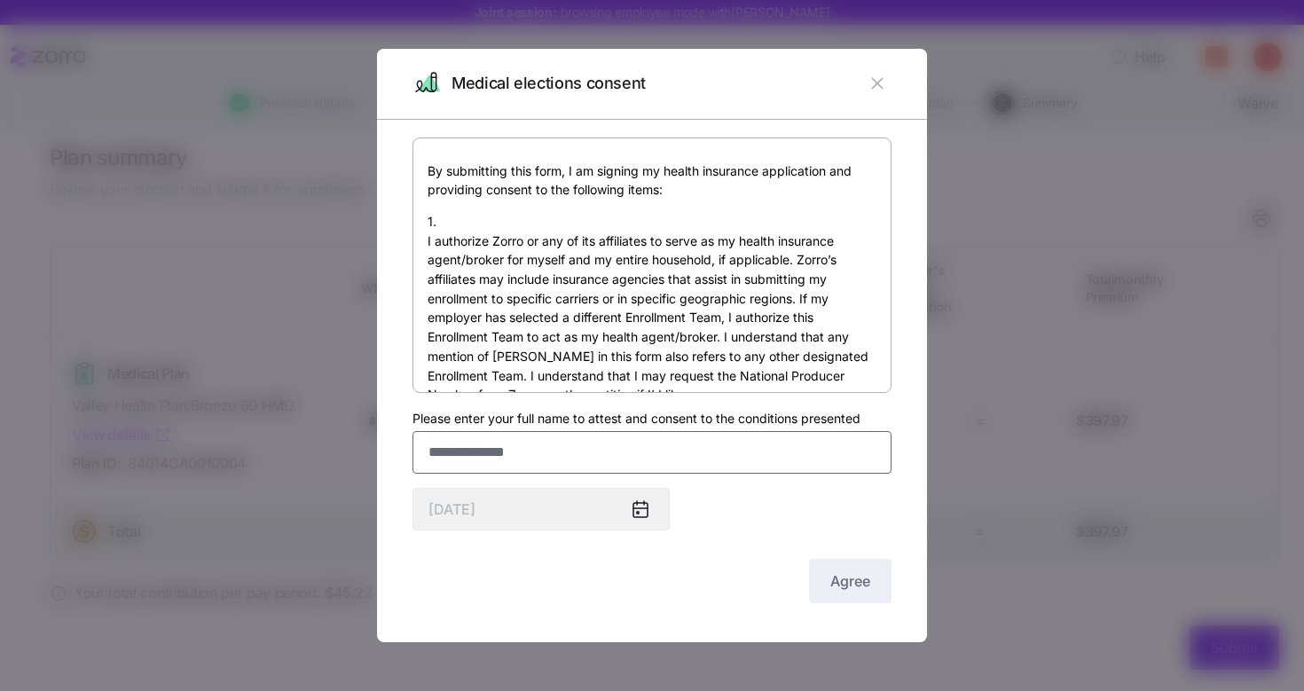
click at [658, 453] on input "Please enter your full name to attest and consent to the conditions presented" at bounding box center [652, 452] width 479 height 43
type input "*******"
click at [849, 589] on span "Agree" at bounding box center [850, 580] width 40 height 21
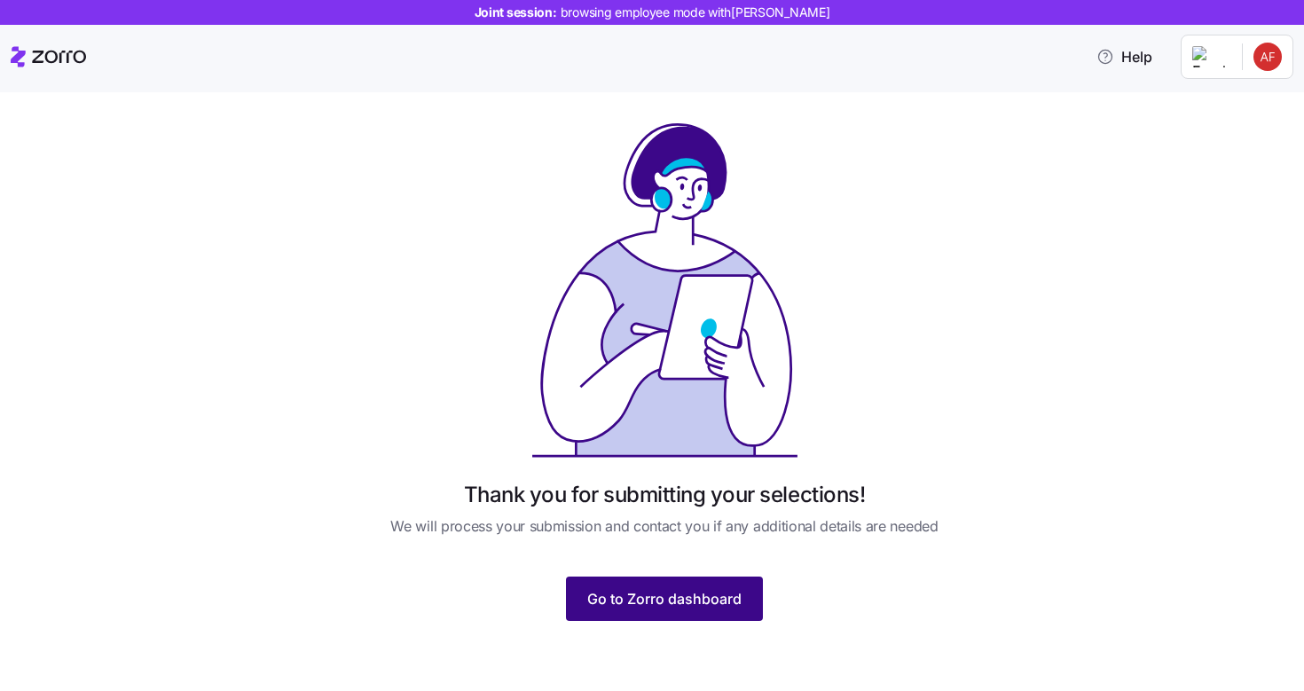
click at [709, 594] on span "Go to Zorro dashboard" at bounding box center [664, 598] width 154 height 21
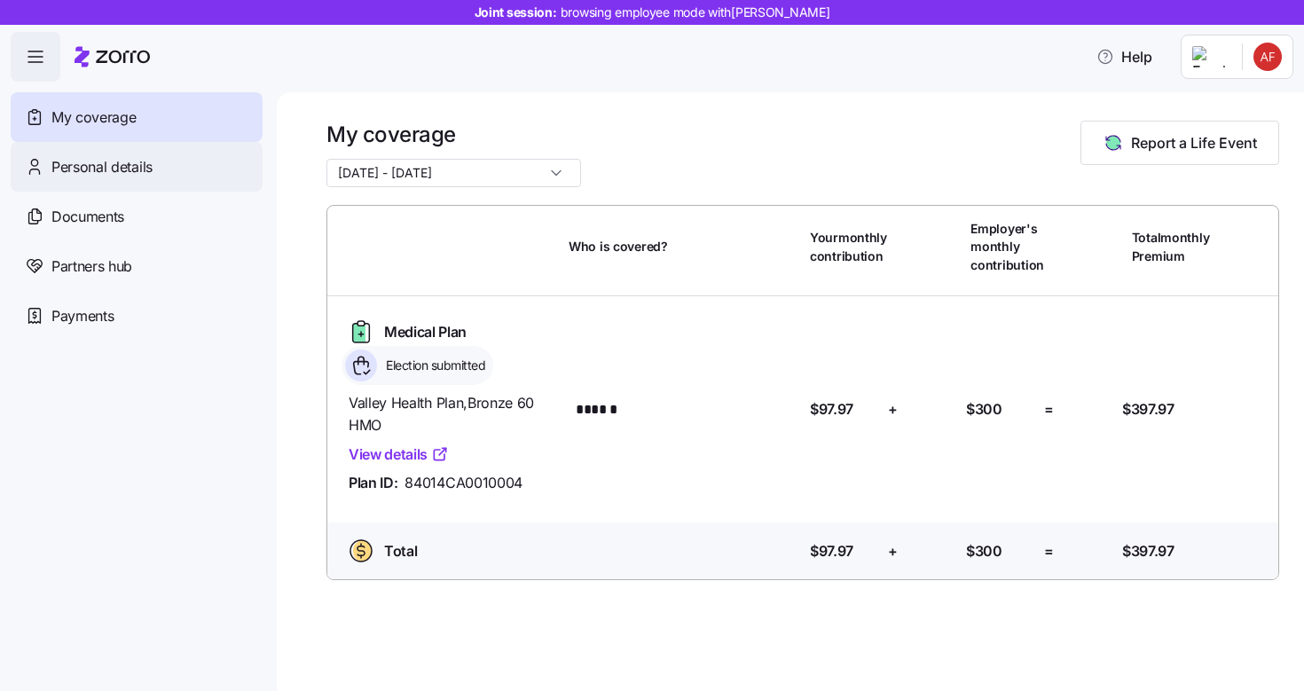
click at [130, 168] on span "Personal details" at bounding box center [101, 167] width 101 height 22
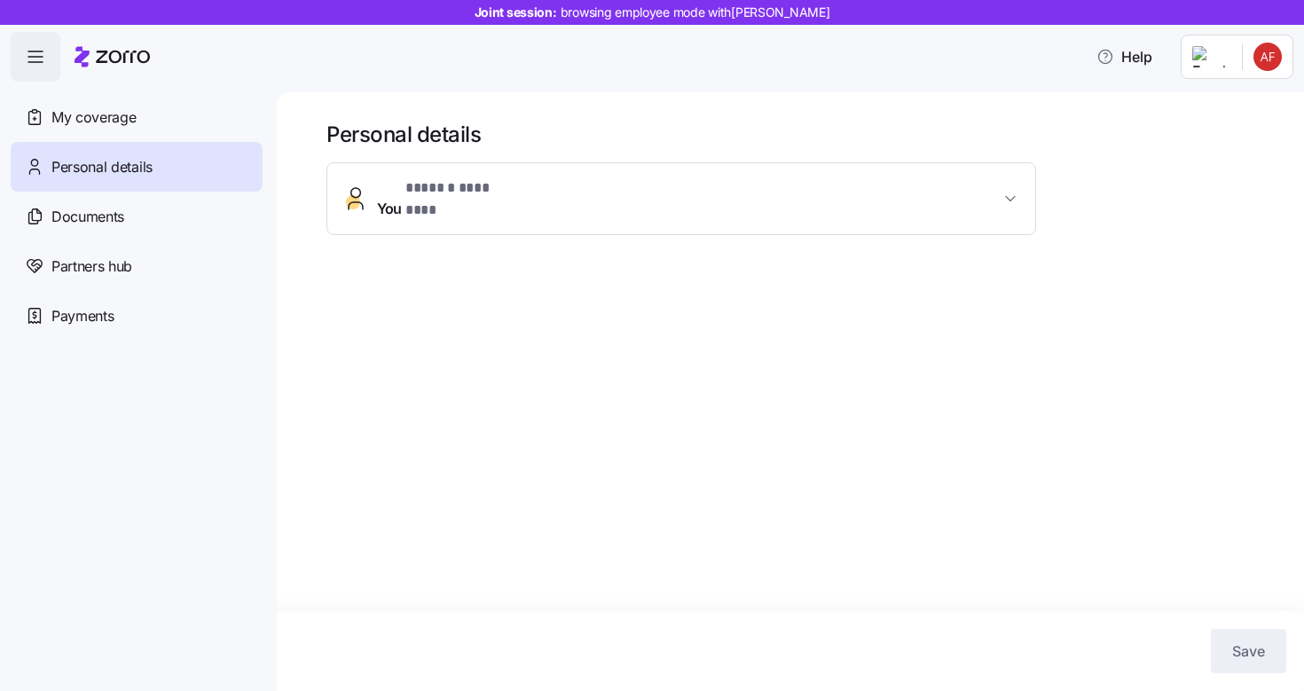
click at [544, 204] on button "You * ****** ******** *" at bounding box center [681, 198] width 708 height 71
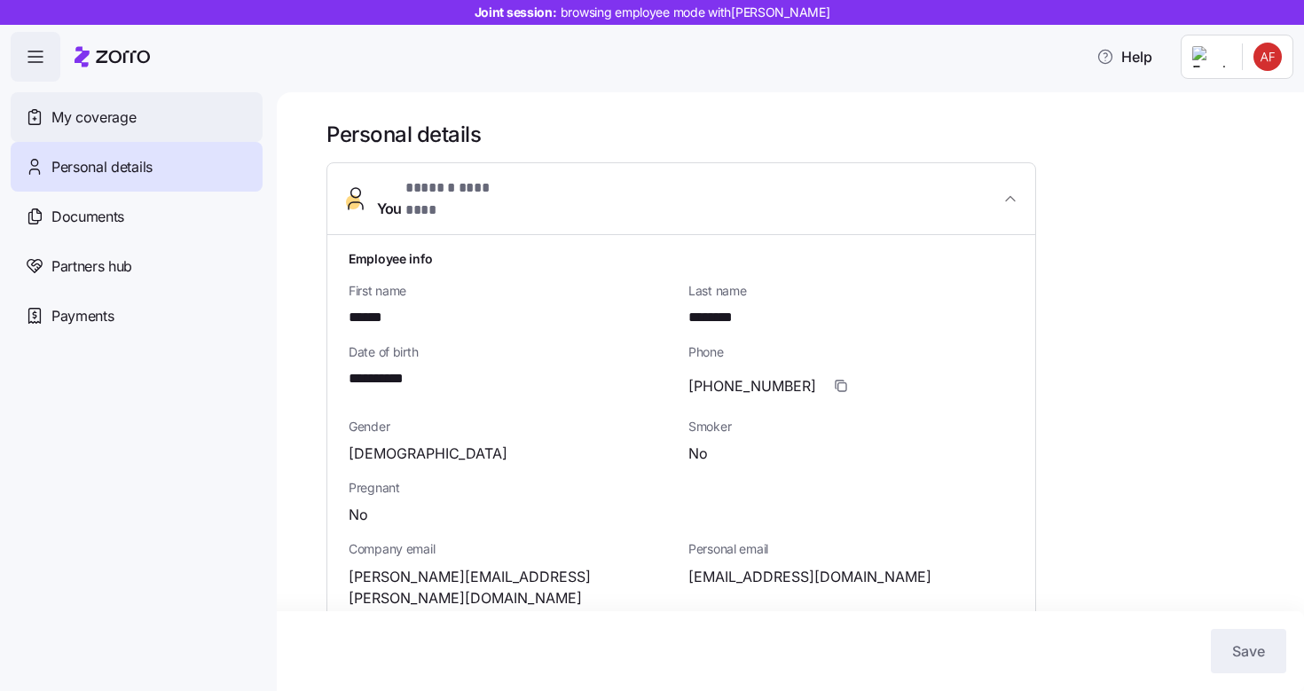
click at [122, 120] on span "My coverage" at bounding box center [93, 117] width 84 height 22
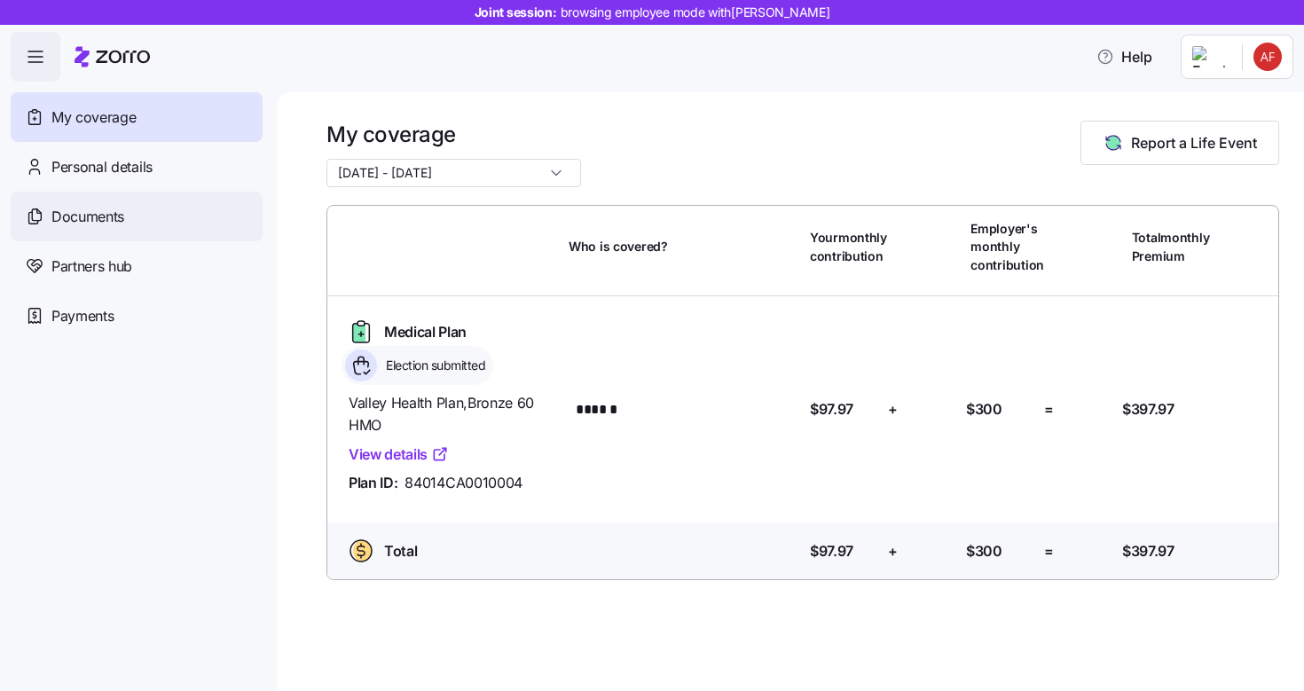
click at [95, 232] on div "Documents" at bounding box center [137, 217] width 252 height 50
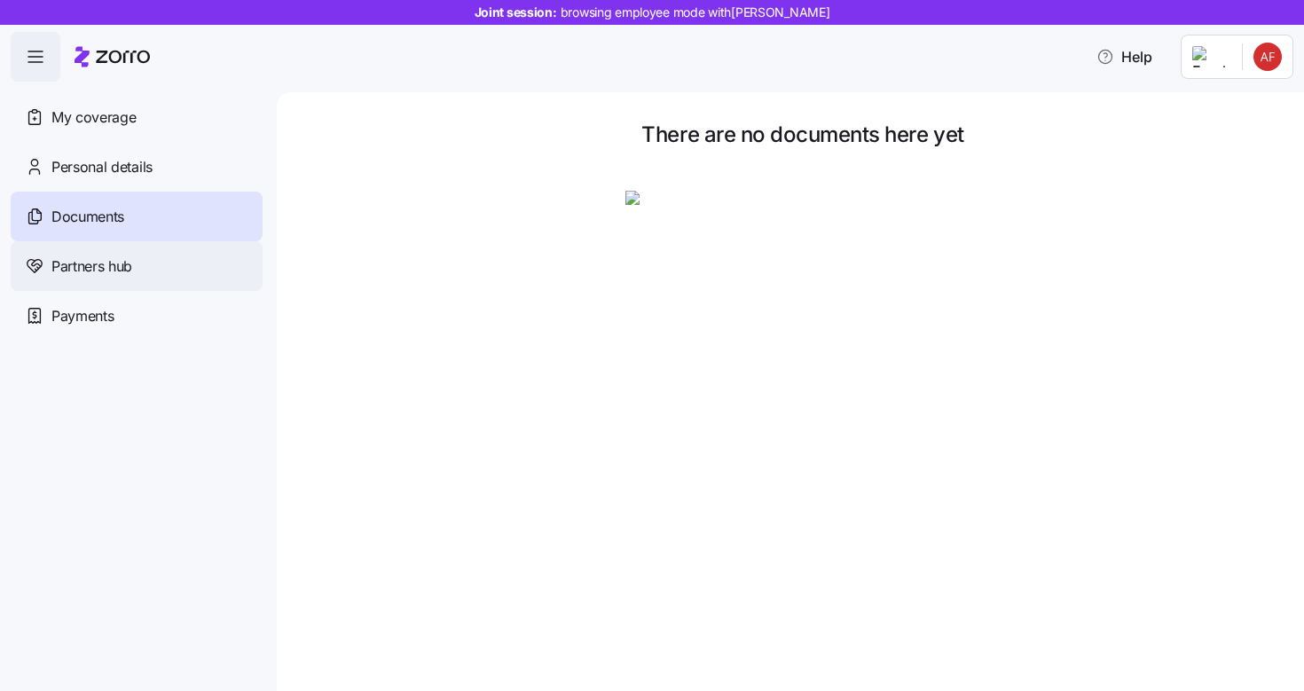
click at [154, 261] on div "Partners hub" at bounding box center [137, 266] width 252 height 50
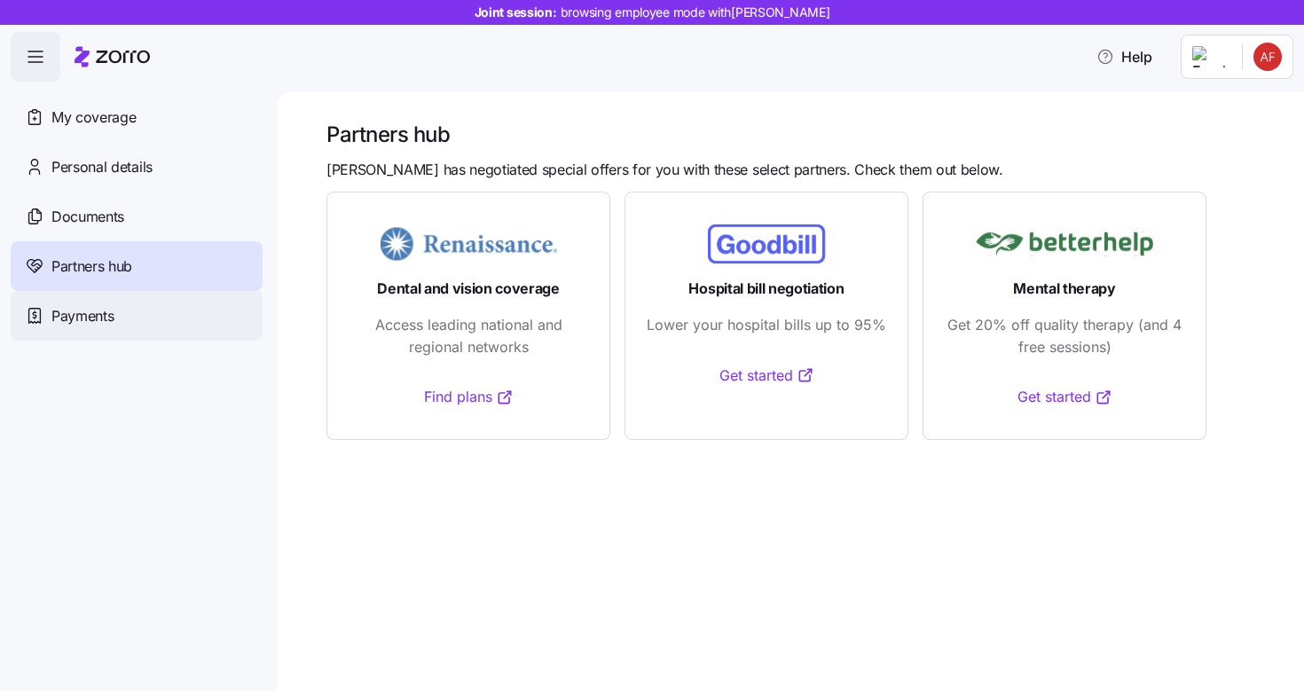
click at [108, 326] on div "Payments" at bounding box center [137, 316] width 252 height 50
